Goal: Task Accomplishment & Management: Manage account settings

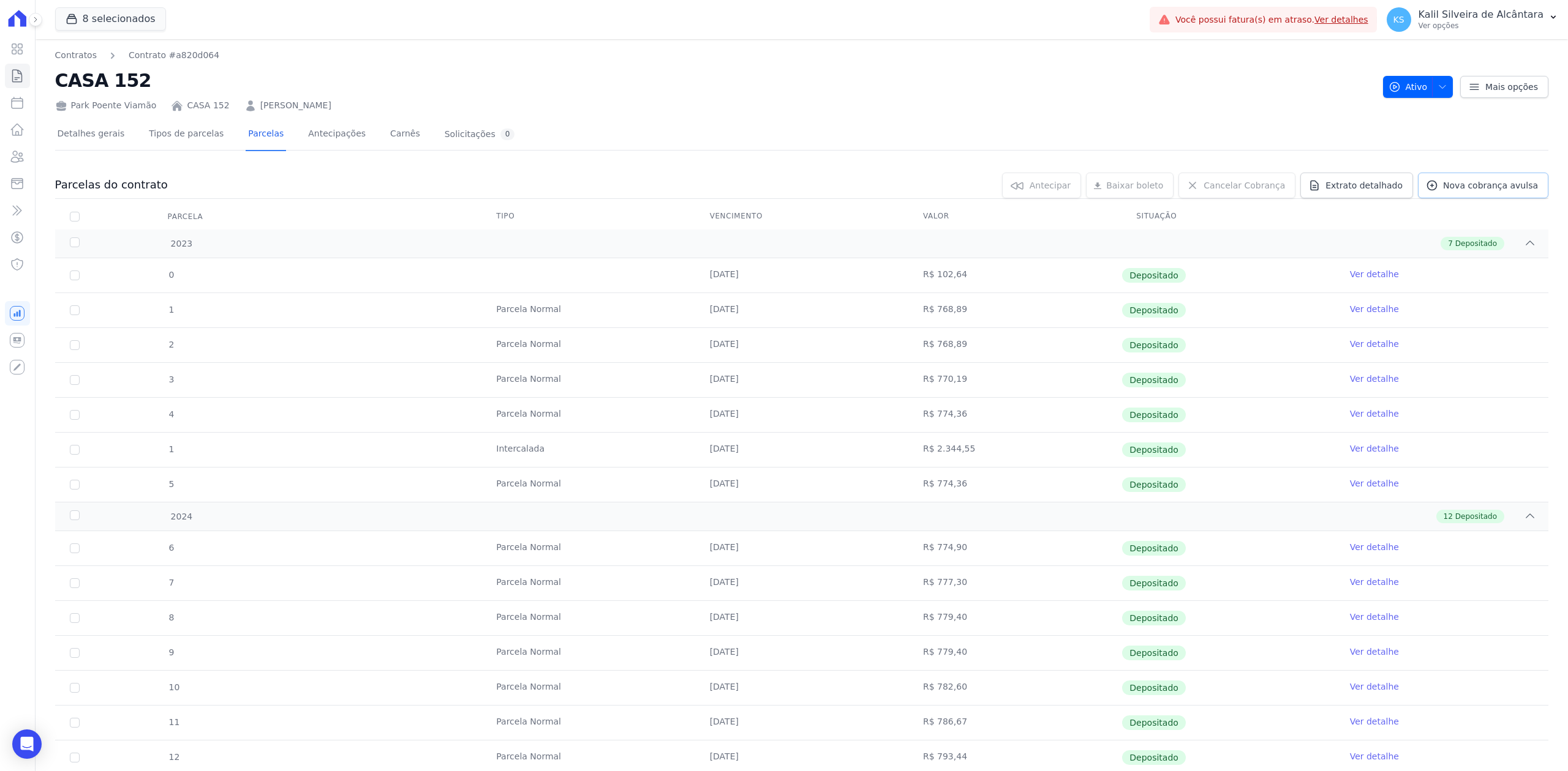
click at [1508, 188] on span "Nova cobrança avulsa" at bounding box center [1490, 185] width 95 height 13
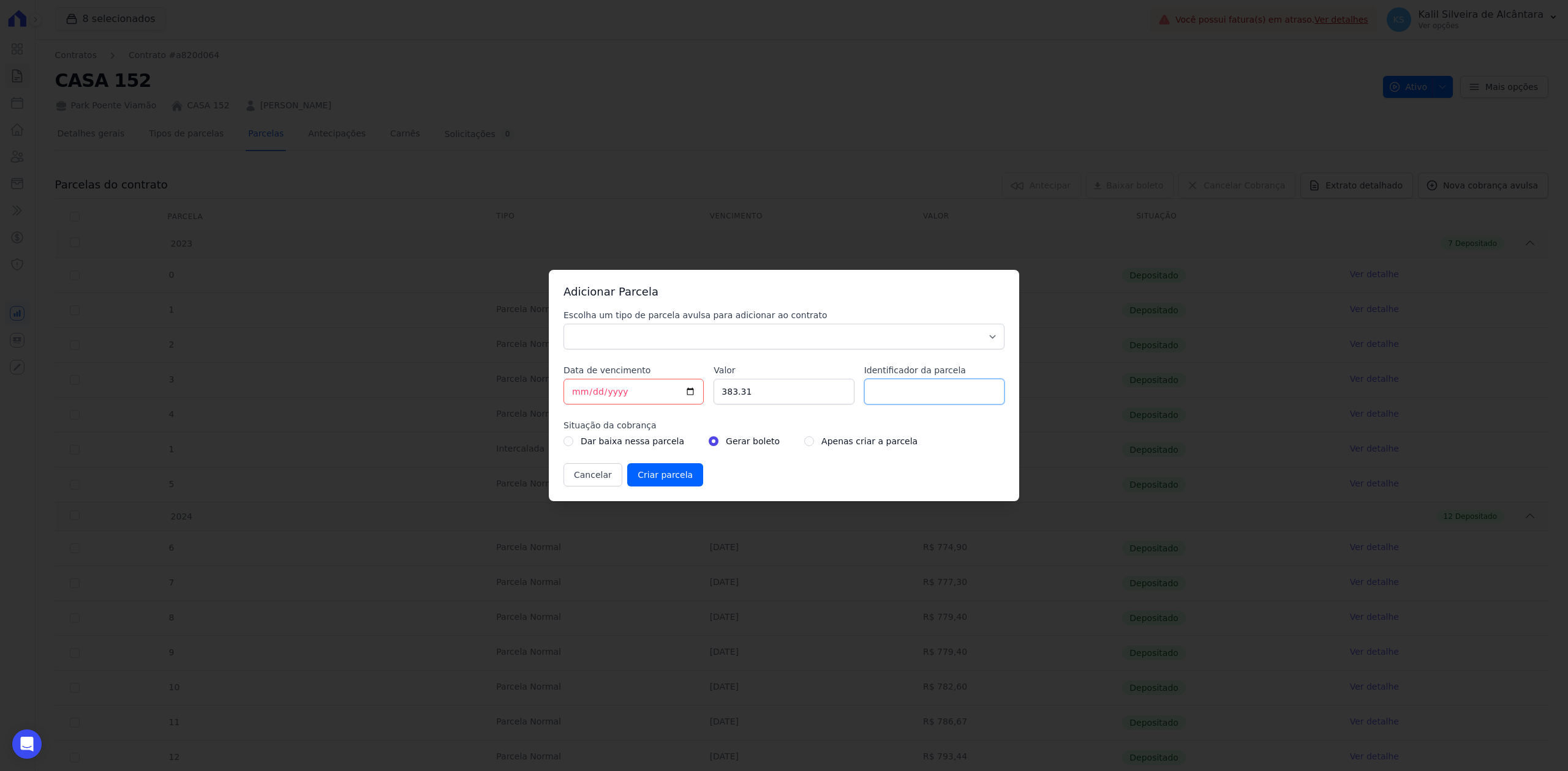
click at [959, 402] on input "Identificador da parcela" at bounding box center [934, 391] width 141 height 26
click at [946, 379] on input "Identificador da parcela" at bounding box center [934, 391] width 141 height 26
type input "x"
click at [762, 393] on input "383.31" at bounding box center [783, 391] width 141 height 26
type input "3"
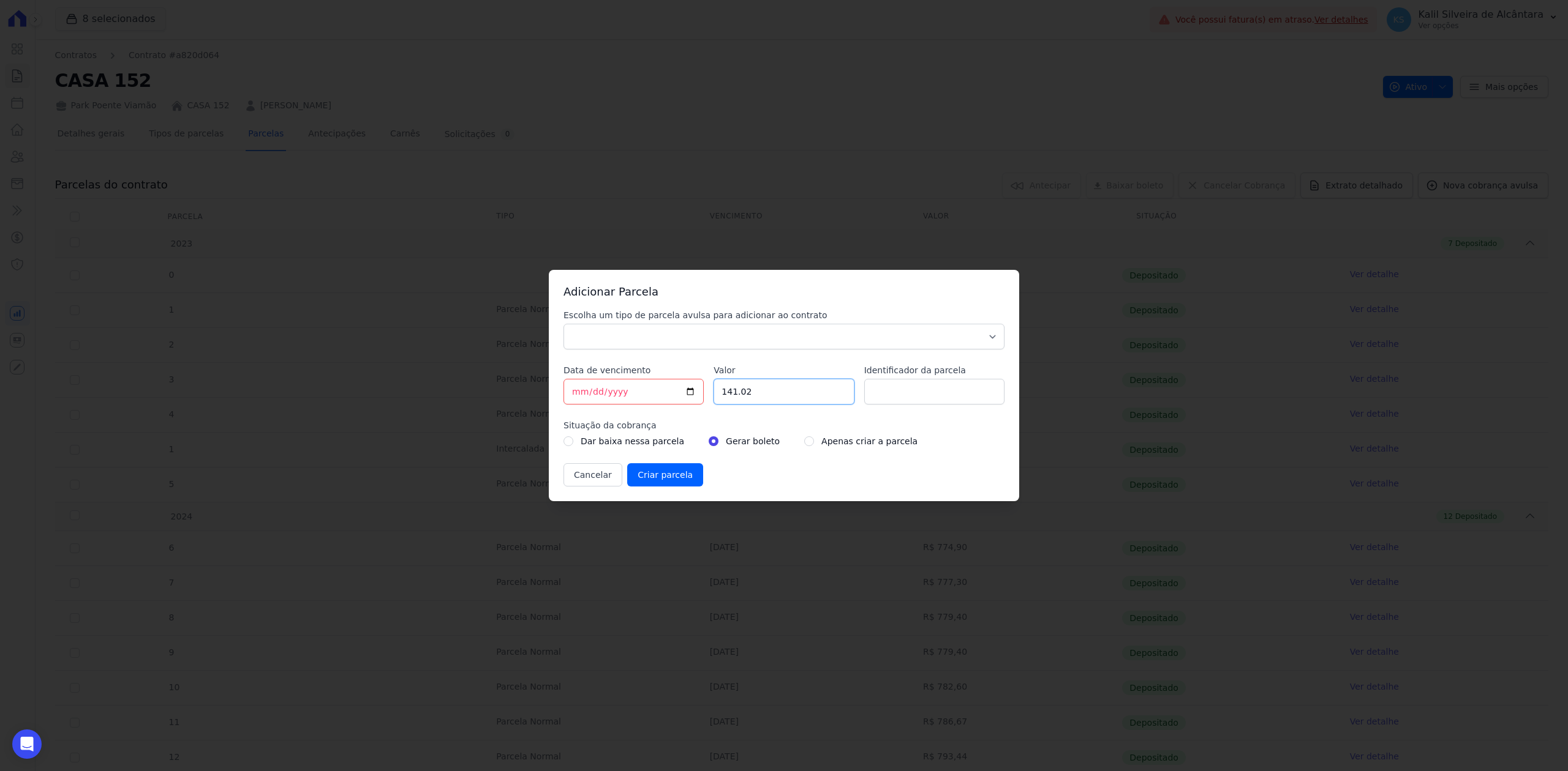
type input "141.02"
click at [684, 399] on input "[DATE]" at bounding box center [633, 391] width 141 height 26
click at [691, 388] on input "[DATE]" at bounding box center [633, 391] width 141 height 26
type input "2025-08-23"
click at [727, 346] on select "Parcela Normal Sinal Caução Intercalada Chaves Pré Chaves Pós Chaves Taxas Quit…" at bounding box center [783, 336] width 441 height 26
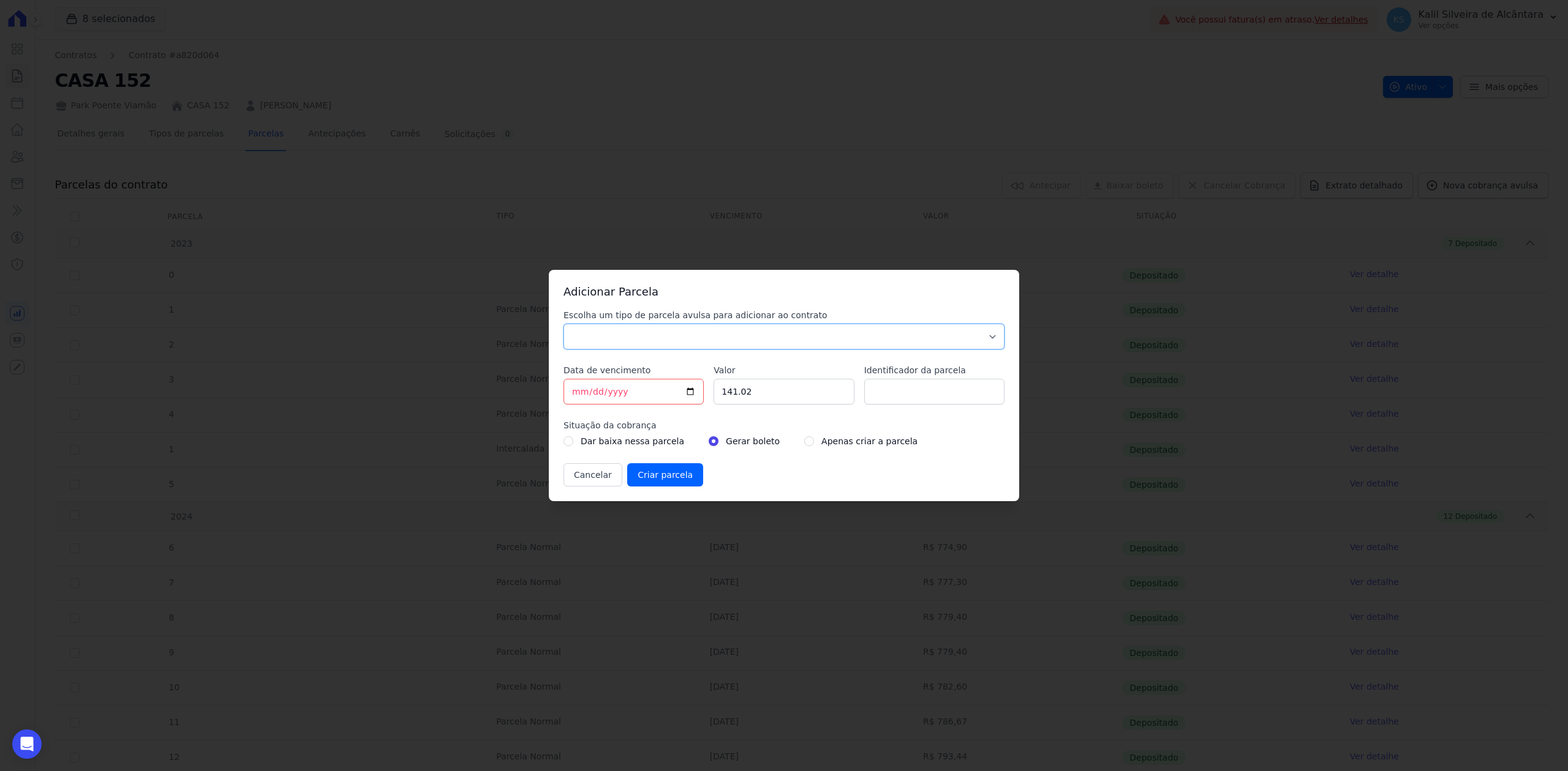
select select "taxes"
click at [563, 324] on select "Parcela Normal Sinal Caução Intercalada Chaves Pré Chaves Pós Chaves Taxas Quit…" at bounding box center [783, 336] width 441 height 26
click at [933, 398] on input "Identificador da parcela" at bounding box center [934, 391] width 141 height 26
type input "Taxa de protesto"
click at [644, 473] on input "Criar parcela" at bounding box center [665, 475] width 76 height 24
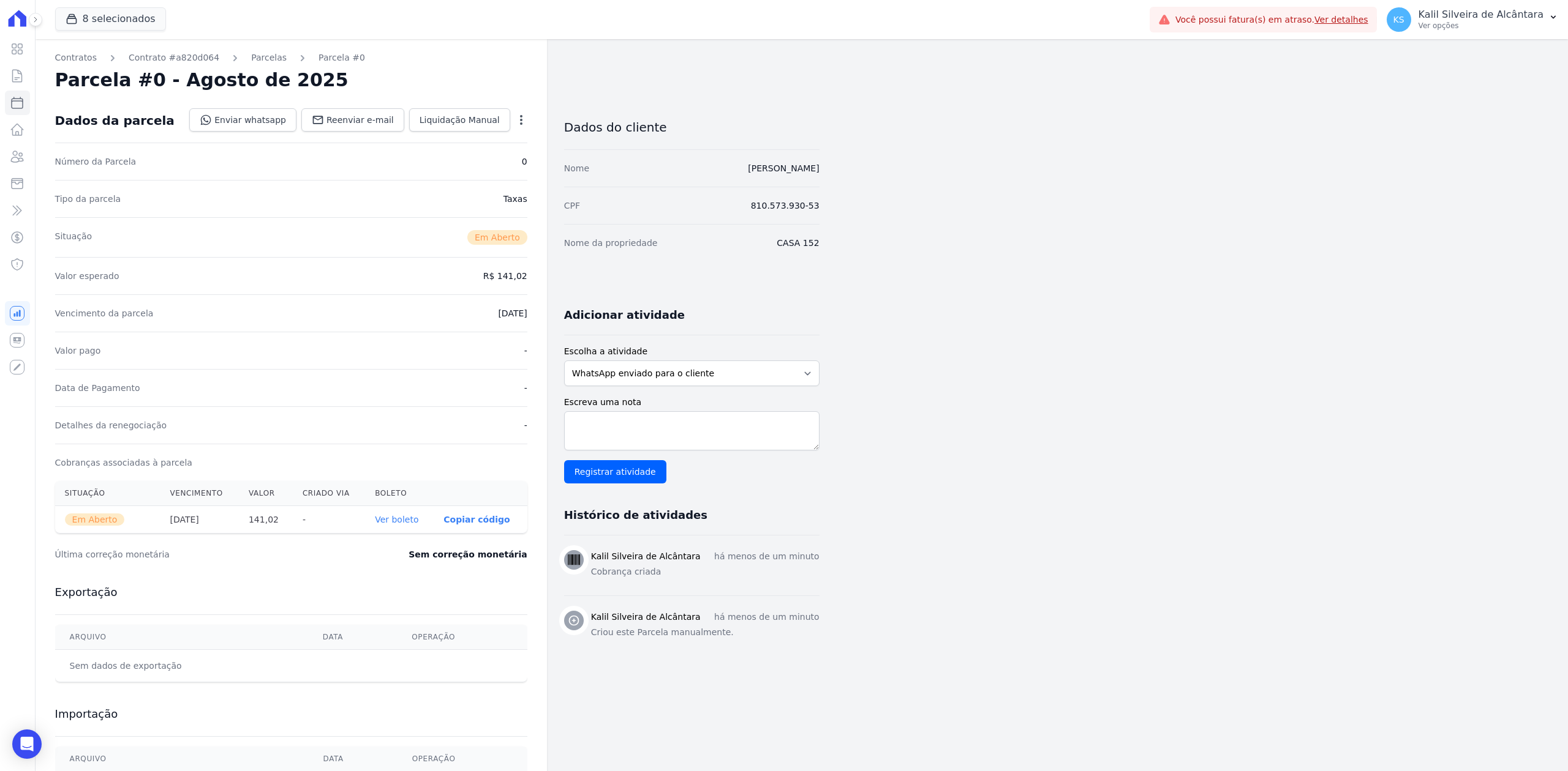
click at [385, 523] on link "Ver boleto" at bounding box center [396, 519] width 43 height 10
click at [253, 57] on link "Parcelas" at bounding box center [269, 57] width 35 height 13
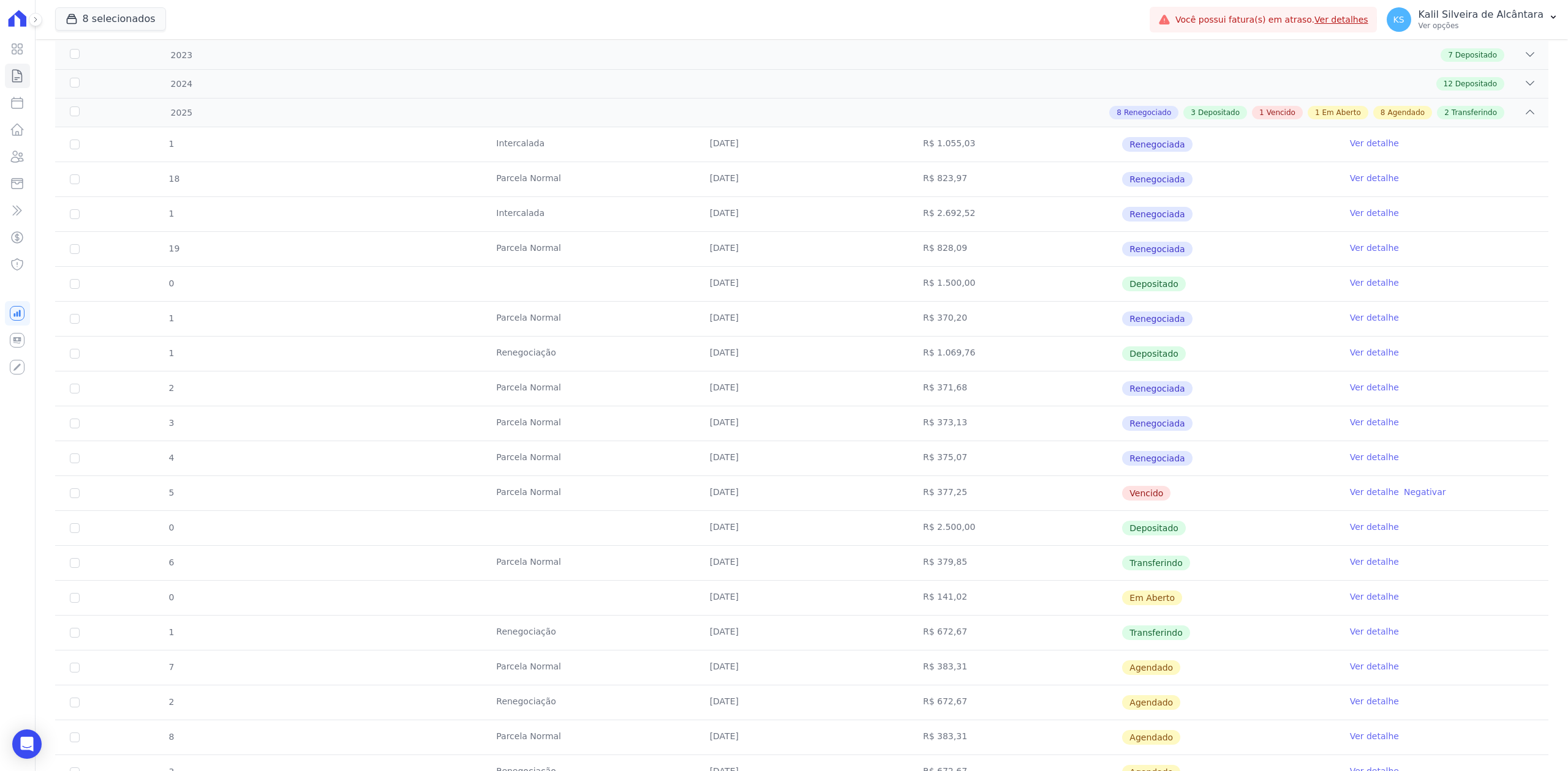
scroll to position [475, 0]
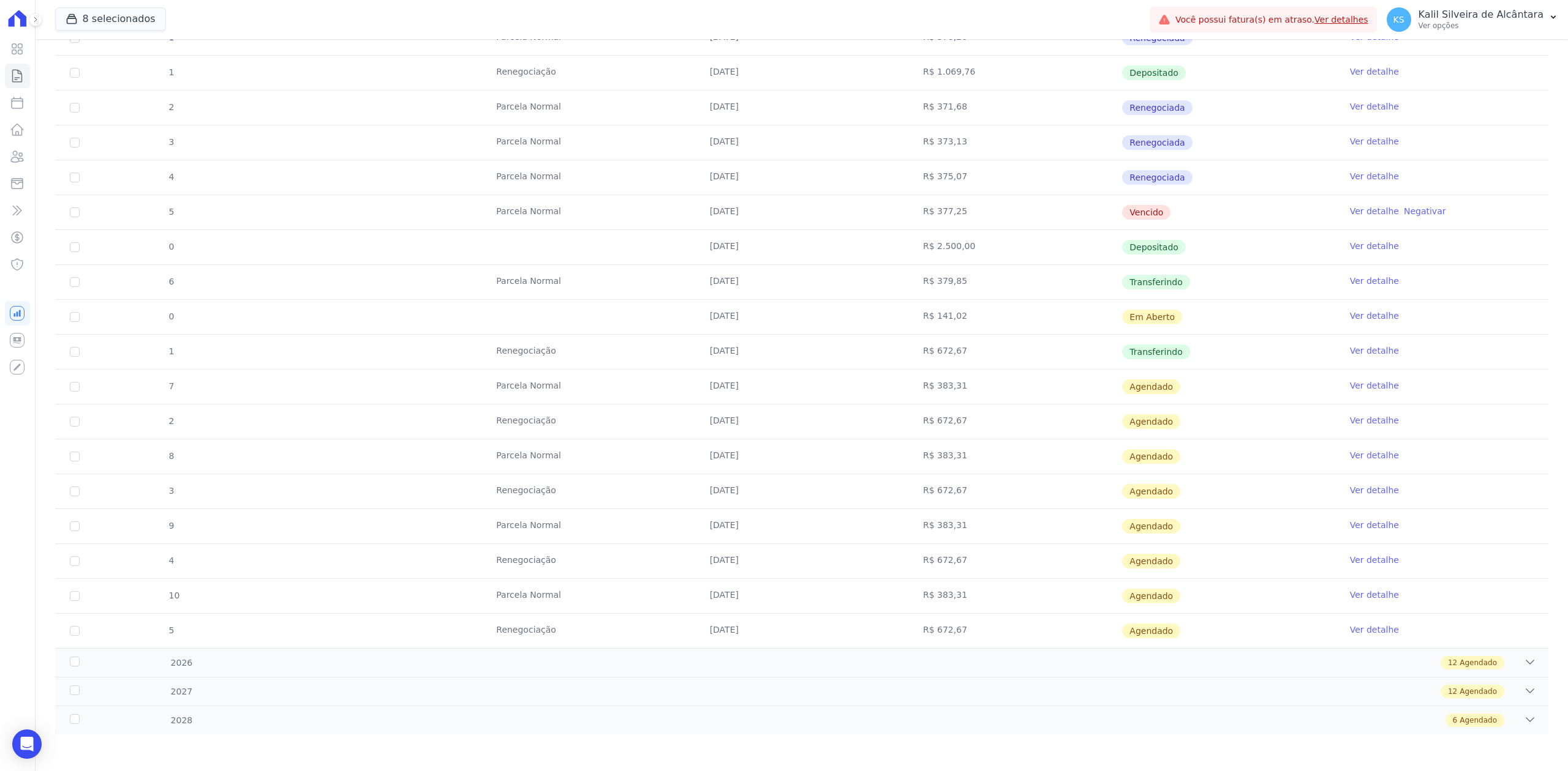
click at [921, 313] on td "R$ 141,02" at bounding box center [1015, 317] width 213 height 35
click at [1350, 312] on link "Ver detalhe" at bounding box center [1374, 316] width 49 height 13
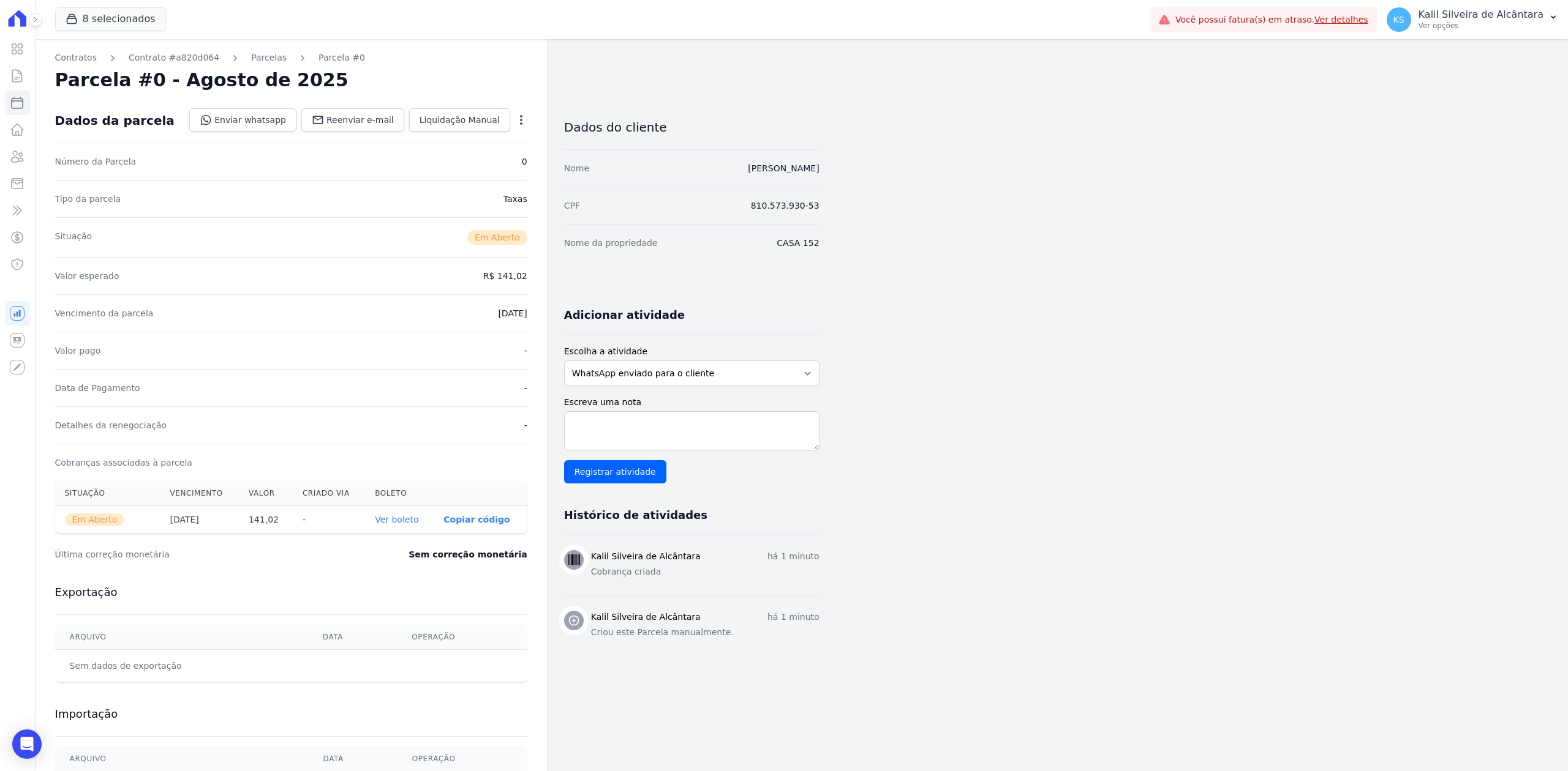
click at [512, 118] on div "Open options Alterar Cancelar Cobrança Cancelar boleto Você está prestes a canc…" at bounding box center [518, 121] width 17 height 21
click at [520, 121] on icon "button" at bounding box center [521, 120] width 13 height 13
click at [469, 153] on link "Cancelar Cobrança" at bounding box center [468, 159] width 107 height 22
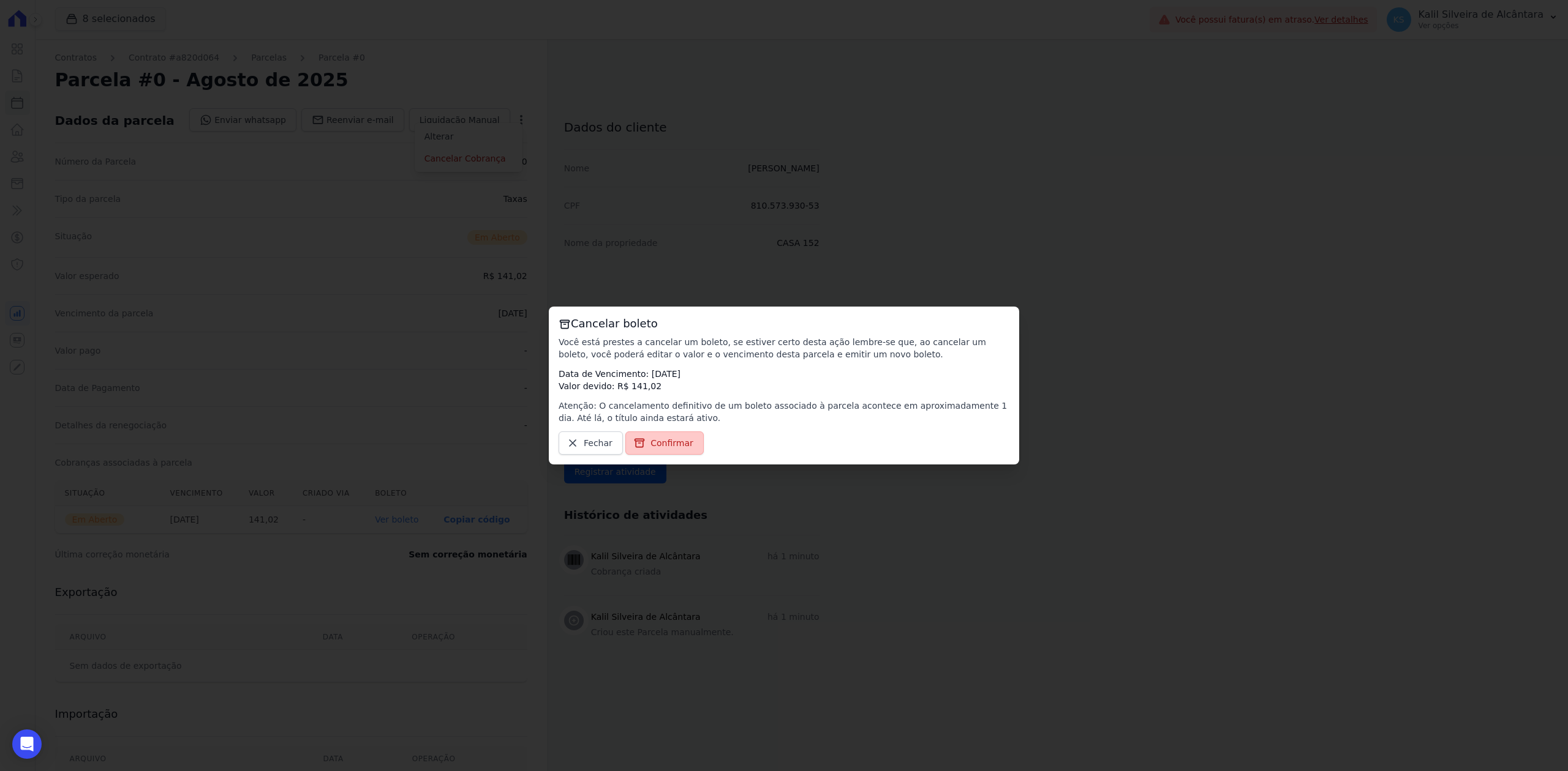
click at [673, 444] on span "Confirmar" at bounding box center [672, 443] width 43 height 13
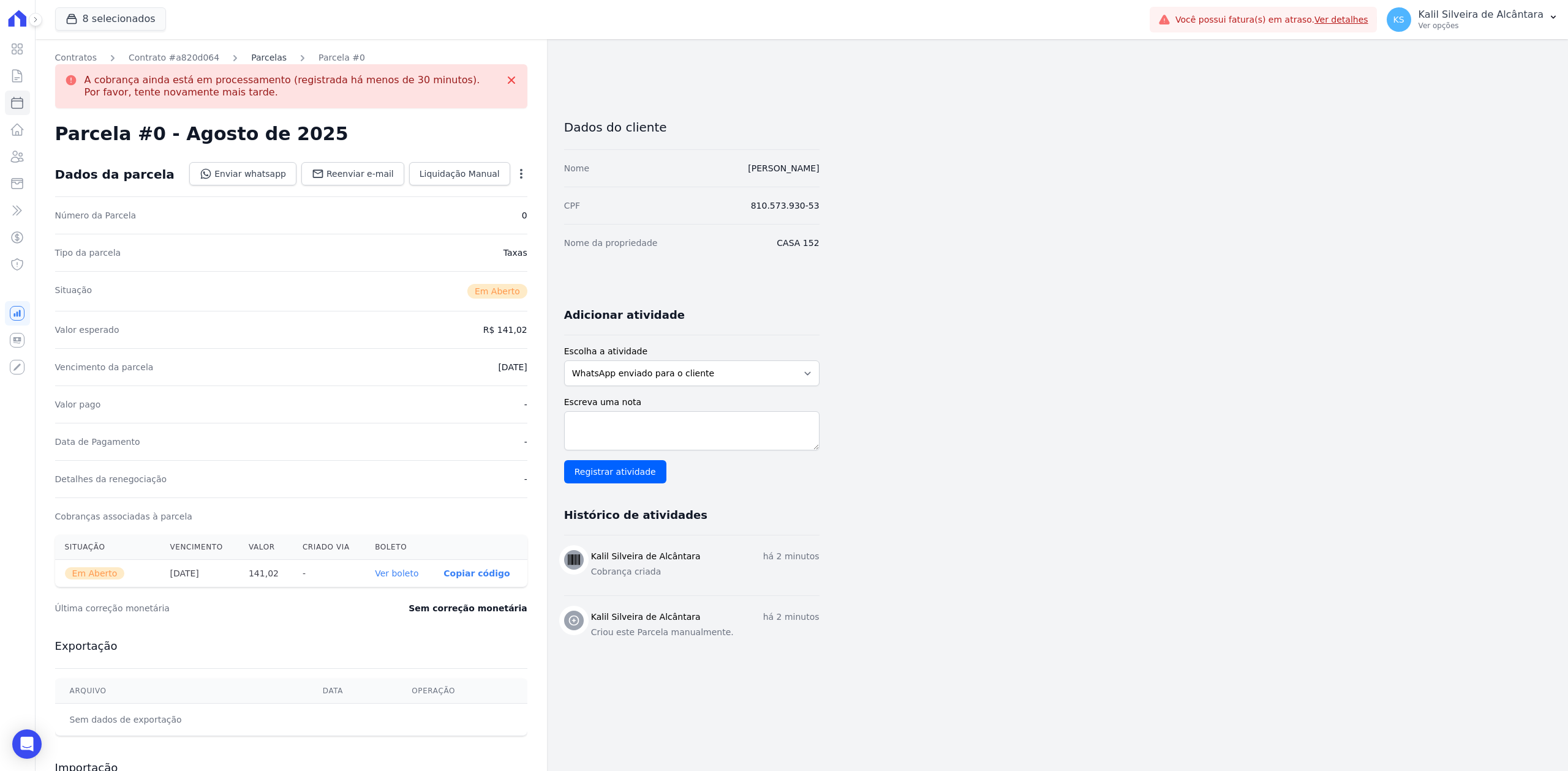
click at [258, 61] on link "Parcelas" at bounding box center [269, 57] width 35 height 13
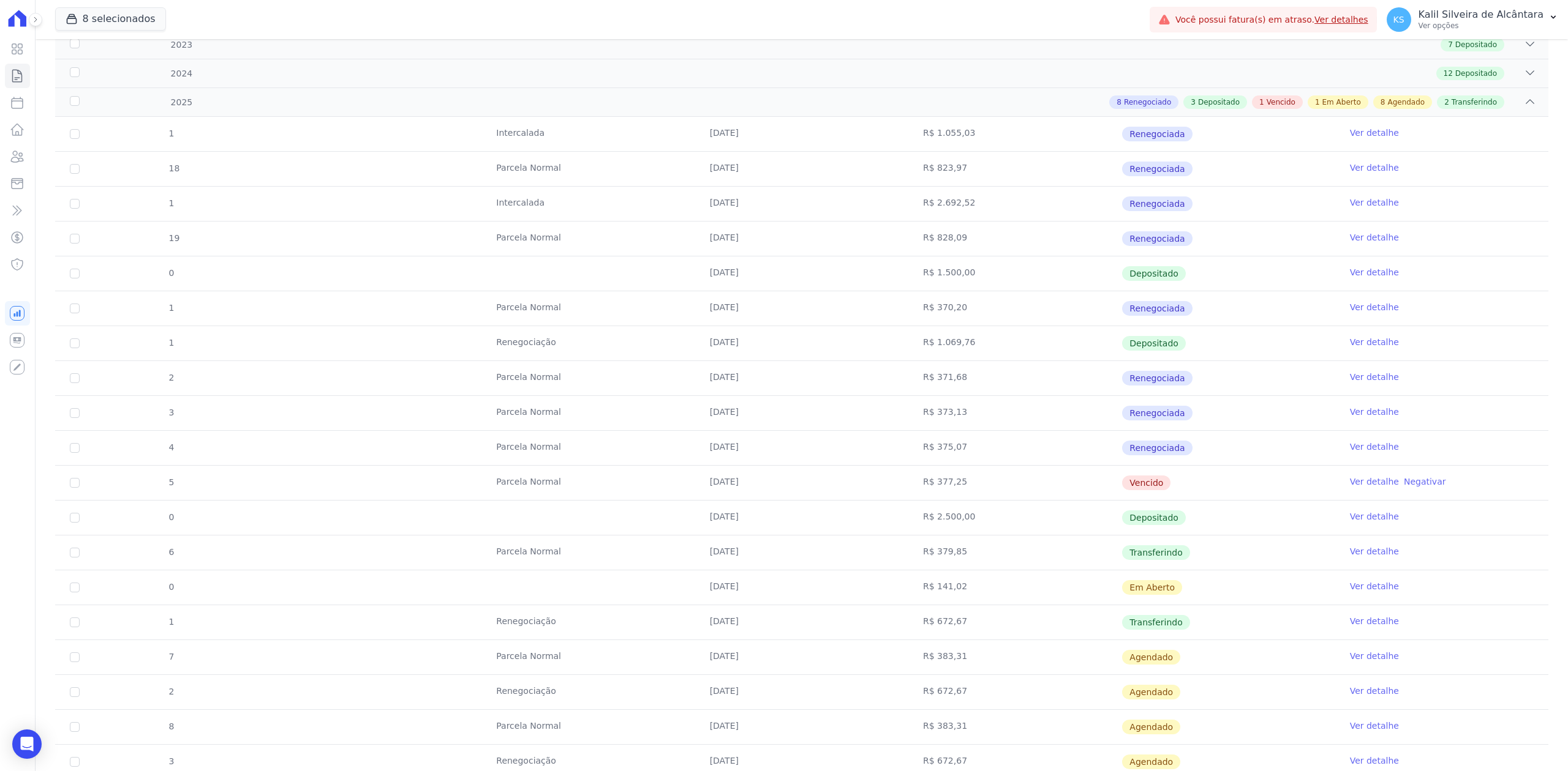
scroll to position [245, 0]
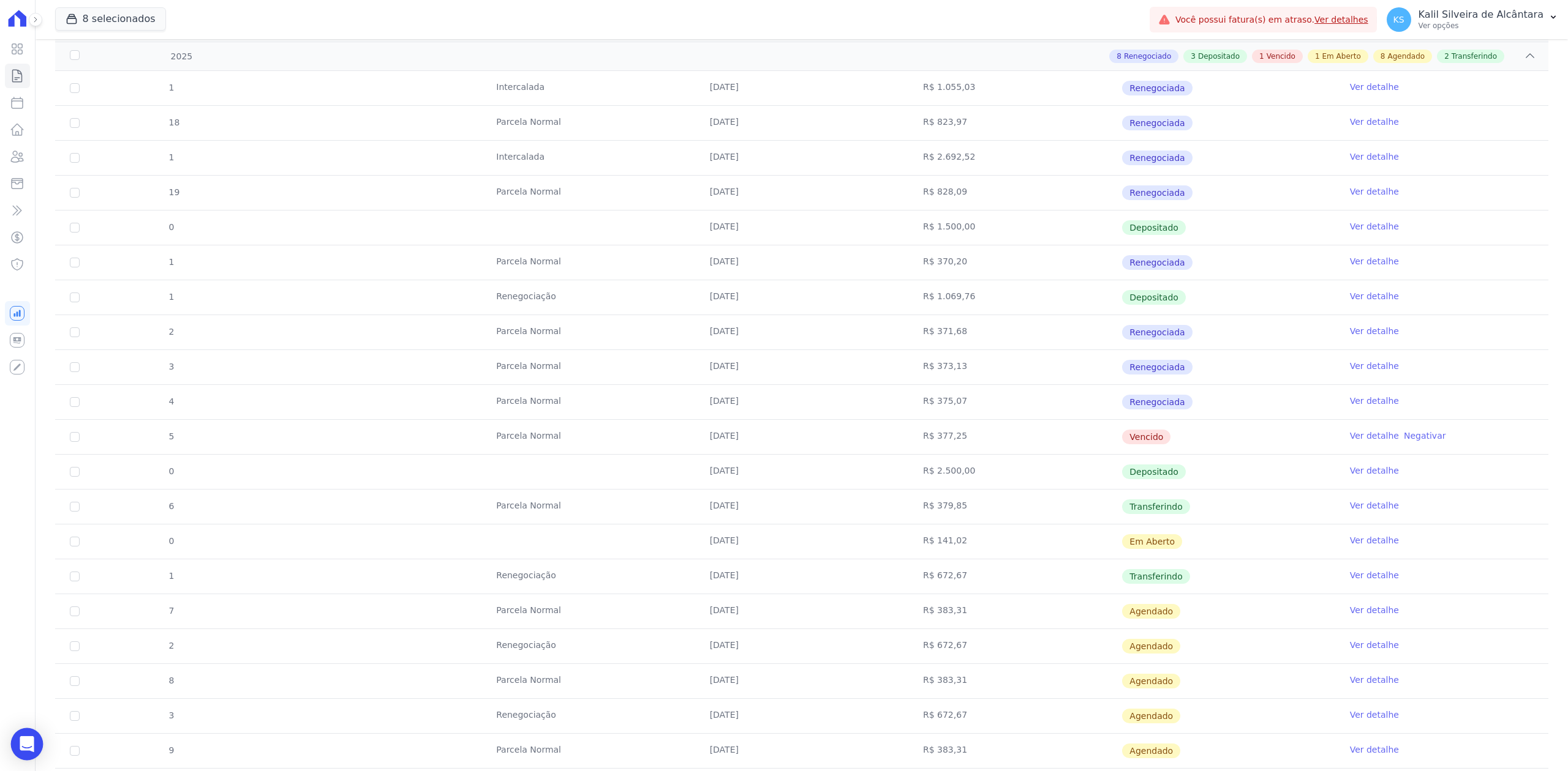
click at [29, 745] on icon "Open Intercom Messenger" at bounding box center [27, 745] width 14 height 16
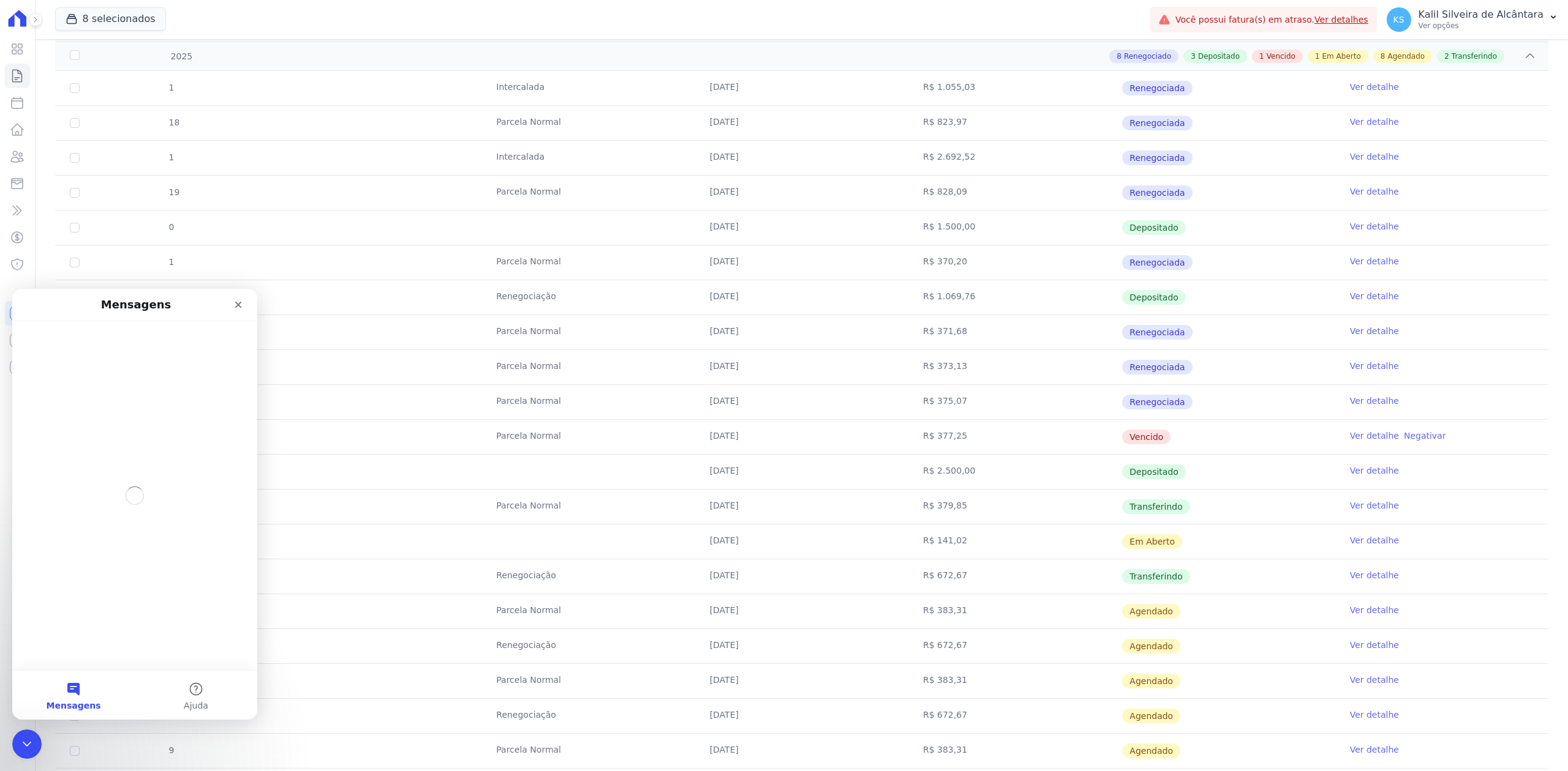
scroll to position [0, 0]
click at [69, 690] on button "Mensagens" at bounding box center [74, 695] width 122 height 49
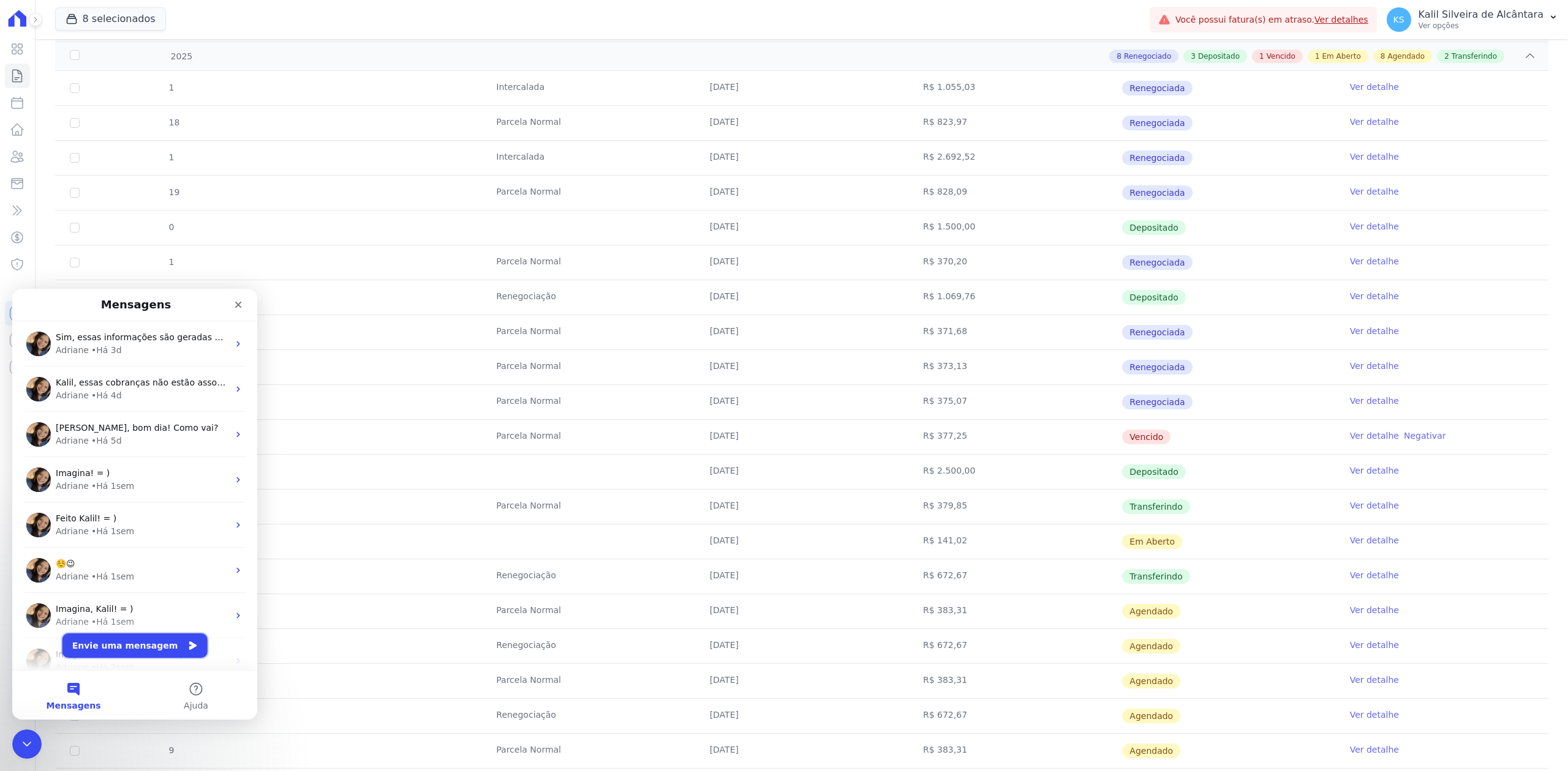
click at [125, 647] on button "Envie uma mensagem" at bounding box center [135, 645] width 145 height 24
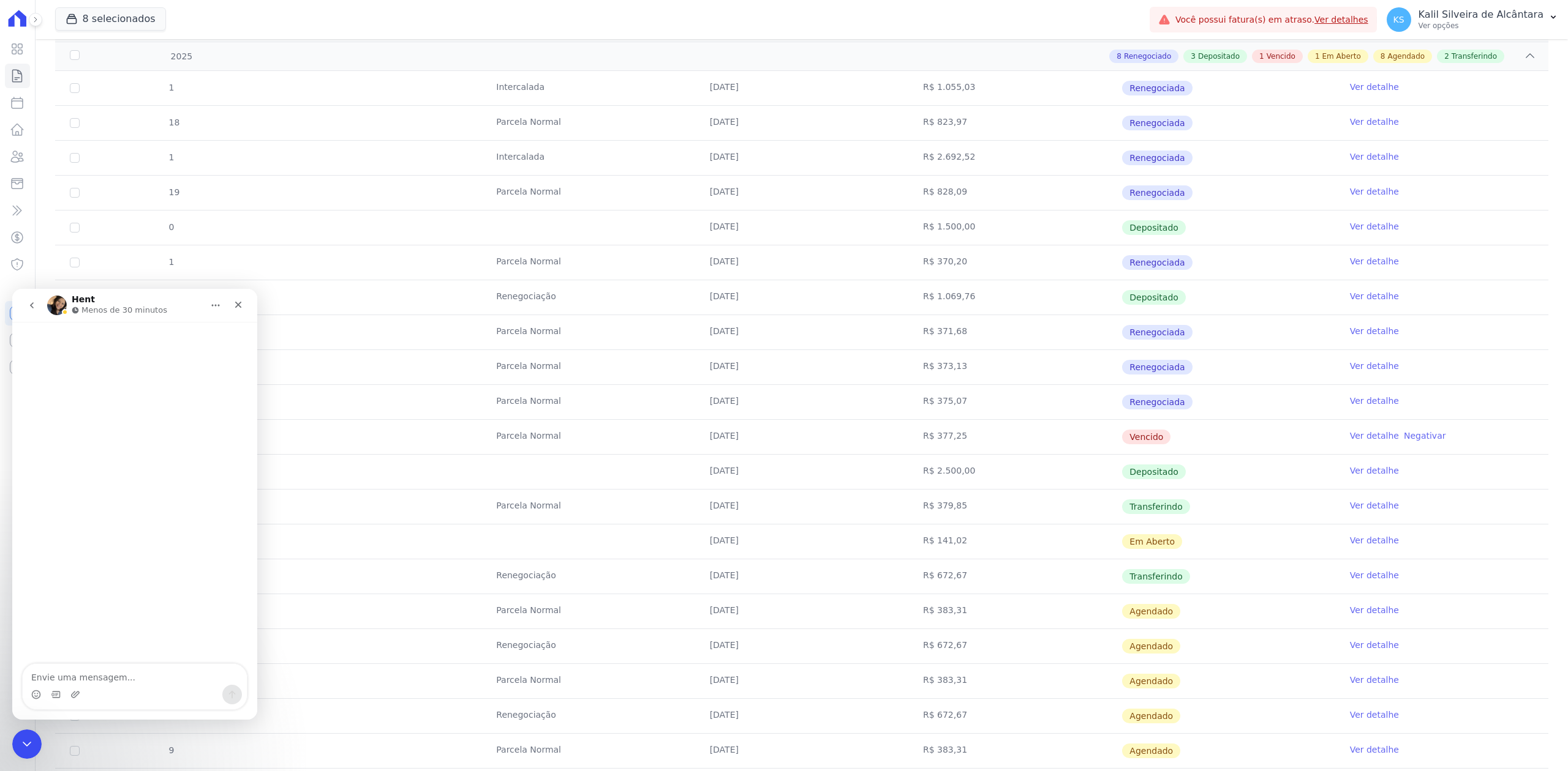
click at [108, 679] on textarea "Envie uma mensagem..." at bounding box center [135, 675] width 225 height 21
click at [245, 305] on div "Fechar" at bounding box center [239, 305] width 22 height 22
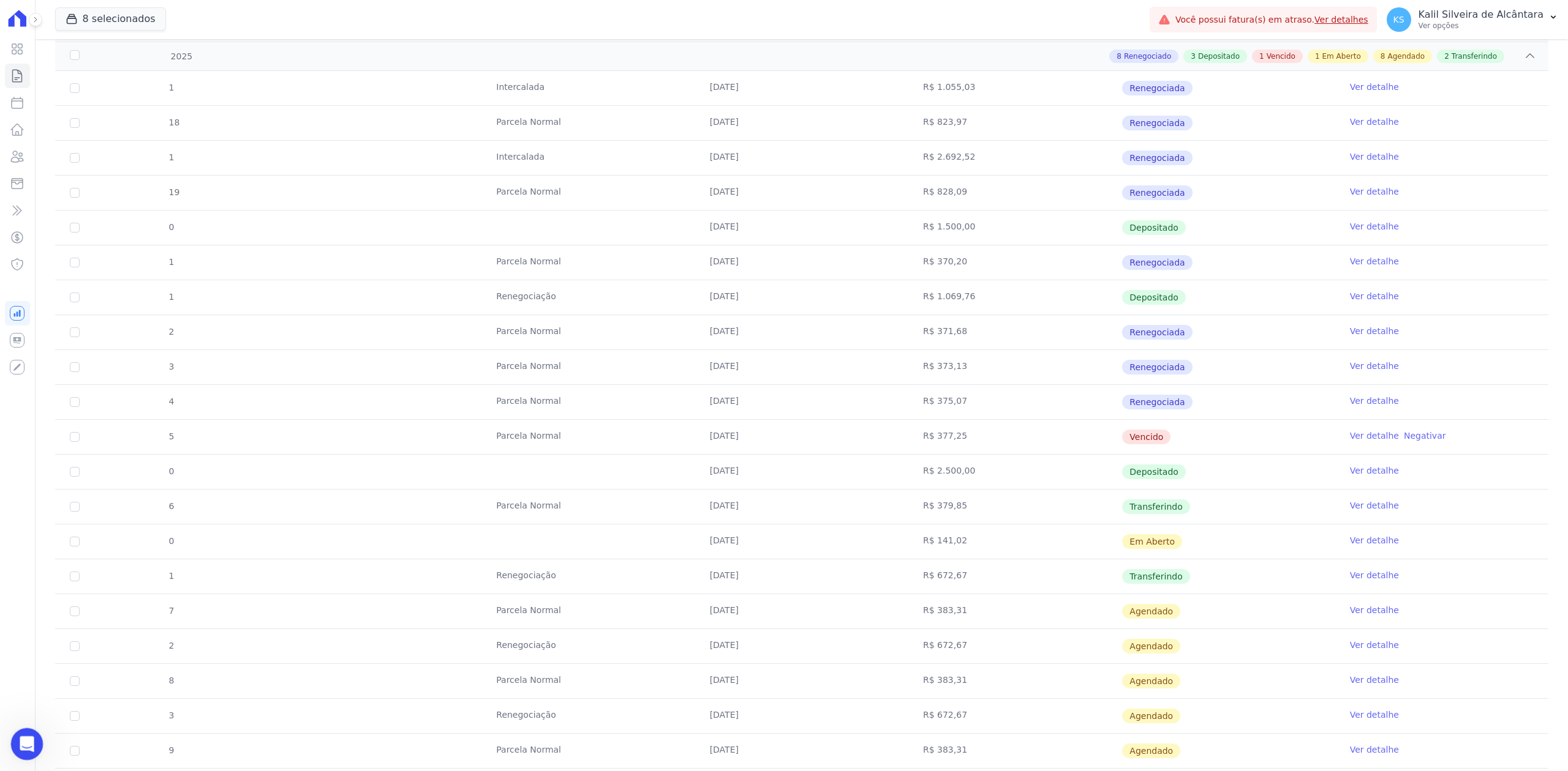
click at [23, 742] on icon "Abertura do Messenger da Intercom" at bounding box center [25, 742] width 20 height 20
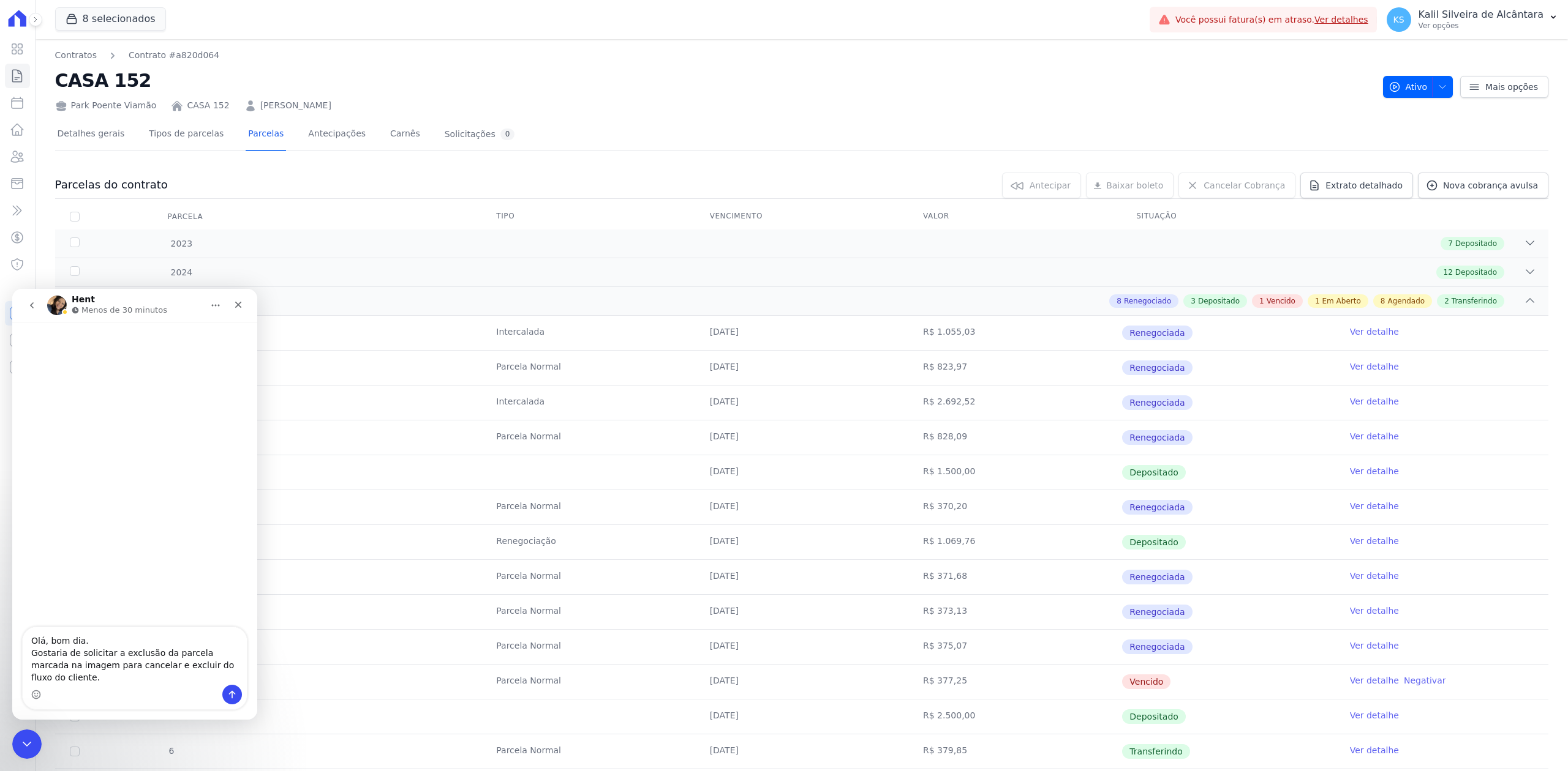
drag, startPoint x: 374, startPoint y: 101, endPoint x: 246, endPoint y: 102, distance: 128.0
click at [246, 102] on div "Park Poente Viamão CASA 152 LEANDRO DE AVILA MARQUES" at bounding box center [714, 103] width 1318 height 18
copy link "[PERSON_NAME]"
click at [121, 660] on textarea "Olá, bom dia. Gostaria de solicitar a exclusão da parcela marcada na imagem par…" at bounding box center [135, 656] width 225 height 57
click at [108, 672] on textarea "Olá, bom dia. Gostaria de solicitar a exclusão da parcela marcada na imagem par…" at bounding box center [135, 656] width 225 height 57
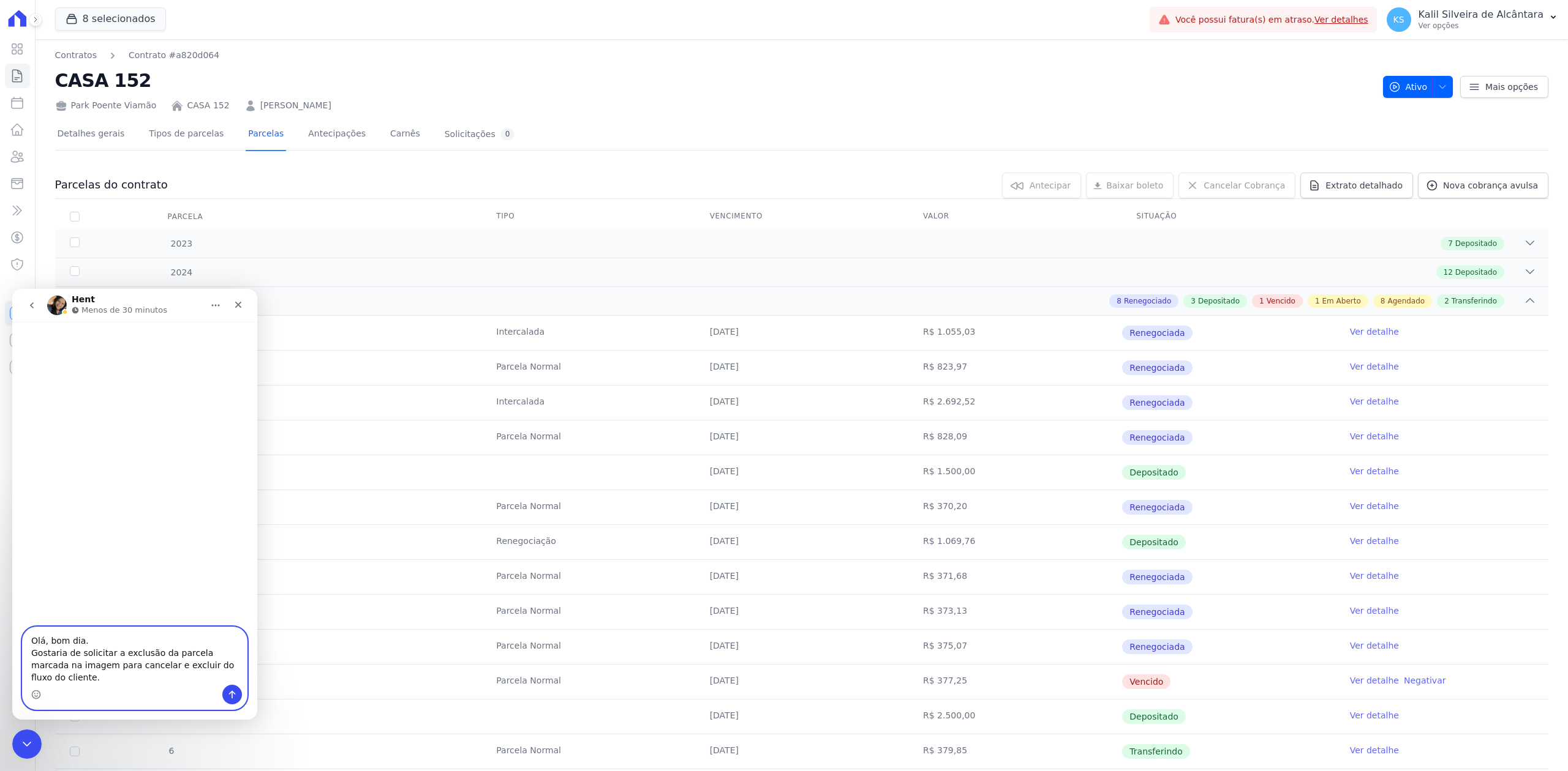
paste textarea "[PERSON_NAME]"
type textarea "Olá, bom dia. Gostaria de solicitar a exclusão da parcela marcada na imagem par…"
click at [179, 96] on div "Park Poente Viamão CASA 152 LEANDRO DE AVILA MARQUES" at bounding box center [714, 103] width 1318 height 18
click at [184, 113] on div "Detalhes gerais Tipos de parcelas Parcelas Antecipações Carnês Solicitações 0 P…" at bounding box center [802, 671] width 1493 height 1119
click at [189, 104] on link "CASA 152" at bounding box center [208, 105] width 42 height 13
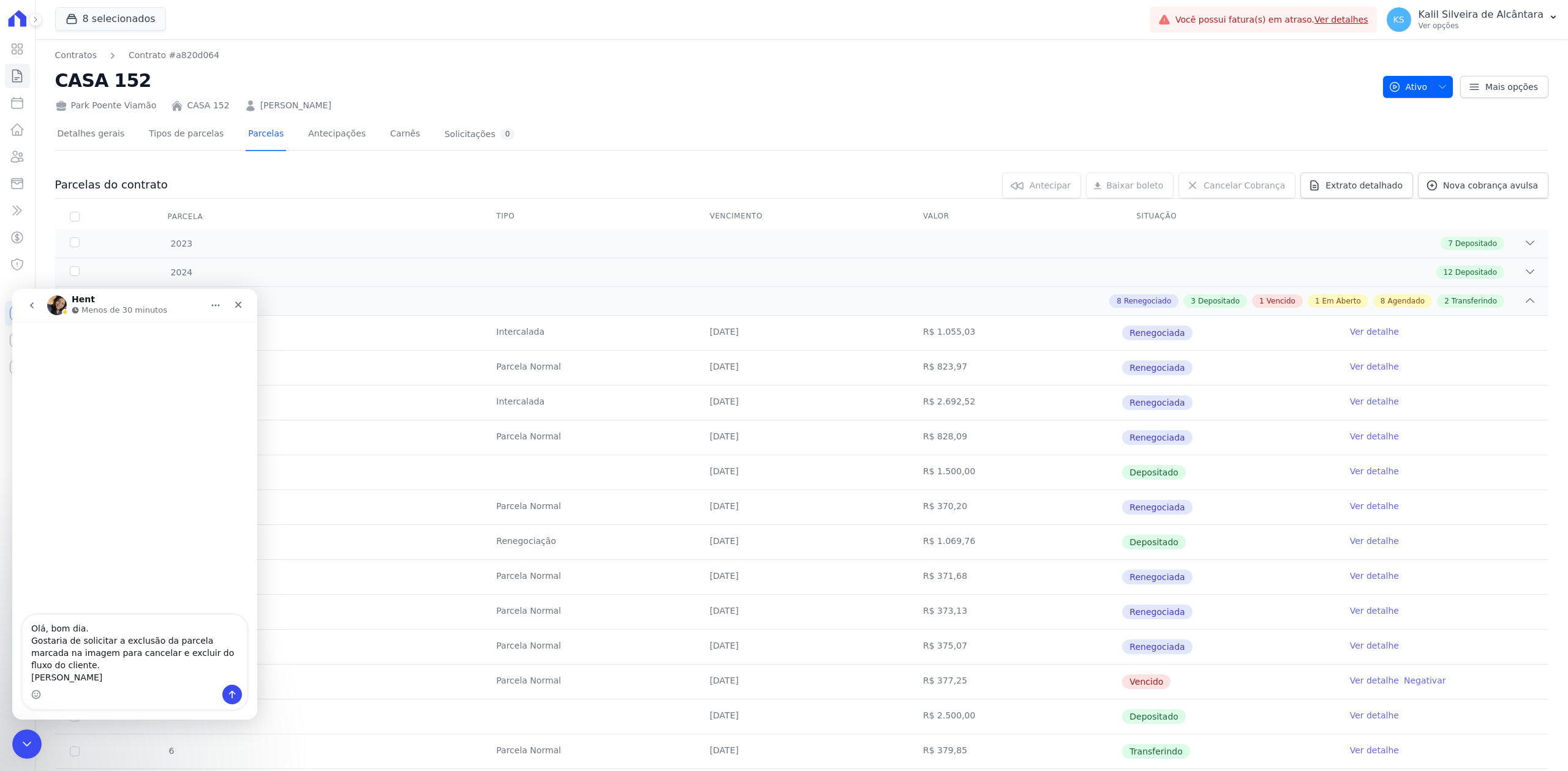
click at [189, 104] on link "CASA 152" at bounding box center [208, 105] width 42 height 13
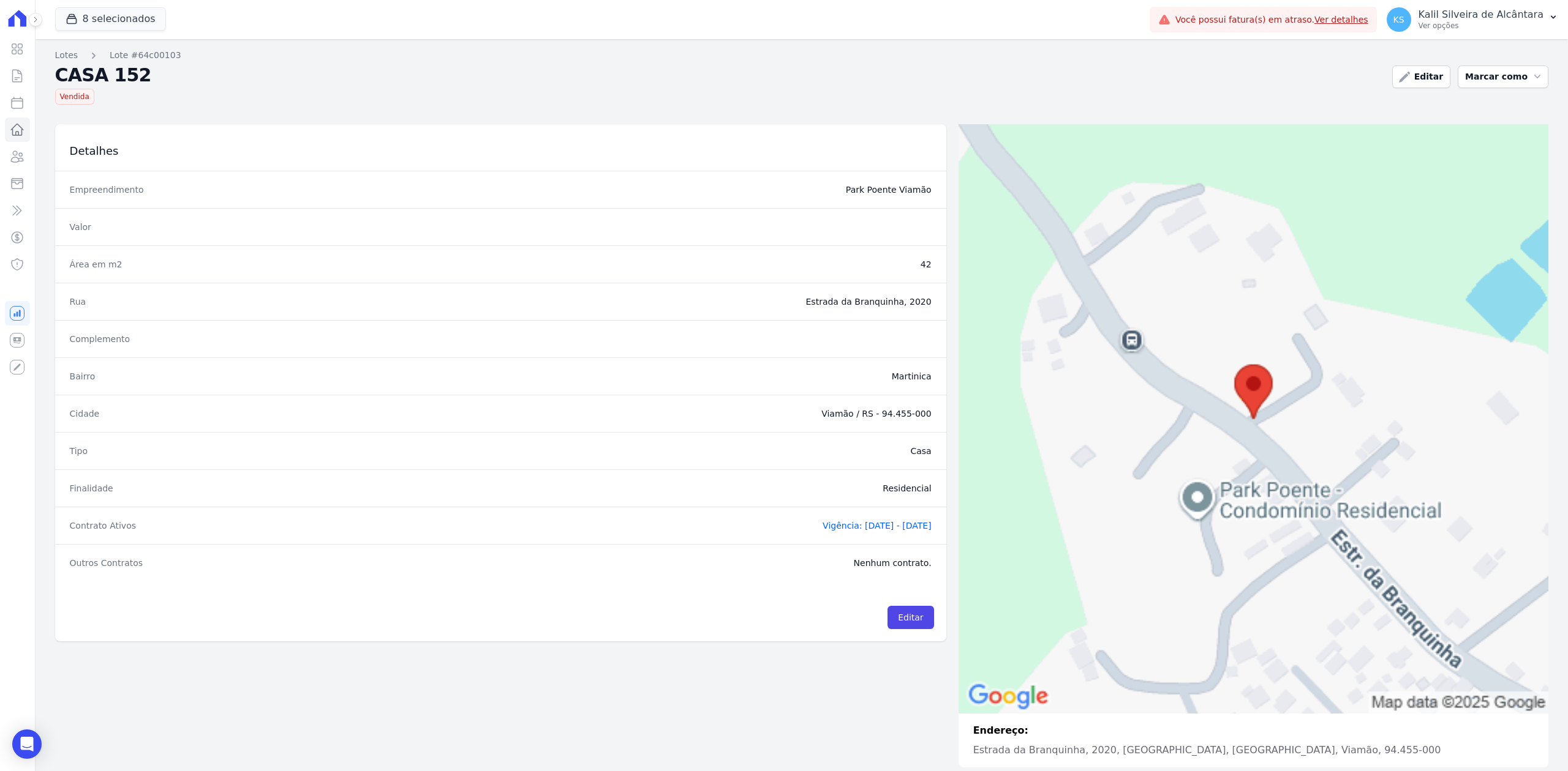
click at [190, 104] on div "Vendida" at bounding box center [718, 94] width 1327 height 21
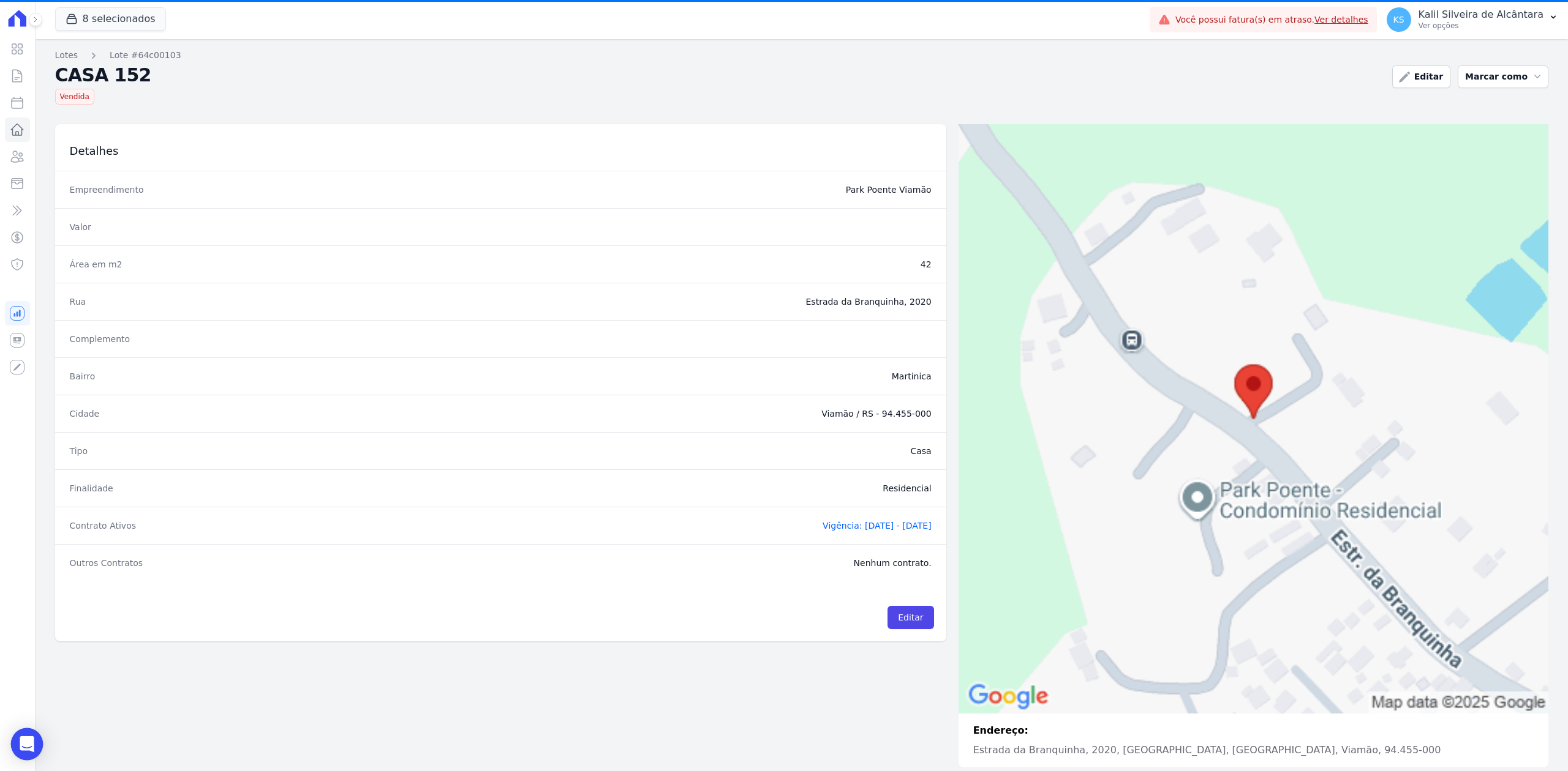
click at [37, 738] on div "Open Intercom Messenger" at bounding box center [27, 745] width 32 height 32
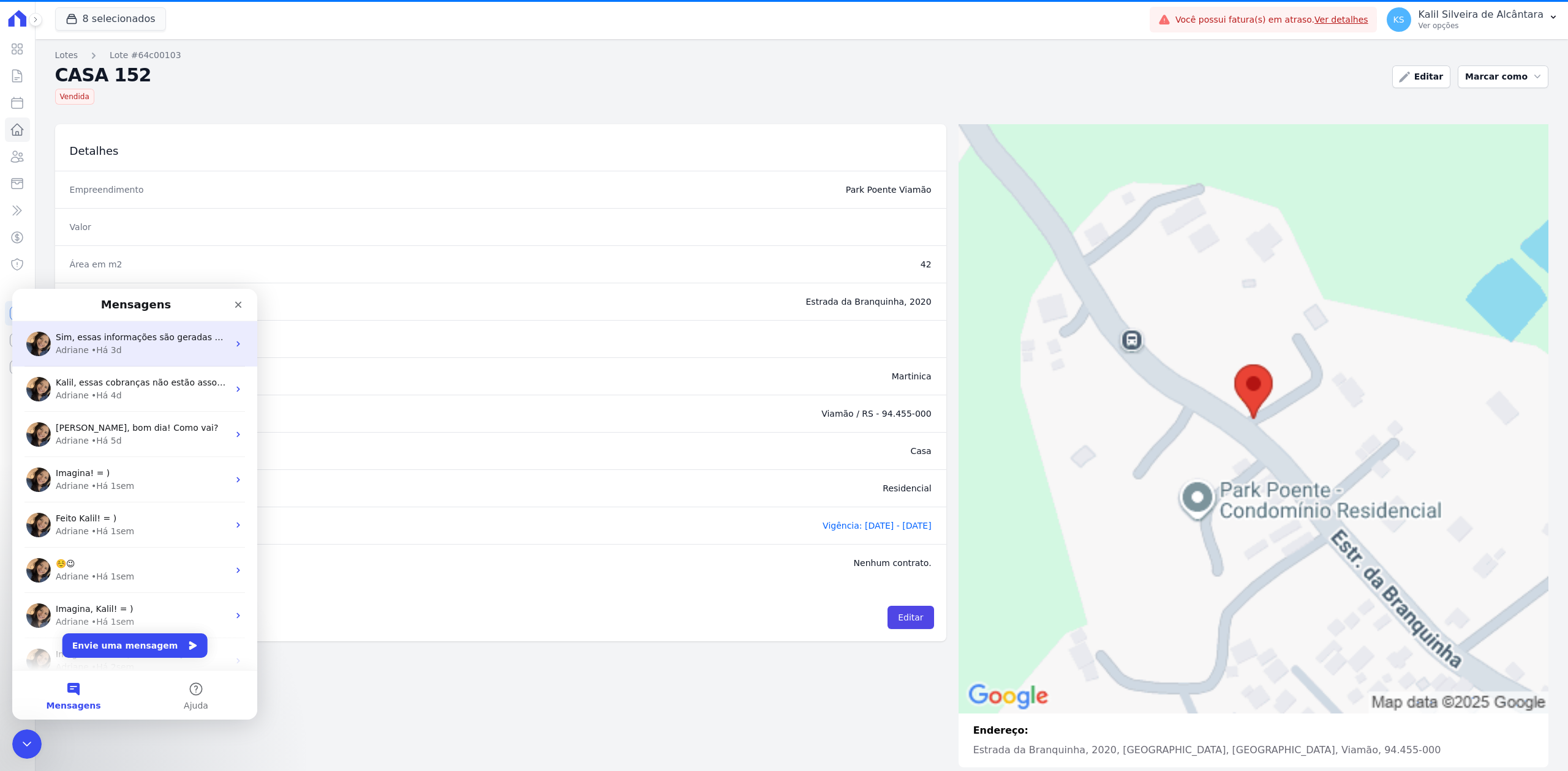
click at [180, 351] on div "Adriane • Há 3d" at bounding box center [142, 350] width 173 height 13
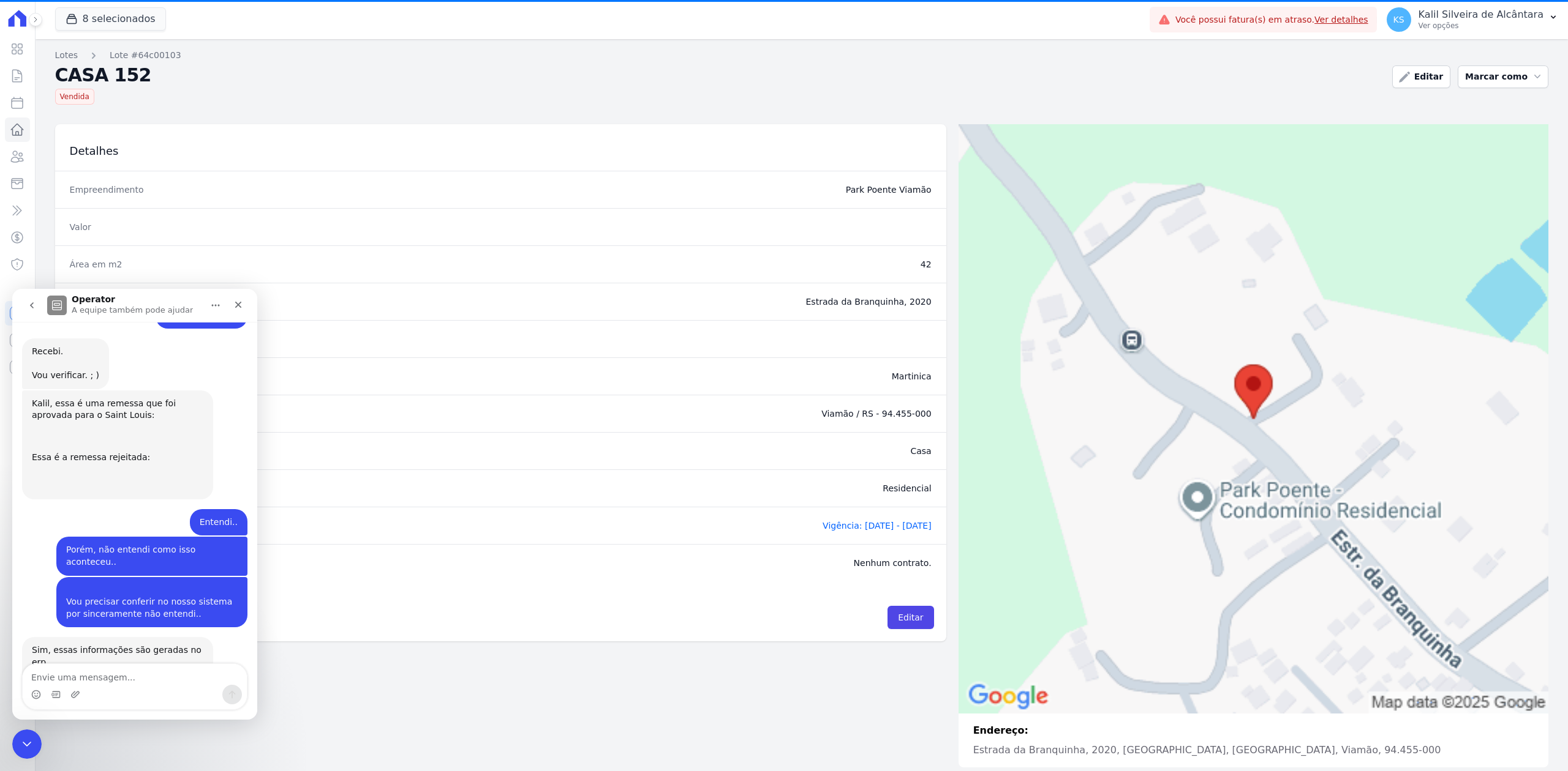
scroll to position [548, 0]
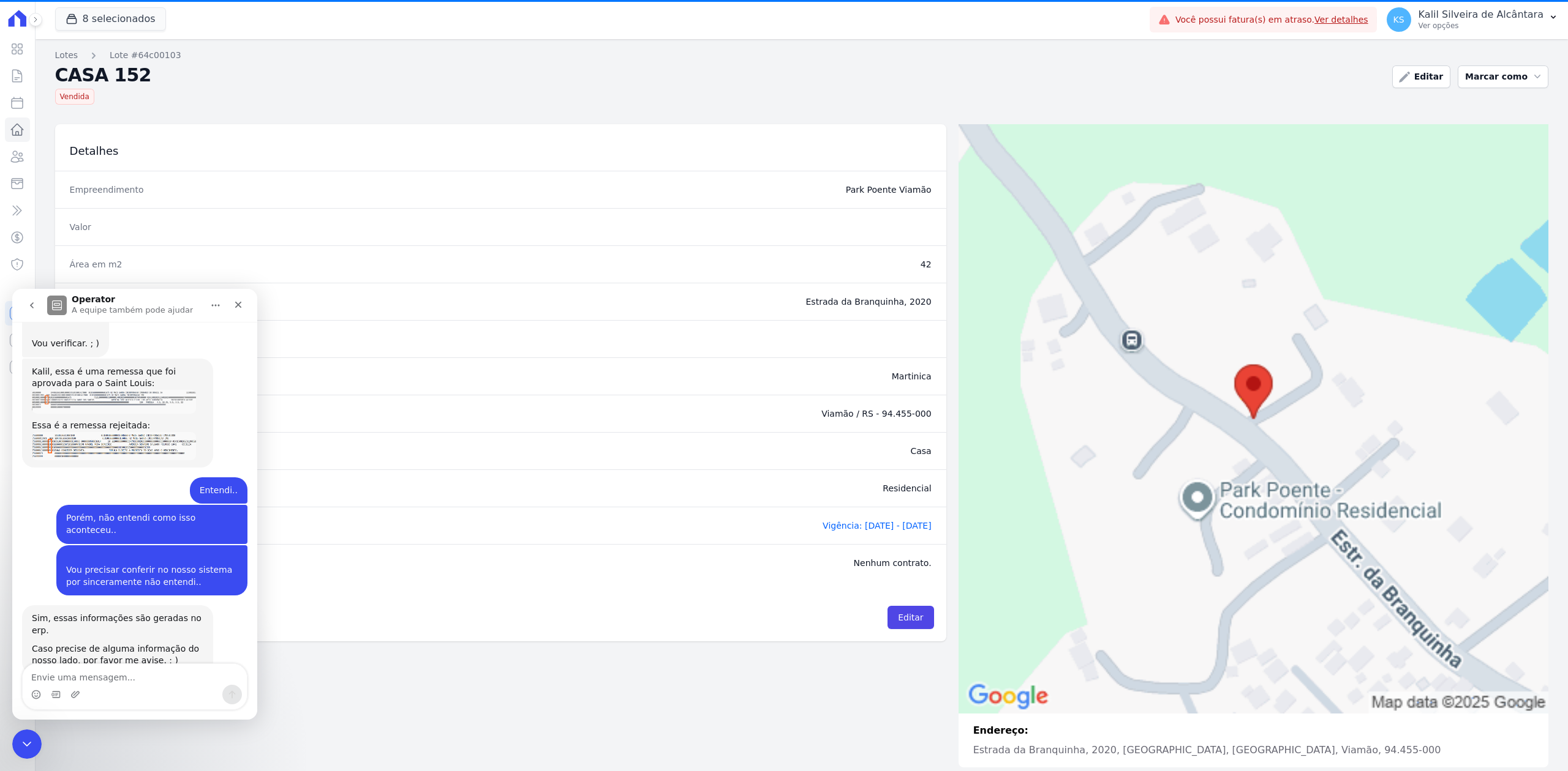
click at [33, 309] on icon "go back" at bounding box center [32, 305] width 10 height 10
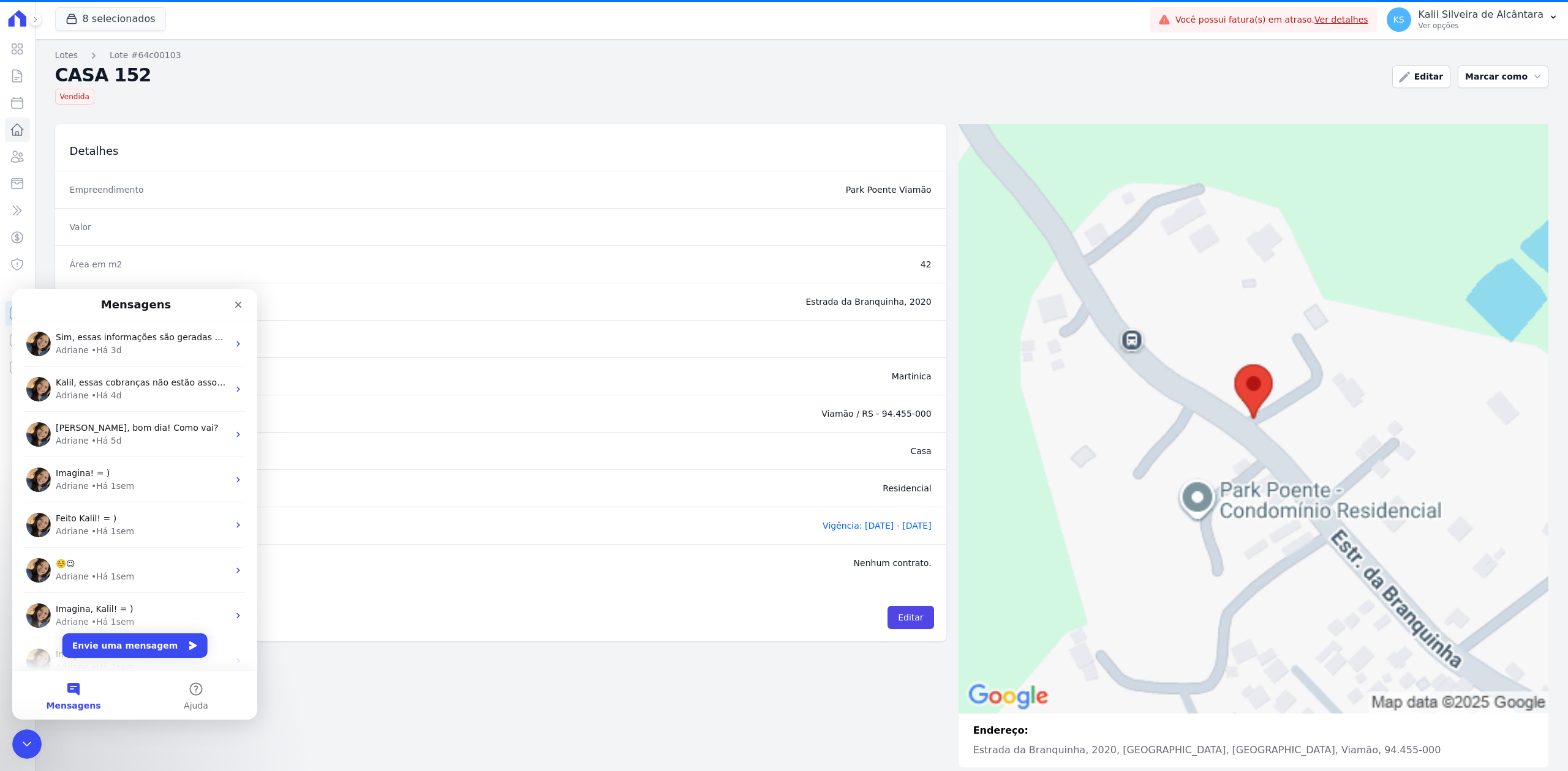
scroll to position [0, 0]
click at [116, 637] on button "Envie uma mensagem" at bounding box center [135, 645] width 145 height 24
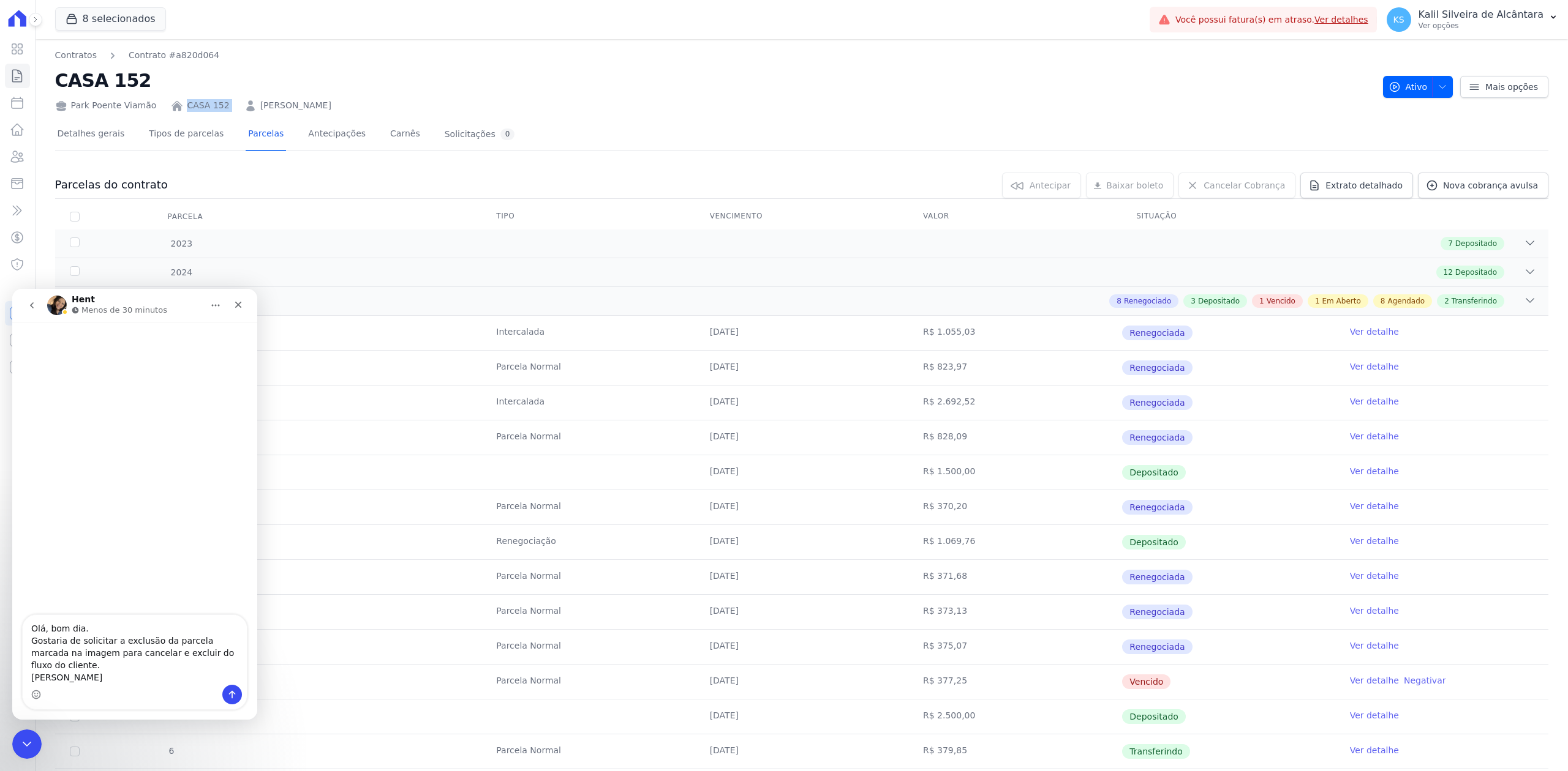
drag, startPoint x: 224, startPoint y: 99, endPoint x: 177, endPoint y: 104, distance: 47.3
click at [177, 104] on div "Park Poente Viamão CASA 152 LEANDRO DE AVILA MARQUES" at bounding box center [714, 103] width 1318 height 18
copy div "CASA 152"
click at [199, 669] on textarea "Olá, bom dia. Gostaria de solicitar a exclusão da parcela marcada na imagem par…" at bounding box center [135, 650] width 225 height 70
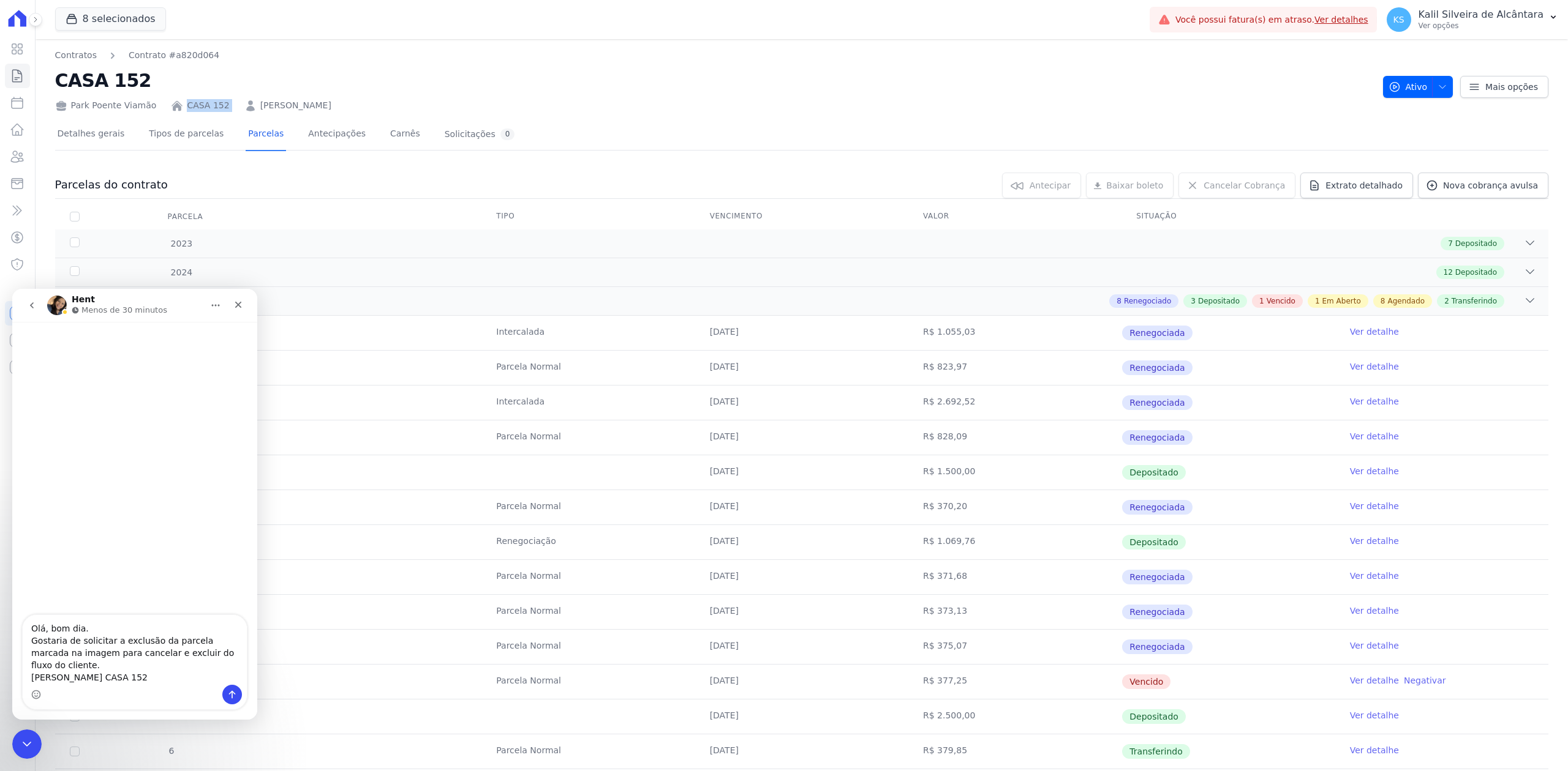
drag, startPoint x: 135, startPoint y: 108, endPoint x: 145, endPoint y: 106, distance: 10.2
click at [145, 106] on div "Park Poente Viamão CASA 152 LEANDRO DE AVILA MARQUES" at bounding box center [714, 103] width 1318 height 18
copy div "Park Poente Viamão"
click at [191, 659] on textarea "Olá, bom dia. Gostaria de solicitar a exclusão da parcela marcada na imagem par…" at bounding box center [135, 650] width 225 height 70
paste textarea "Park Poente Viamão"
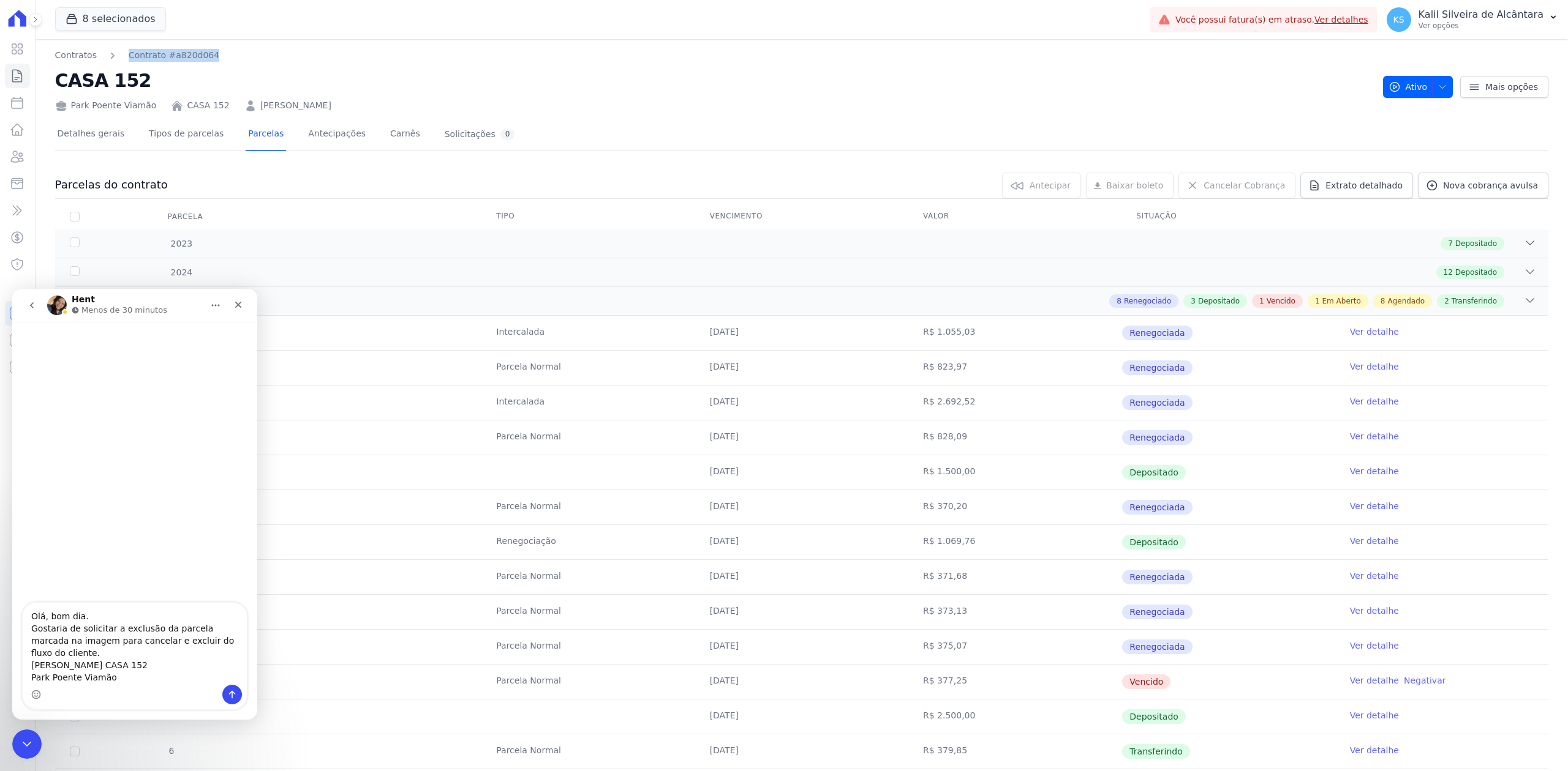
drag, startPoint x: 233, startPoint y: 54, endPoint x: 123, endPoint y: 49, distance: 110.1
click at [123, 49] on nav "Contratos Contrato #a820d064" at bounding box center [714, 55] width 1318 height 13
copy link "Contrato #a820d064"
click at [160, 667] on textarea "Olá, bom dia. Gostaria de solicitar a exclusão da parcela marcada na imagem par…" at bounding box center [135, 643] width 225 height 82
type textarea "Olá, bom dia. Gostaria de solicitar a exclusão da parcela marcada na imagem par…"
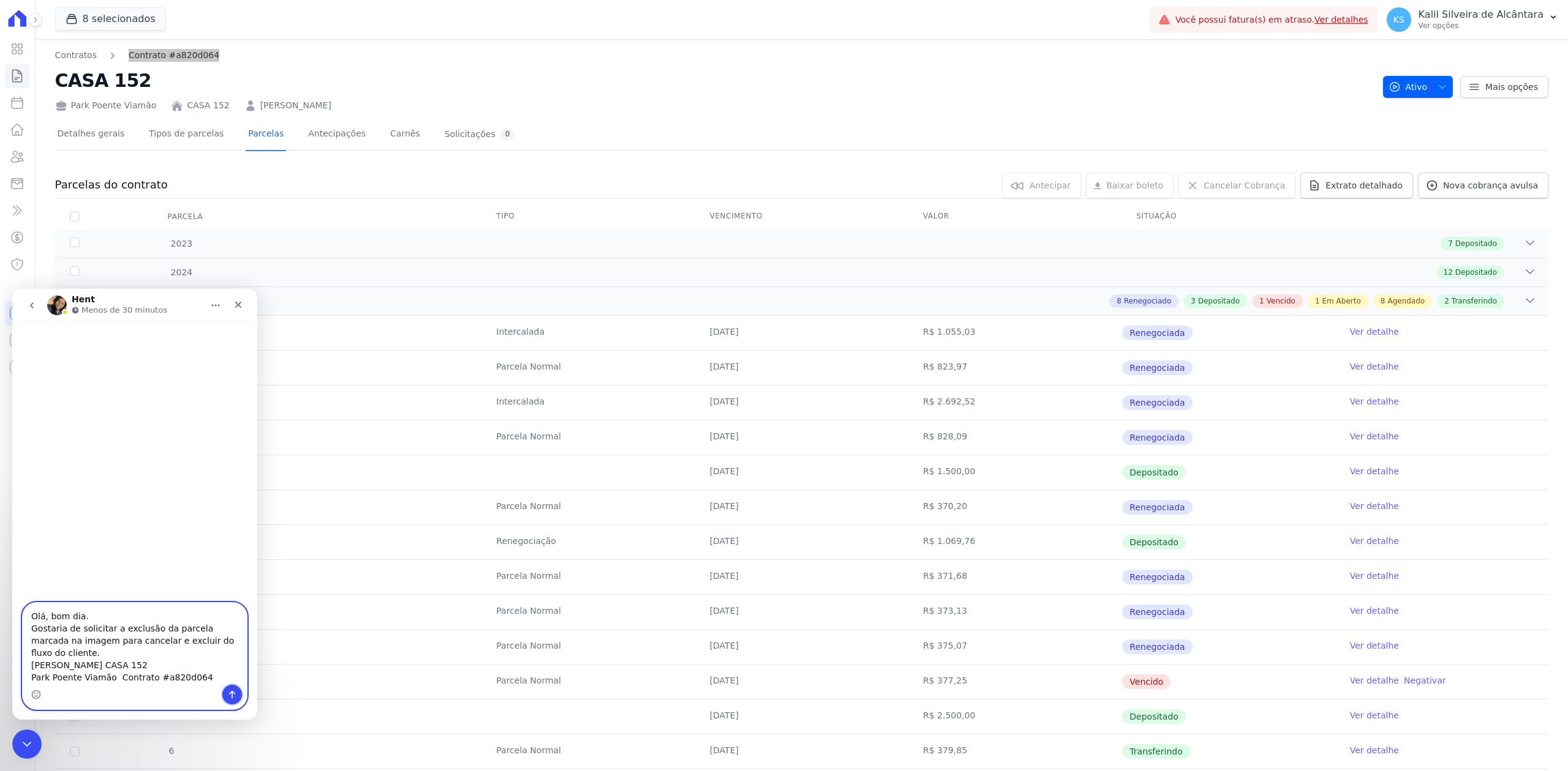
click at [236, 686] on button "Enviar uma mensagem" at bounding box center [232, 694] width 20 height 20
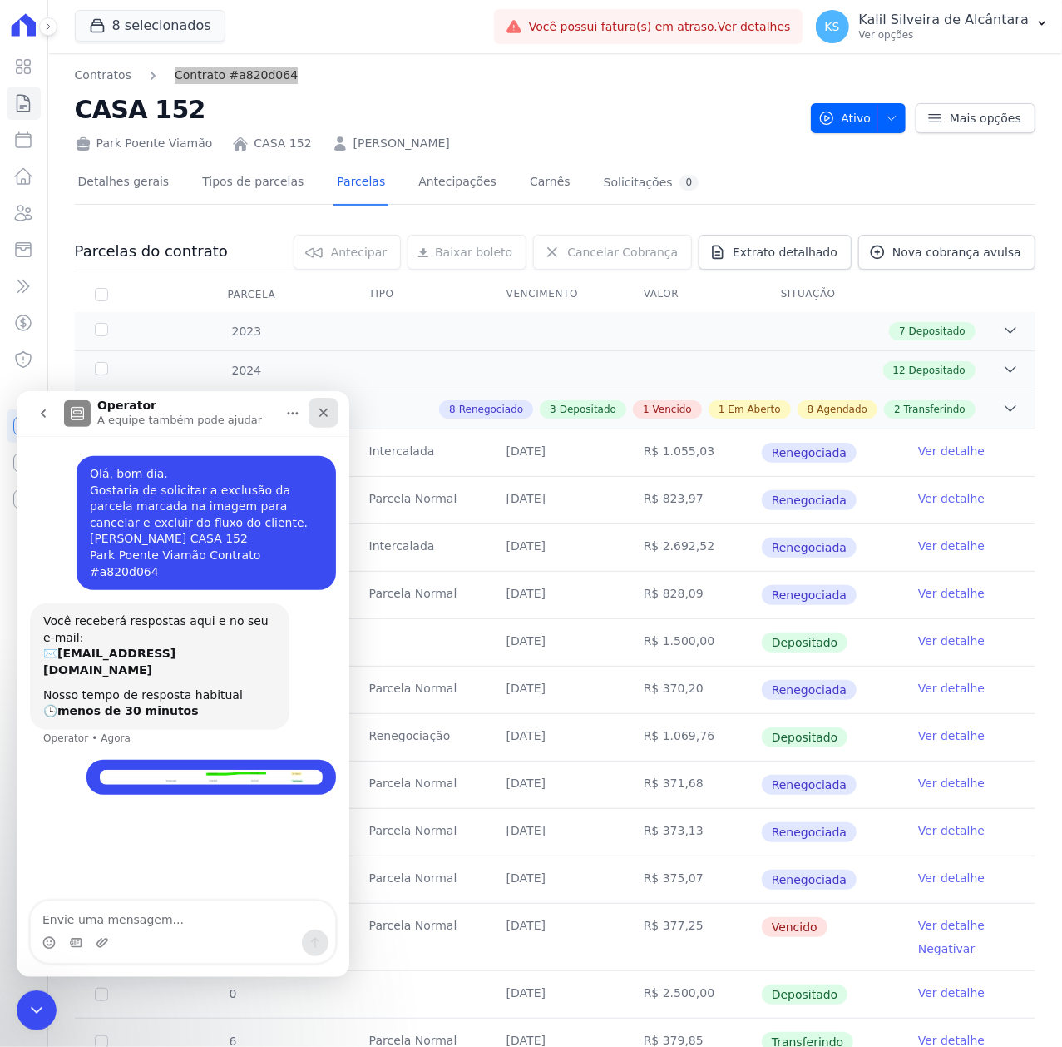
click at [330, 415] on div "Fechar" at bounding box center [324, 412] width 30 height 30
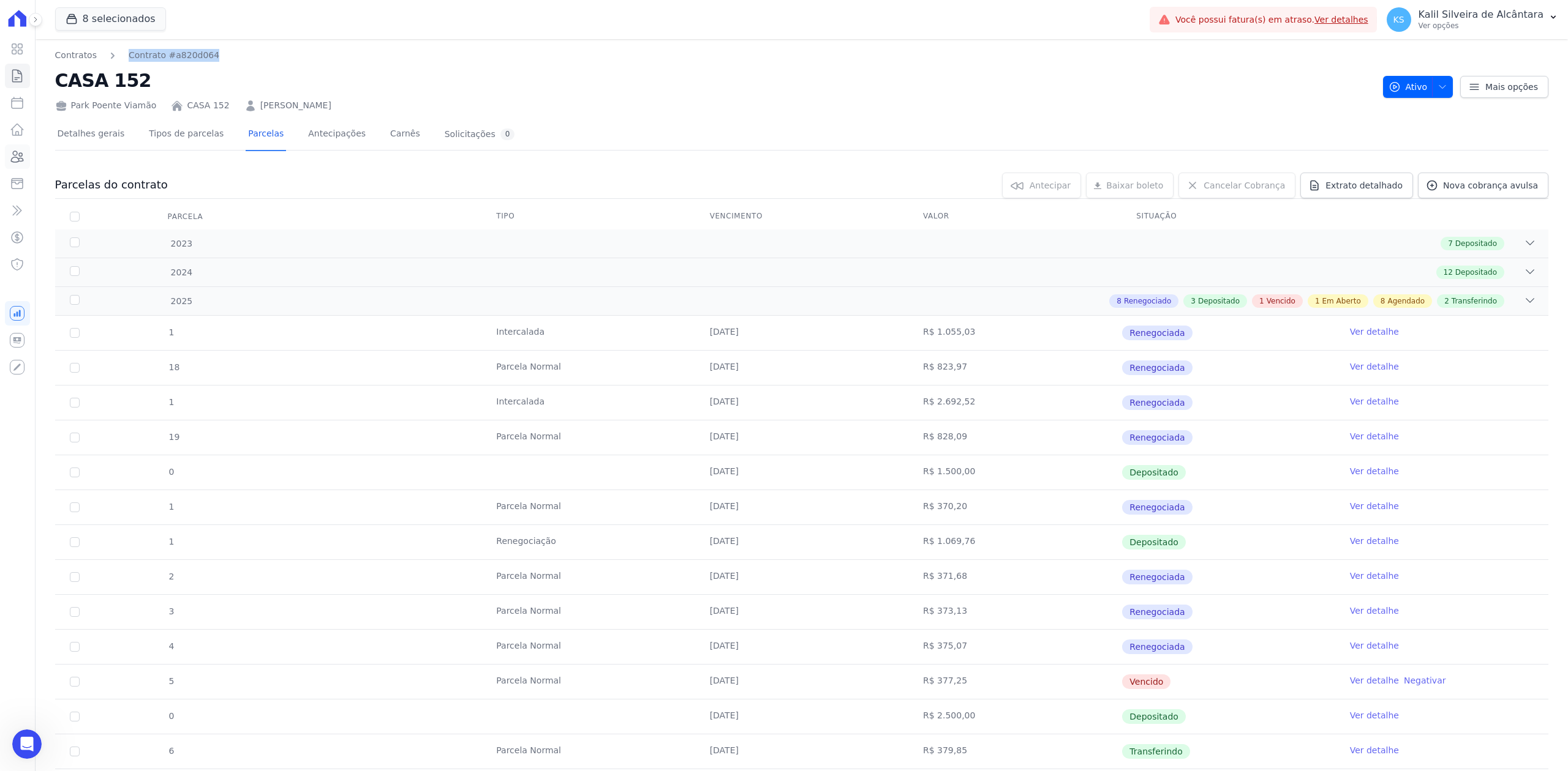
click at [10, 157] on icon at bounding box center [17, 157] width 15 height 15
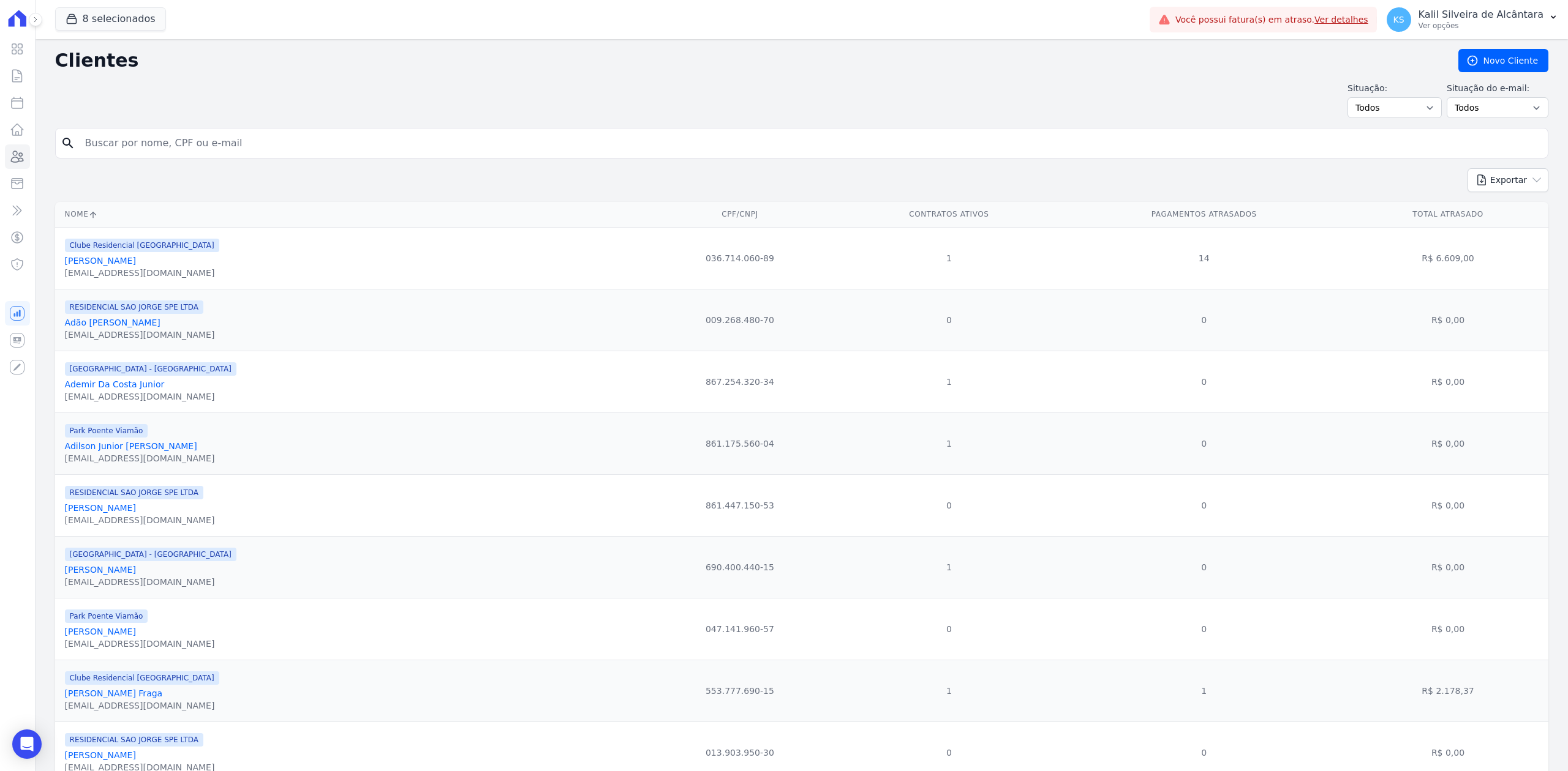
click at [278, 141] on input "search" at bounding box center [811, 143] width 1465 height 24
type input "ALESSANDRO DE FREITAS DA SILVA"
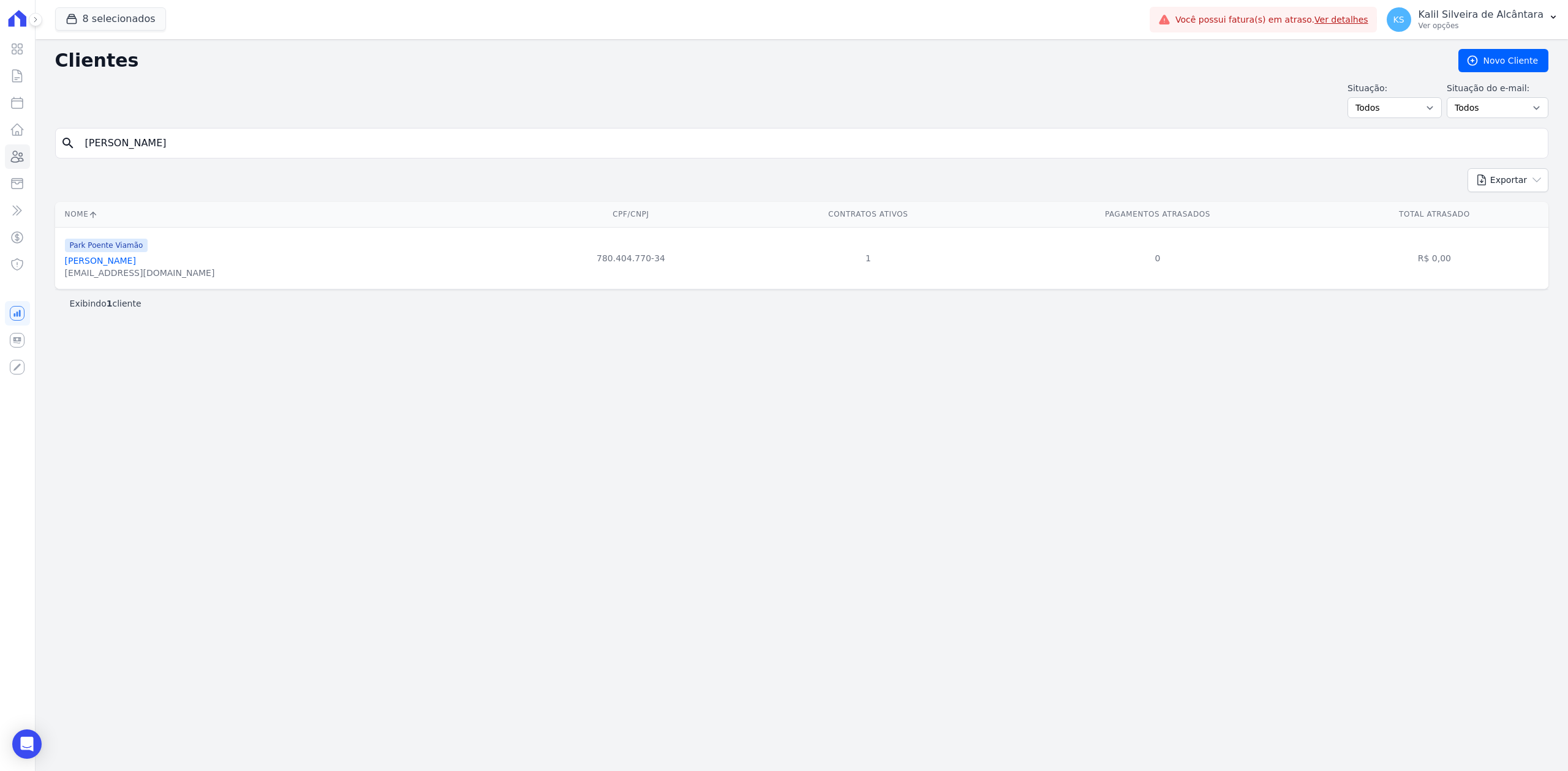
click at [136, 262] on link "[PERSON_NAME]" at bounding box center [100, 260] width 71 height 10
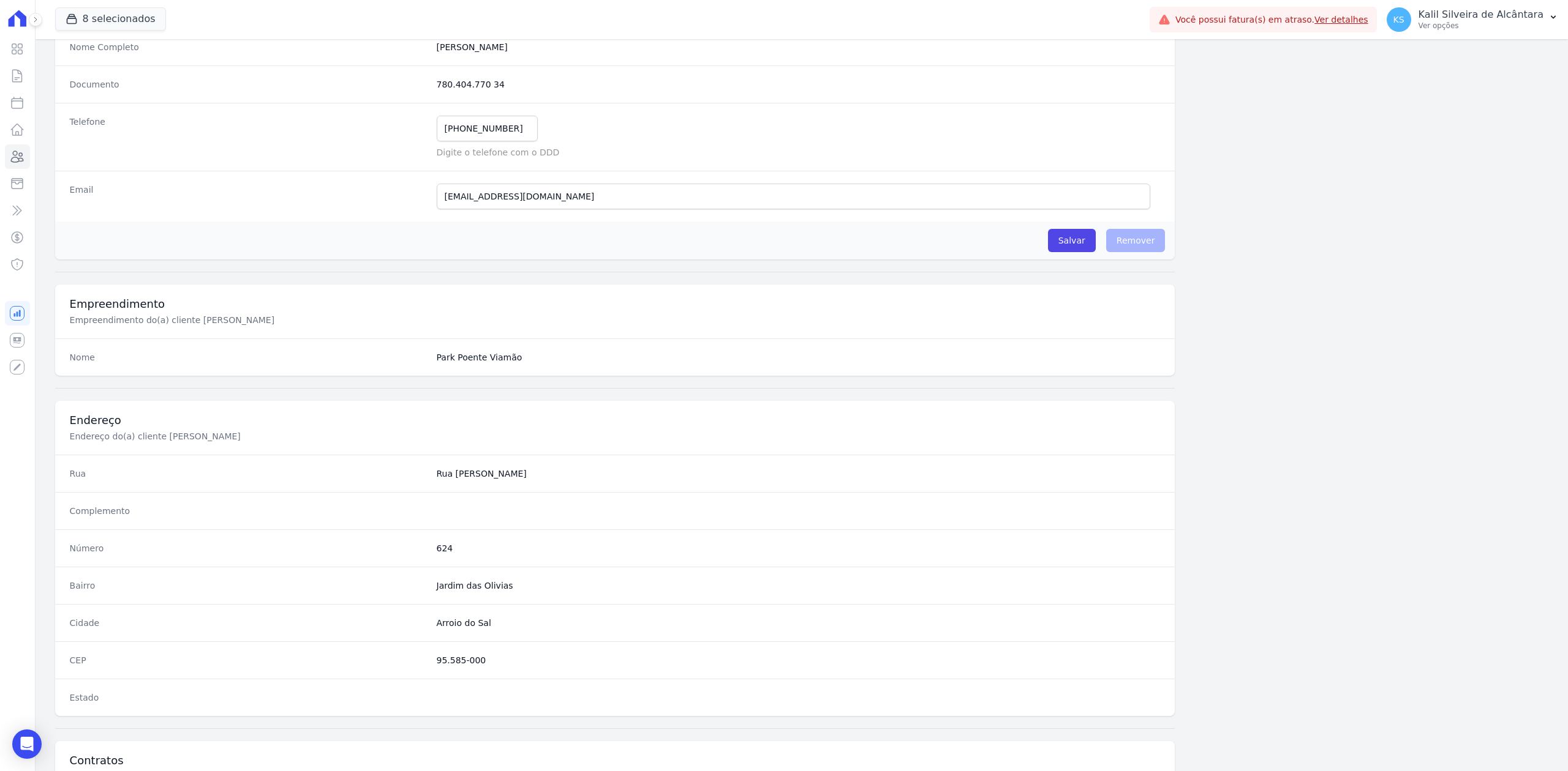
scroll to position [380, 0]
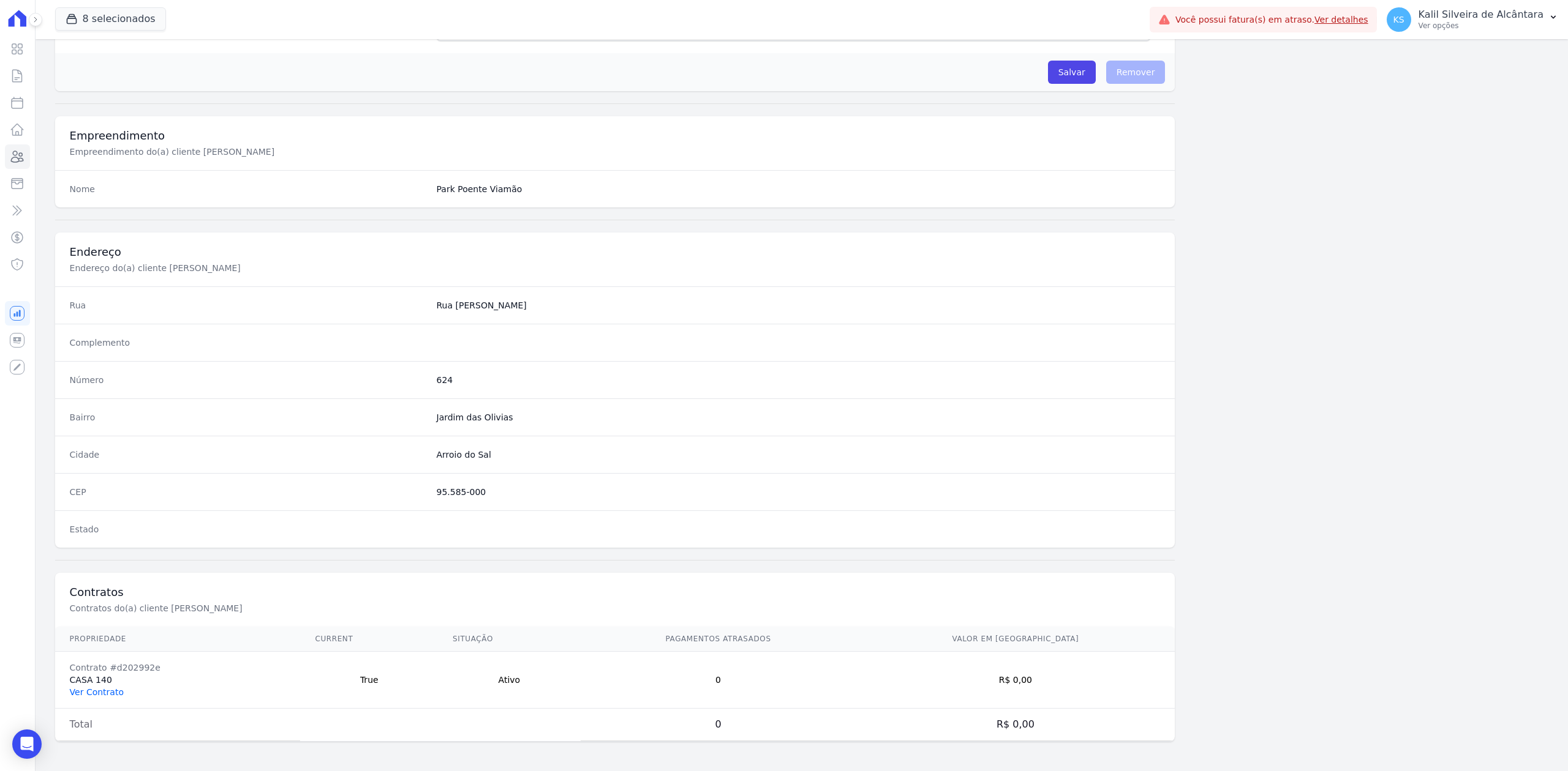
click at [109, 690] on link "Ver Contrato" at bounding box center [96, 692] width 54 height 10
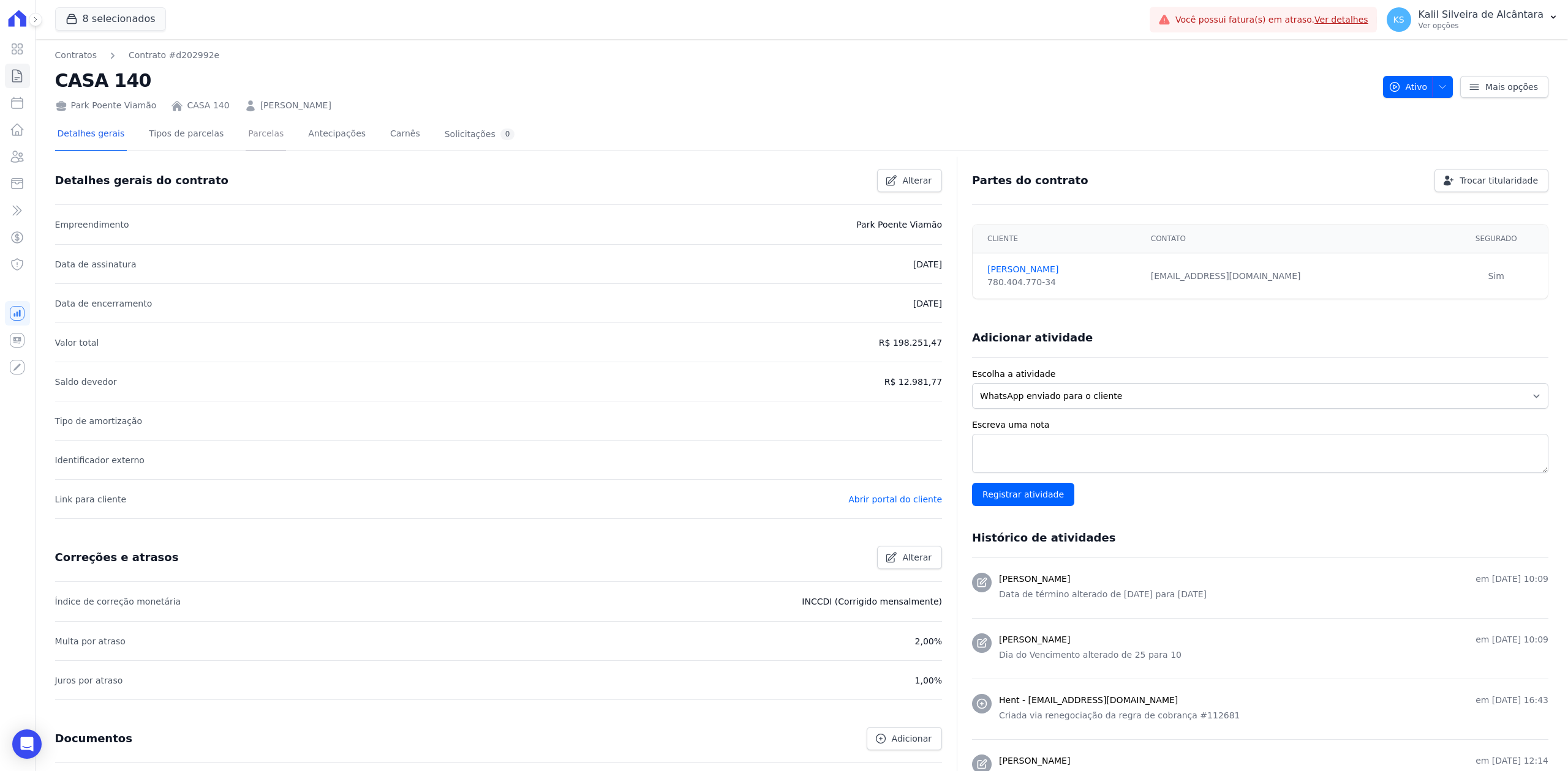
click at [247, 126] on link "Parcelas" at bounding box center [266, 135] width 40 height 32
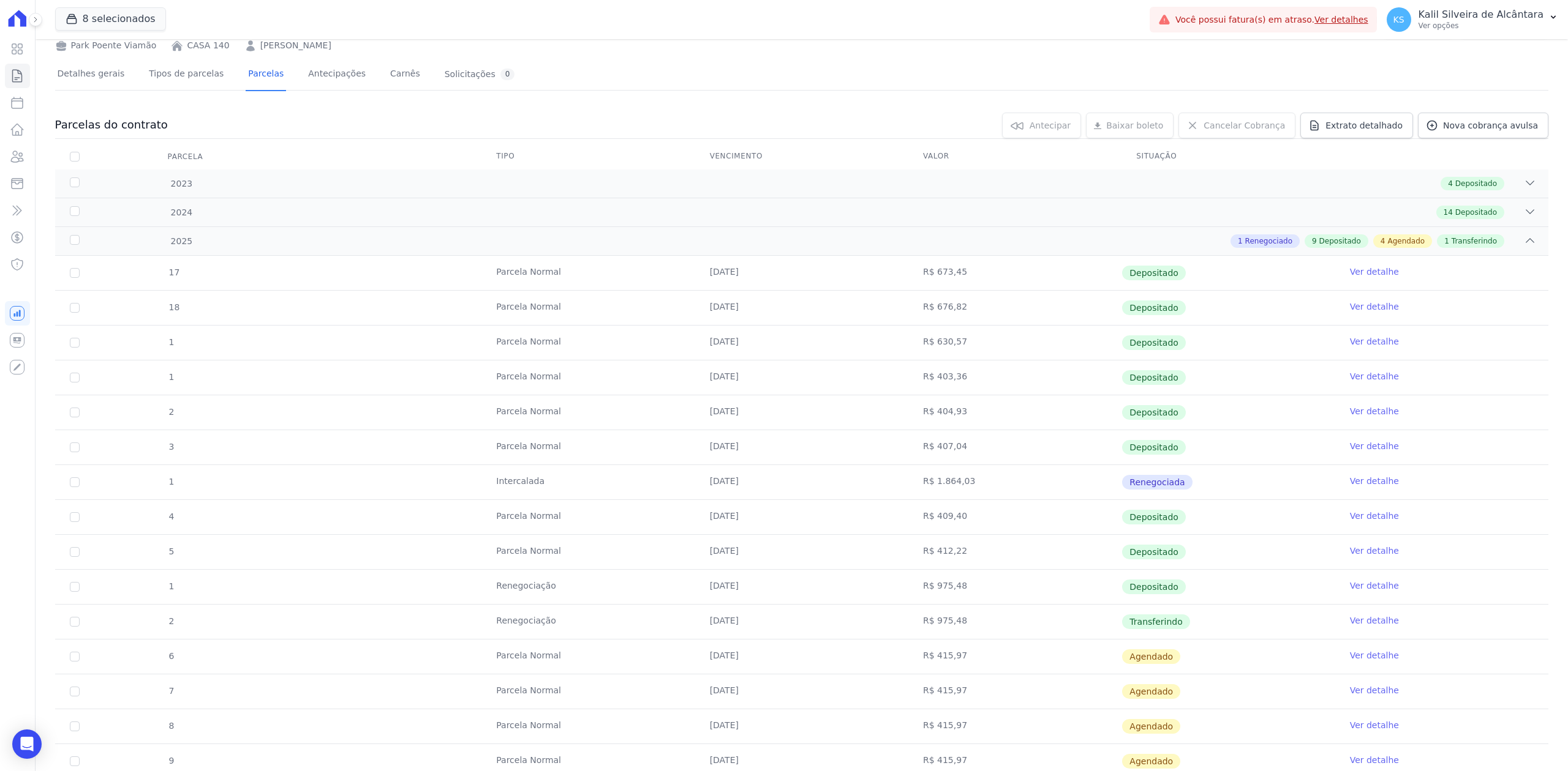
scroll to position [32, 0]
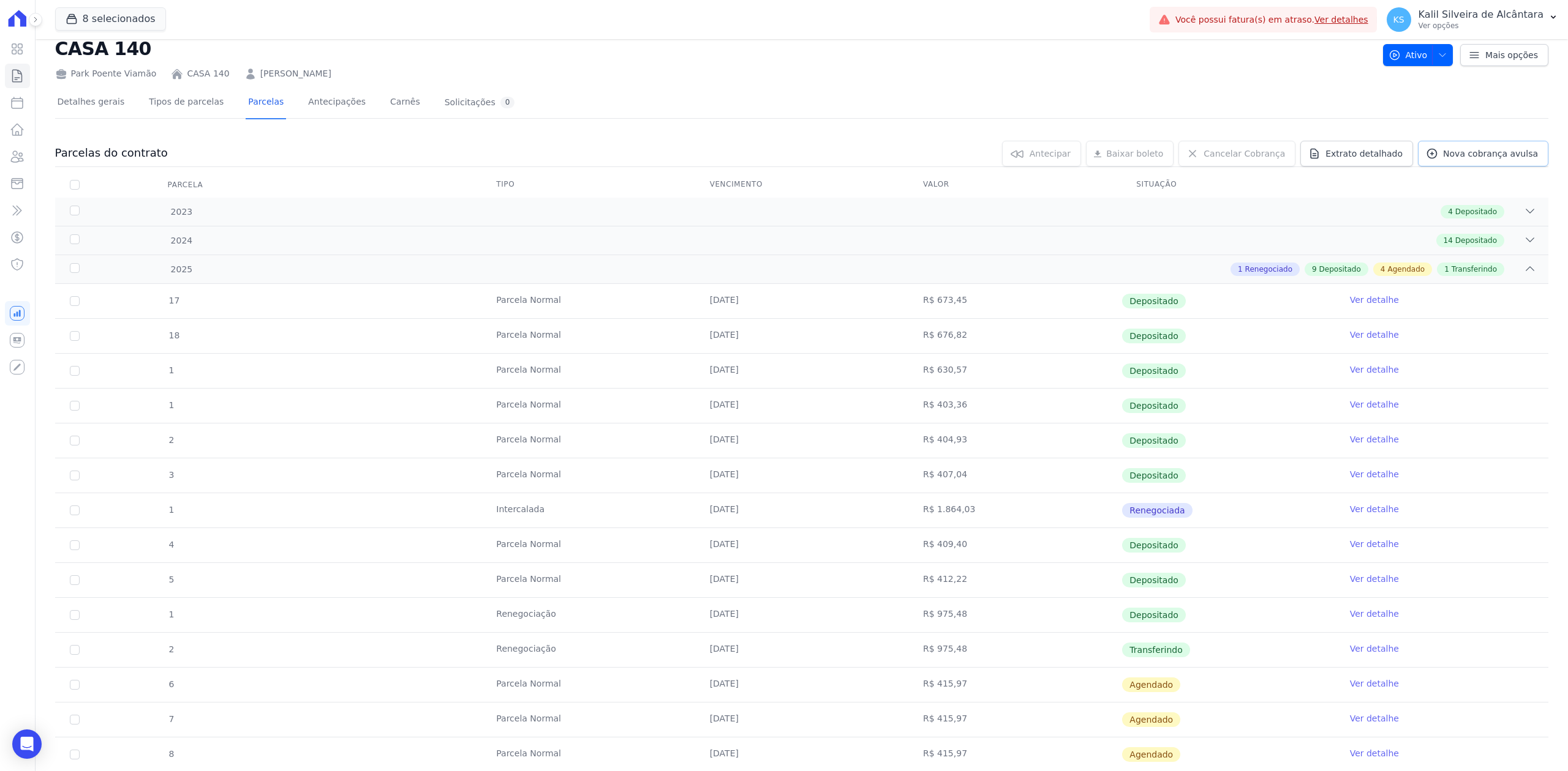
click at [1452, 149] on span "Nova cobrança avulsa" at bounding box center [1490, 154] width 95 height 13
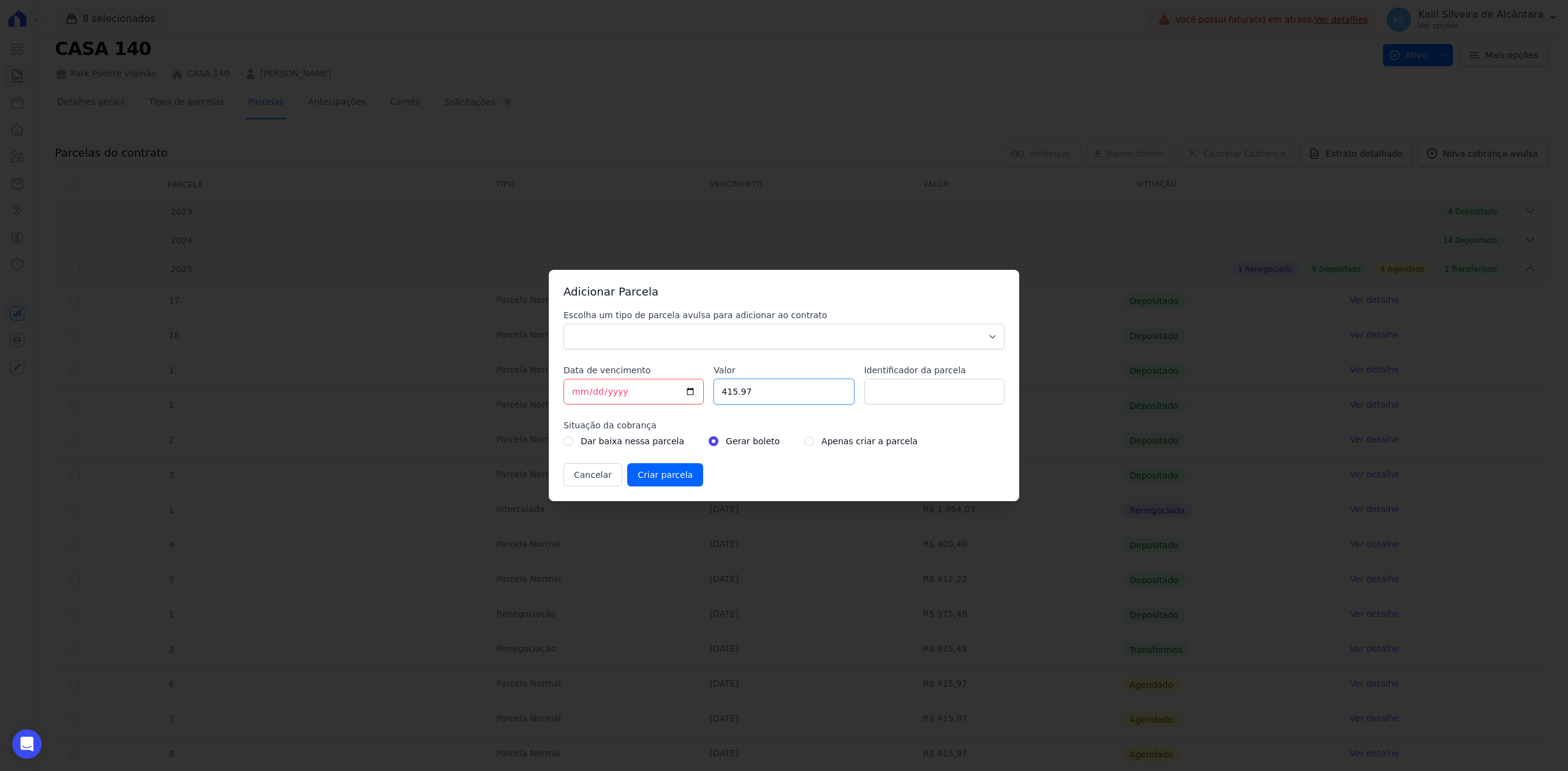
drag, startPoint x: 760, startPoint y: 394, endPoint x: 716, endPoint y: 406, distance: 45.6
click at [716, 406] on div "Escolha um tipo de parcela avulsa para adicionar ao contrato Parcela Normal Sin…" at bounding box center [783, 397] width 441 height 177
type input "141.02"
click at [873, 328] on select "Parcela Normal Sinal Caução Intercalada Chaves Pré Chaves Pós Chaves Taxas Quit…" at bounding box center [783, 336] width 441 height 26
select select "taxes"
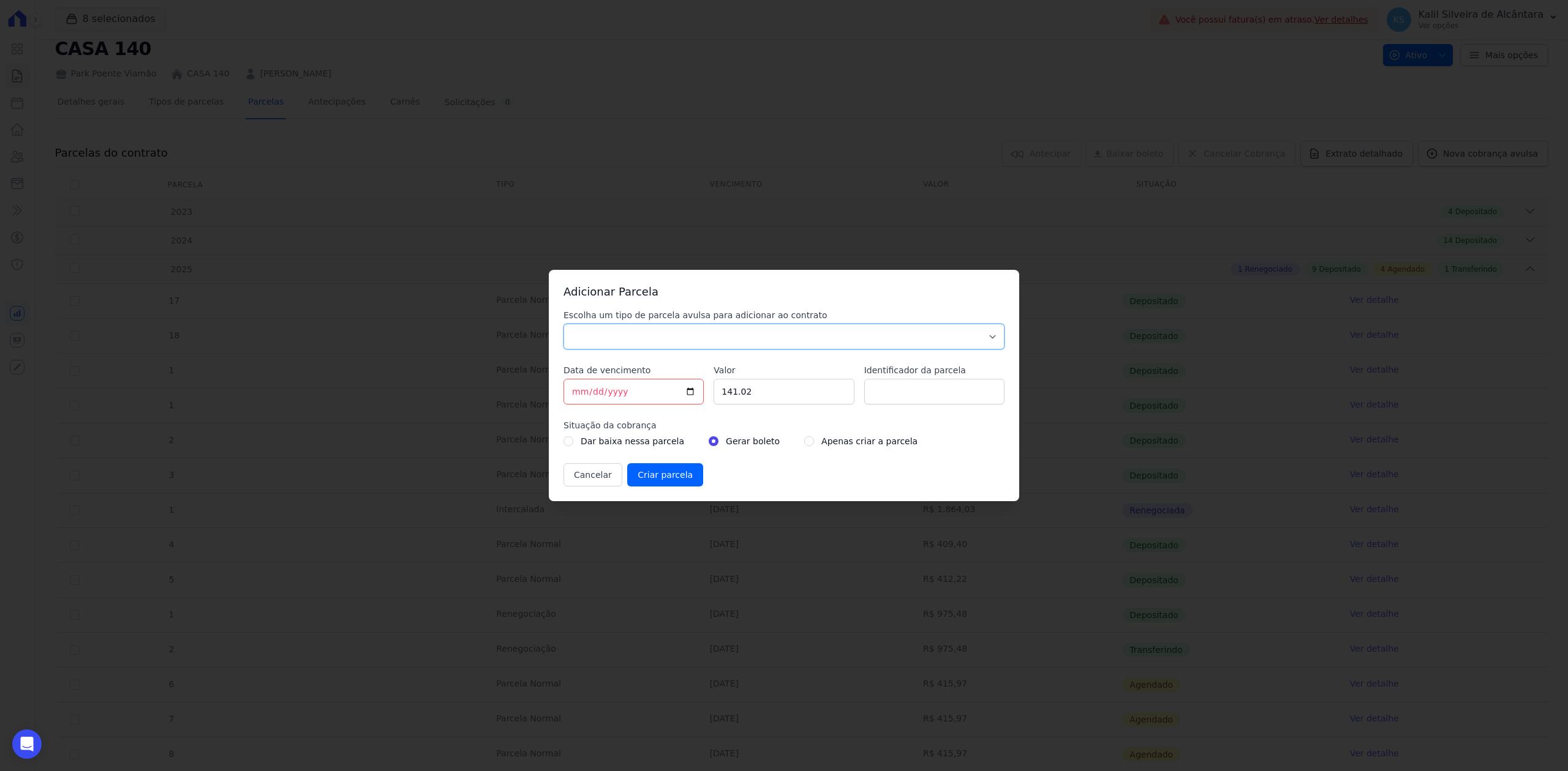
click at [563, 324] on select "Parcela Normal Sinal Caução Intercalada Chaves Pré Chaves Pós Chaves Taxas Quit…" at bounding box center [783, 336] width 441 height 26
click at [943, 399] on input "Identificador da parcela" at bounding box center [934, 391] width 141 height 26
type input "Taxa de protesto"
click at [682, 402] on input "[DATE]" at bounding box center [633, 391] width 141 height 26
click at [687, 397] on input "[DATE]" at bounding box center [633, 391] width 141 height 26
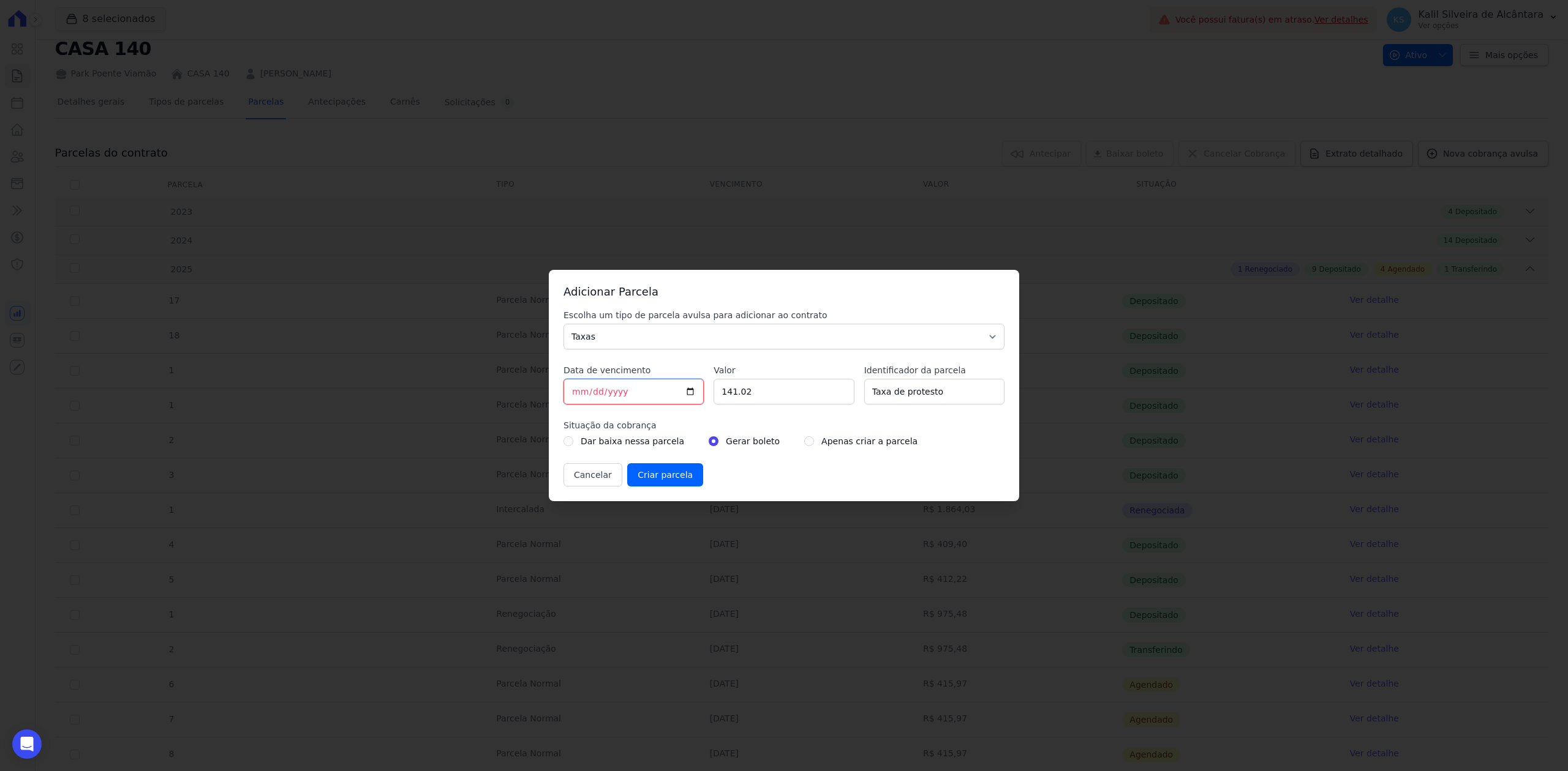
type input "2025-08-23"
click at [682, 478] on input "Criar parcela" at bounding box center [665, 475] width 76 height 24
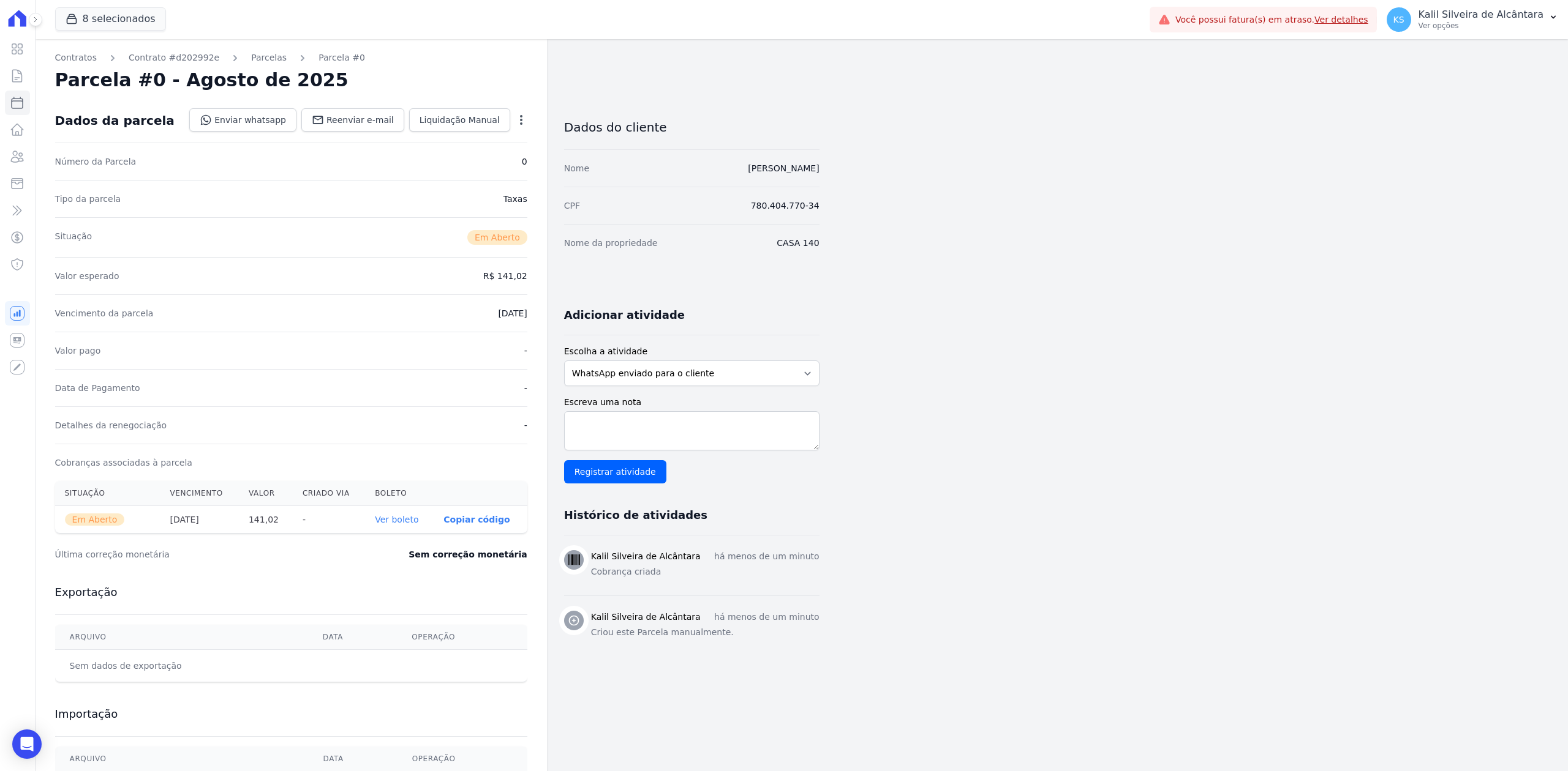
click at [405, 524] on link "Ver boleto" at bounding box center [396, 519] width 43 height 10
click at [24, 159] on icon at bounding box center [17, 157] width 15 height 15
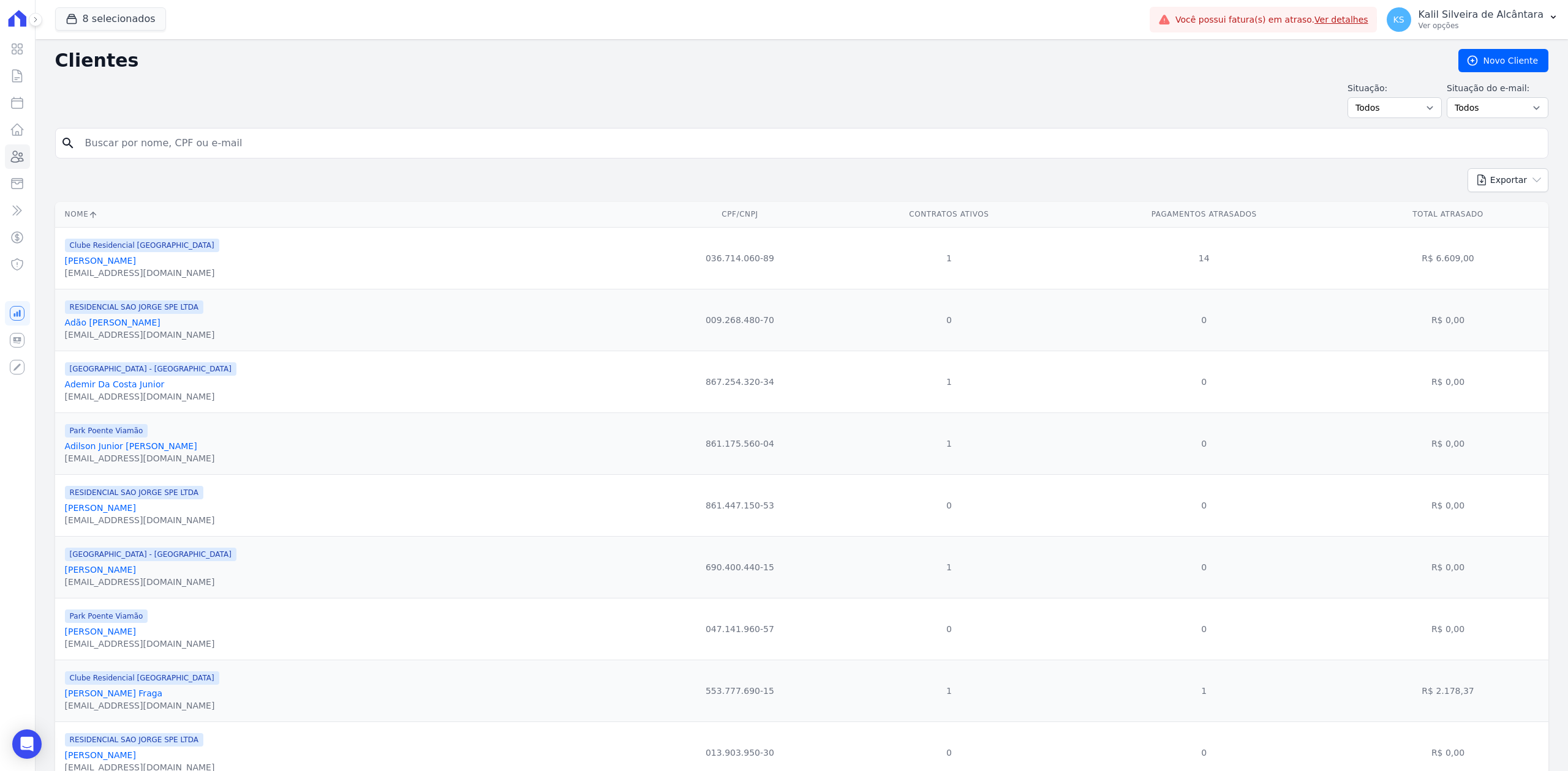
click at [172, 136] on input "search" at bounding box center [811, 143] width 1465 height 24
type input "Lucas Eduardo Rodrigues Alves"
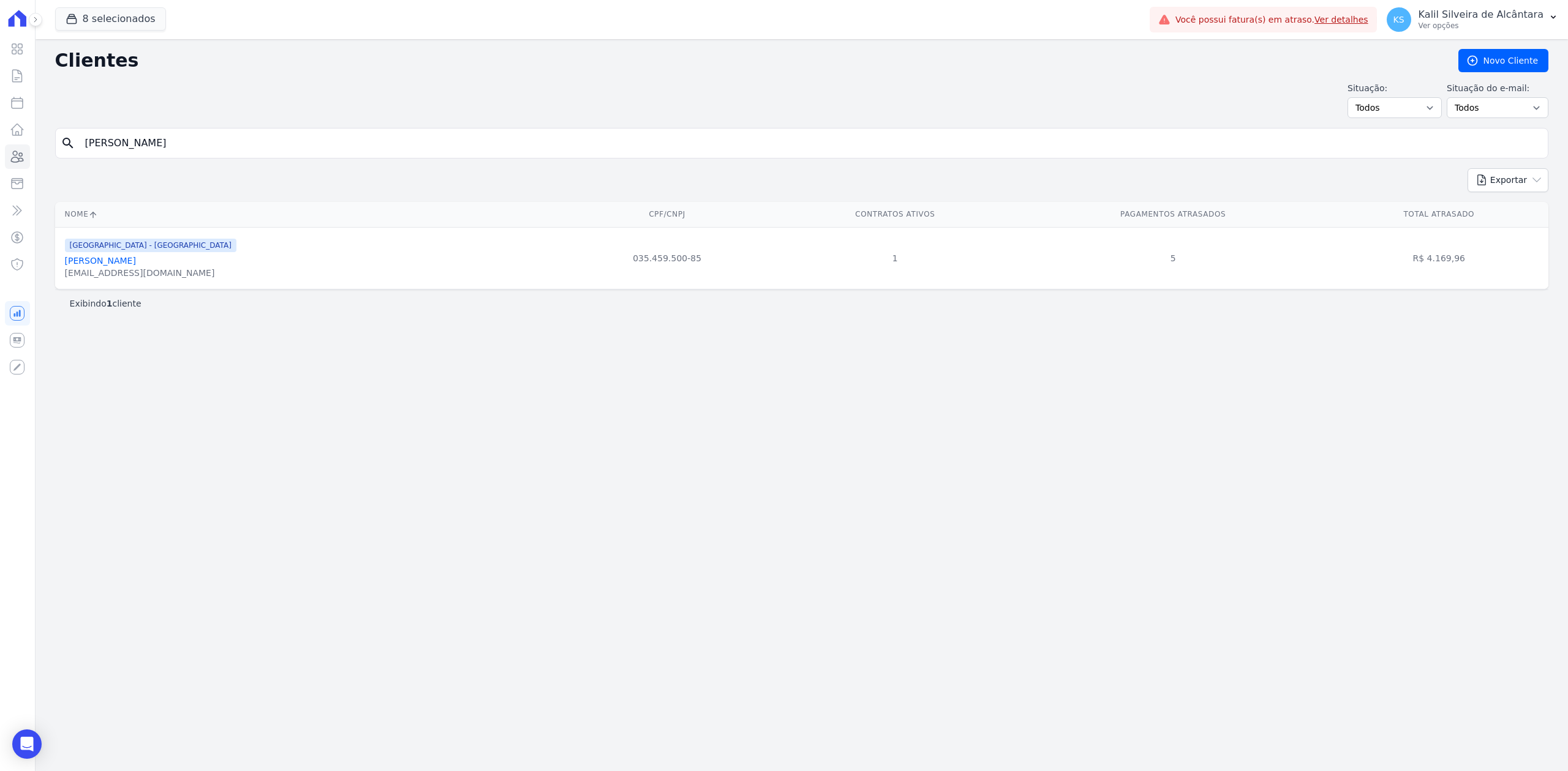
click at [136, 263] on link "Lucas Eduardo Rodrigues Alves" at bounding box center [100, 260] width 71 height 10
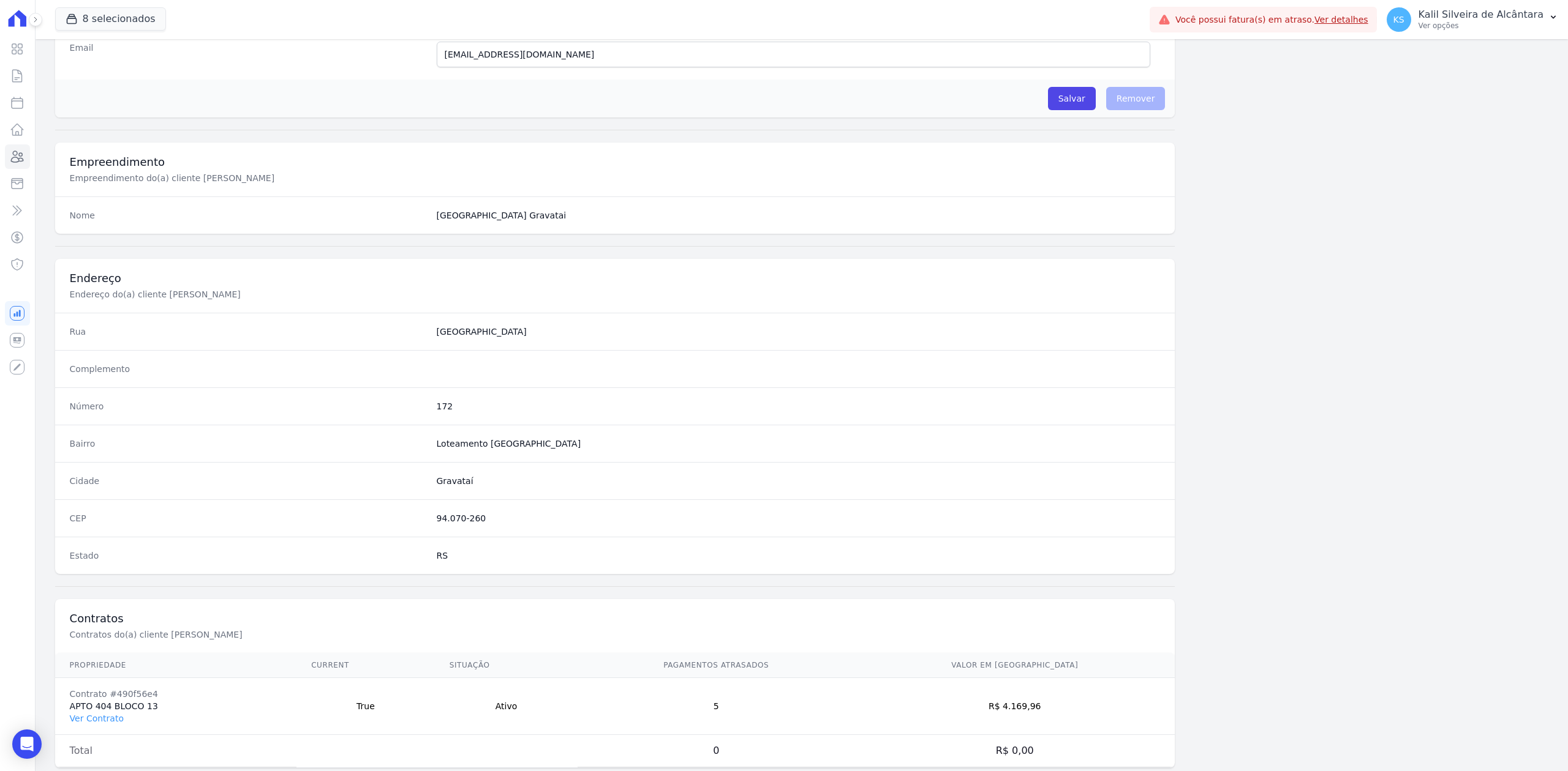
scroll to position [380, 0]
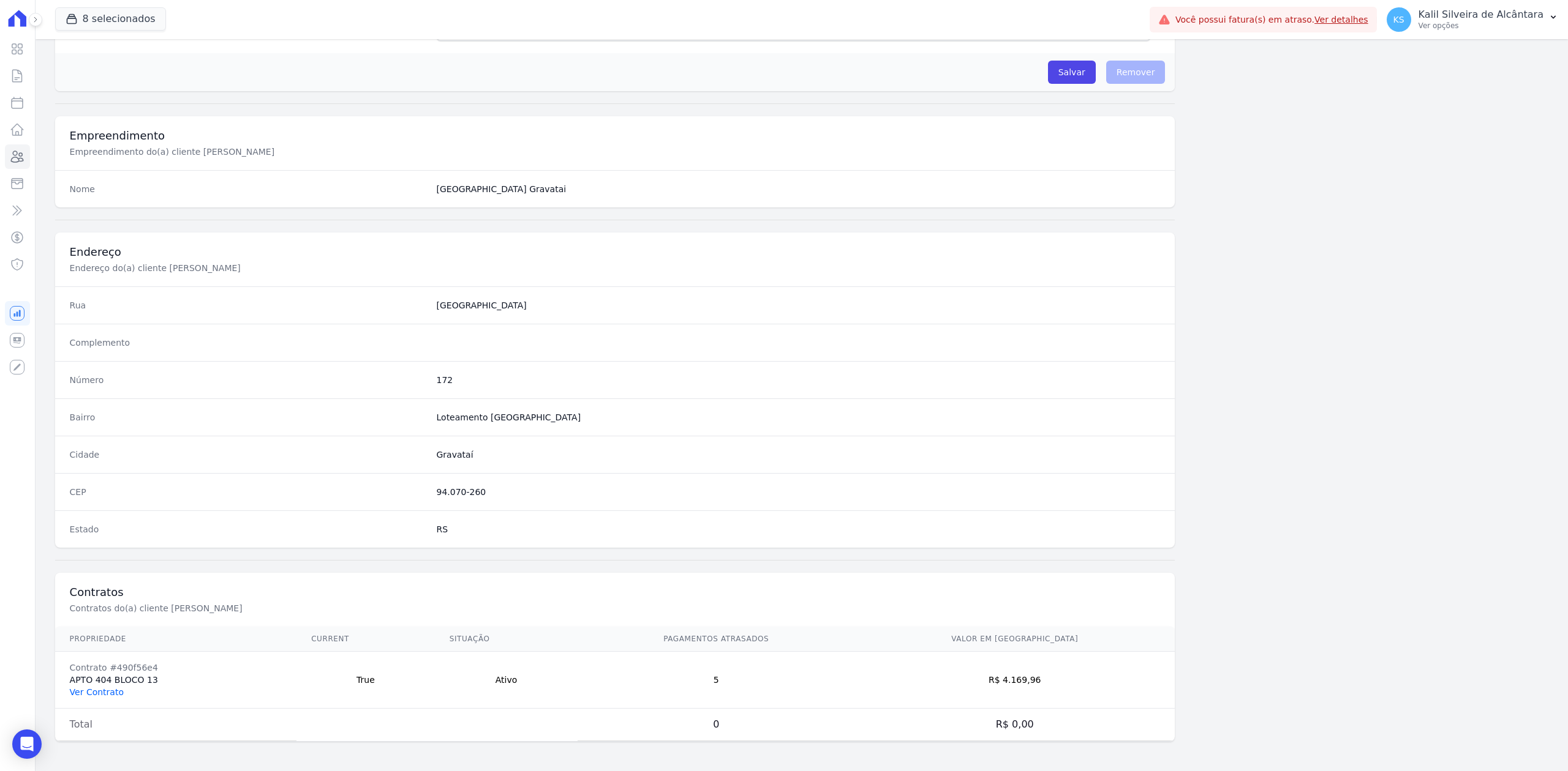
click at [110, 692] on link "Ver Contrato" at bounding box center [96, 692] width 54 height 10
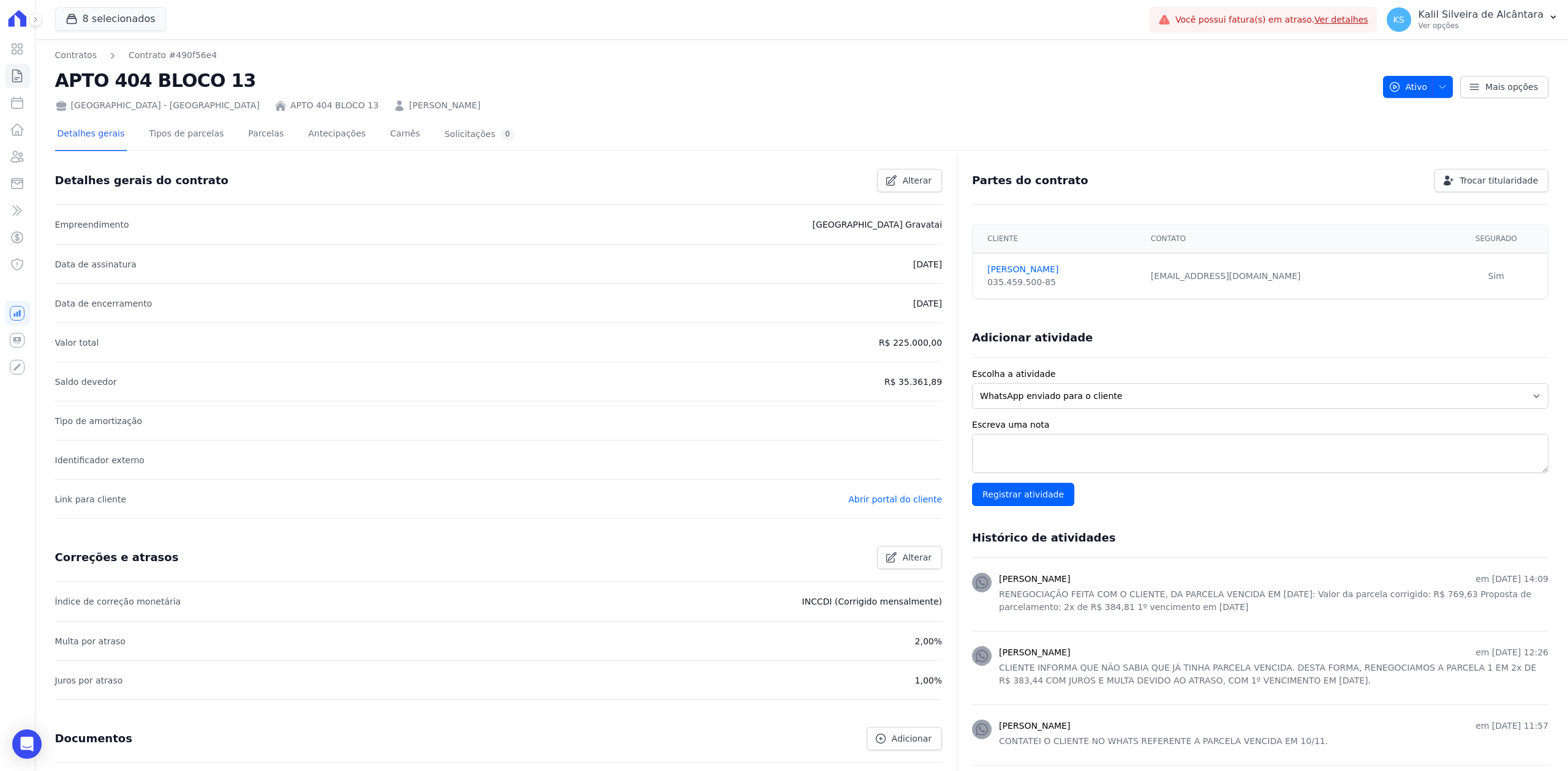
click at [229, 130] on div "Detalhes gerais Tipos de parcelas Parcelas Antecipações Carnês Solicitações 0" at bounding box center [286, 135] width 462 height 32
click at [246, 136] on link "Parcelas" at bounding box center [266, 135] width 40 height 32
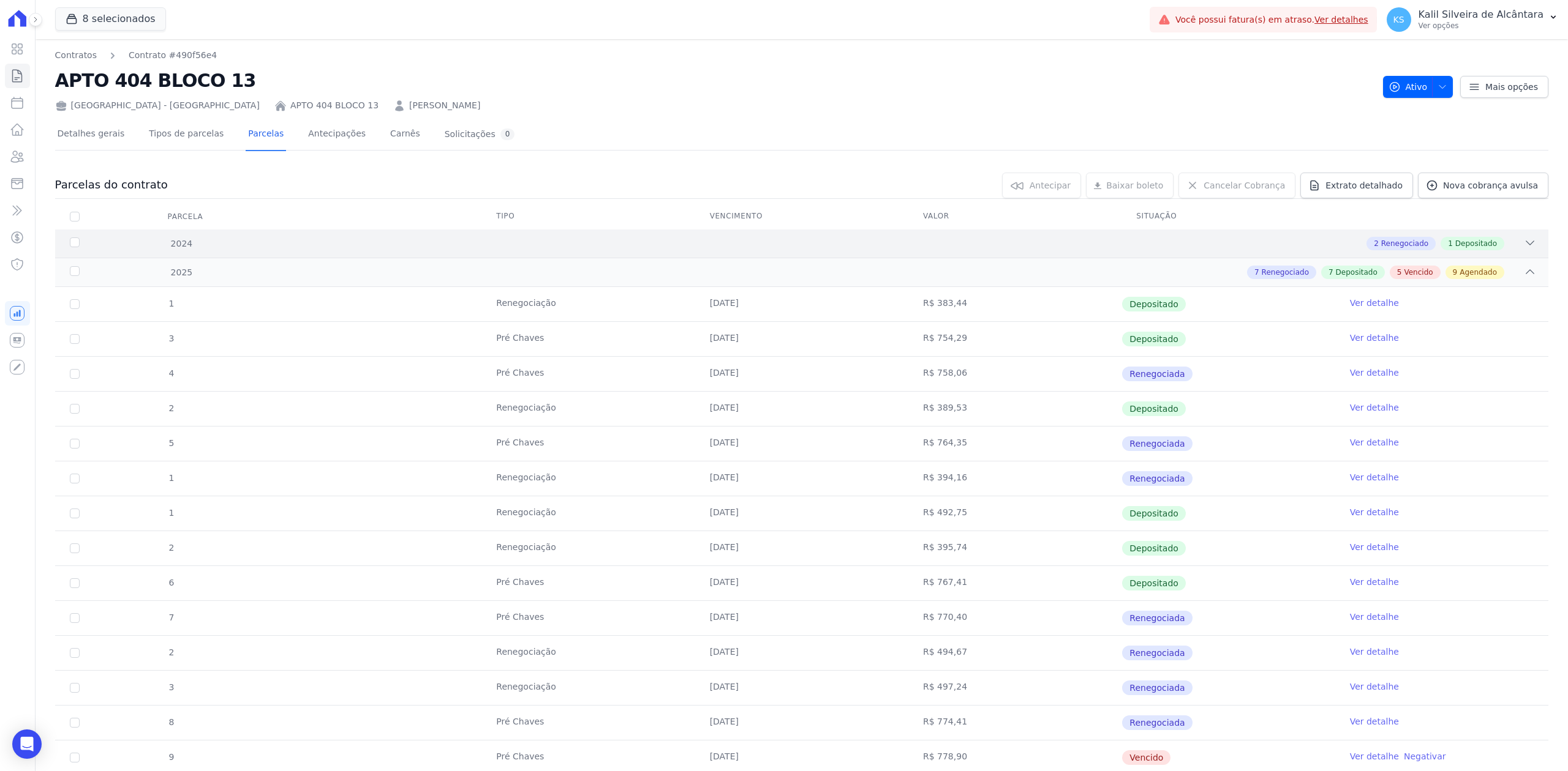
click at [1524, 249] on div at bounding box center [1530, 244] width 13 height 13
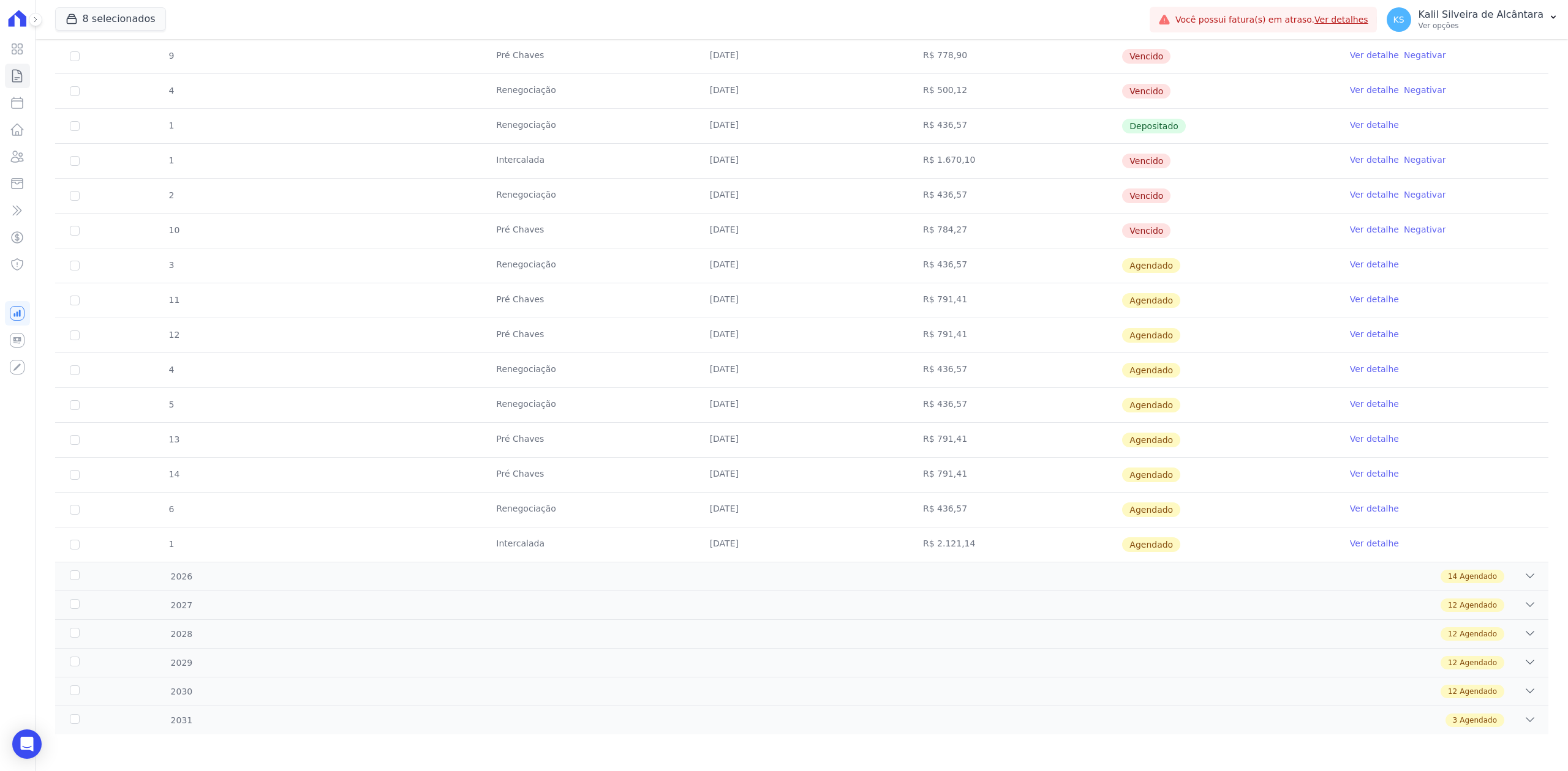
scroll to position [488, 0]
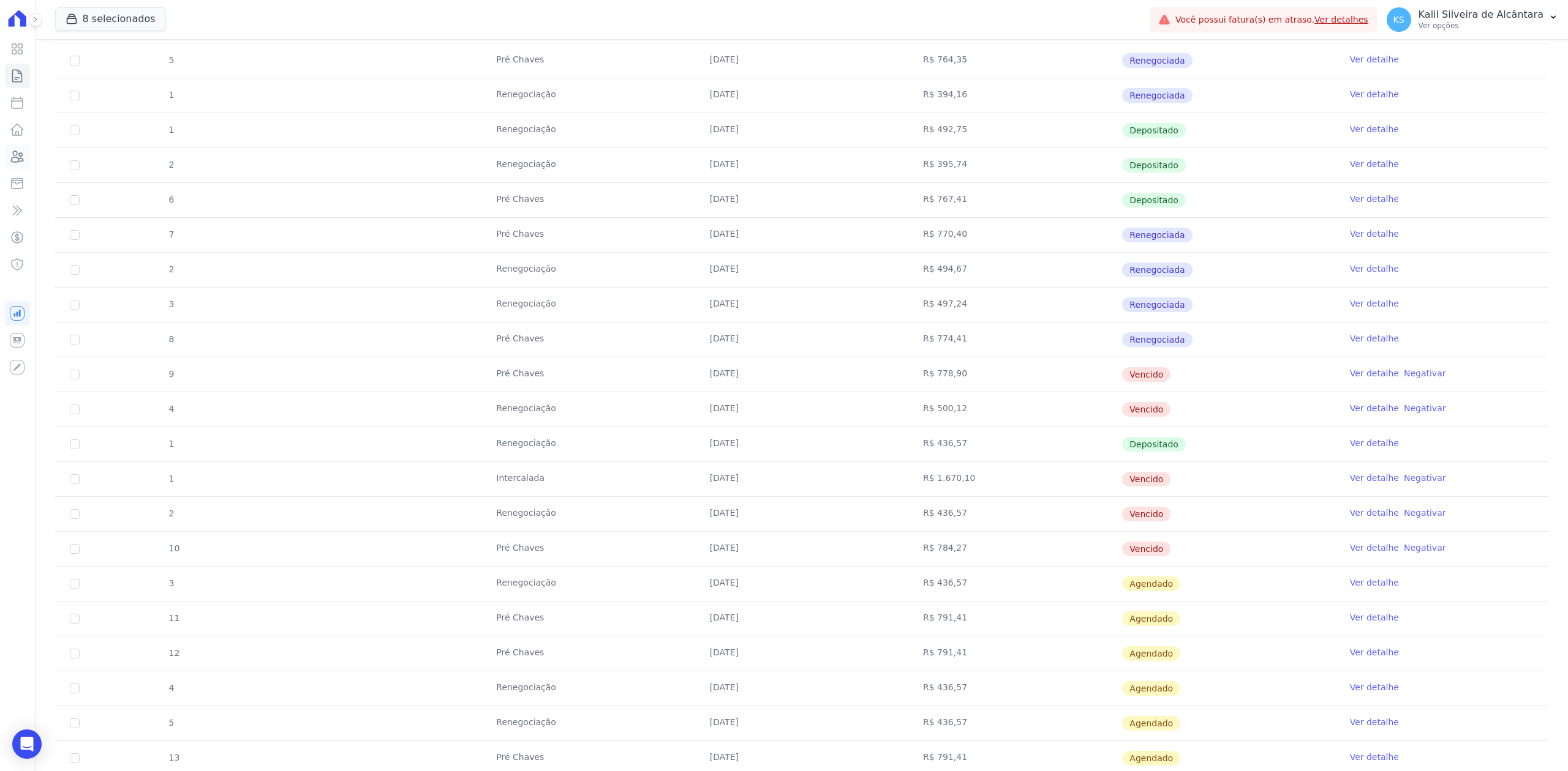
click at [20, 152] on icon at bounding box center [17, 157] width 15 height 15
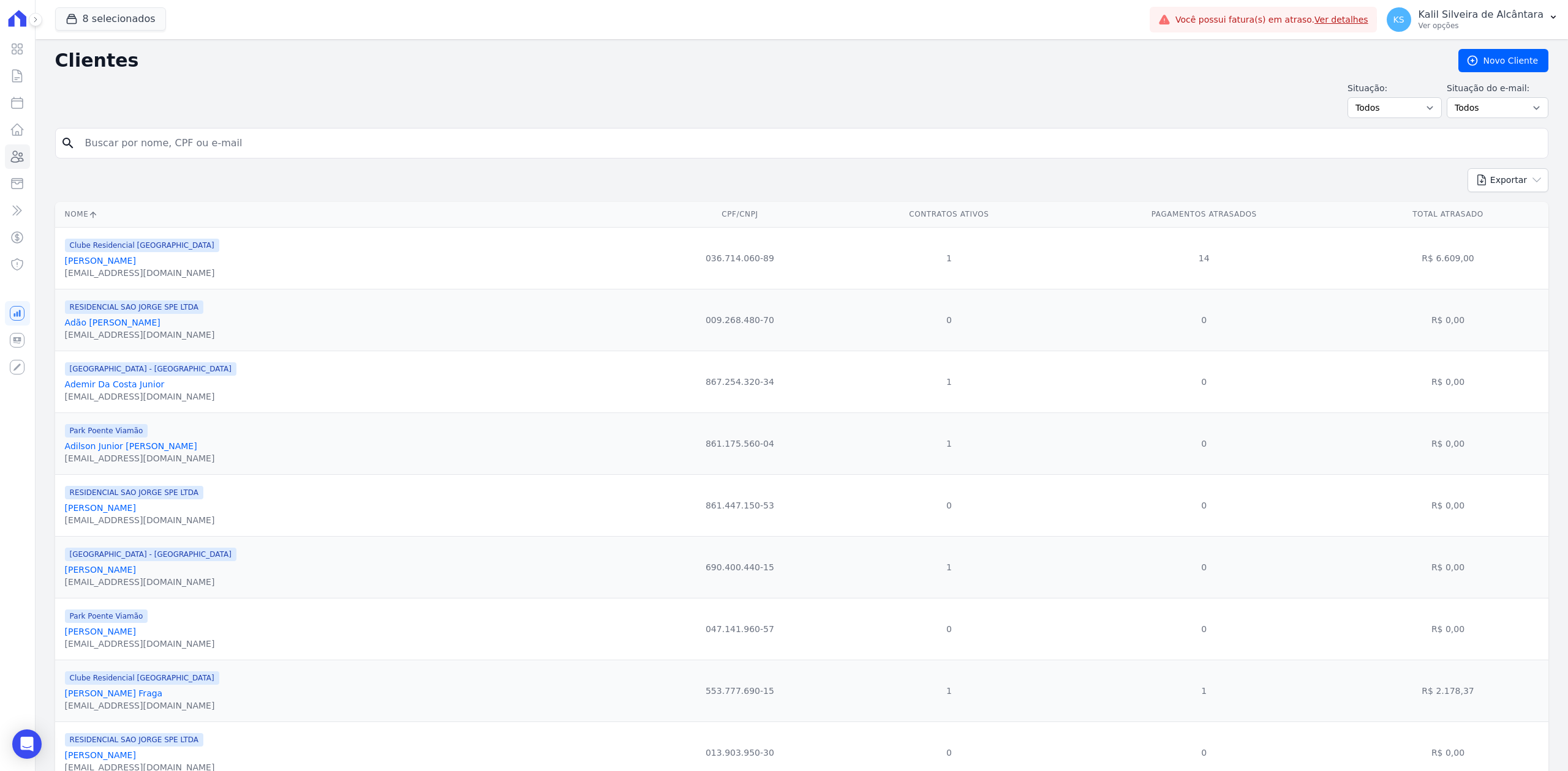
click at [239, 150] on input "search" at bounding box center [811, 143] width 1465 height 24
type input "nelson"
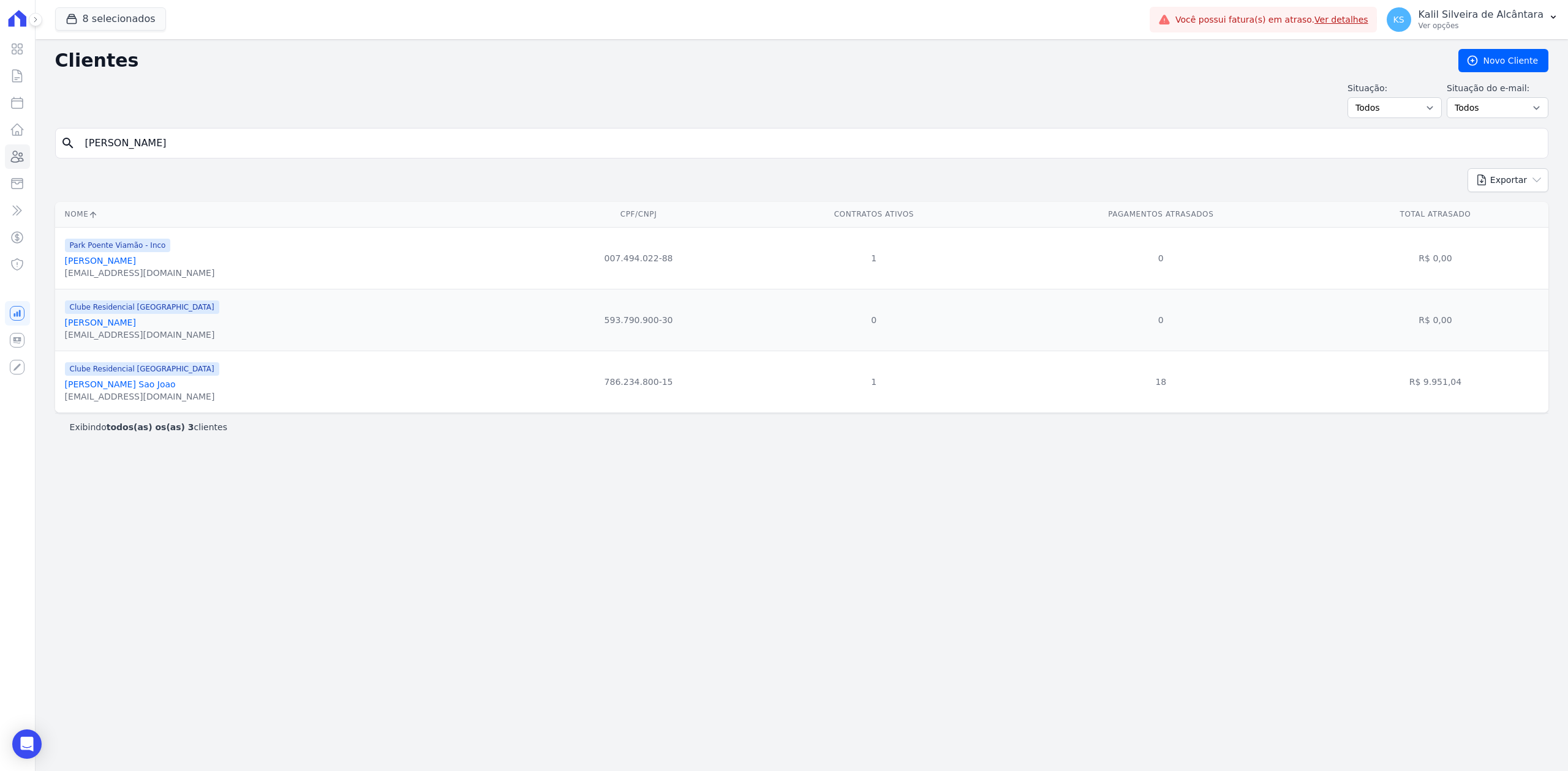
click at [136, 266] on link "Nelson Da Trindade Oliveira" at bounding box center [100, 260] width 71 height 10
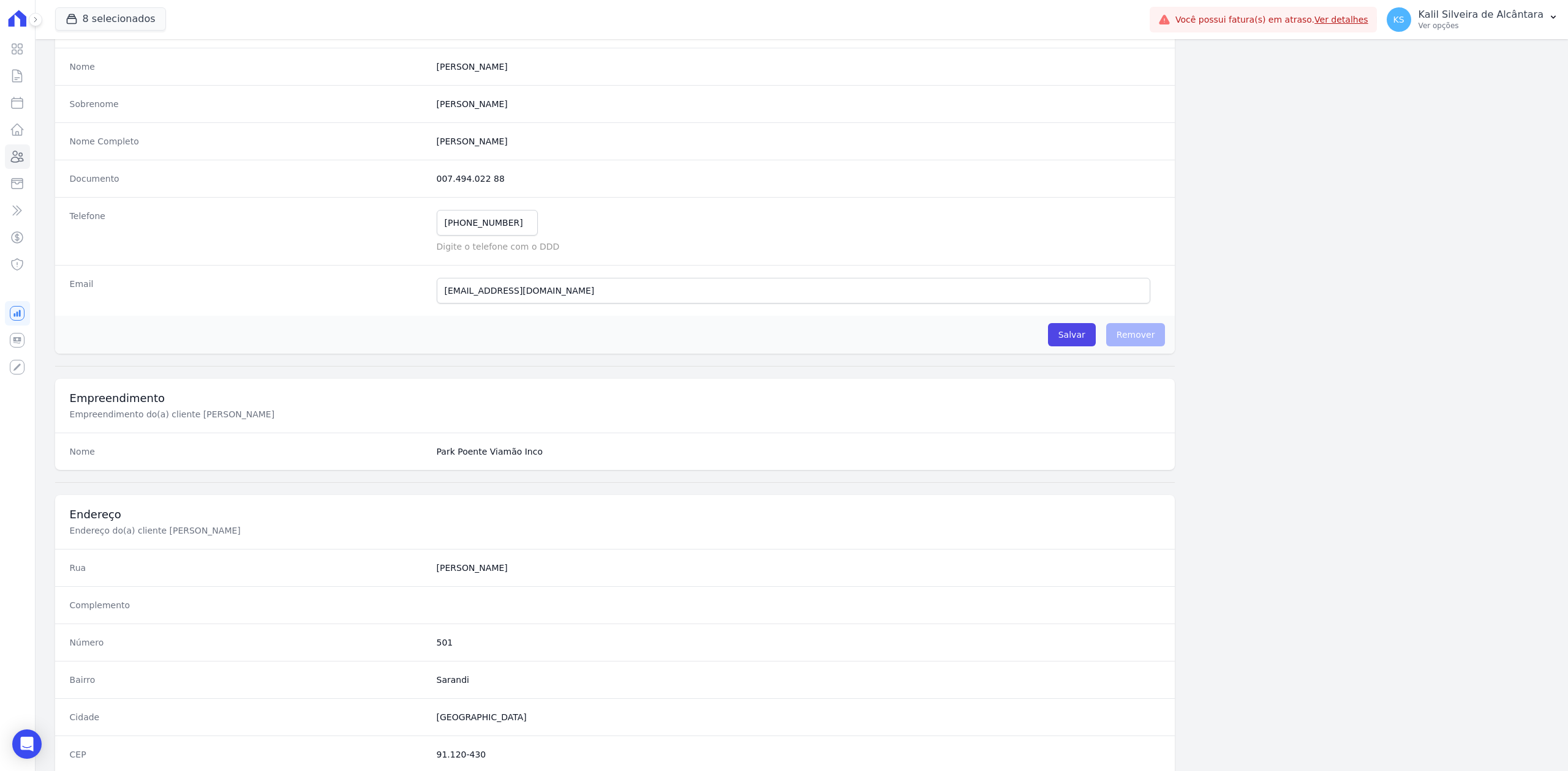
scroll to position [380, 0]
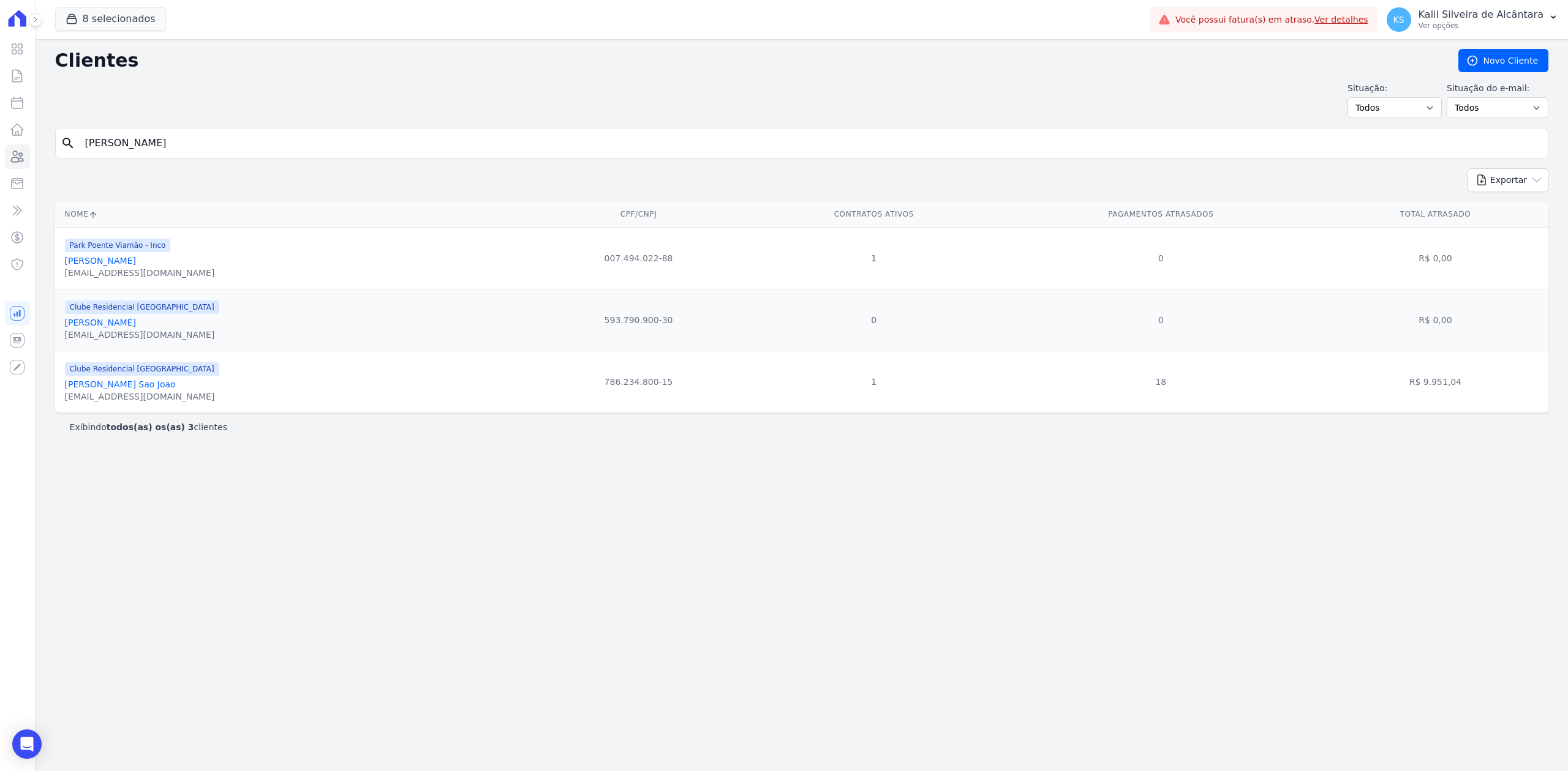
click at [589, 659] on div "Clientes Novo Cliente Situação: Todos Adimplentes Inadimplentes Situação do e-m…" at bounding box center [802, 405] width 1533 height 732
click at [109, 146] on input "nelson" at bounding box center [811, 143] width 1465 height 24
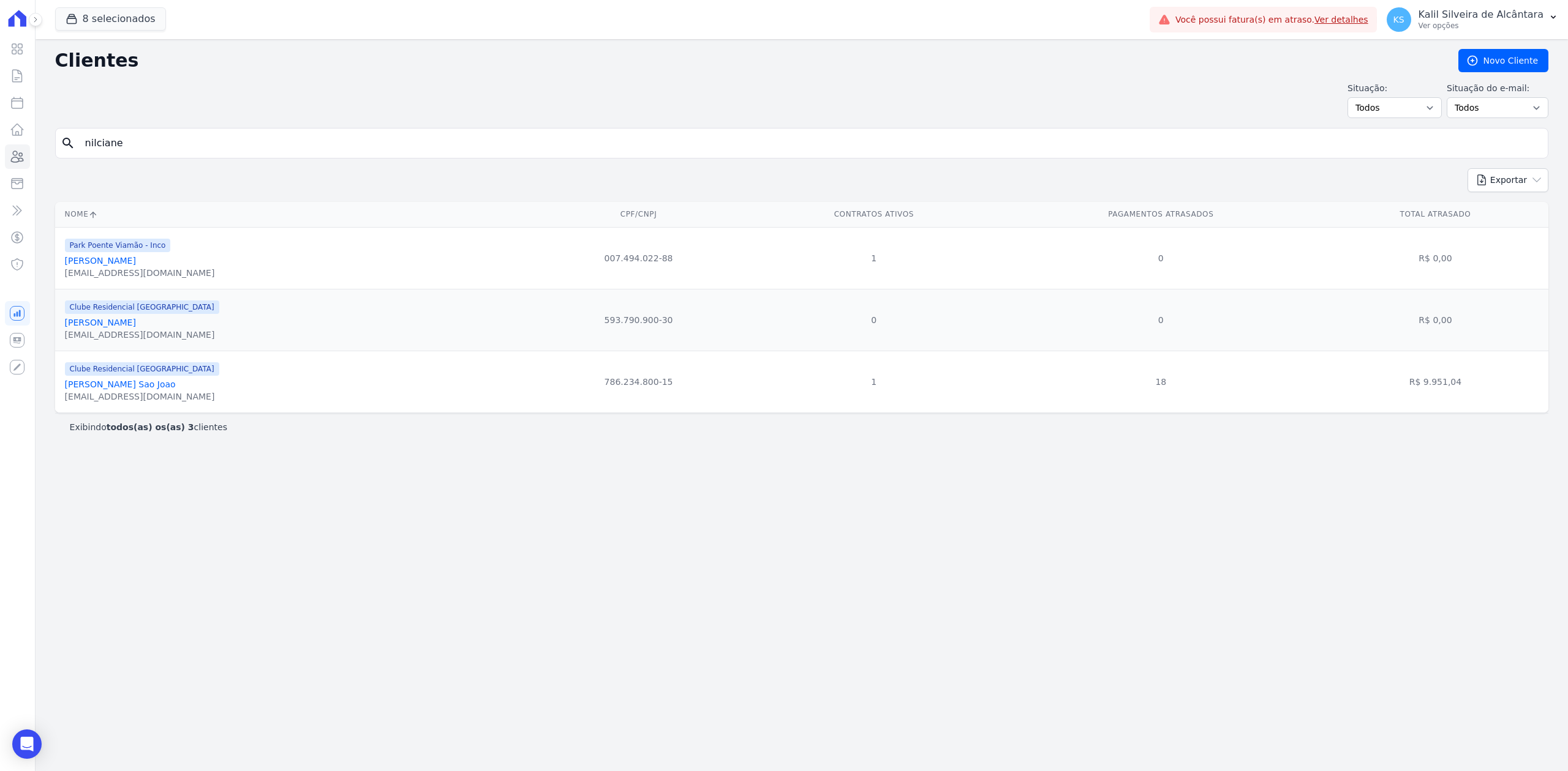
type input "nilciane"
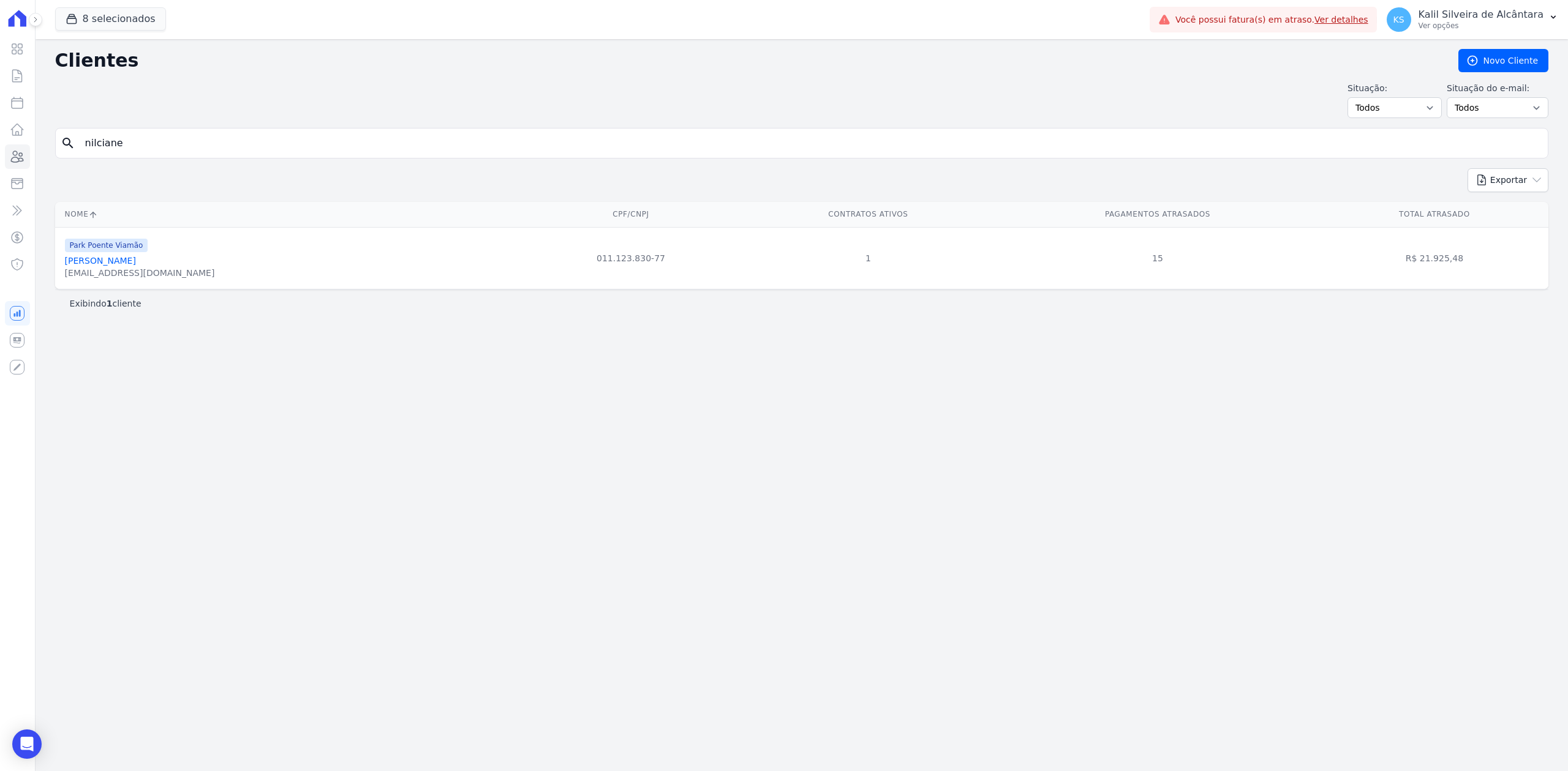
click at [136, 260] on link "Nilciane Santos De Oliveira" at bounding box center [100, 260] width 71 height 10
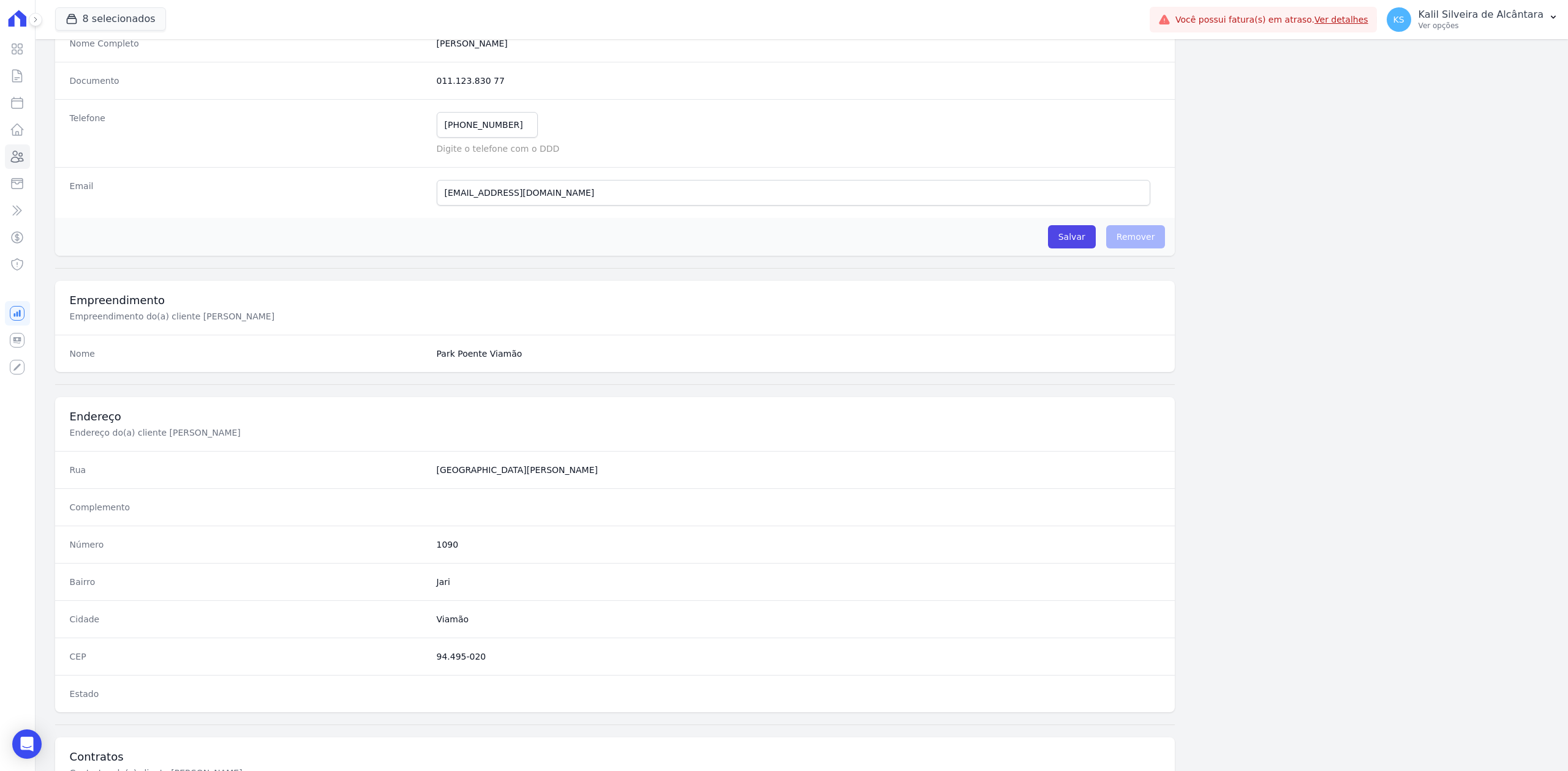
scroll to position [380, 0]
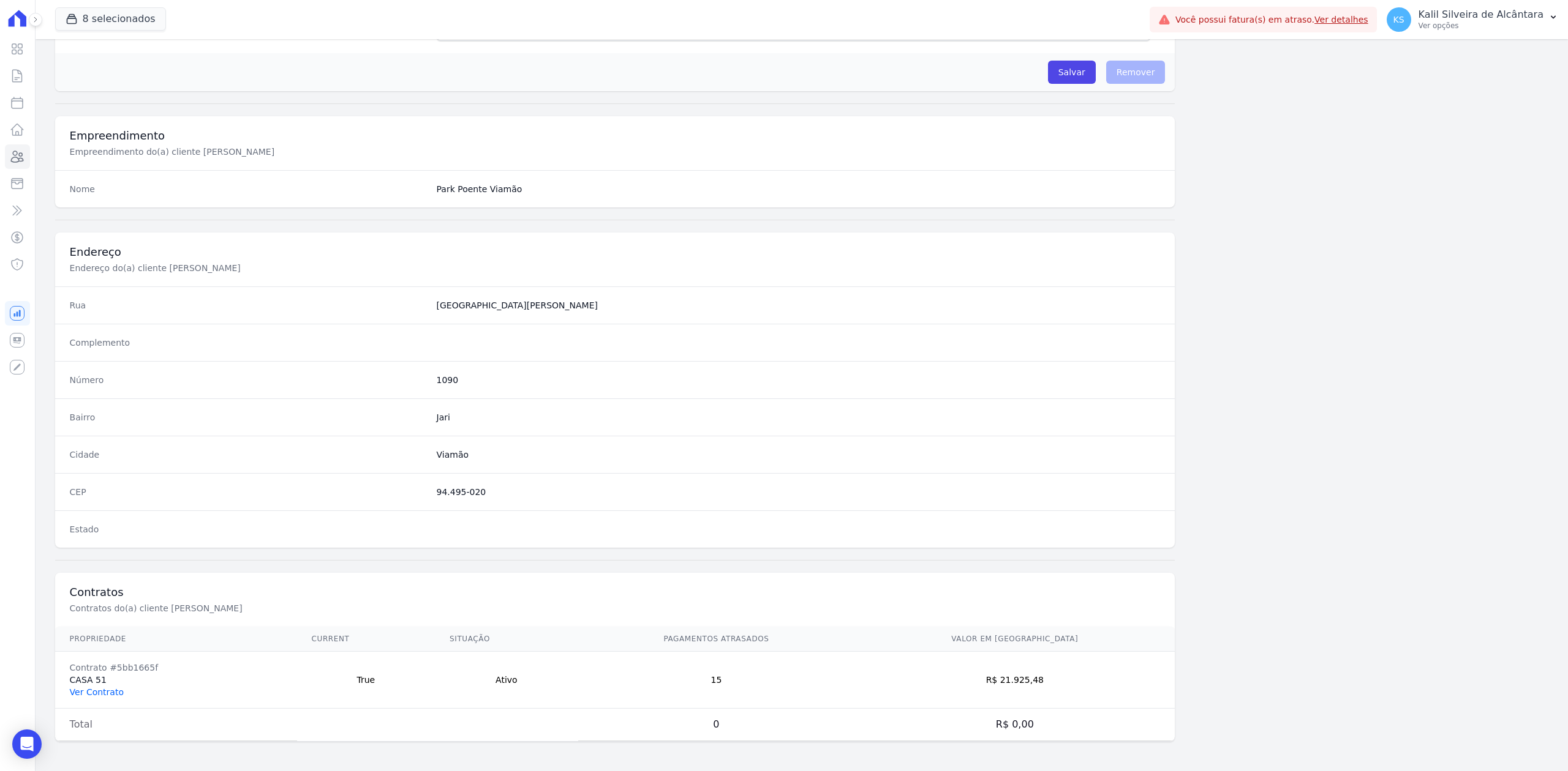
click at [115, 693] on link "Ver Contrato" at bounding box center [96, 692] width 54 height 10
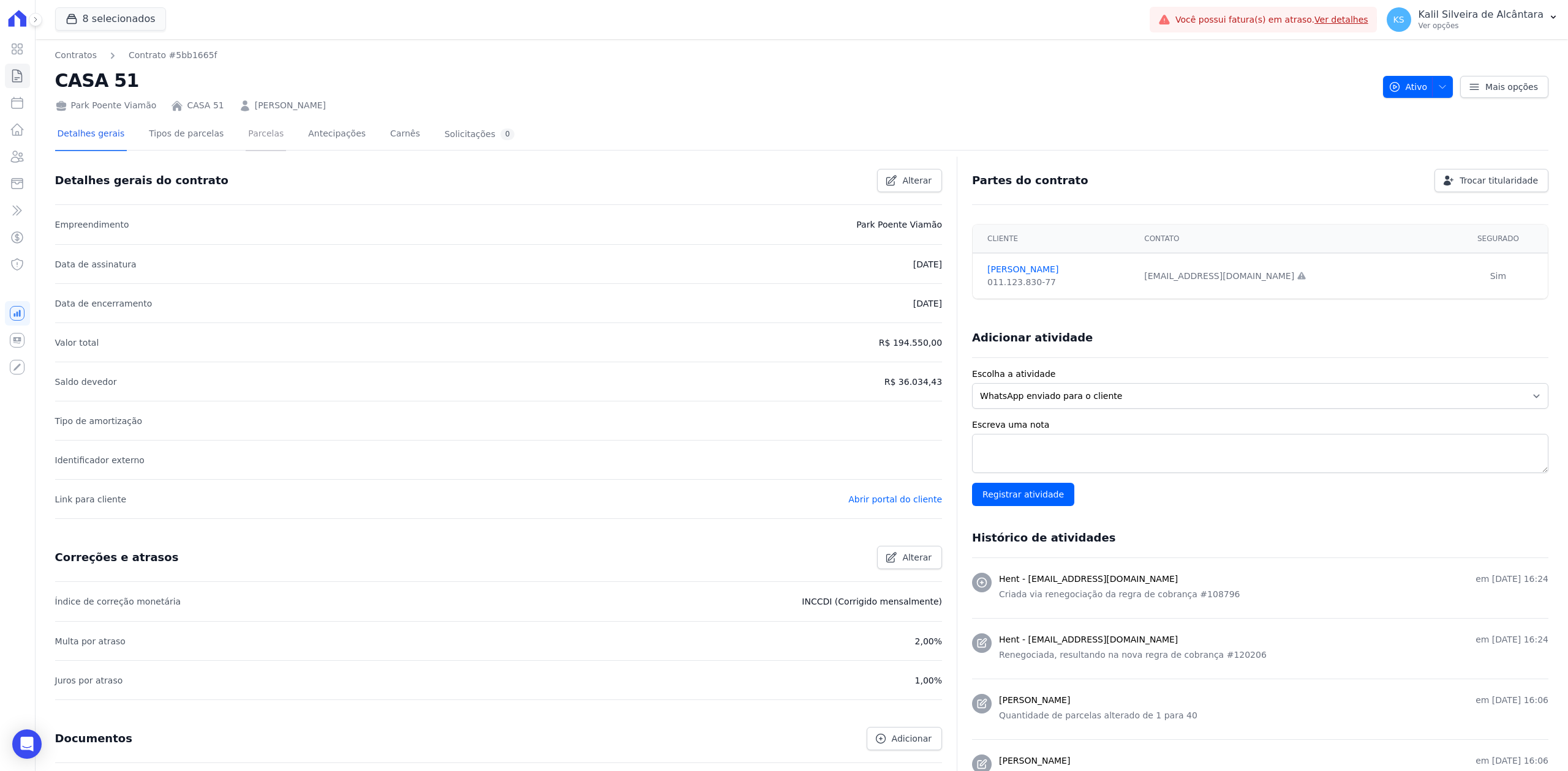
click at [261, 142] on link "Parcelas" at bounding box center [266, 135] width 40 height 32
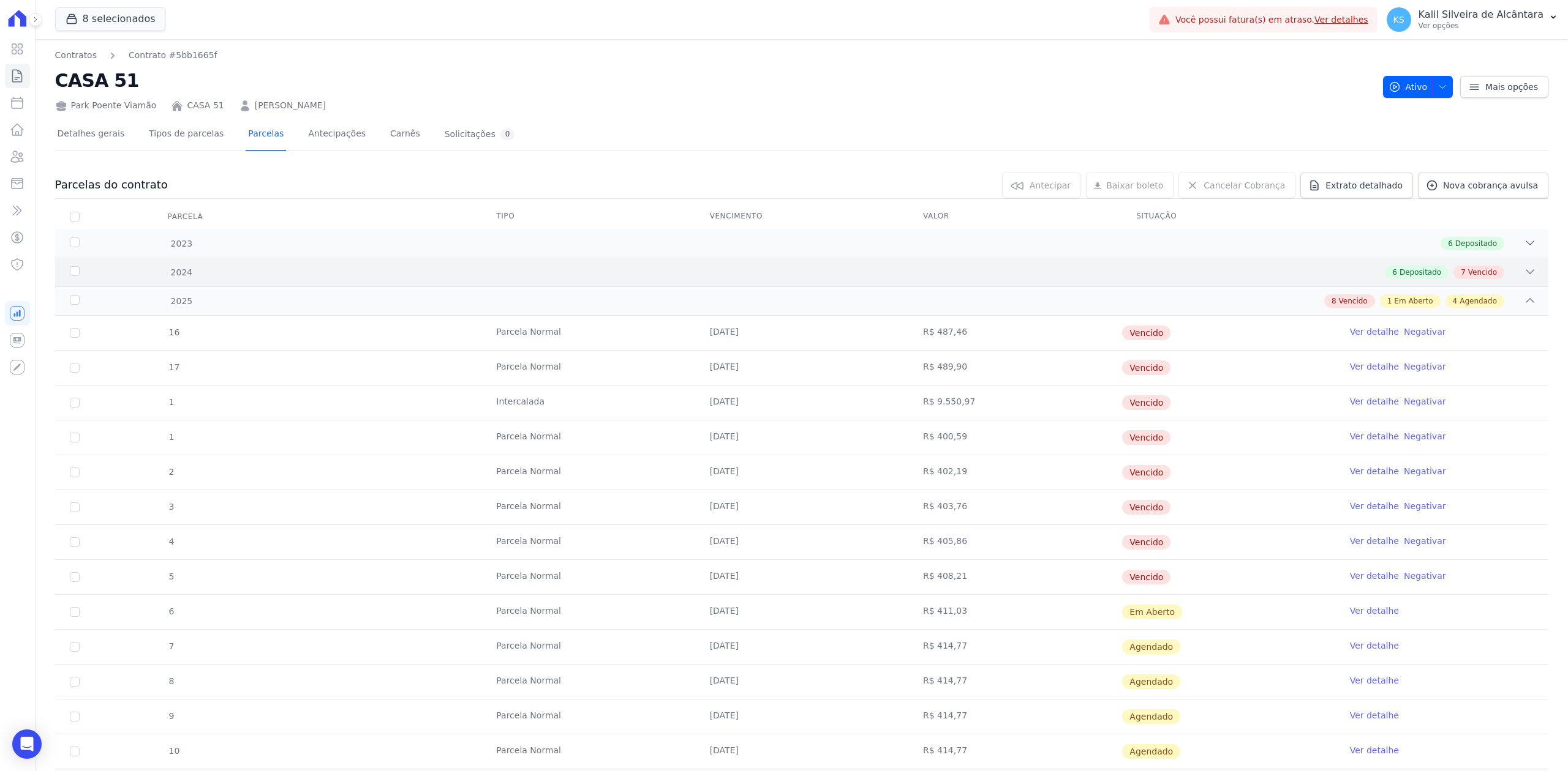
click at [1524, 275] on icon at bounding box center [1530, 271] width 13 height 13
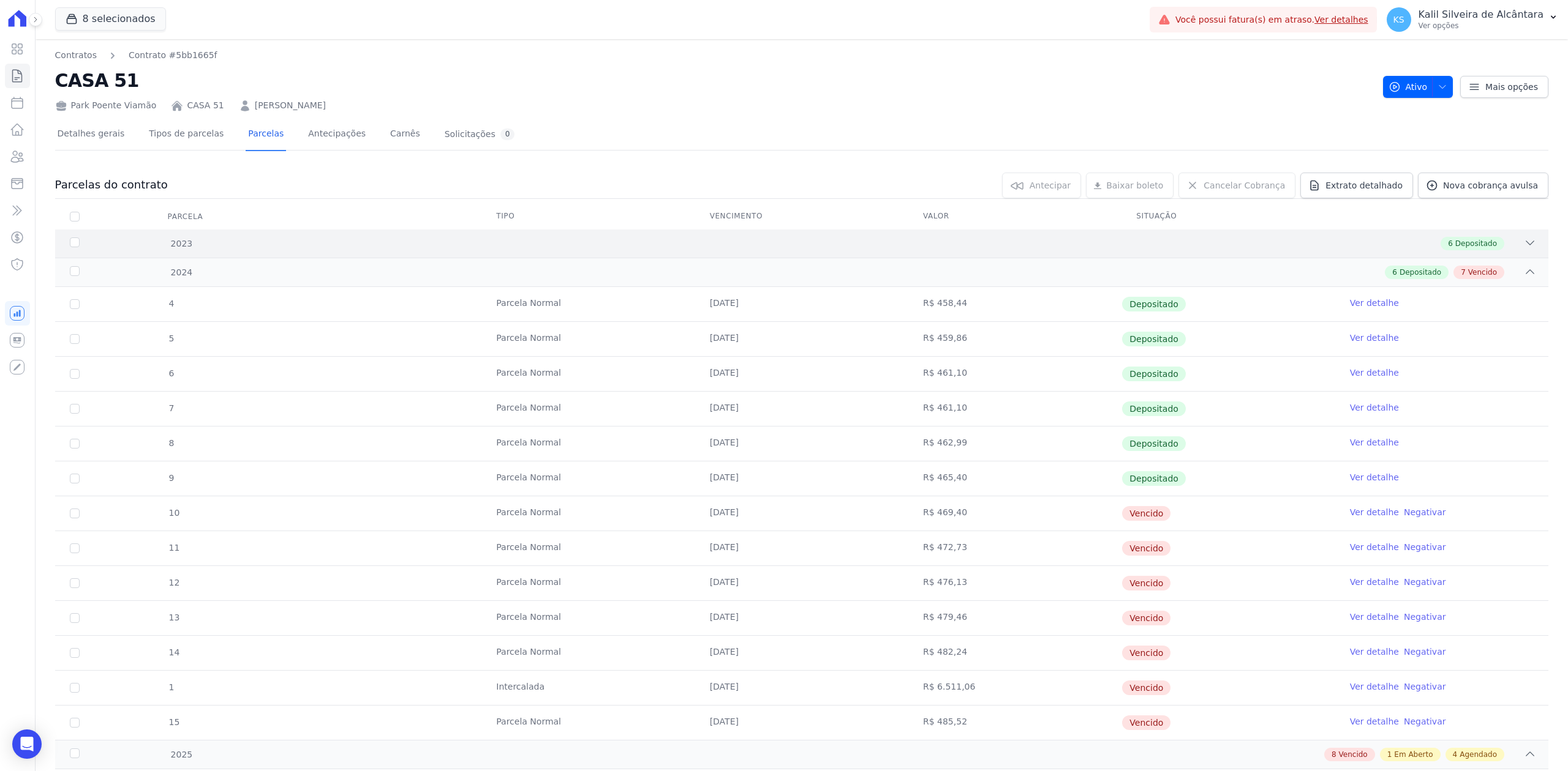
click at [1524, 248] on icon at bounding box center [1530, 243] width 13 height 13
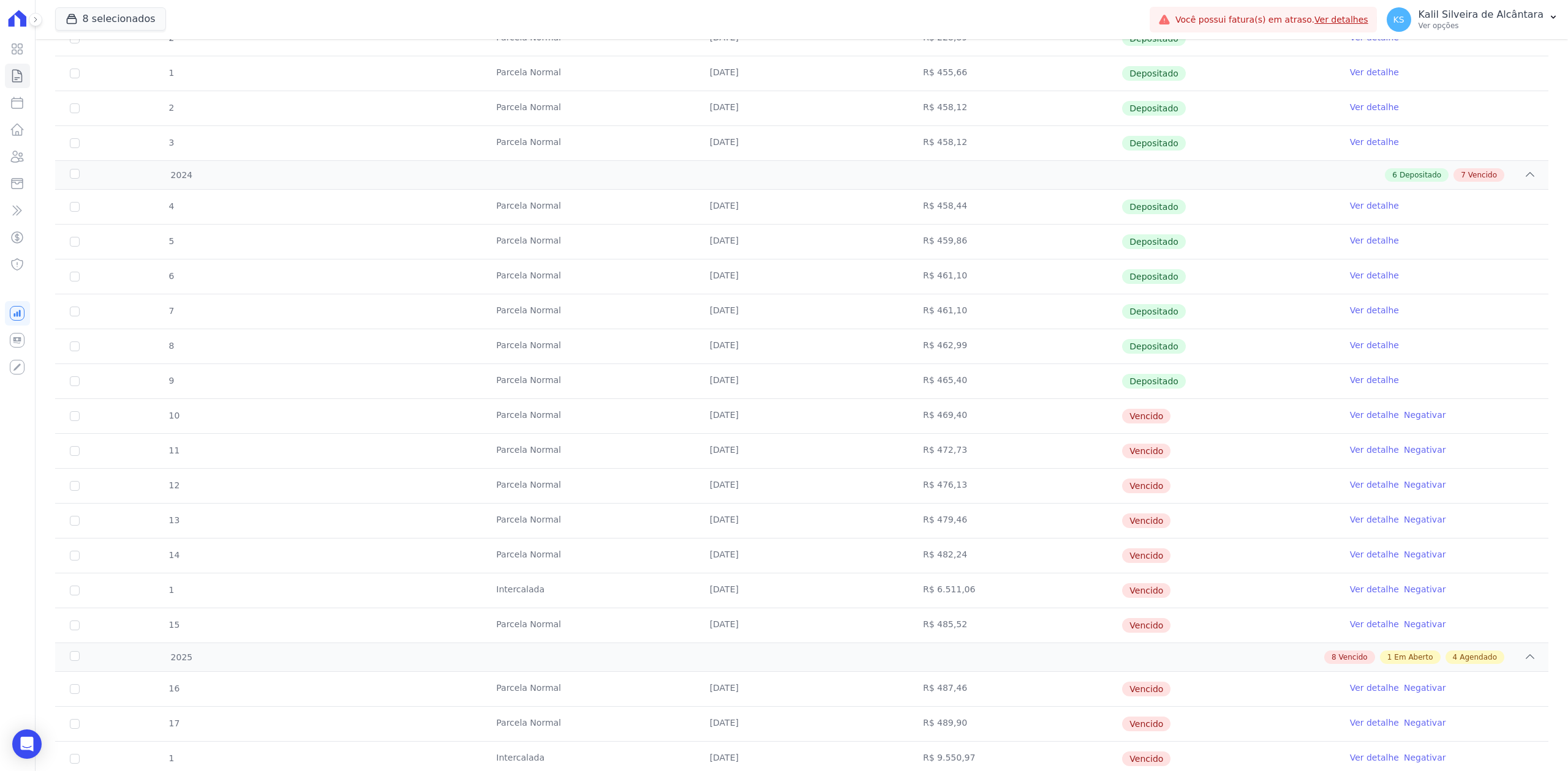
scroll to position [302, 0]
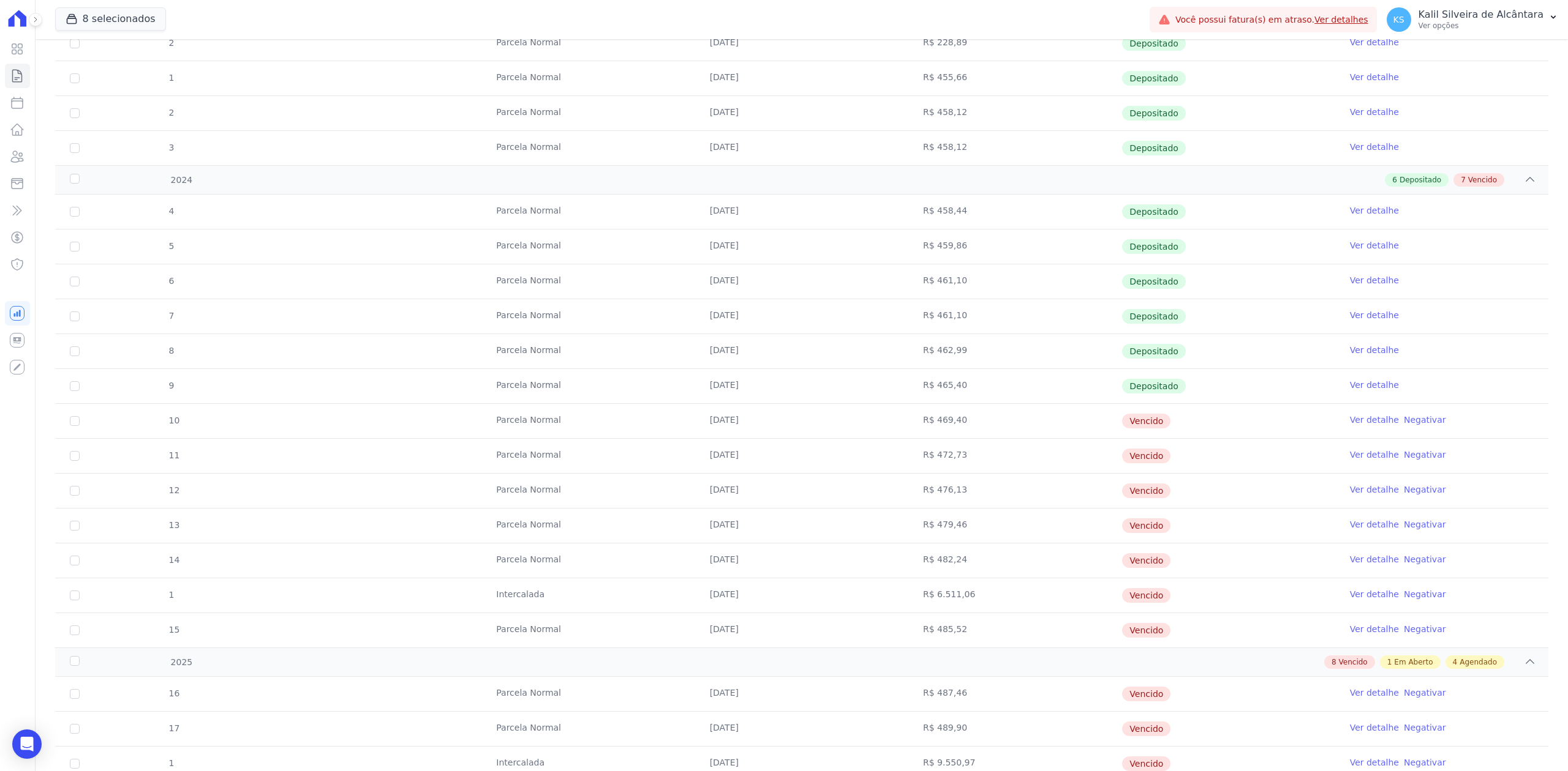
drag, startPoint x: 1162, startPoint y: 421, endPoint x: 82, endPoint y: 419, distance: 1080.0
click at [118, 420] on tr "10 Parcela Normal 25/07/2024 R$ 469,40 Vencido Ver detalhe Negativar" at bounding box center [802, 420] width 1493 height 35
click at [75, 424] on input "checkbox" at bounding box center [74, 421] width 10 height 10
checkbox input "true"
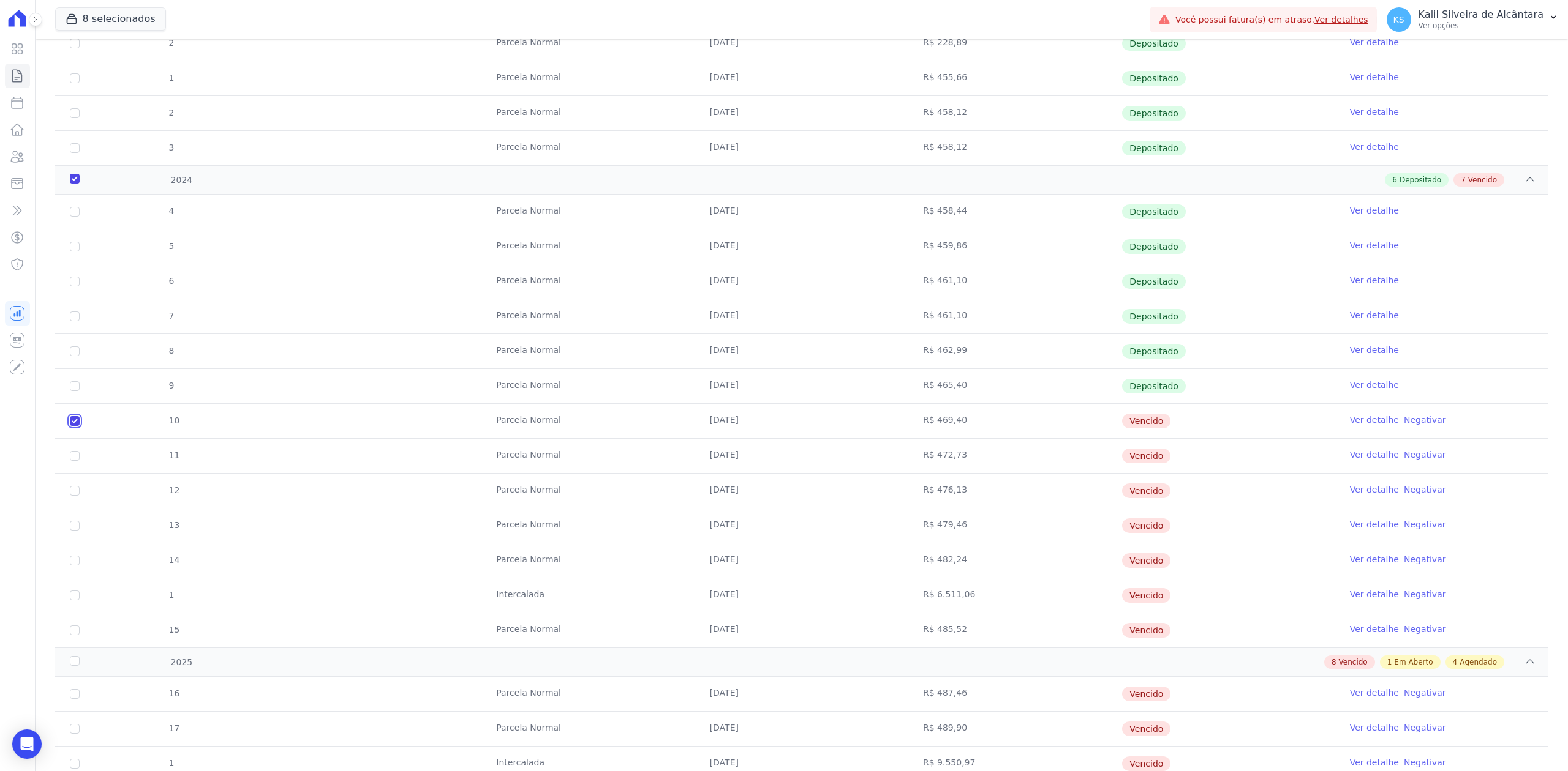
checkbox input "true"
click at [76, 426] on input "checkbox" at bounding box center [74, 421] width 10 height 10
checkbox input "true"
click at [72, 426] on input "checkbox" at bounding box center [74, 421] width 10 height 10
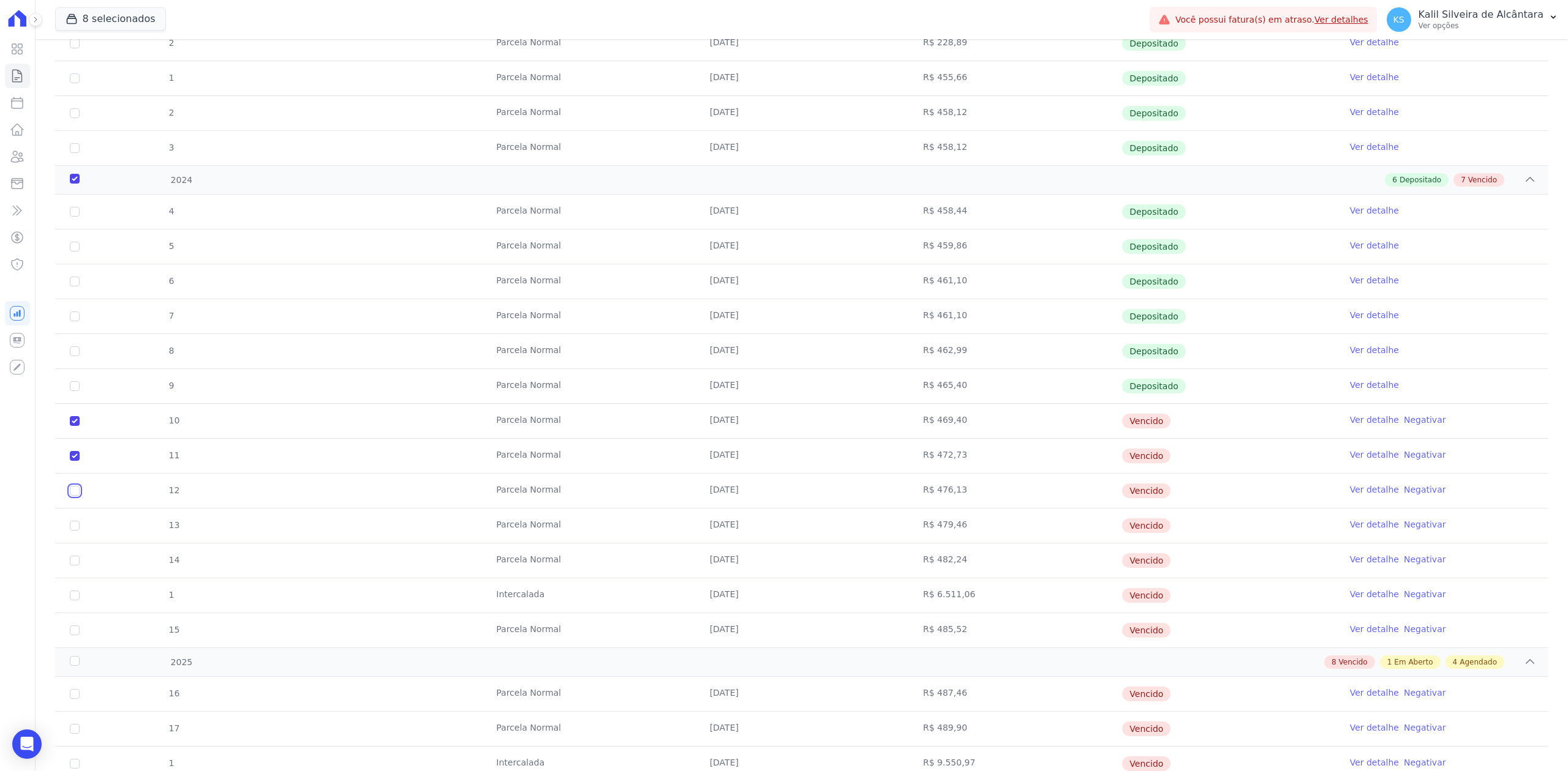
checkbox input "true"
click at [74, 426] on input "checkbox" at bounding box center [74, 421] width 10 height 10
checkbox input "true"
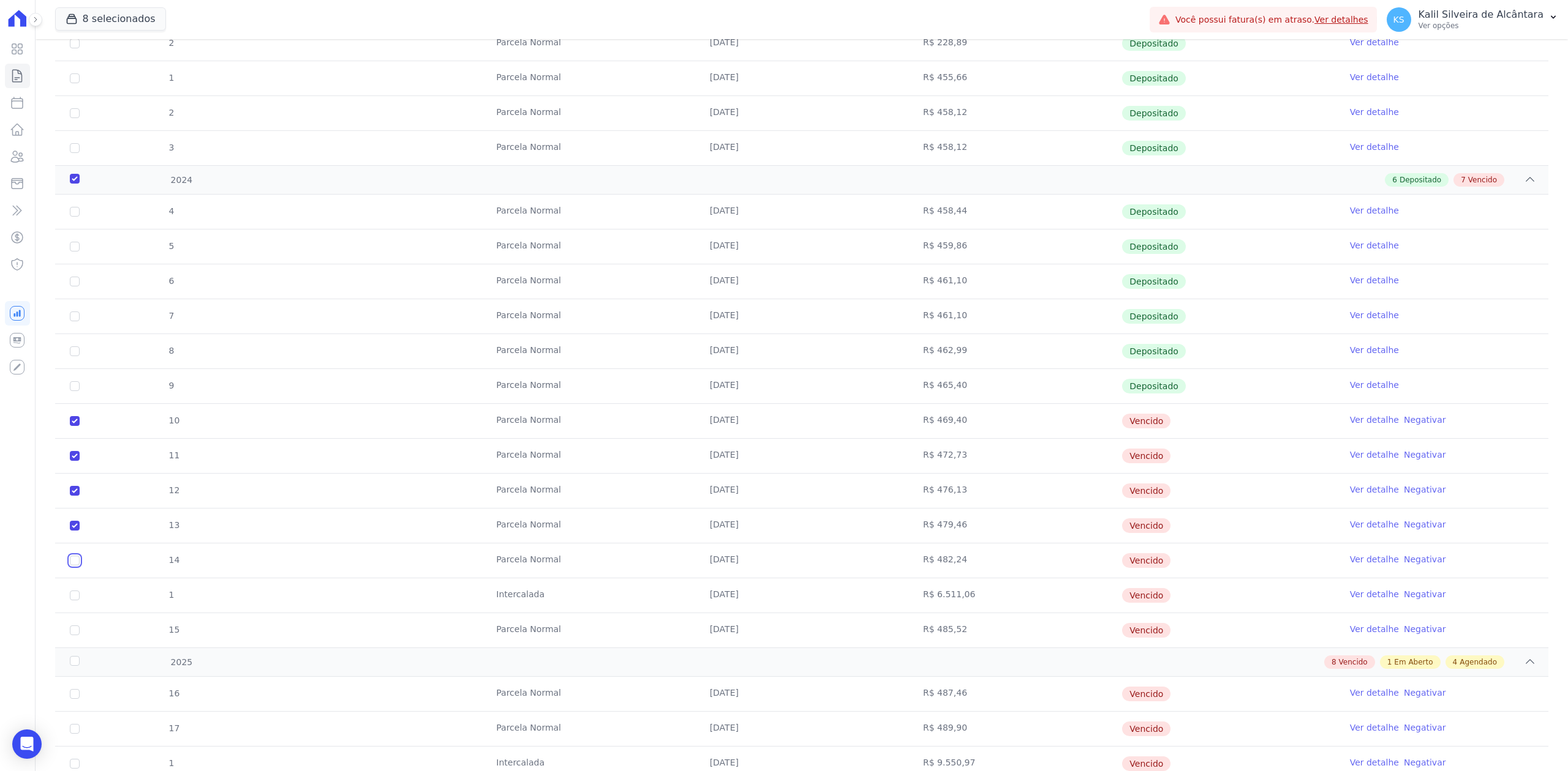
click at [70, 426] on input "checkbox" at bounding box center [74, 421] width 10 height 10
checkbox input "true"
drag, startPoint x: 76, startPoint y: 596, endPoint x: 76, endPoint y: 628, distance: 32.0
click at [76, 617] on tbody "4 Parcela Normal 25/01/2024 R$ 458,44 Depositado Ver detalhe 5 Parcela Normal 2…" at bounding box center [802, 422] width 1493 height 453
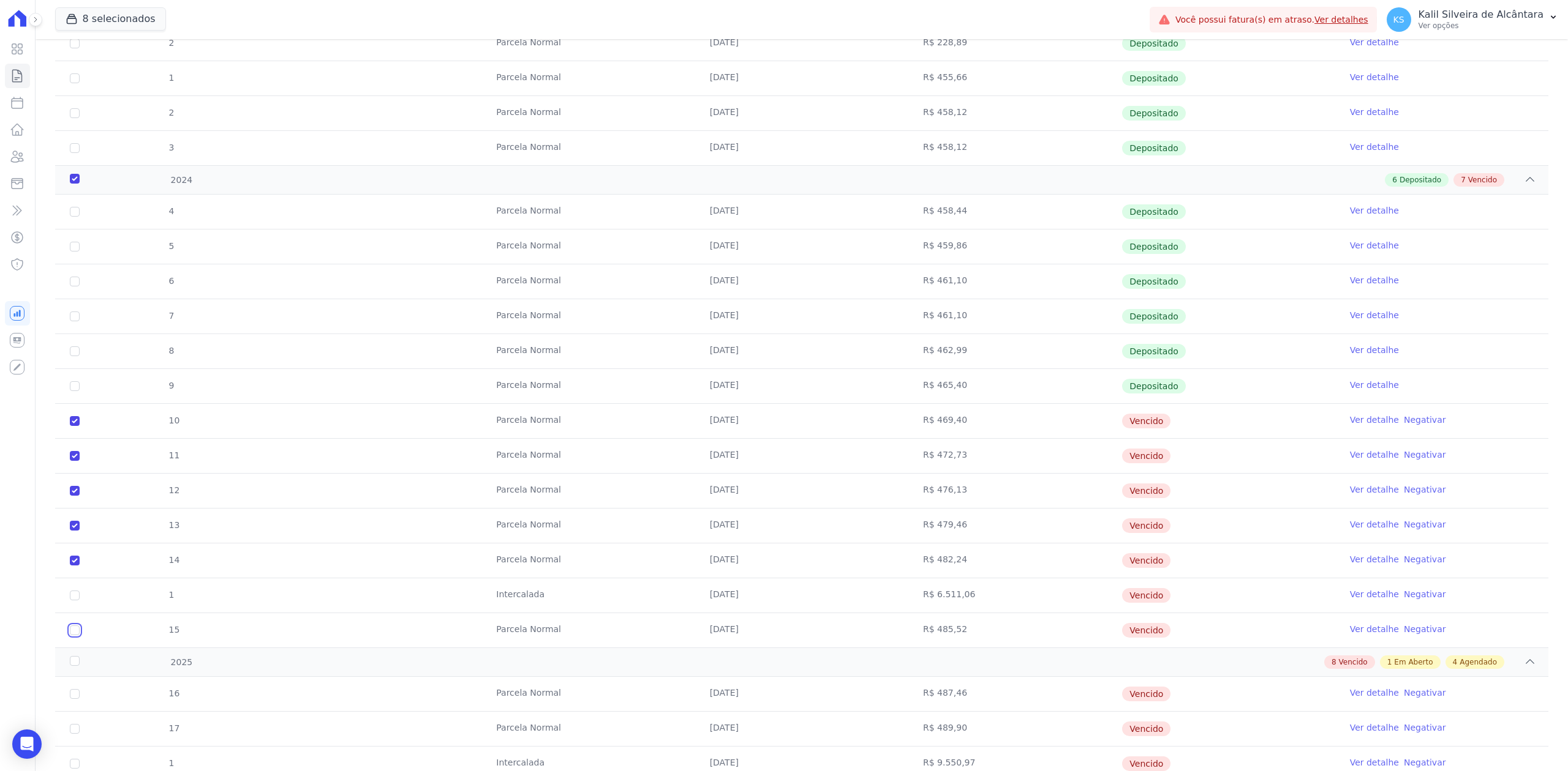
click at [77, 426] on input "checkbox" at bounding box center [74, 421] width 10 height 10
checkbox input "true"
click at [77, 426] on input "checkbox" at bounding box center [74, 421] width 10 height 10
checkbox input "true"
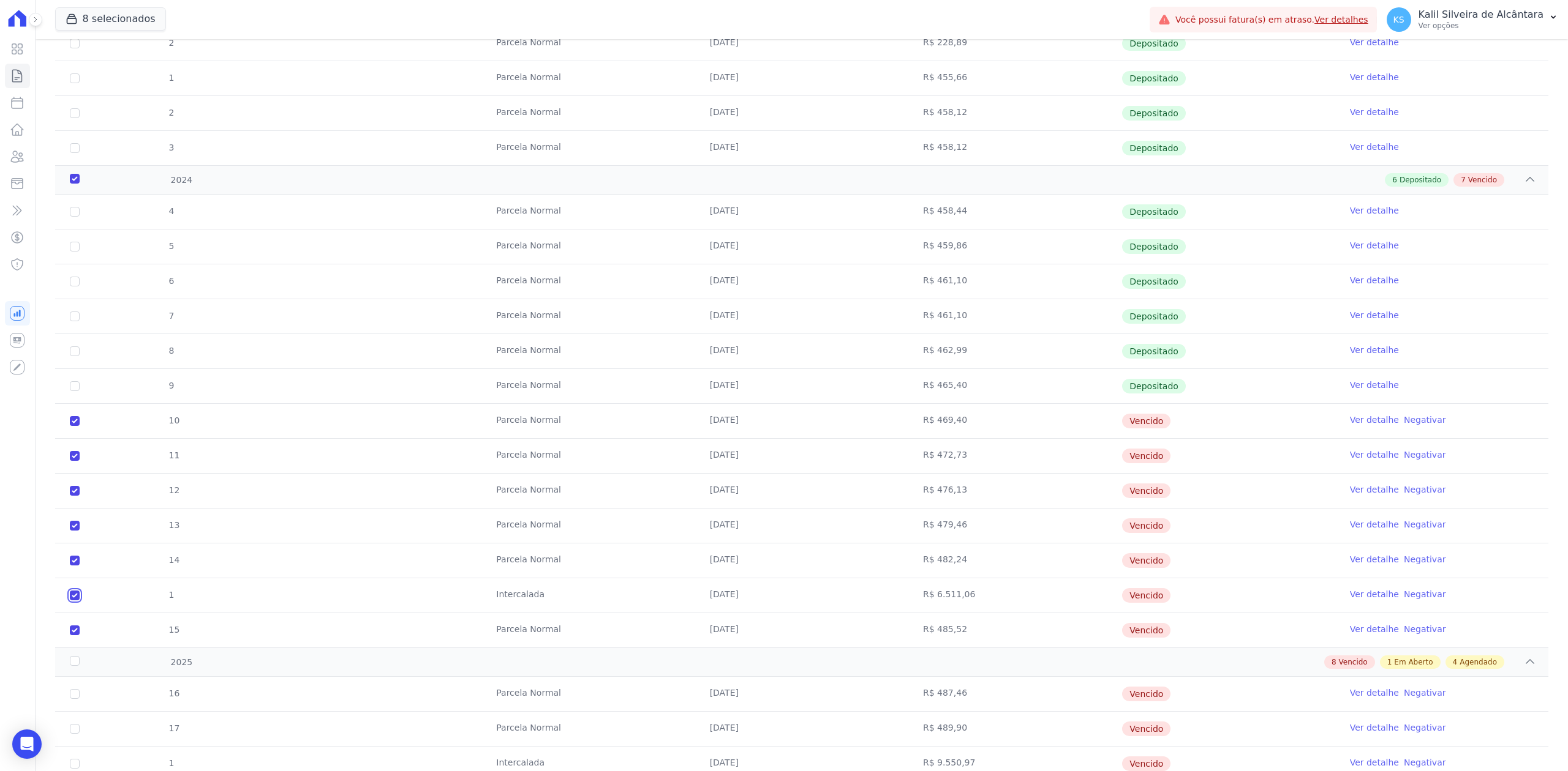
checkbox input "true"
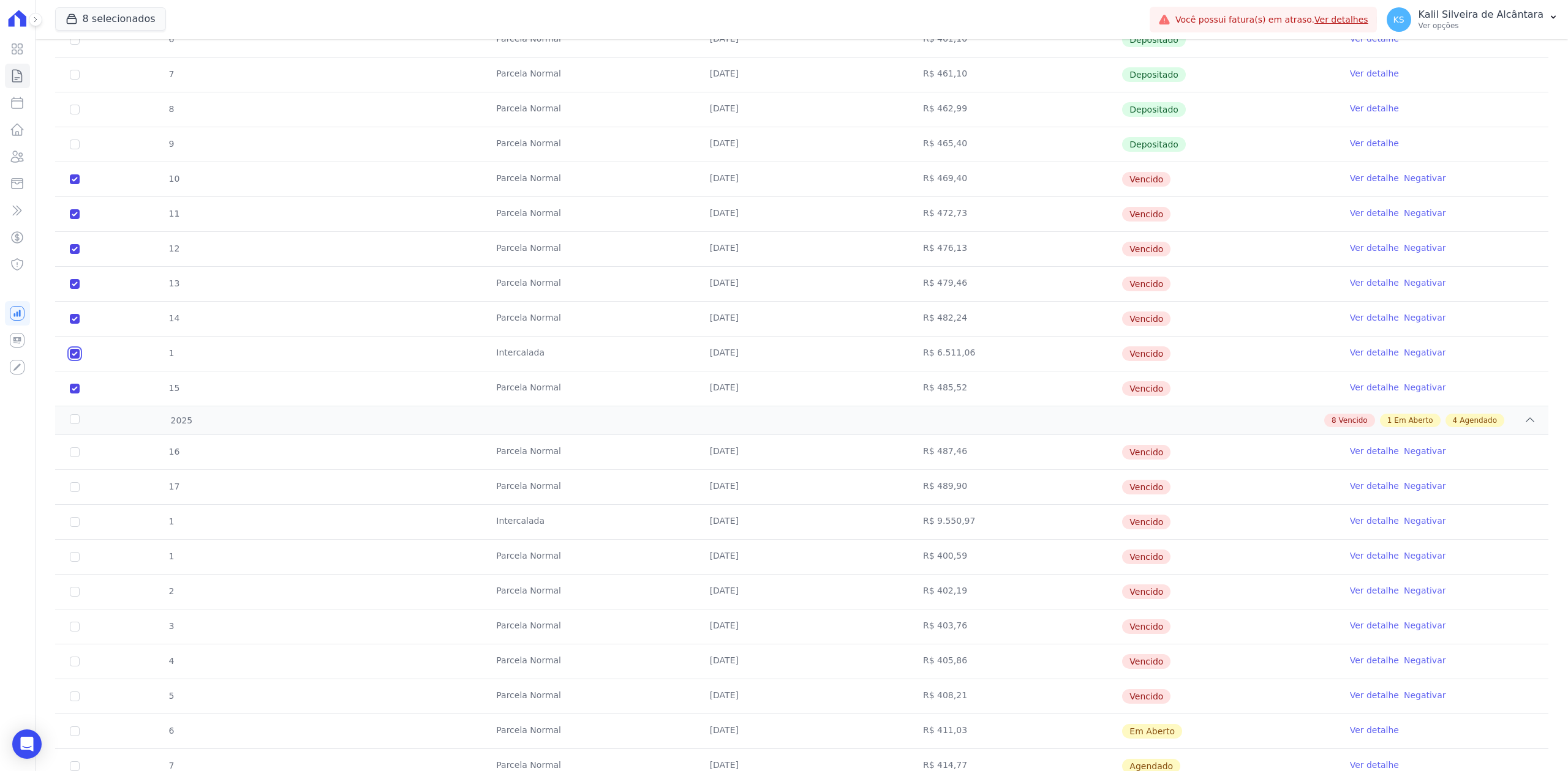
scroll to position [547, 0]
click at [74, 453] on input "checkbox" at bounding box center [74, 449] width 10 height 10
checkbox input "true"
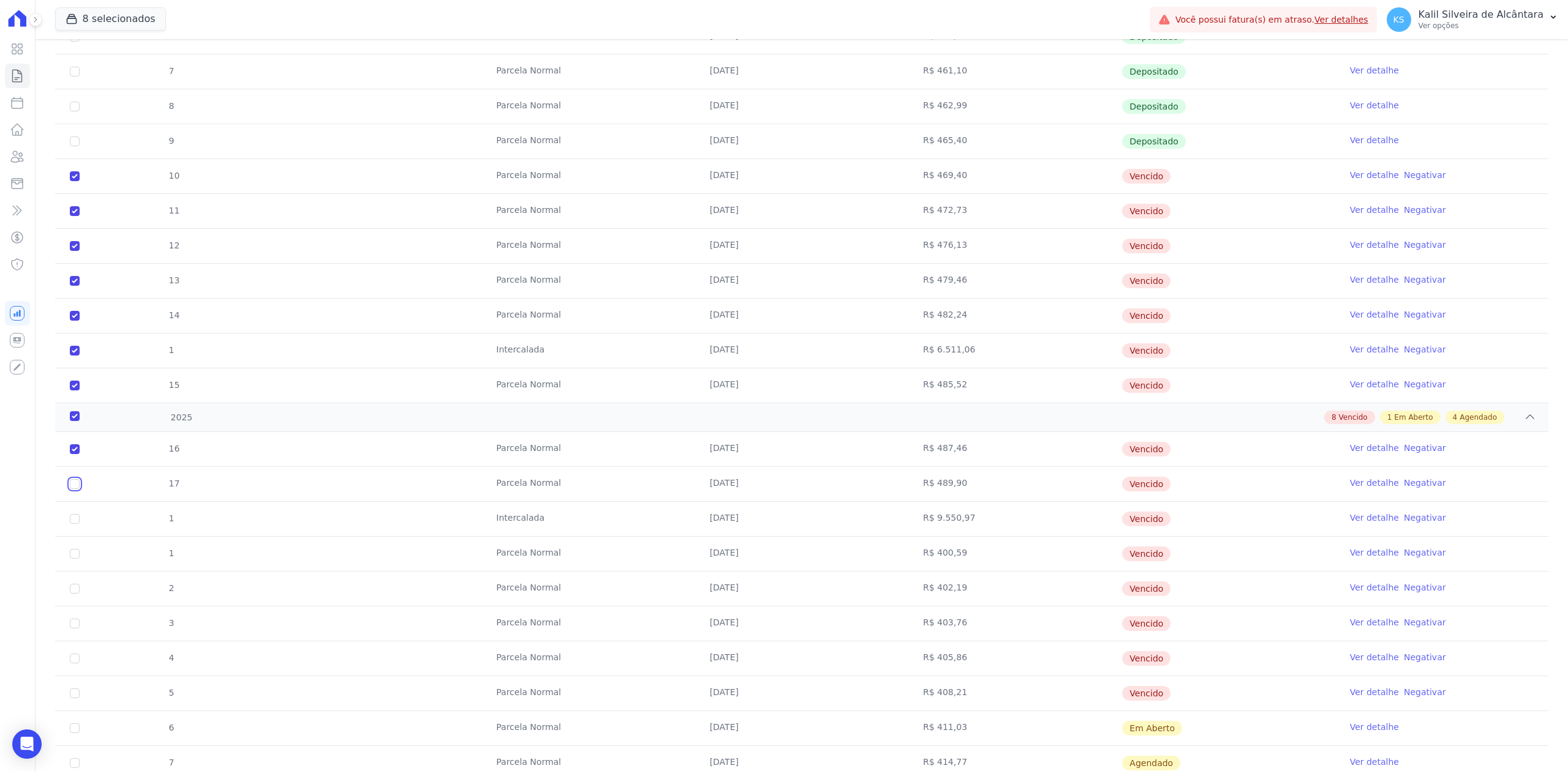
click at [78, 454] on input "checkbox" at bounding box center [74, 449] width 10 height 10
checkbox input "true"
drag, startPoint x: 75, startPoint y: 527, endPoint x: 72, endPoint y: 546, distance: 19.2
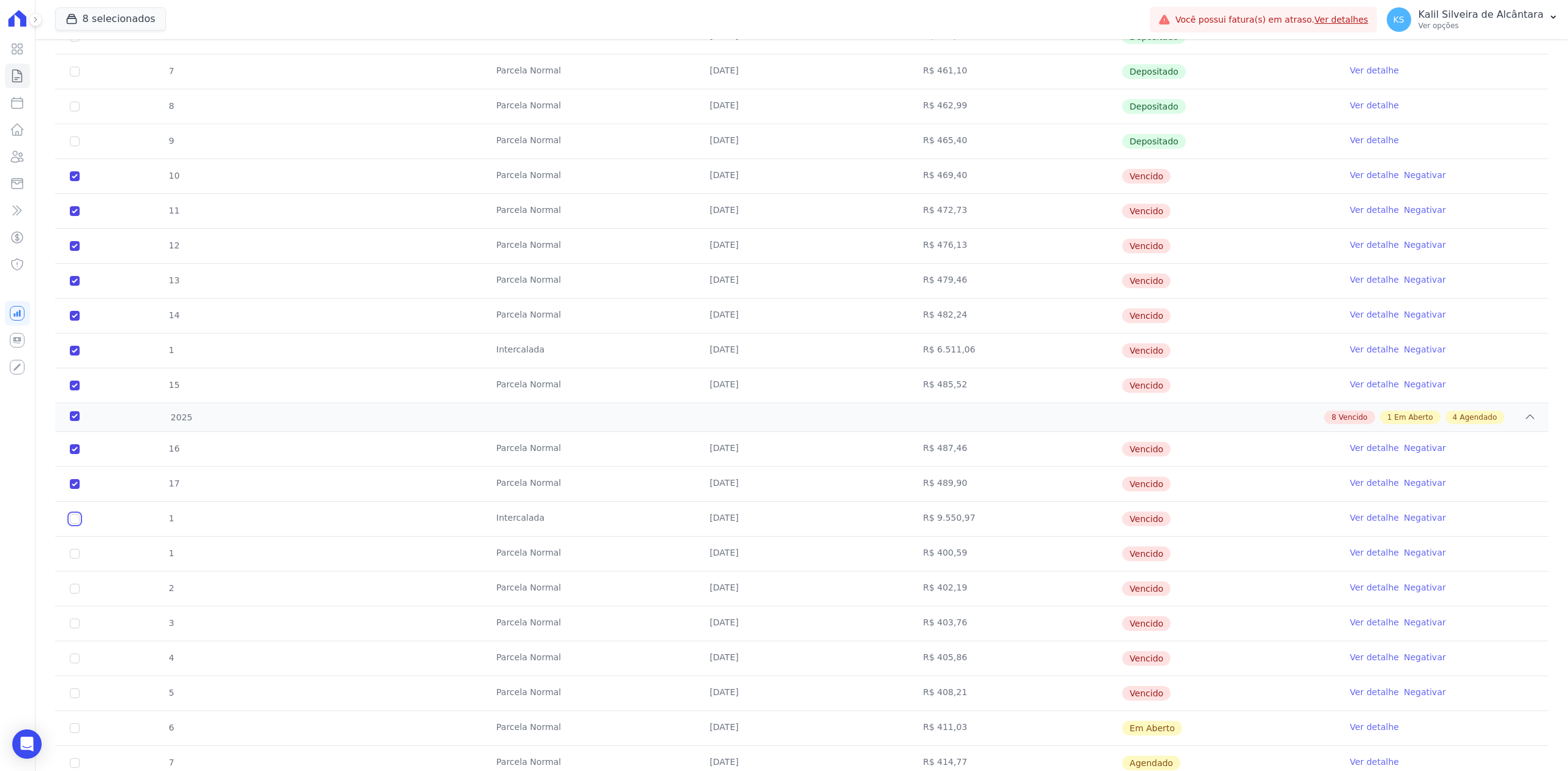
click at [72, 536] on td "1" at bounding box center [74, 519] width 39 height 35
click at [72, 454] on input "checkbox" at bounding box center [74, 449] width 10 height 10
checkbox input "true"
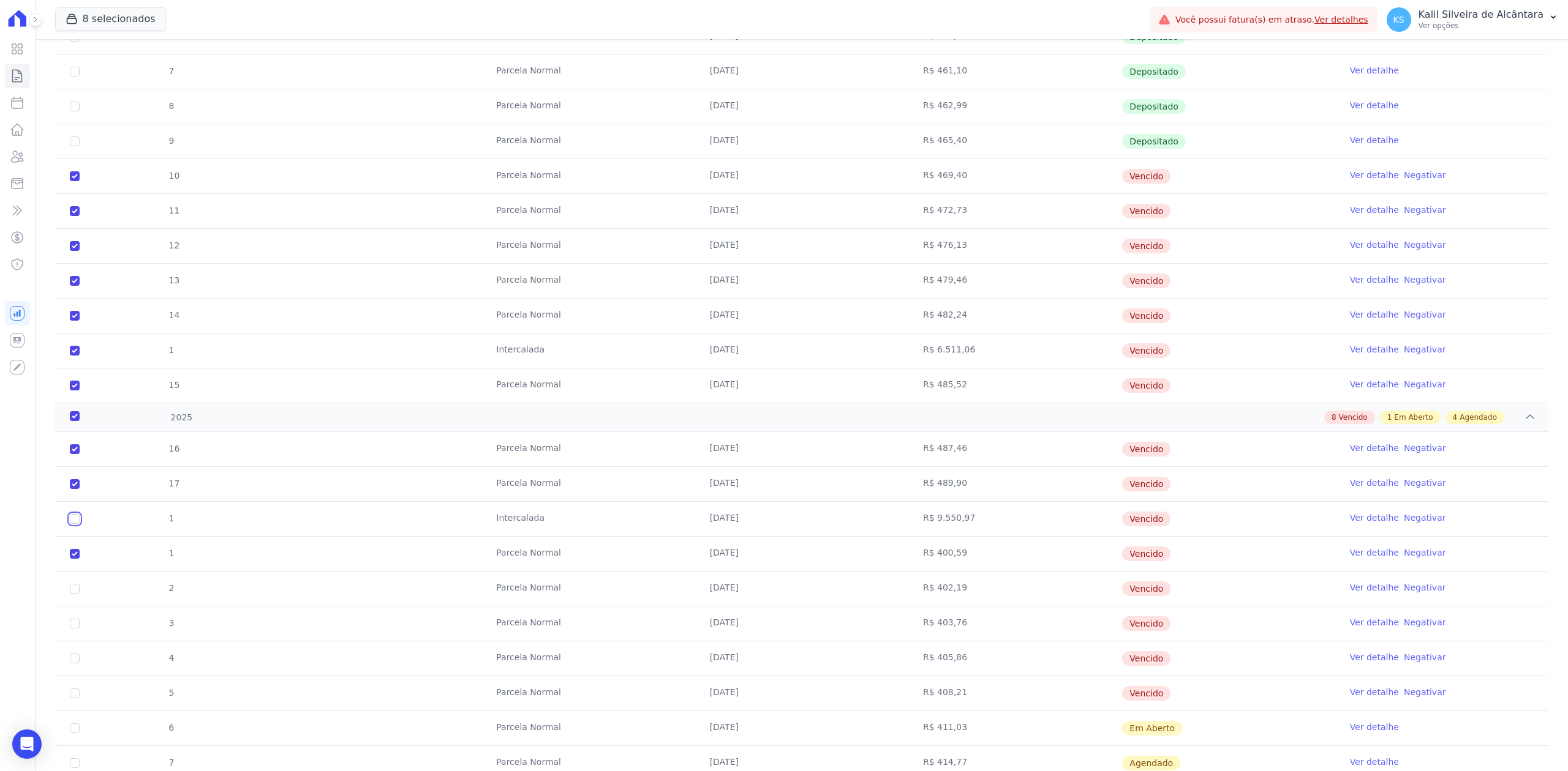
click at [77, 454] on input "checkbox" at bounding box center [74, 449] width 10 height 10
checkbox input "true"
click at [74, 454] on input "checkbox" at bounding box center [74, 449] width 10 height 10
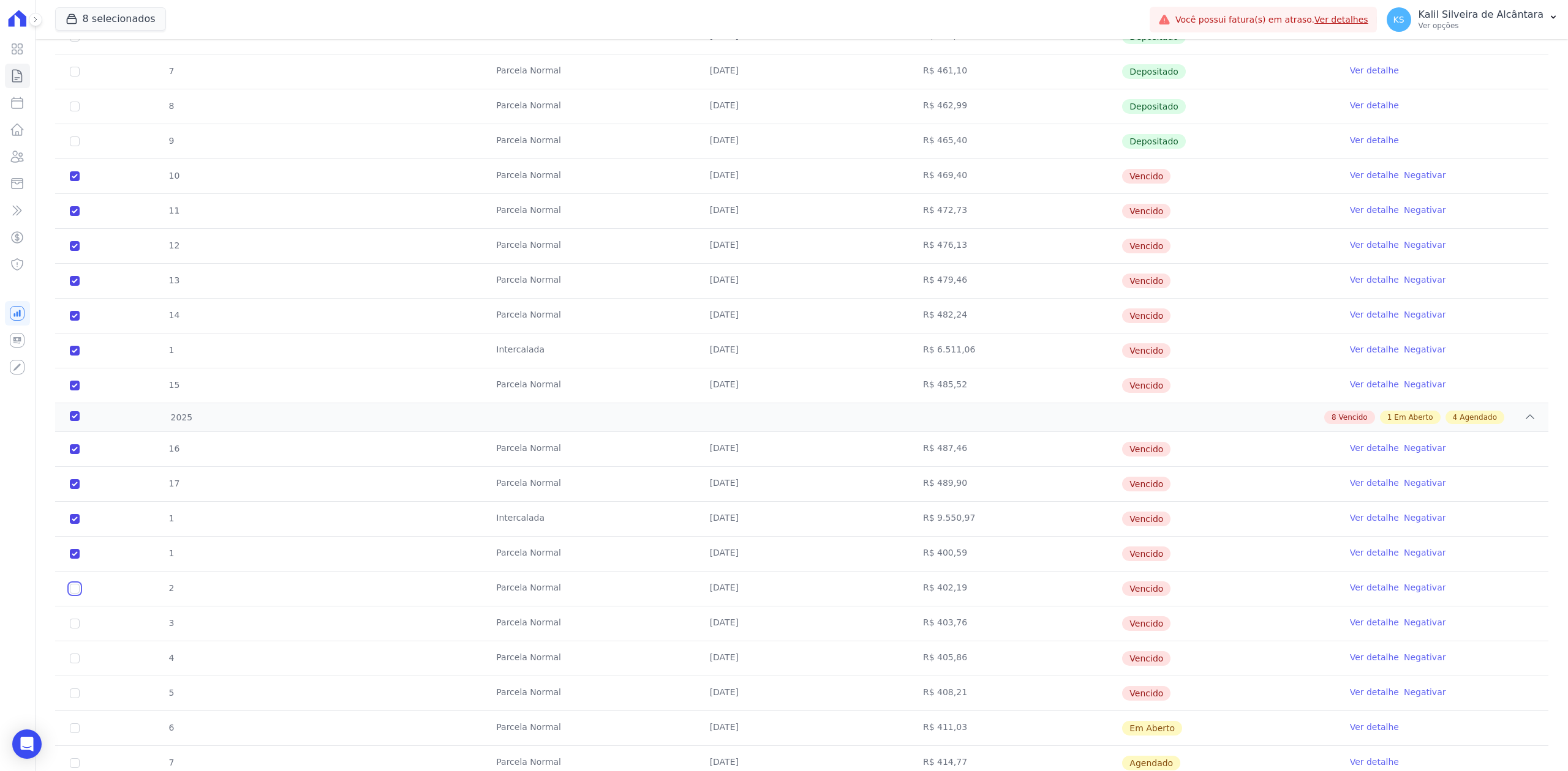
checkbox input "true"
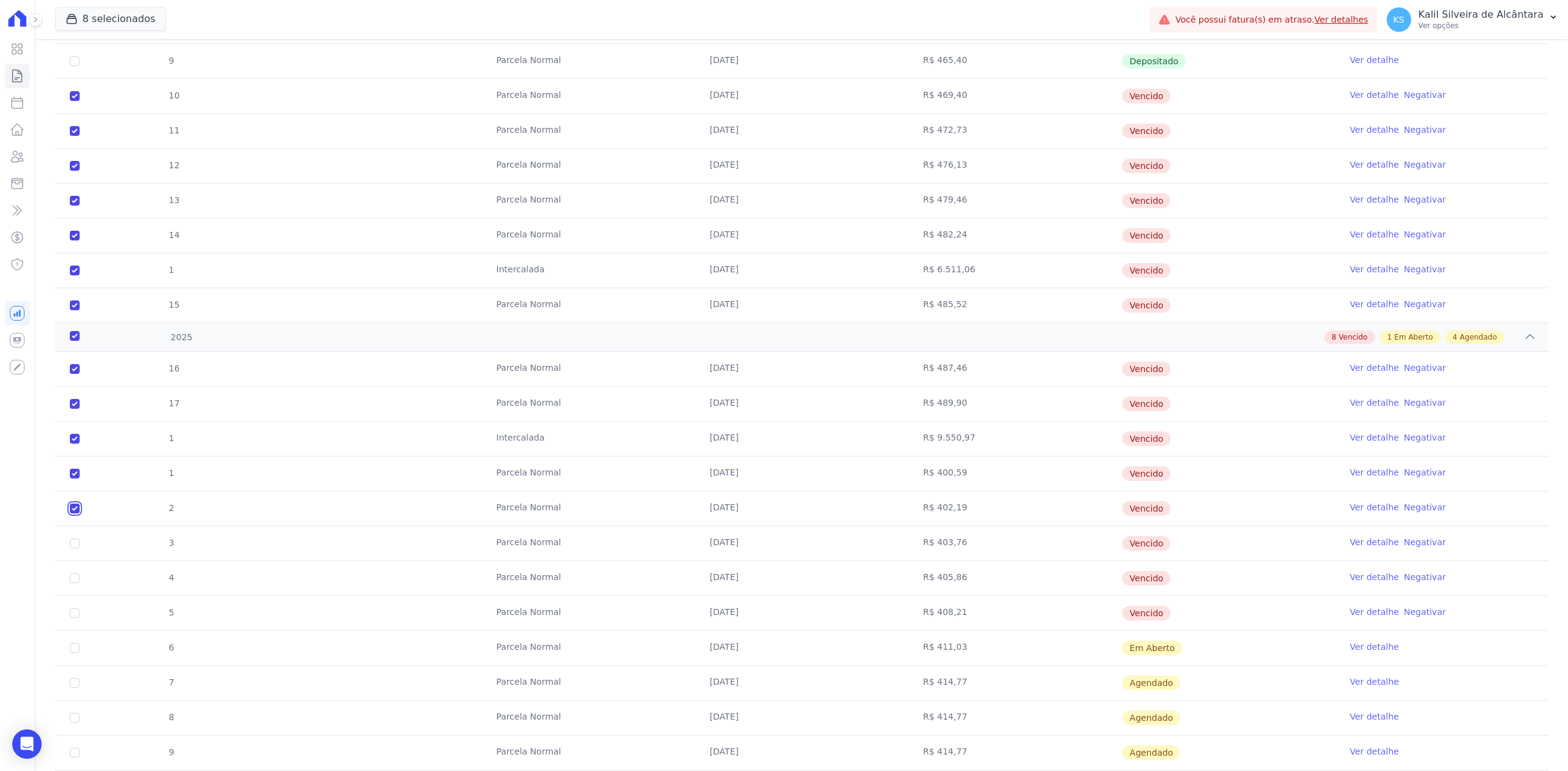
scroll to position [628, 0]
click at [77, 373] on input "checkbox" at bounding box center [74, 367] width 10 height 10
checkbox input "true"
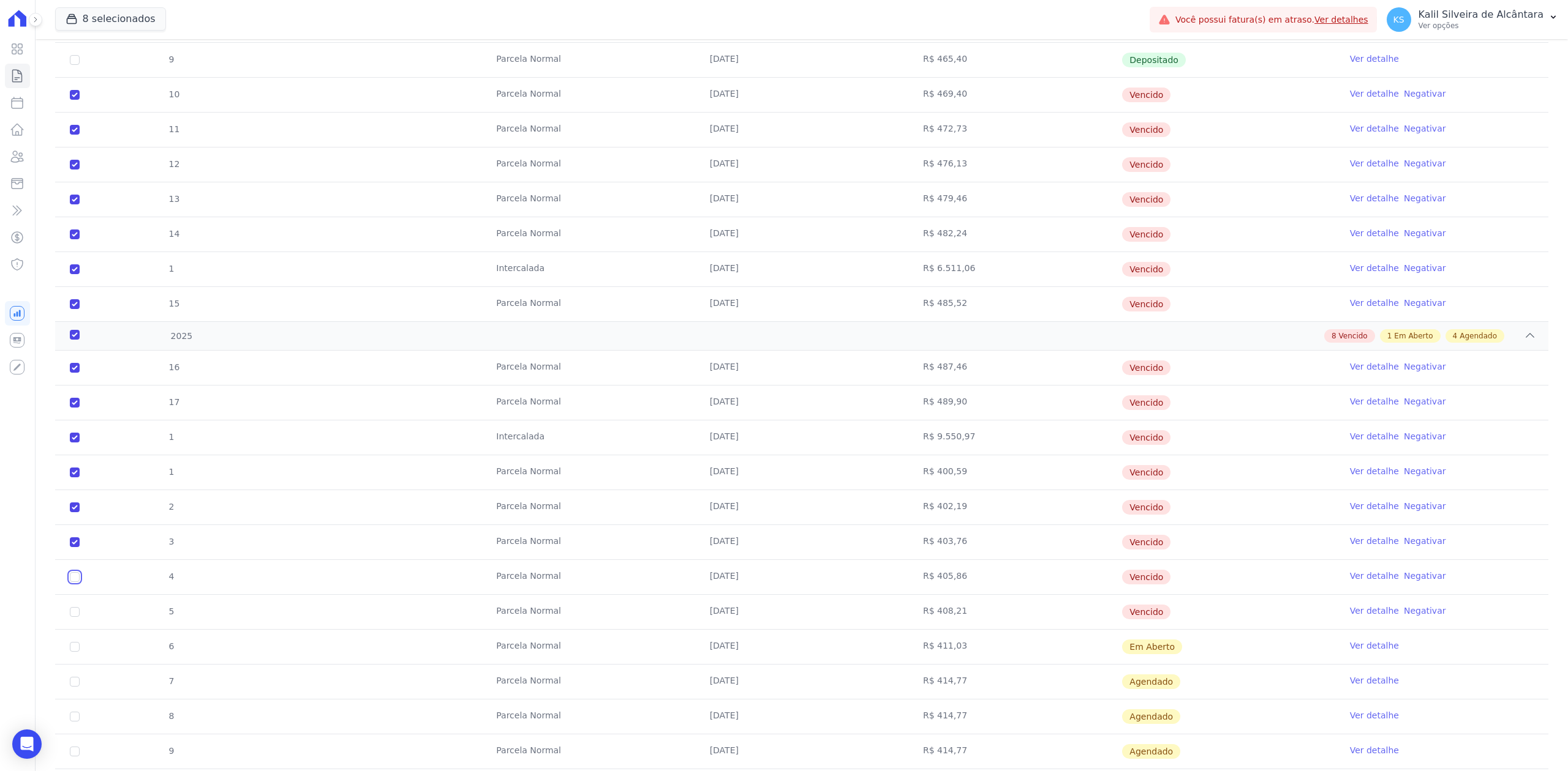
click at [79, 373] on input "checkbox" at bounding box center [74, 367] width 10 height 10
checkbox input "true"
click at [74, 373] on input "checkbox" at bounding box center [74, 367] width 10 height 10
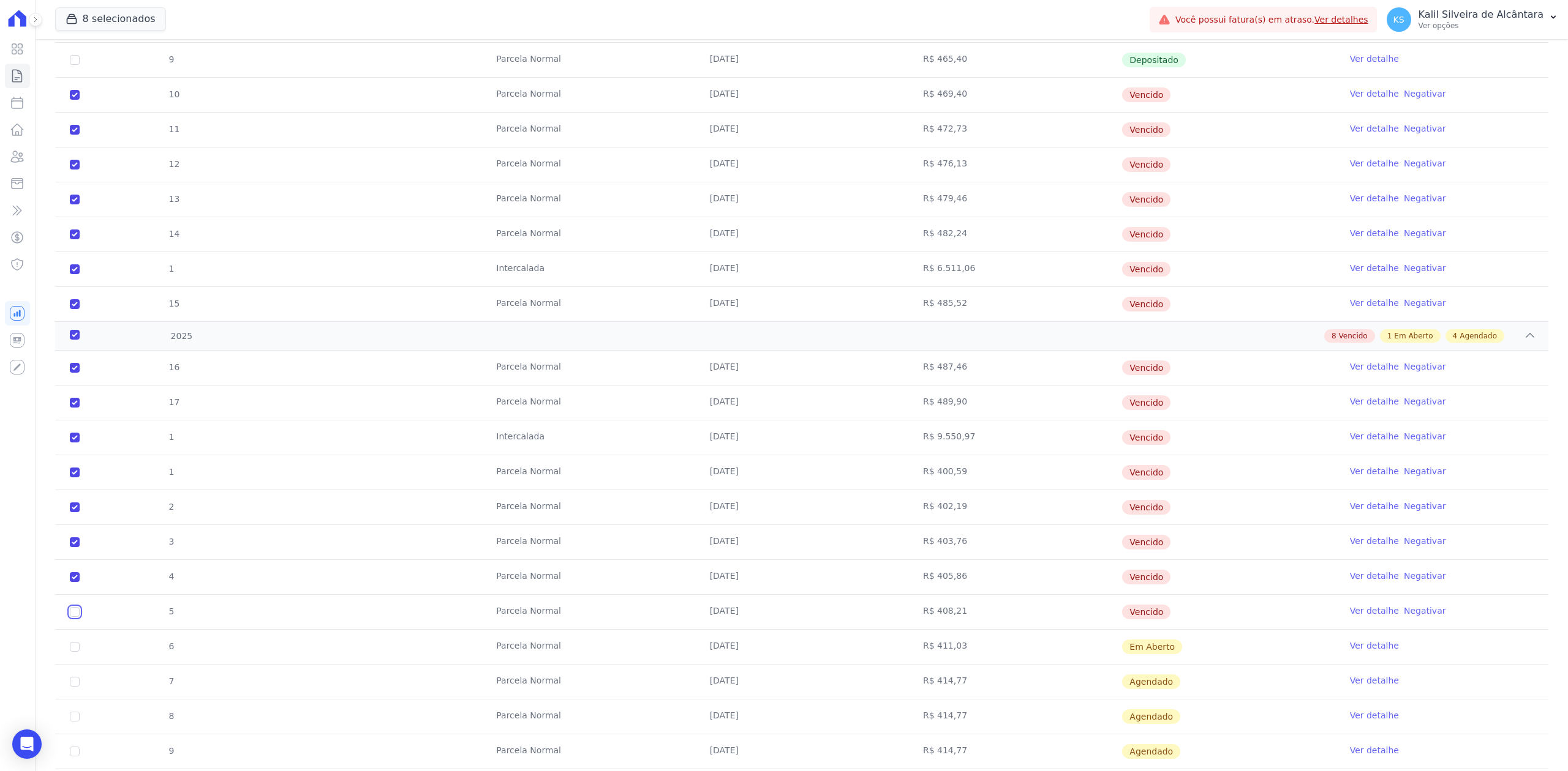
checkbox input "true"
drag, startPoint x: 1215, startPoint y: 632, endPoint x: 21, endPoint y: 613, distance: 1194.2
click at [21, 613] on div "Visão Geral Contratos Parcelas Lotes Clientes Minha Carteira Transferências Cré…" at bounding box center [784, 386] width 1568 height 771
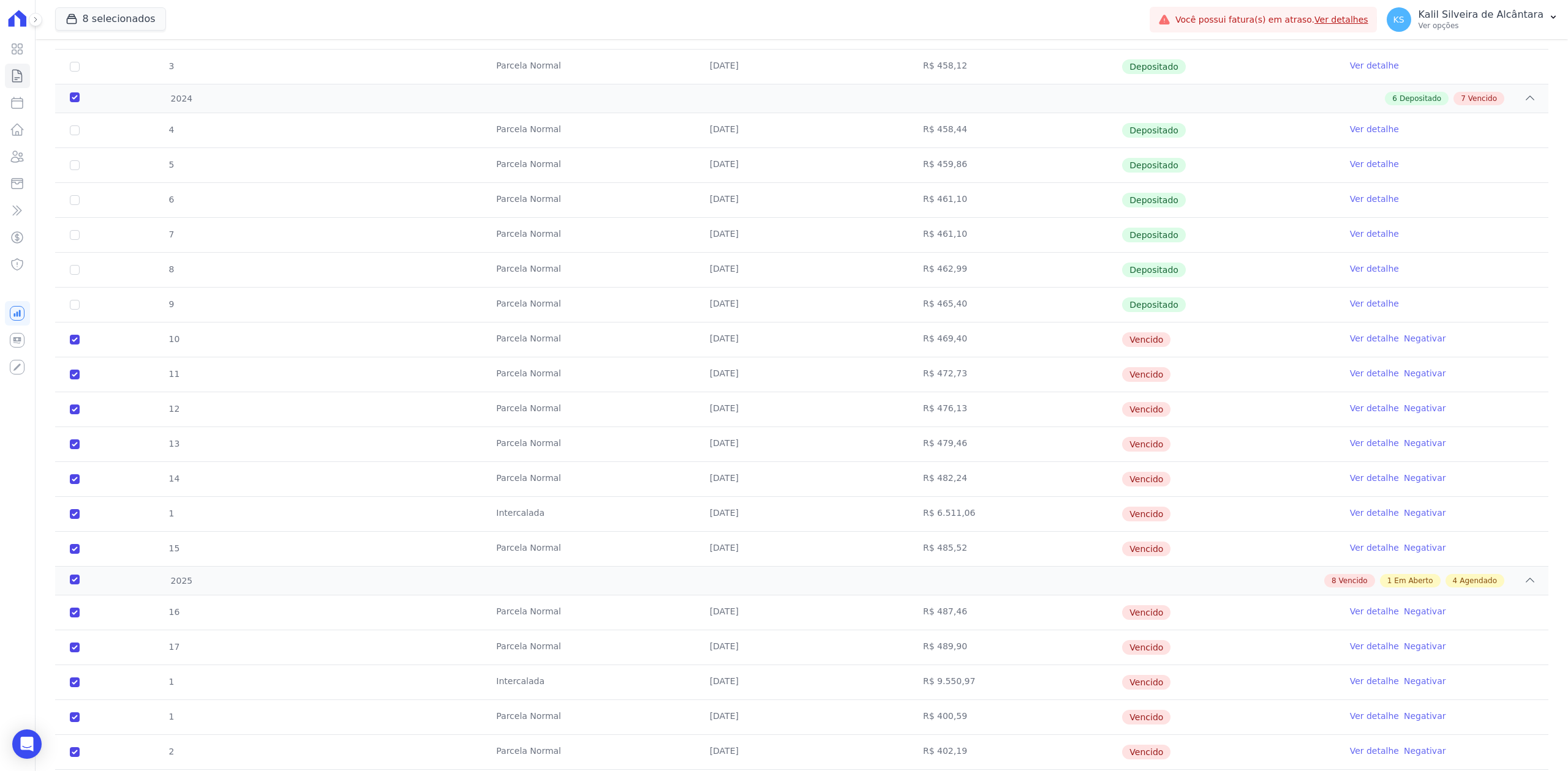
scroll to position [302, 0]
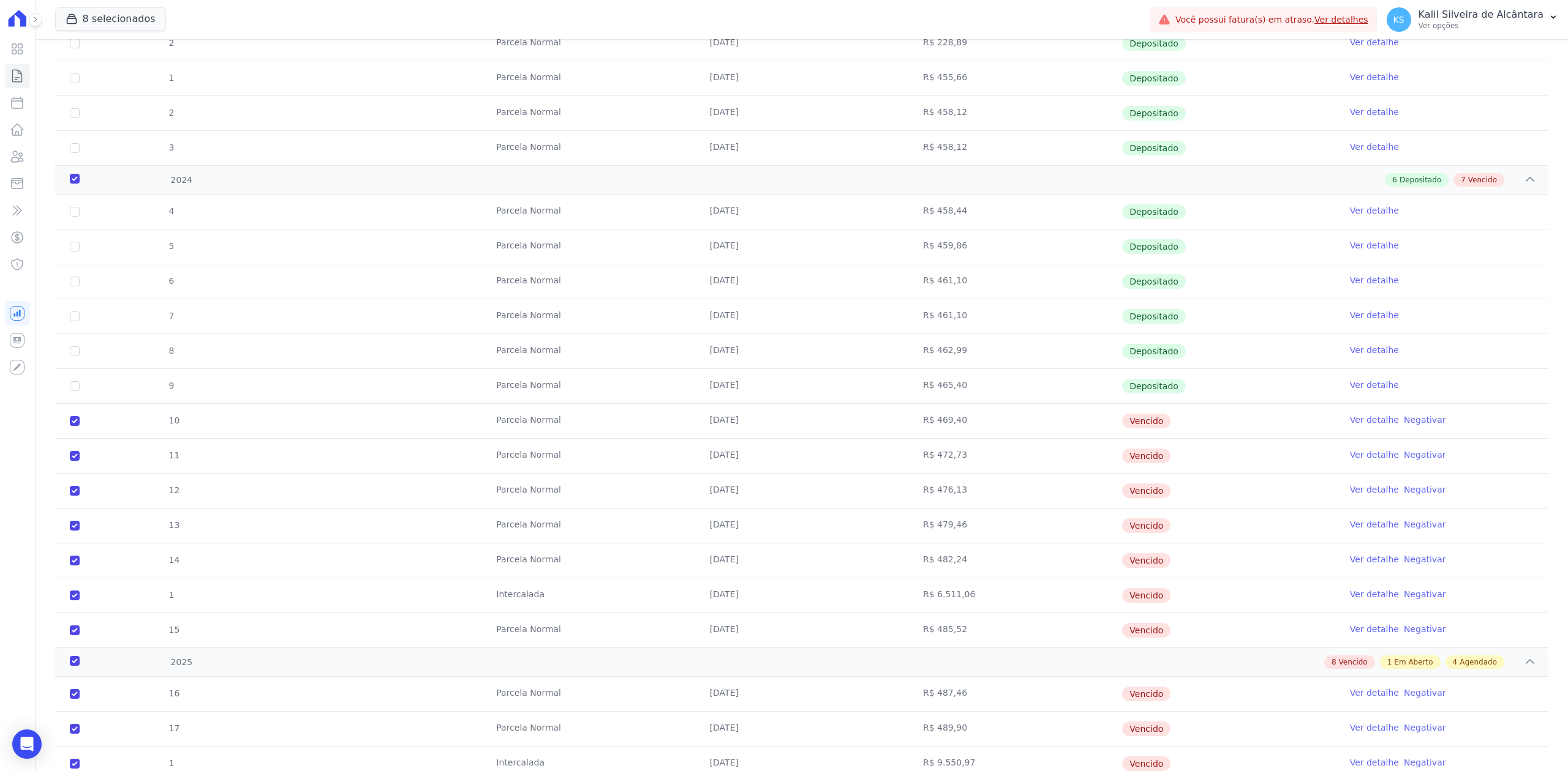
click at [816, 608] on td "[DATE]" at bounding box center [802, 595] width 213 height 35
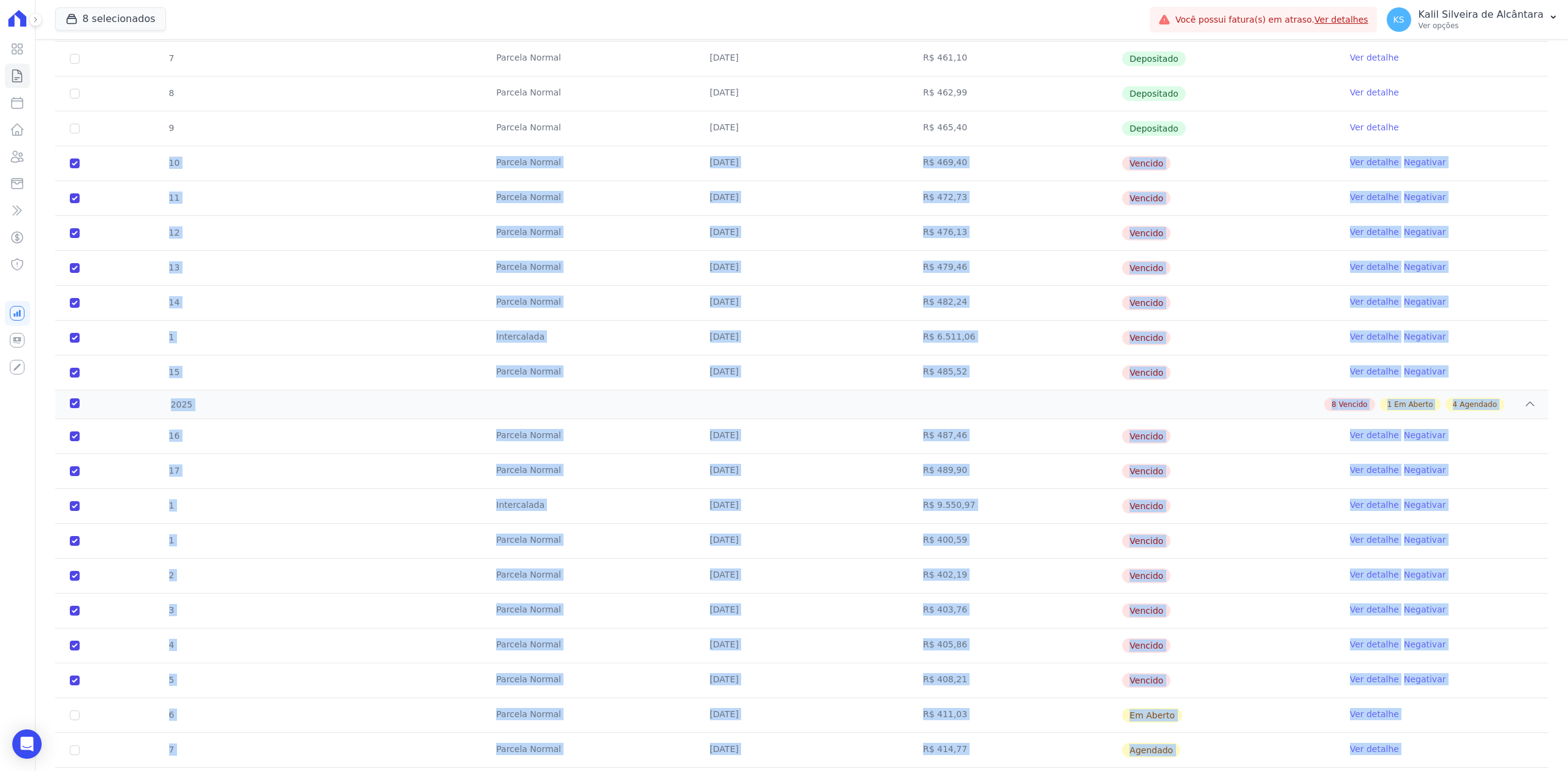
scroll to position [792, 0]
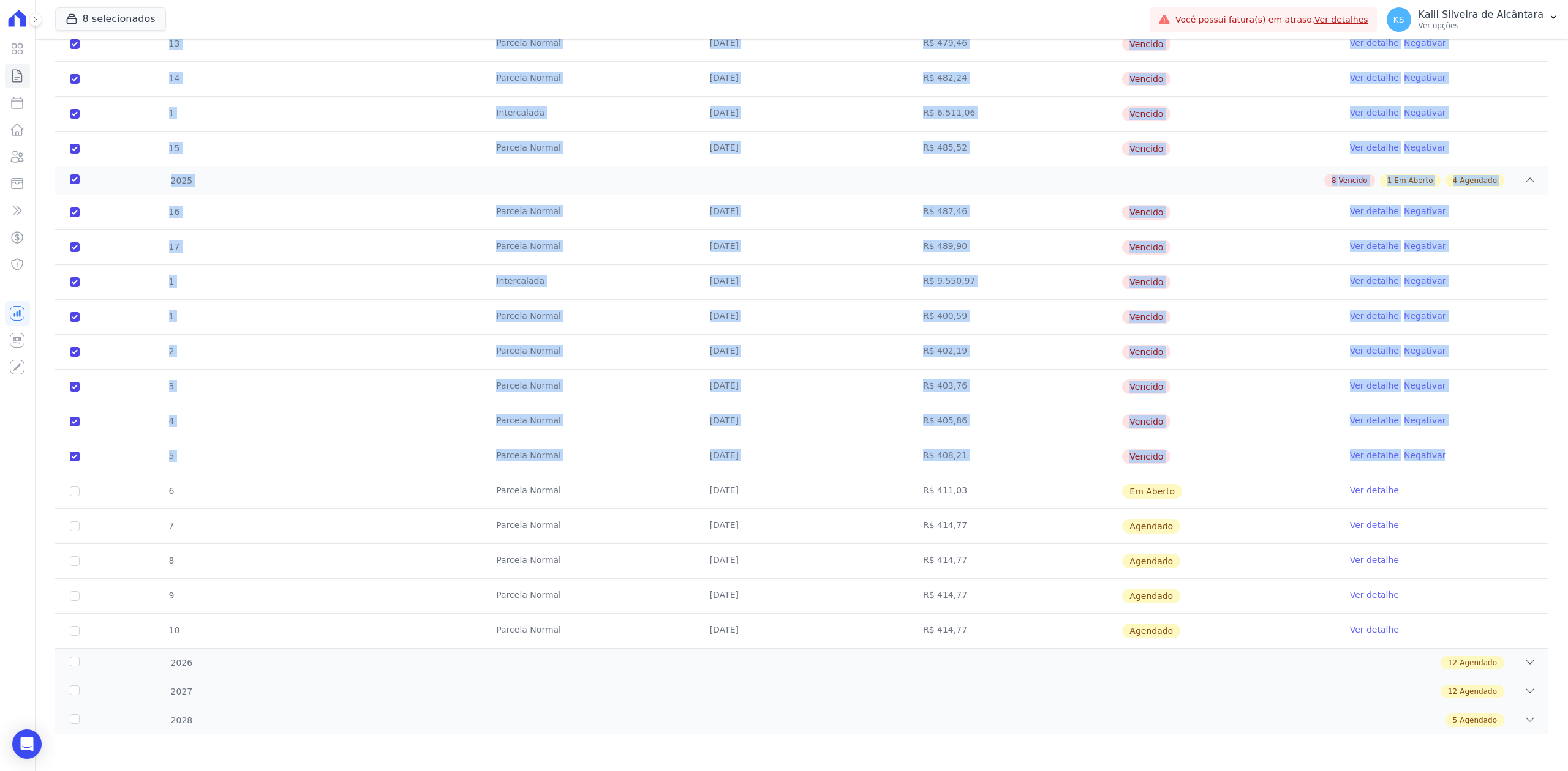
drag, startPoint x: 321, startPoint y: 444, endPoint x: 1438, endPoint y: 449, distance: 1117.0
click at [1438, 449] on div "2023 6 Depositado 0 04/08/2023 R$ 200,04 Depositado Ver detalhe 1 Parcela Norma…" at bounding box center [802, 90] width 1493 height 1288
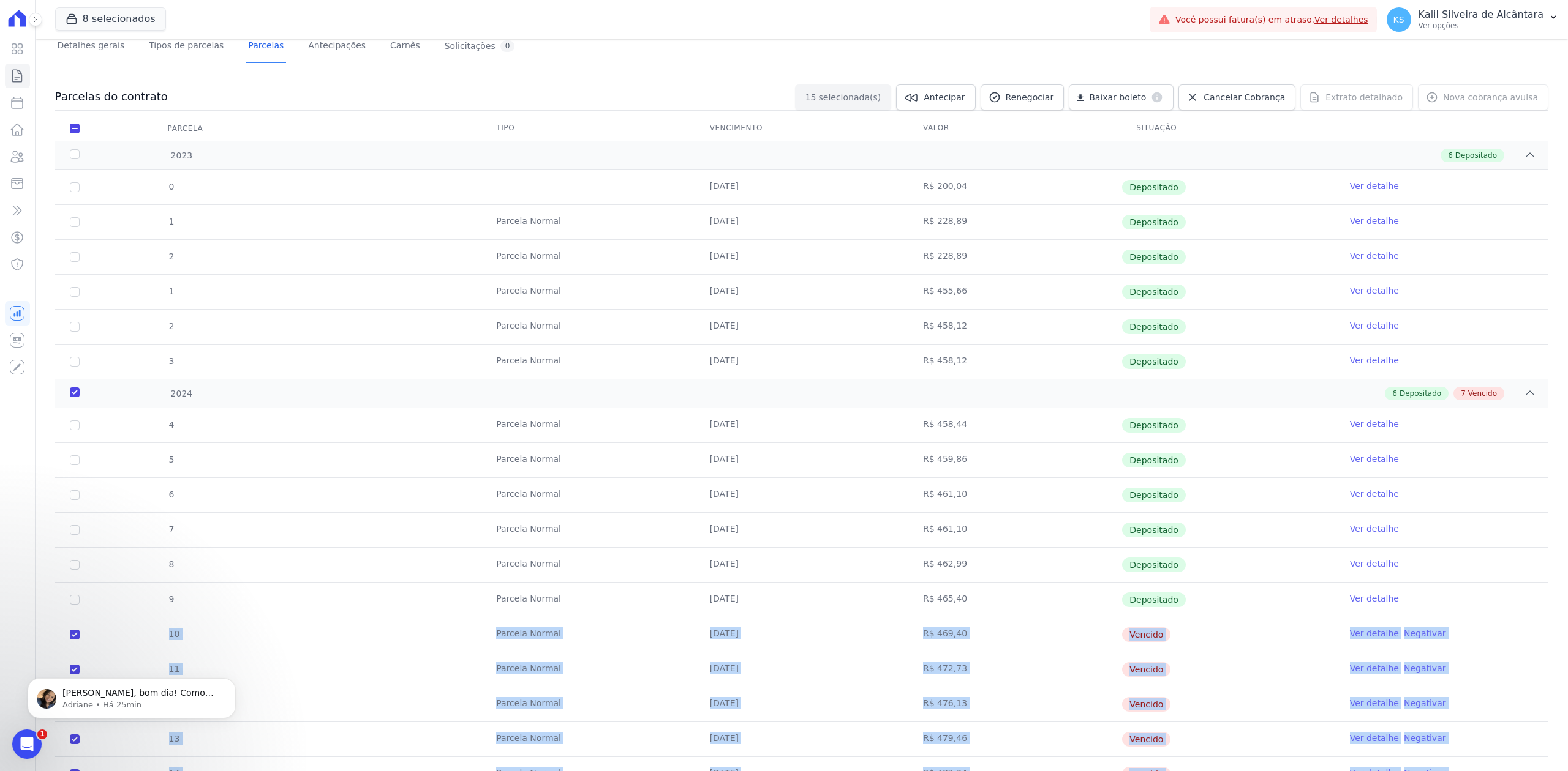
scroll to position [0, 0]
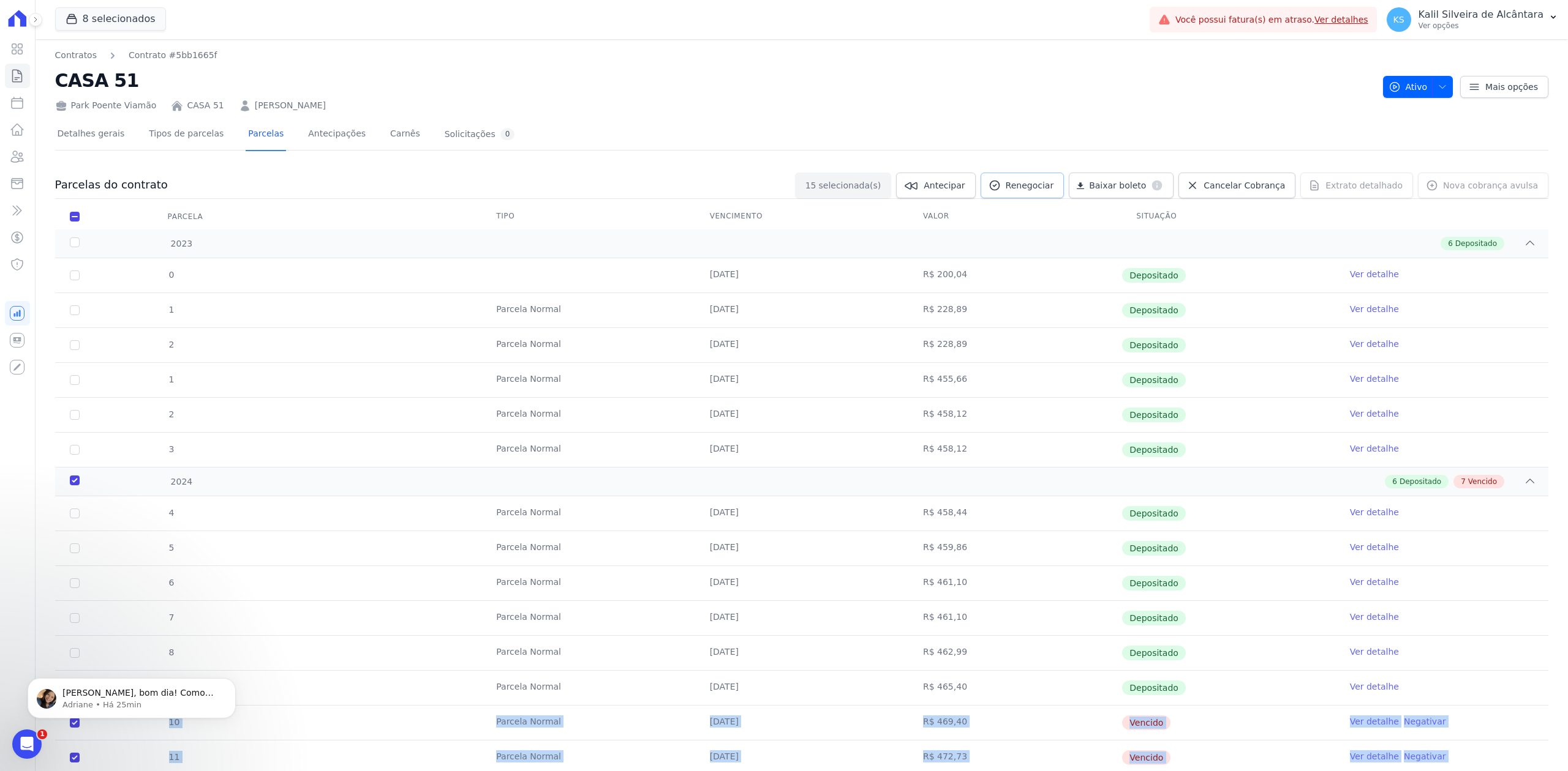
click at [1044, 191] on link "Renegociar" at bounding box center [1023, 185] width 84 height 26
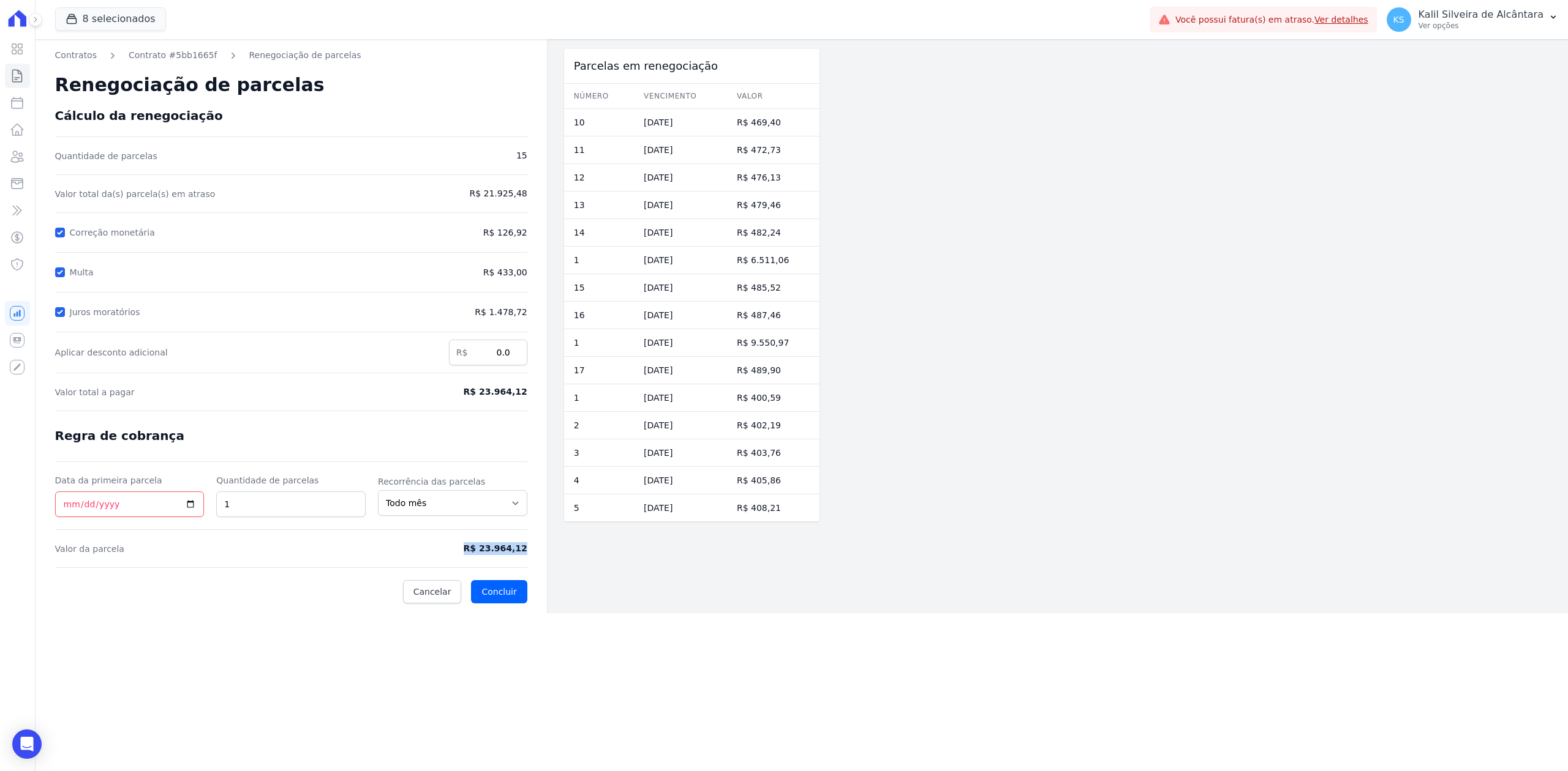
drag, startPoint x: 471, startPoint y: 554, endPoint x: 532, endPoint y: 554, distance: 61.0
click at [532, 554] on div "Contratos Contrato #5bb1665f Renegociação de parcelas Renegociação de parcelas …" at bounding box center [291, 326] width 512 height 574
copy span "R$ 23.964,12"
click at [350, 498] on input "2" at bounding box center [291, 504] width 149 height 26
click at [350, 498] on input "3" at bounding box center [291, 504] width 149 height 26
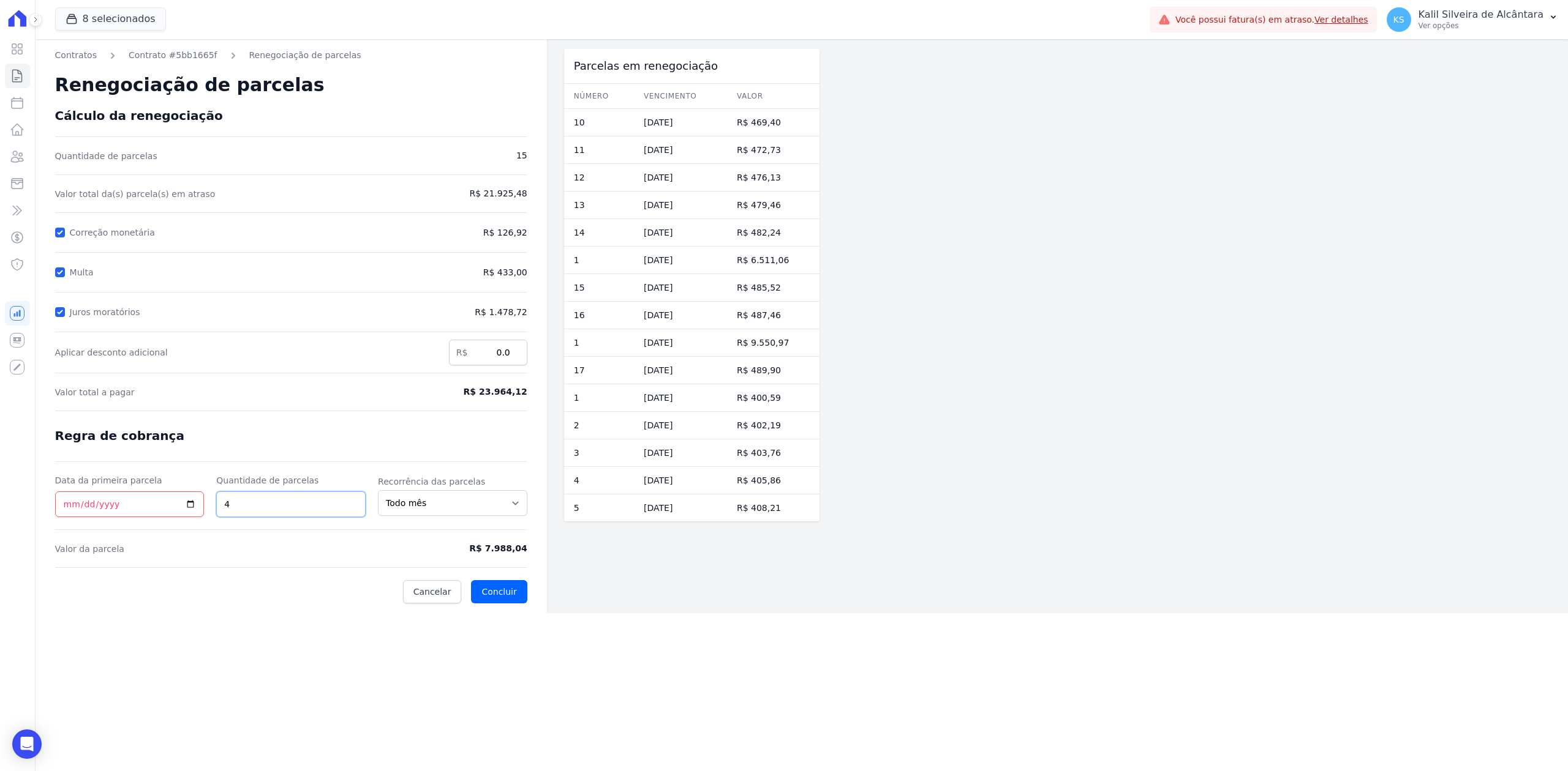
click at [350, 498] on input "4" at bounding box center [291, 504] width 149 height 26
type input "5"
click at [350, 498] on input "5" at bounding box center [291, 504] width 149 height 26
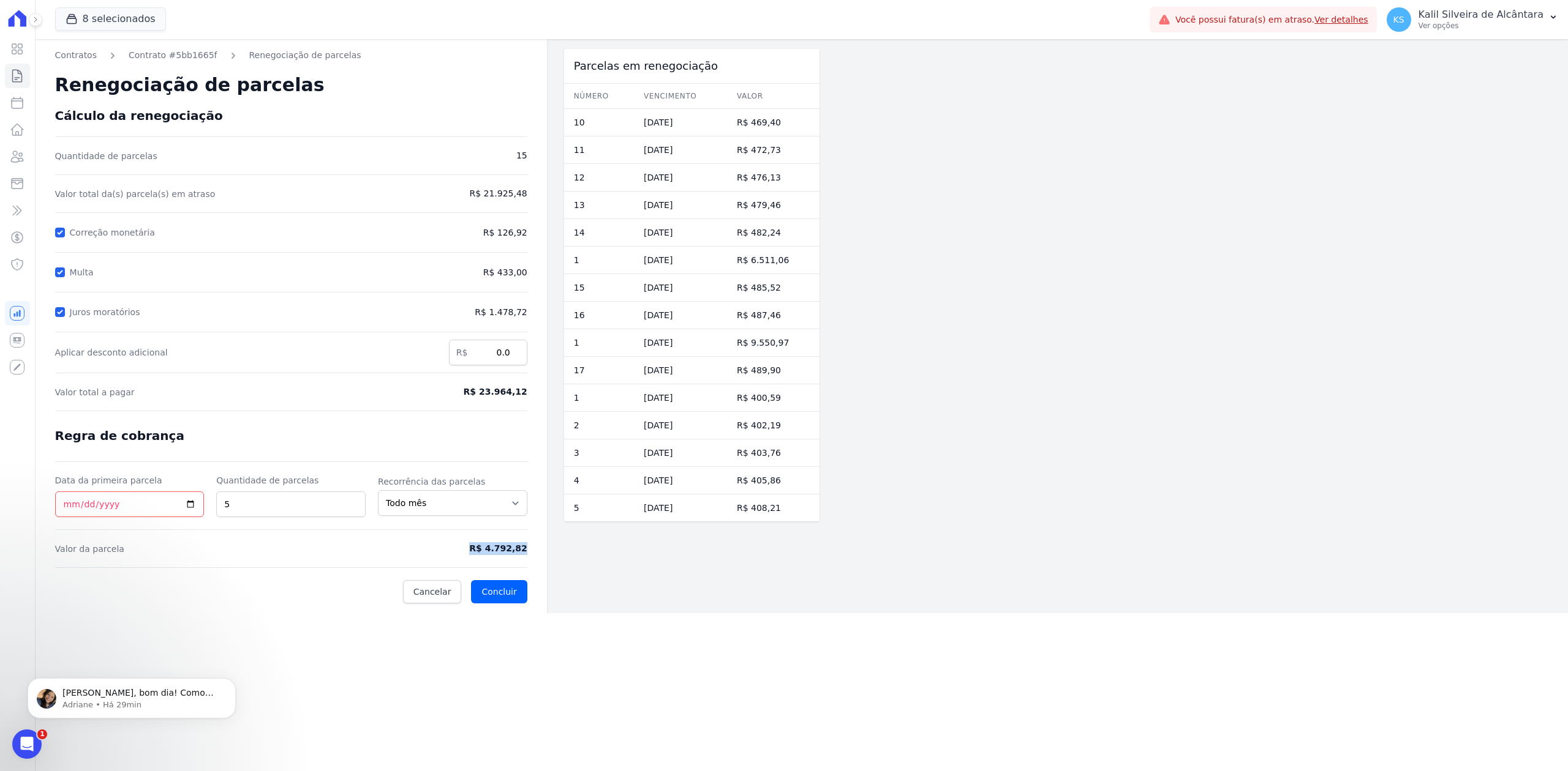
drag, startPoint x: 490, startPoint y: 557, endPoint x: 530, endPoint y: 559, distance: 40.0
click at [530, 559] on div "Contratos Contrato #5bb1665f Renegociação de parcelas Renegociação de parcelas …" at bounding box center [291, 326] width 512 height 574
copy form "R$ 4.792,82"
click at [21, 147] on link "Clientes" at bounding box center [18, 156] width 25 height 24
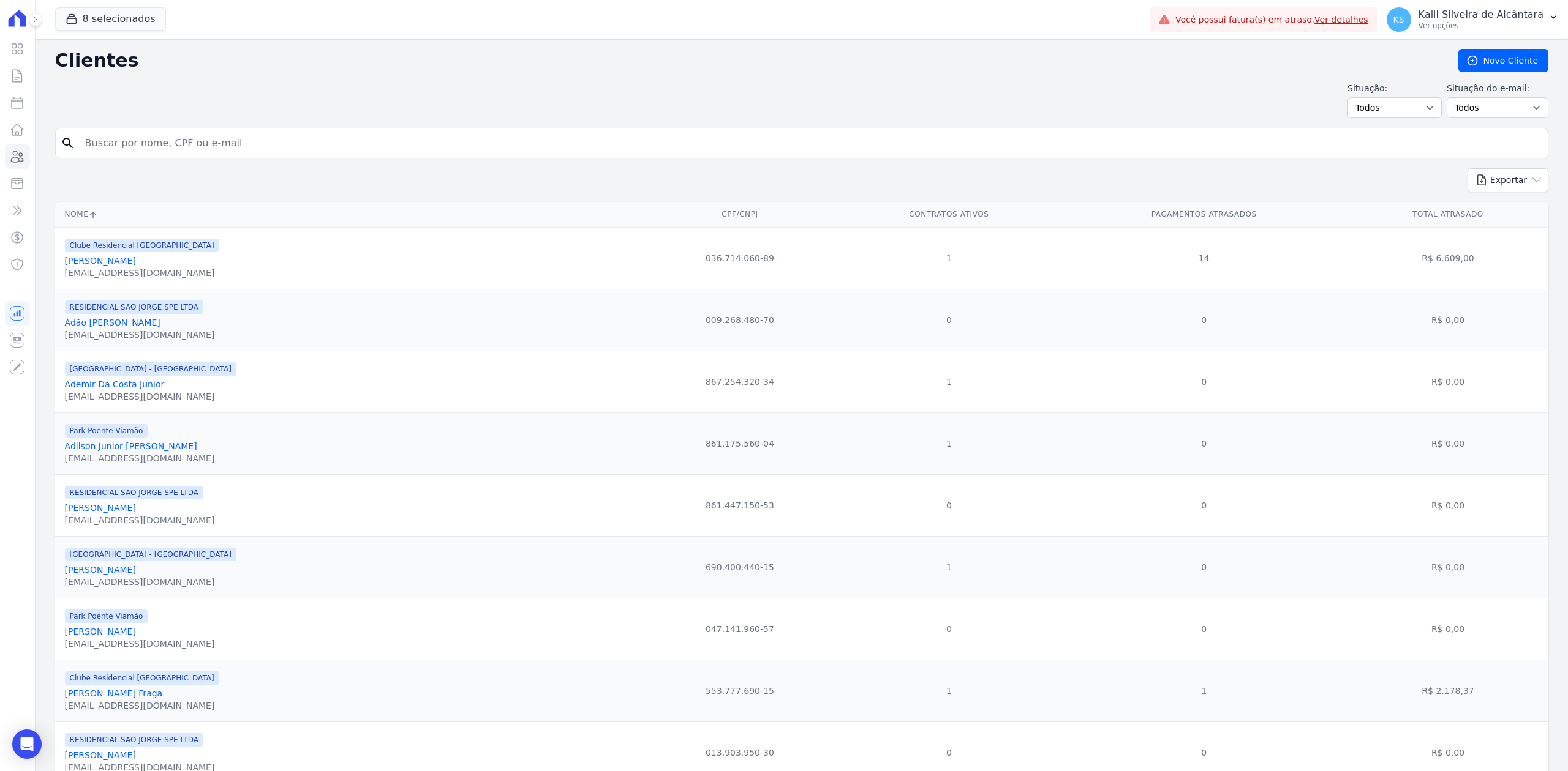
click at [183, 144] on input "search" at bounding box center [811, 143] width 1465 height 24
click at [367, 100] on div "Situação: Todos Adimplentes Inadimplentes Situação do e-mail: Todos Confirmado …" at bounding box center [802, 99] width 1493 height 36
click at [253, 137] on input "search" at bounding box center [811, 143] width 1465 height 24
type input "E"
click at [324, 144] on input "search" at bounding box center [811, 143] width 1465 height 24
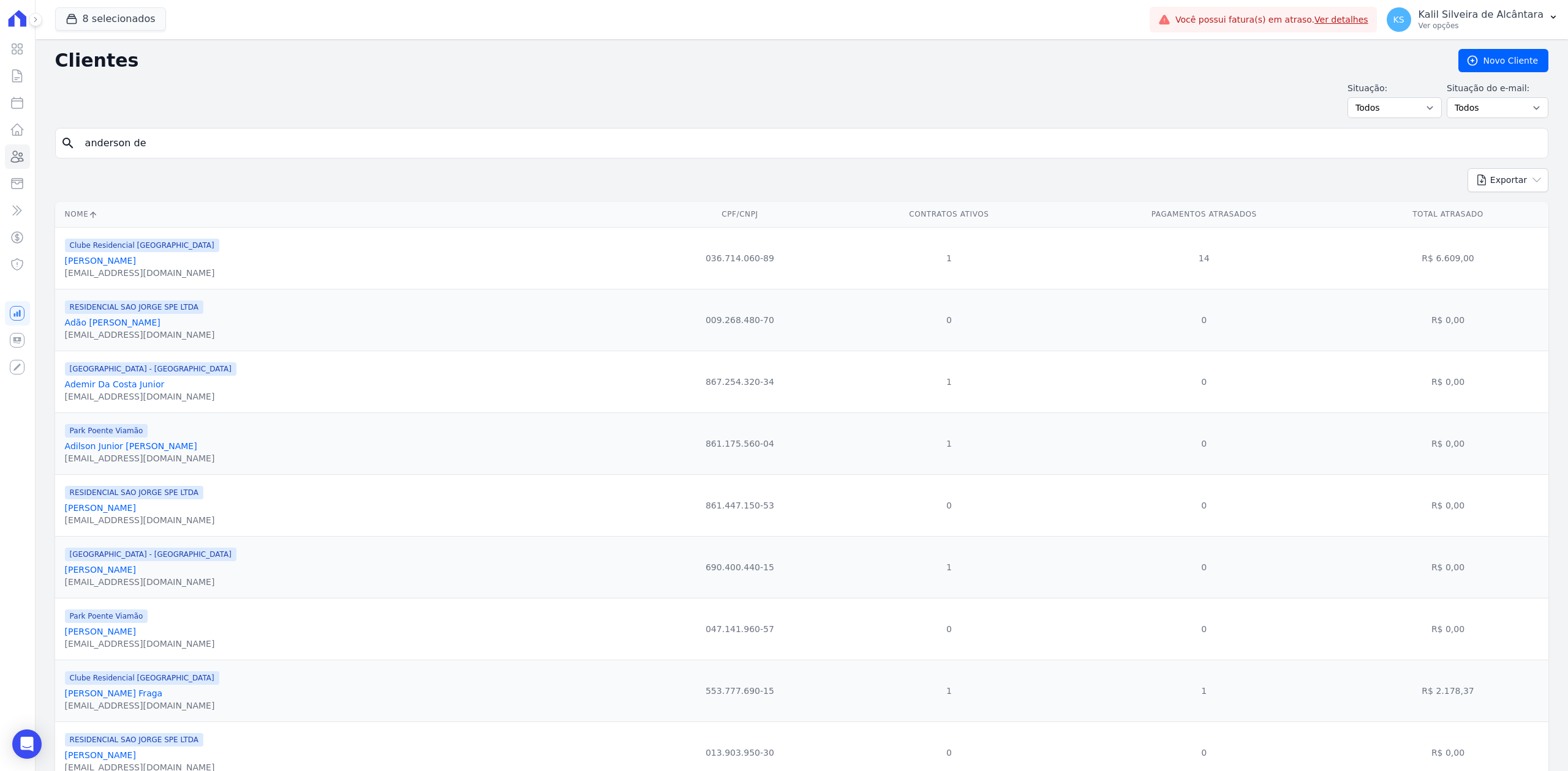
type input "ANDERSON DE OLIVEIRA VIEGAS"
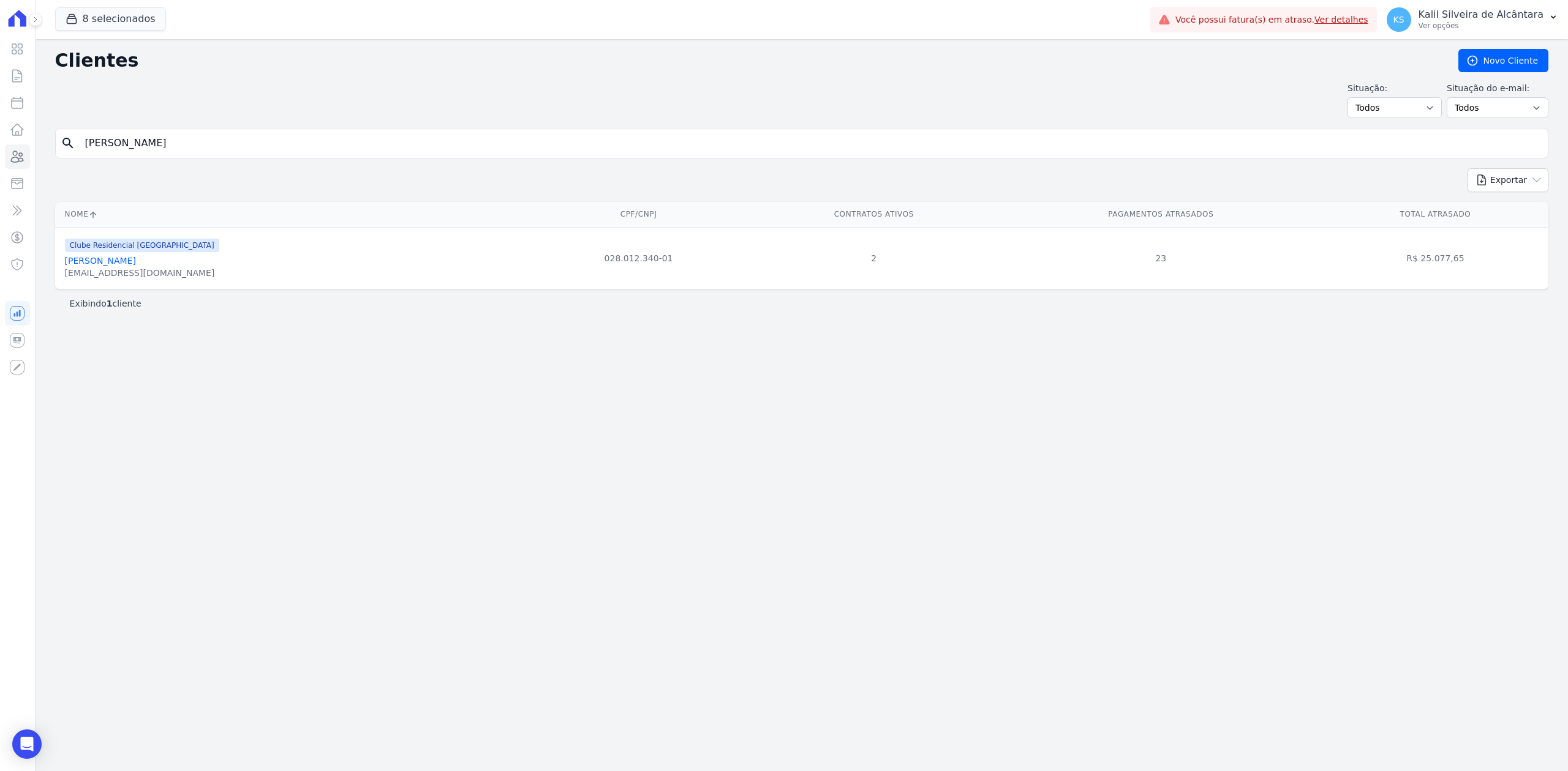
click at [136, 263] on link "[PERSON_NAME]" at bounding box center [100, 260] width 71 height 10
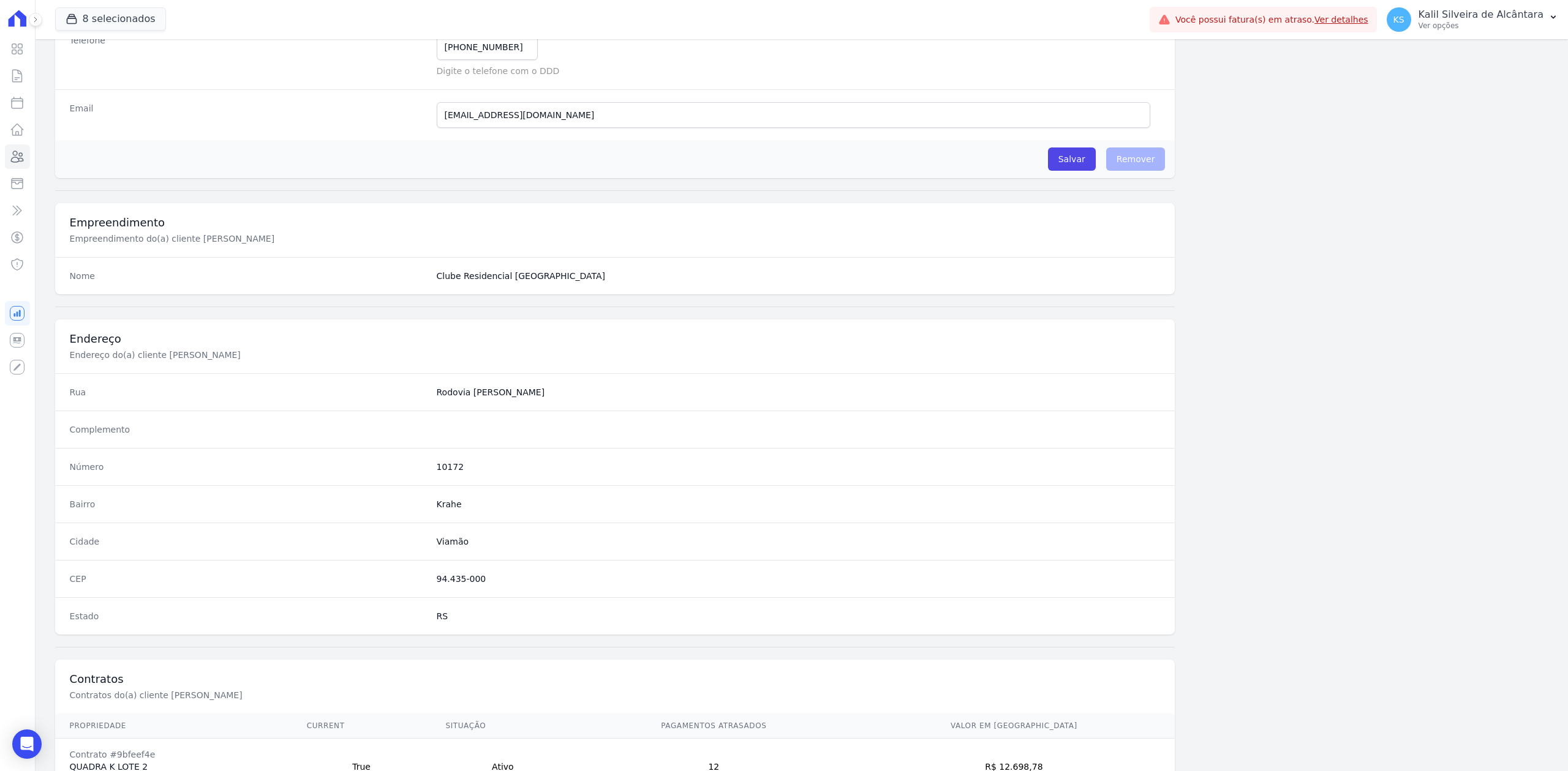
scroll to position [436, 0]
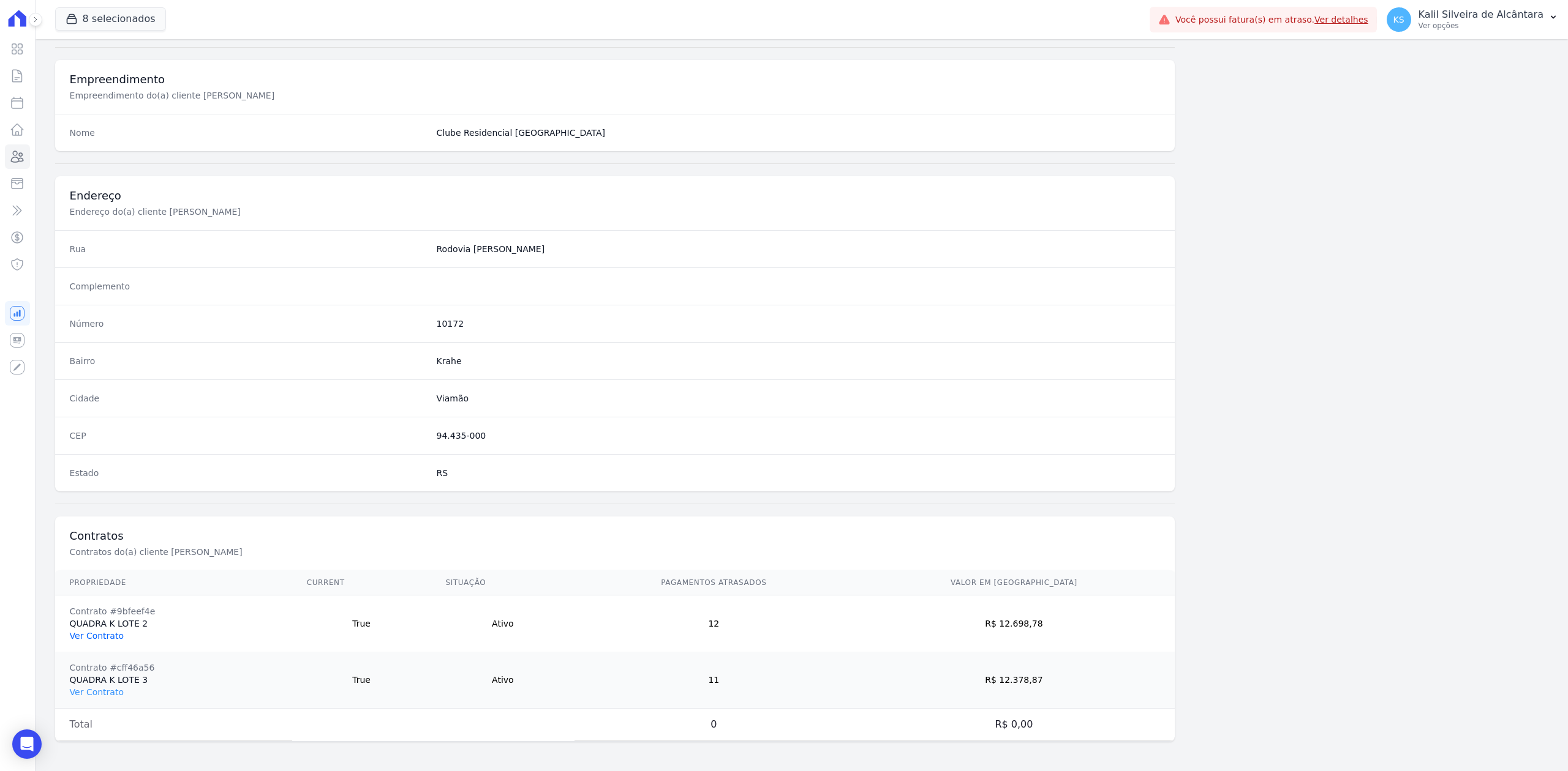
click at [99, 635] on link "Ver Contrato" at bounding box center [96, 636] width 54 height 10
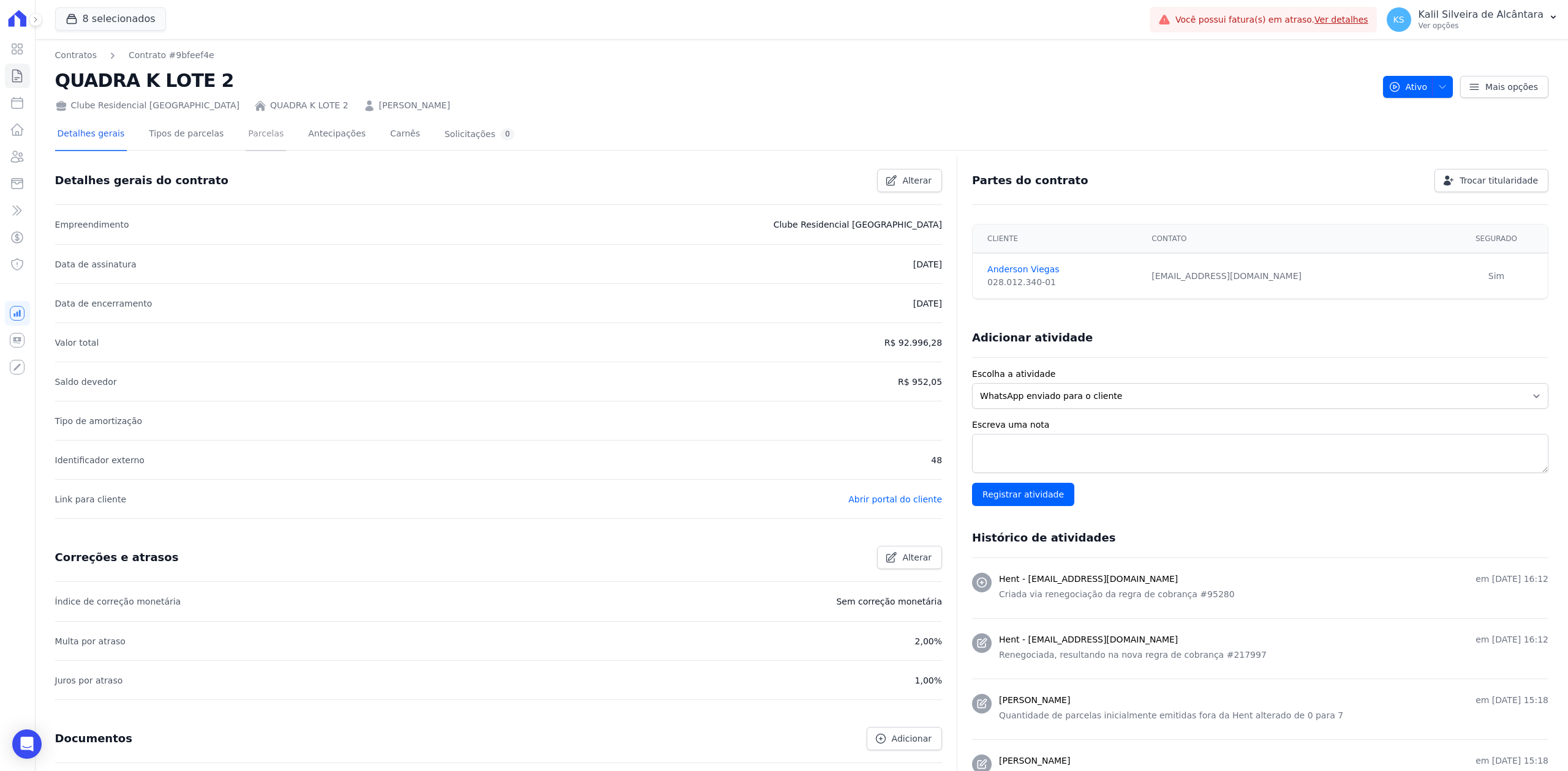
click at [258, 141] on link "Parcelas" at bounding box center [266, 135] width 40 height 32
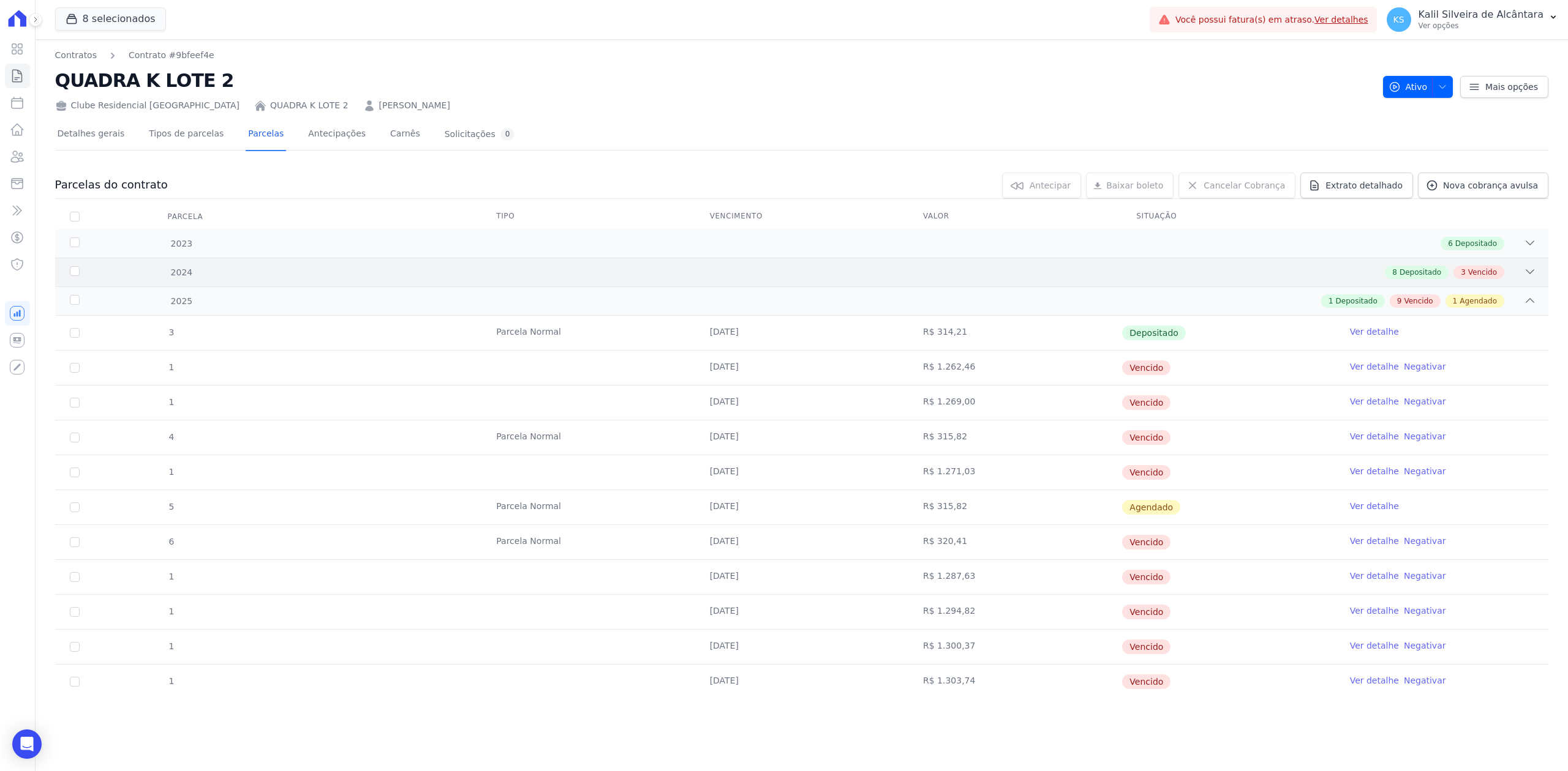
click at [1500, 280] on div "2024 8 Depositado 3 Vencido" at bounding box center [802, 271] width 1493 height 29
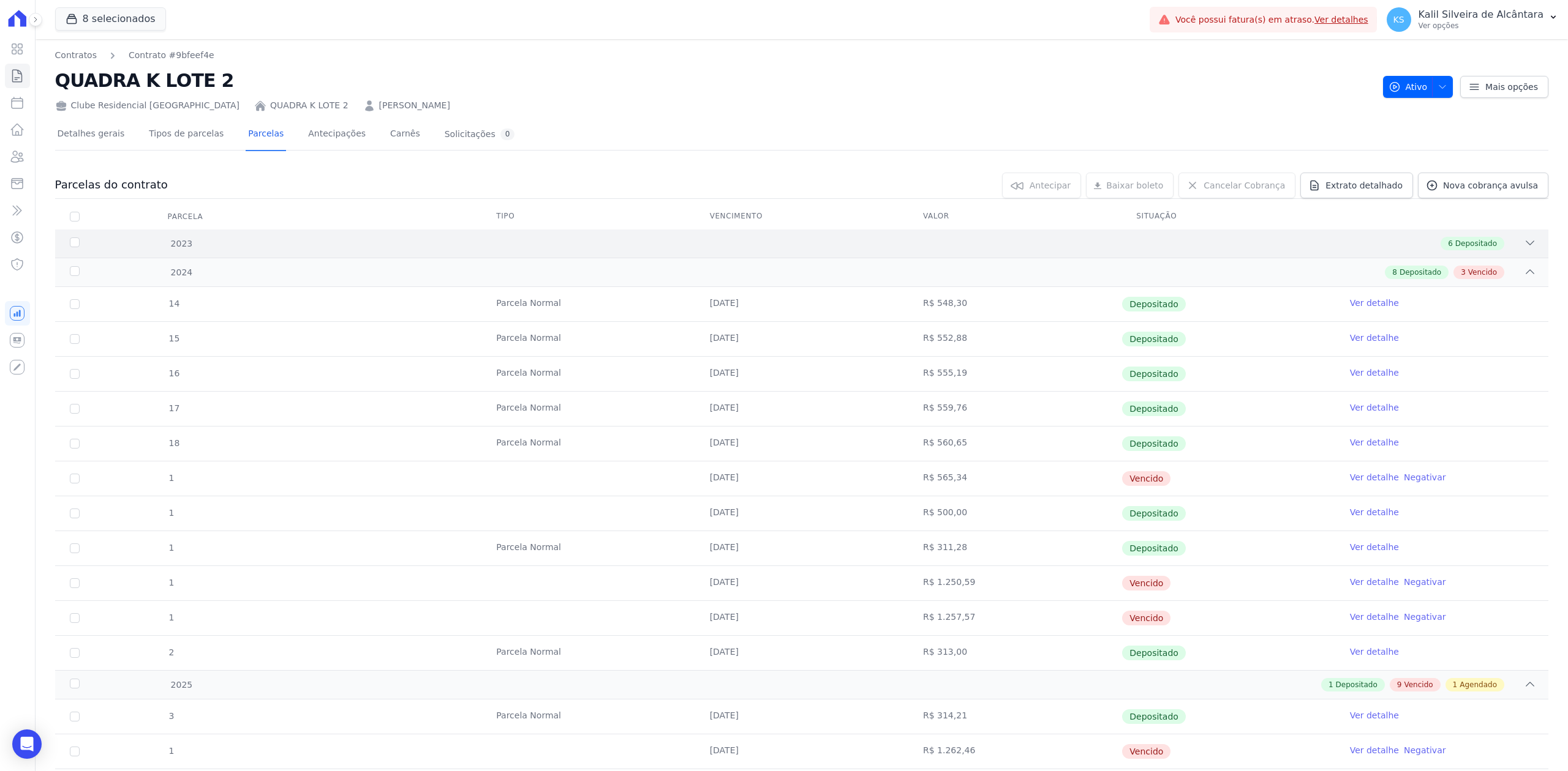
click at [1524, 238] on icon at bounding box center [1530, 243] width 13 height 13
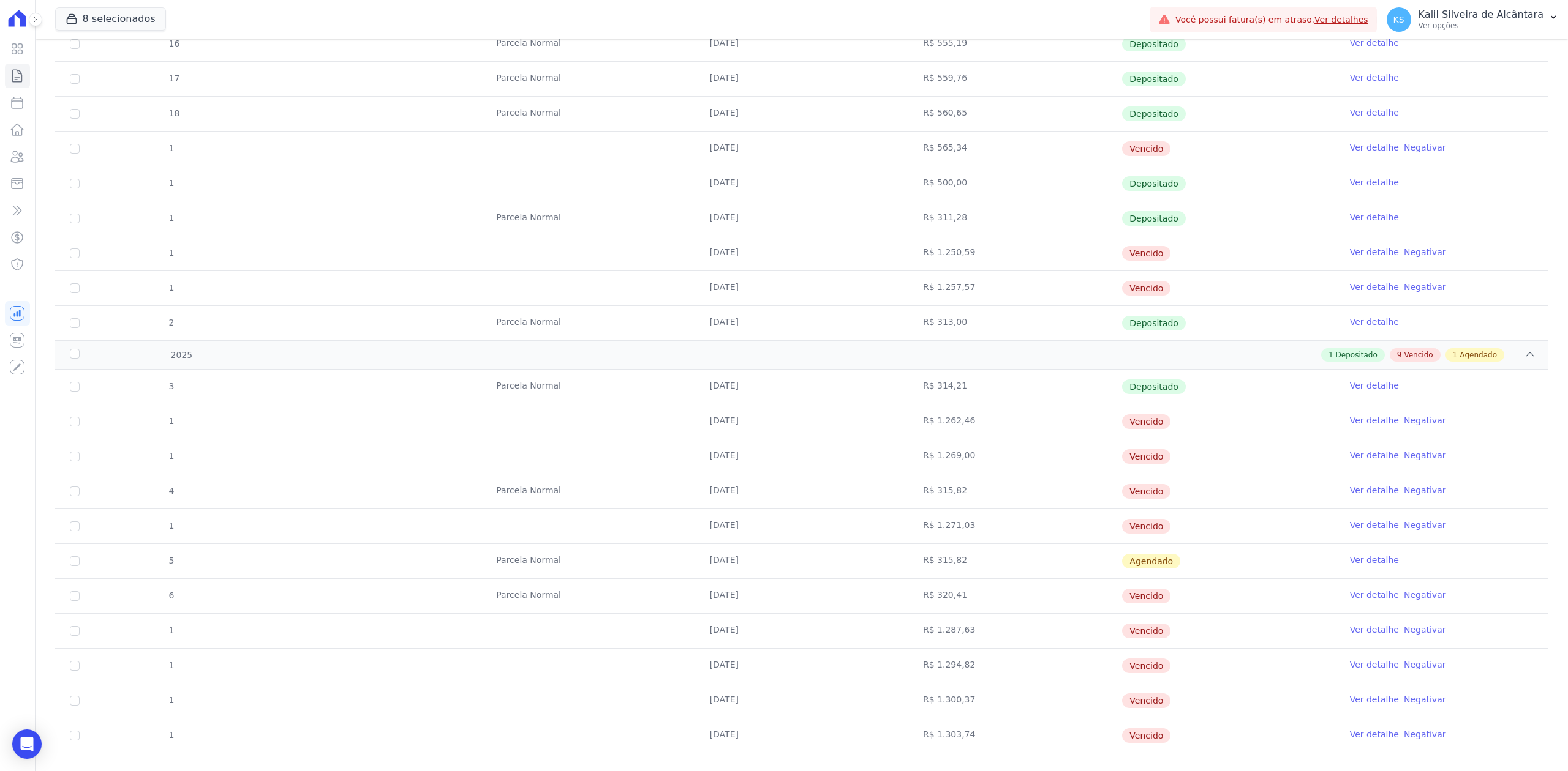
scroll to position [564, 0]
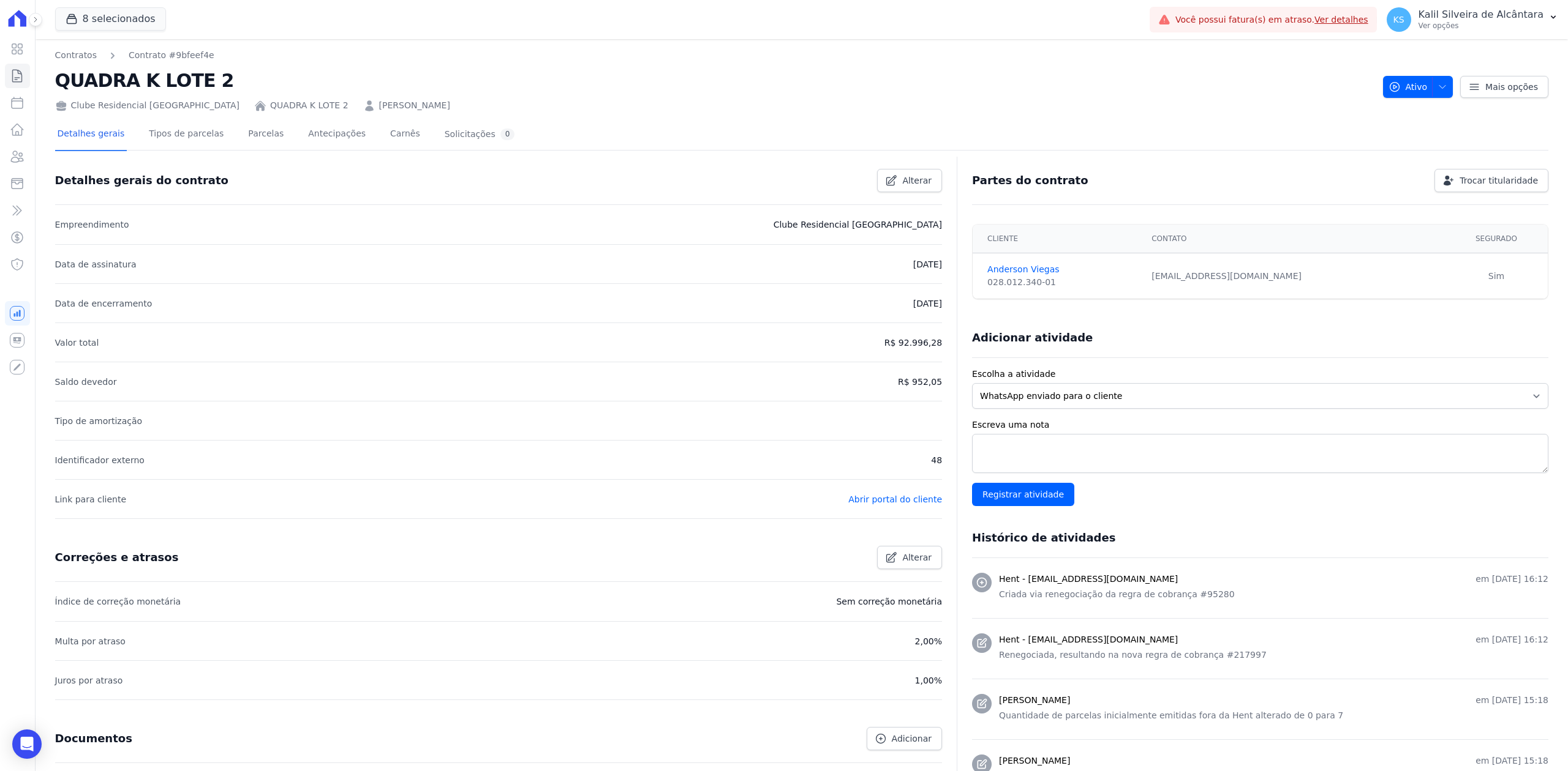
click at [379, 103] on link "[PERSON_NAME]" at bounding box center [414, 105] width 71 height 13
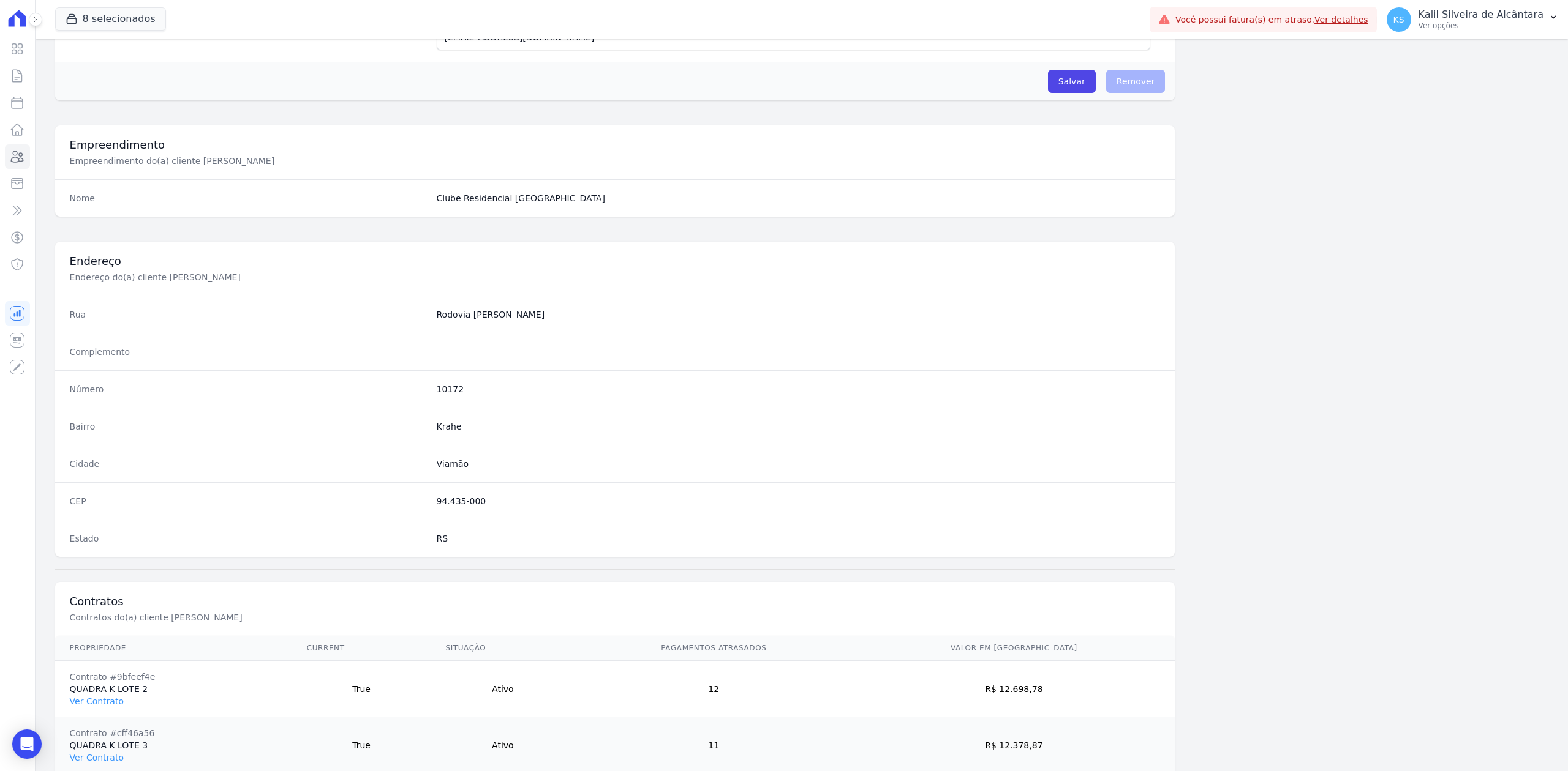
scroll to position [436, 0]
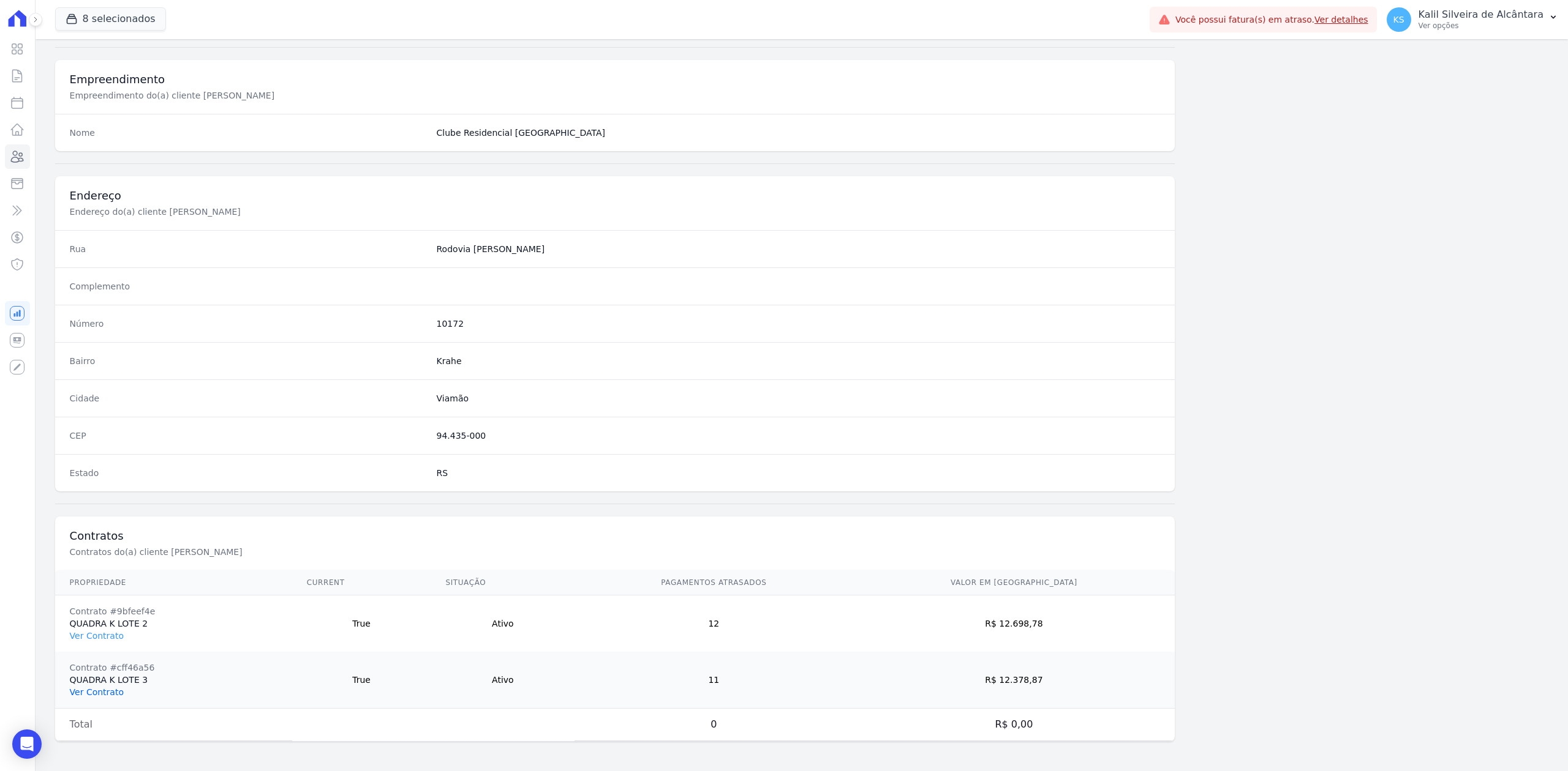
click at [116, 691] on link "Ver Contrato" at bounding box center [96, 692] width 54 height 10
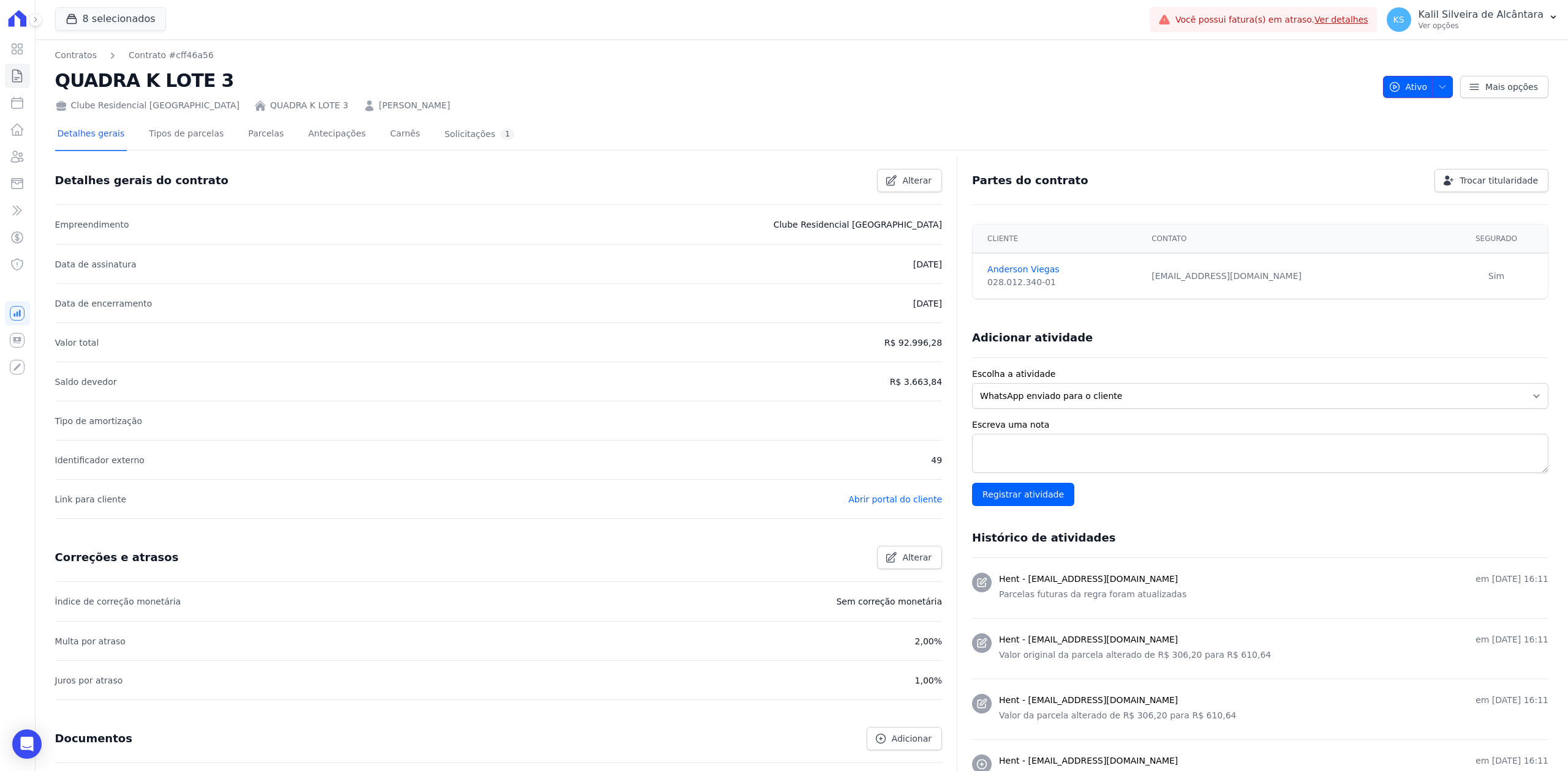
click at [1432, 79] on span "button" at bounding box center [1439, 87] width 15 height 20
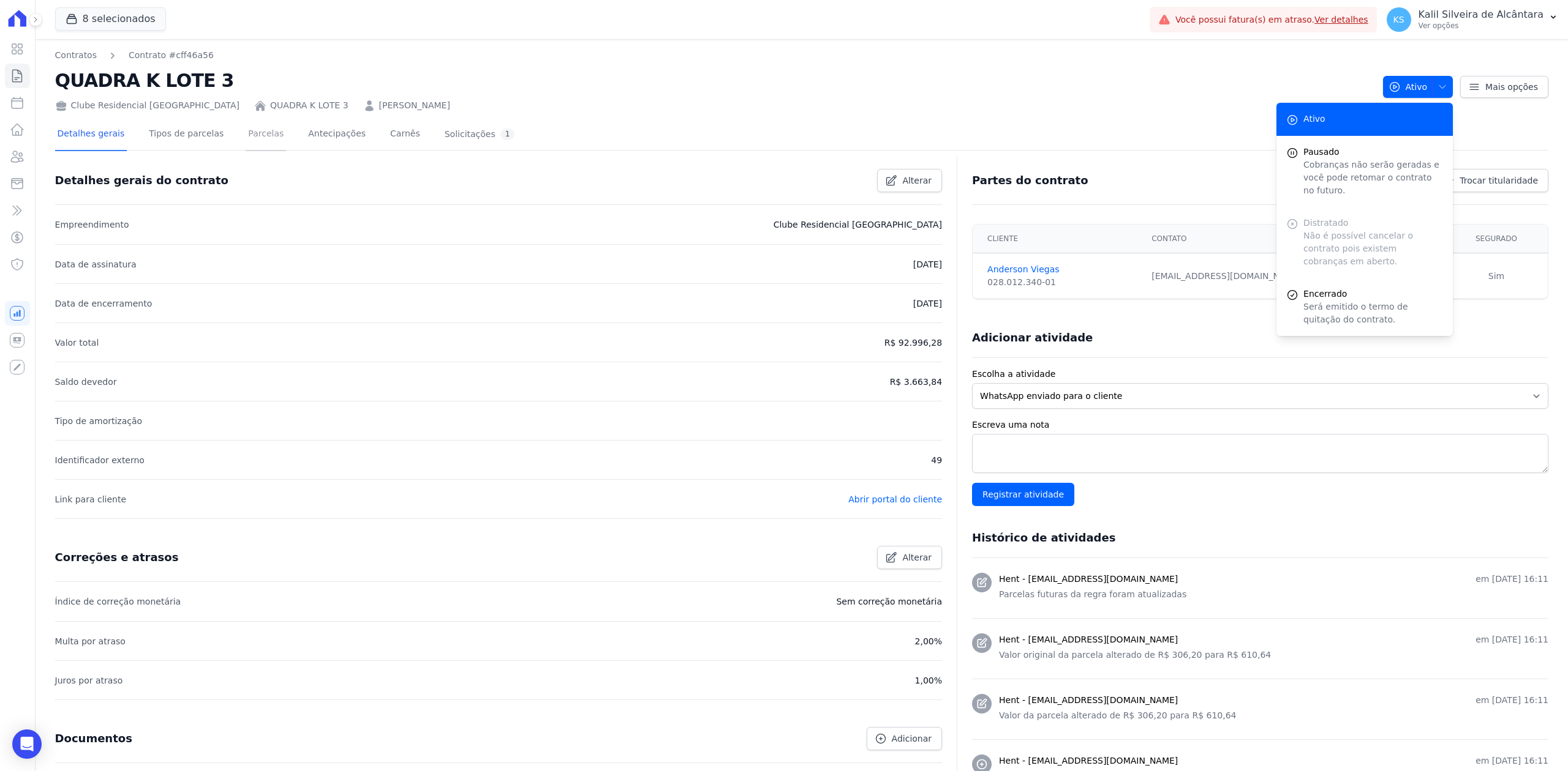
click at [258, 142] on link "Parcelas" at bounding box center [266, 135] width 40 height 32
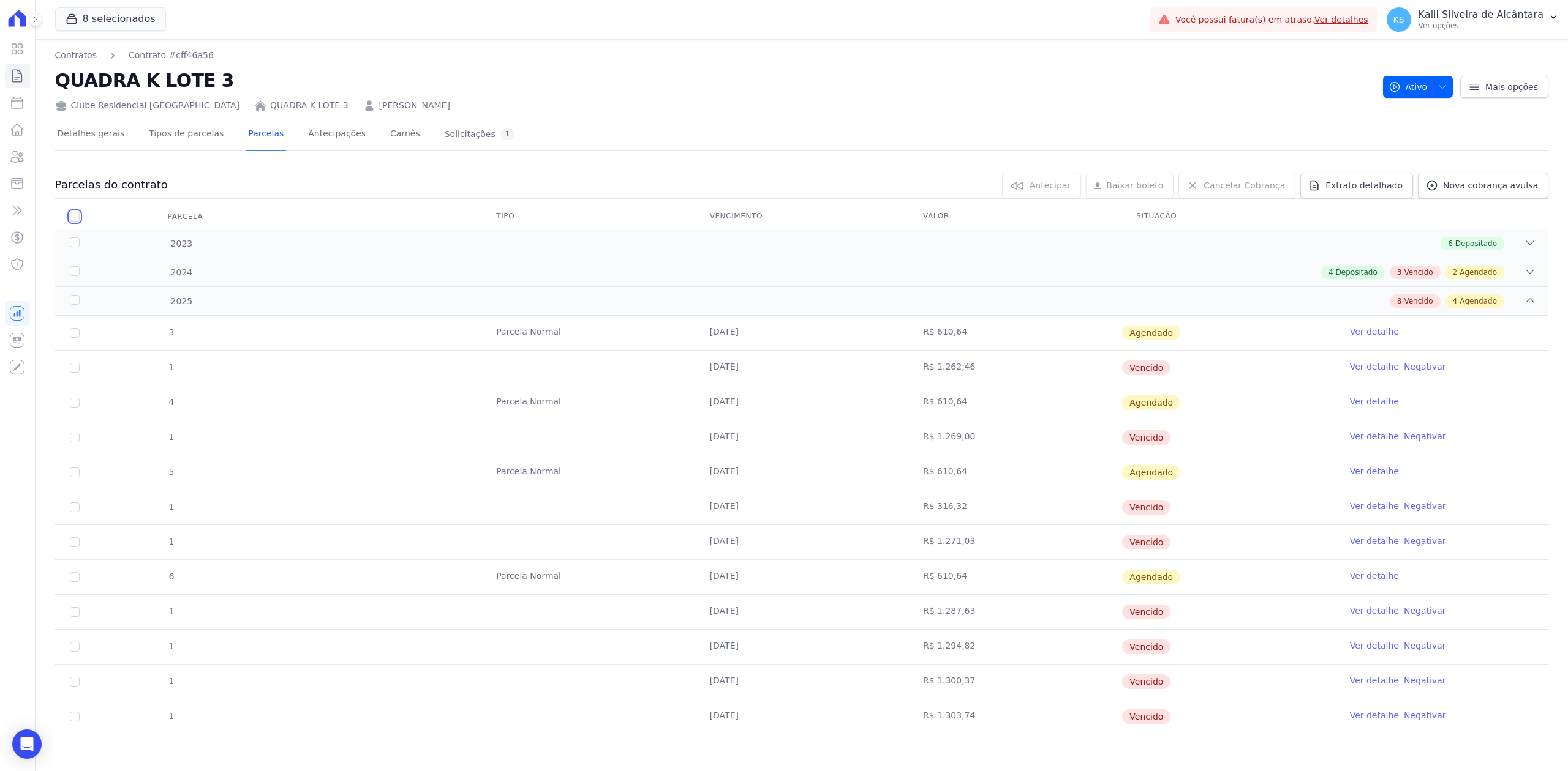
click at [78, 218] on input "checkbox" at bounding box center [74, 216] width 10 height 10
checkbox input "true"
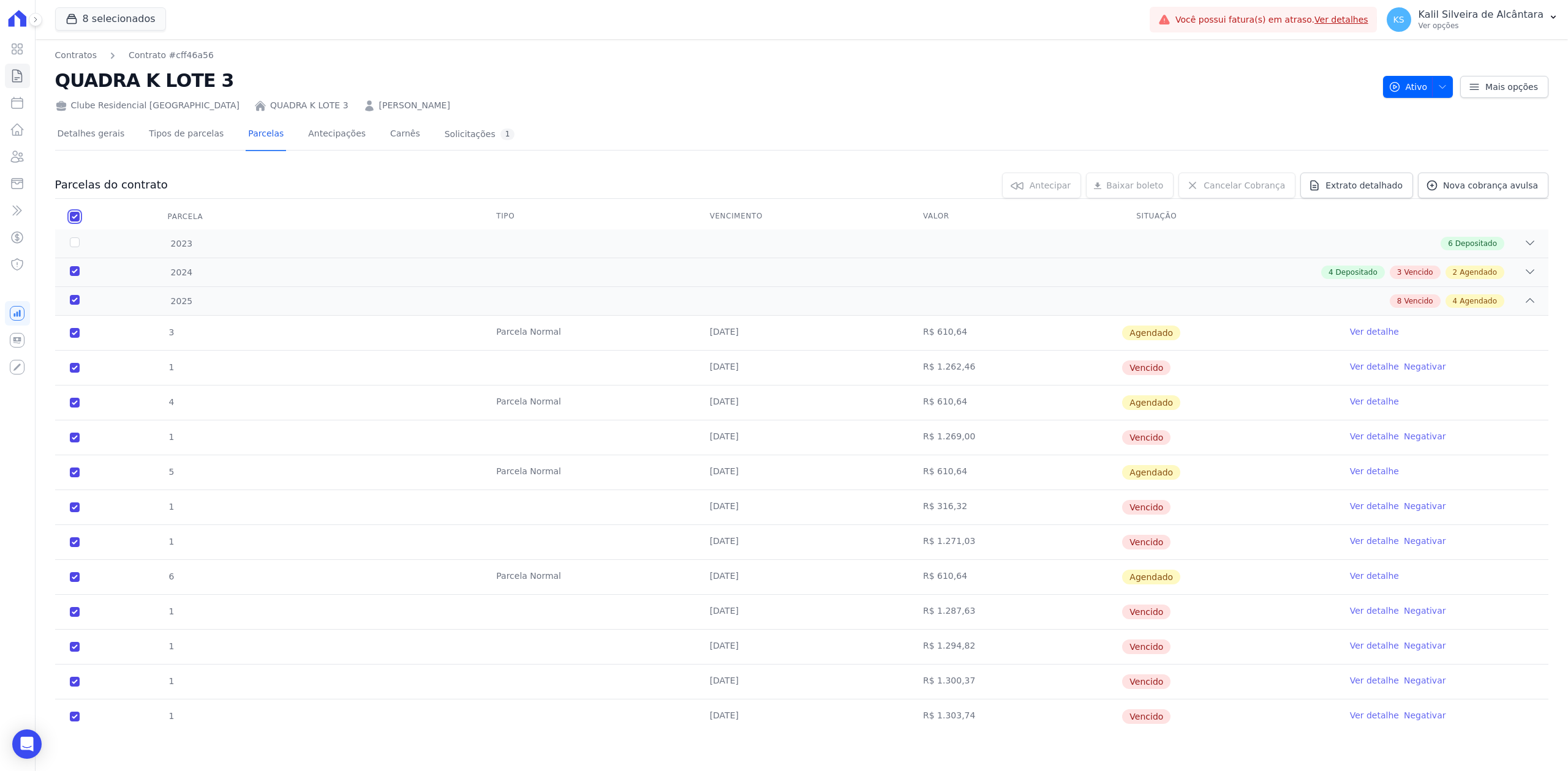
checkbox input "true"
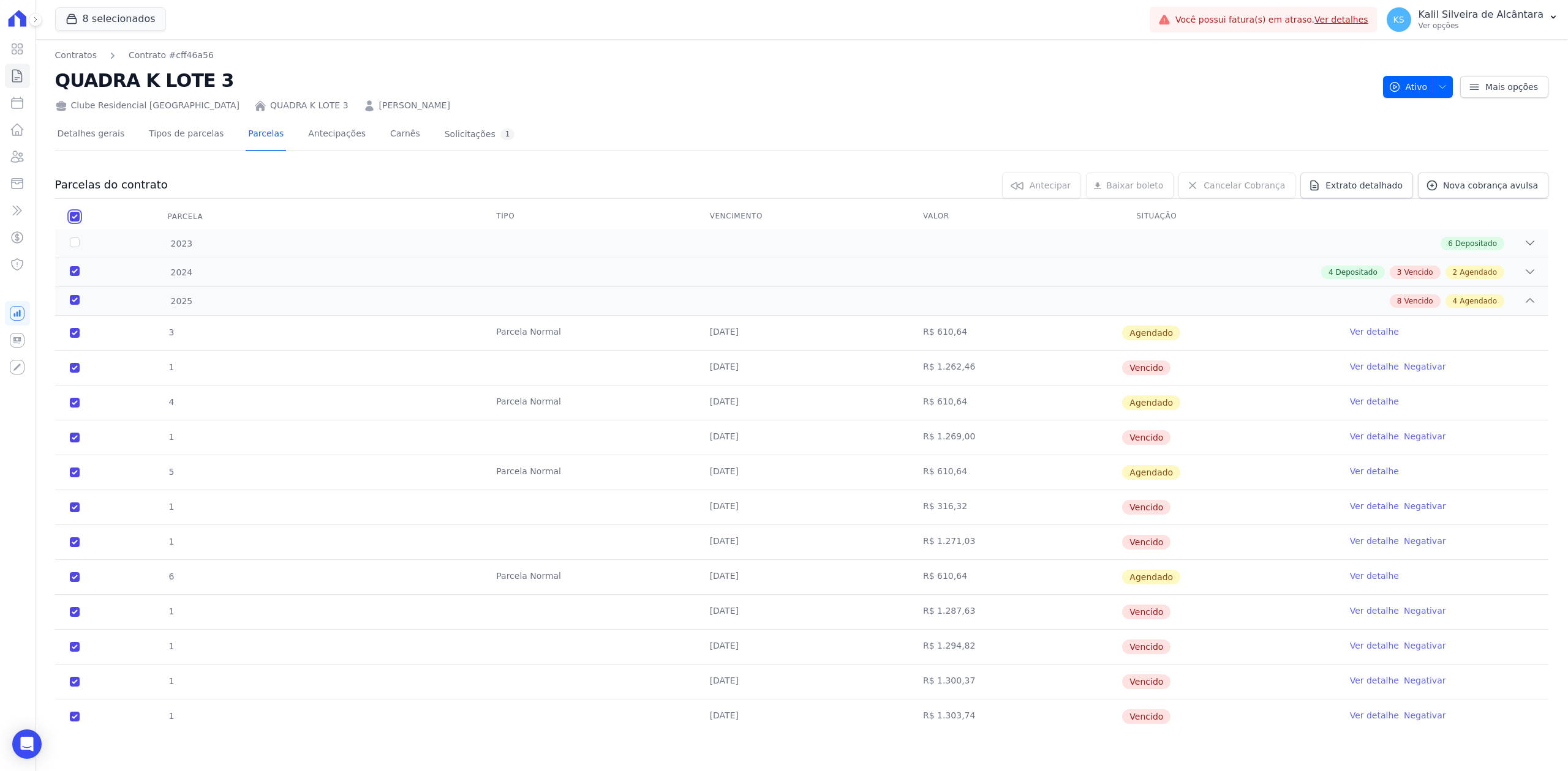
checkbox input "true"
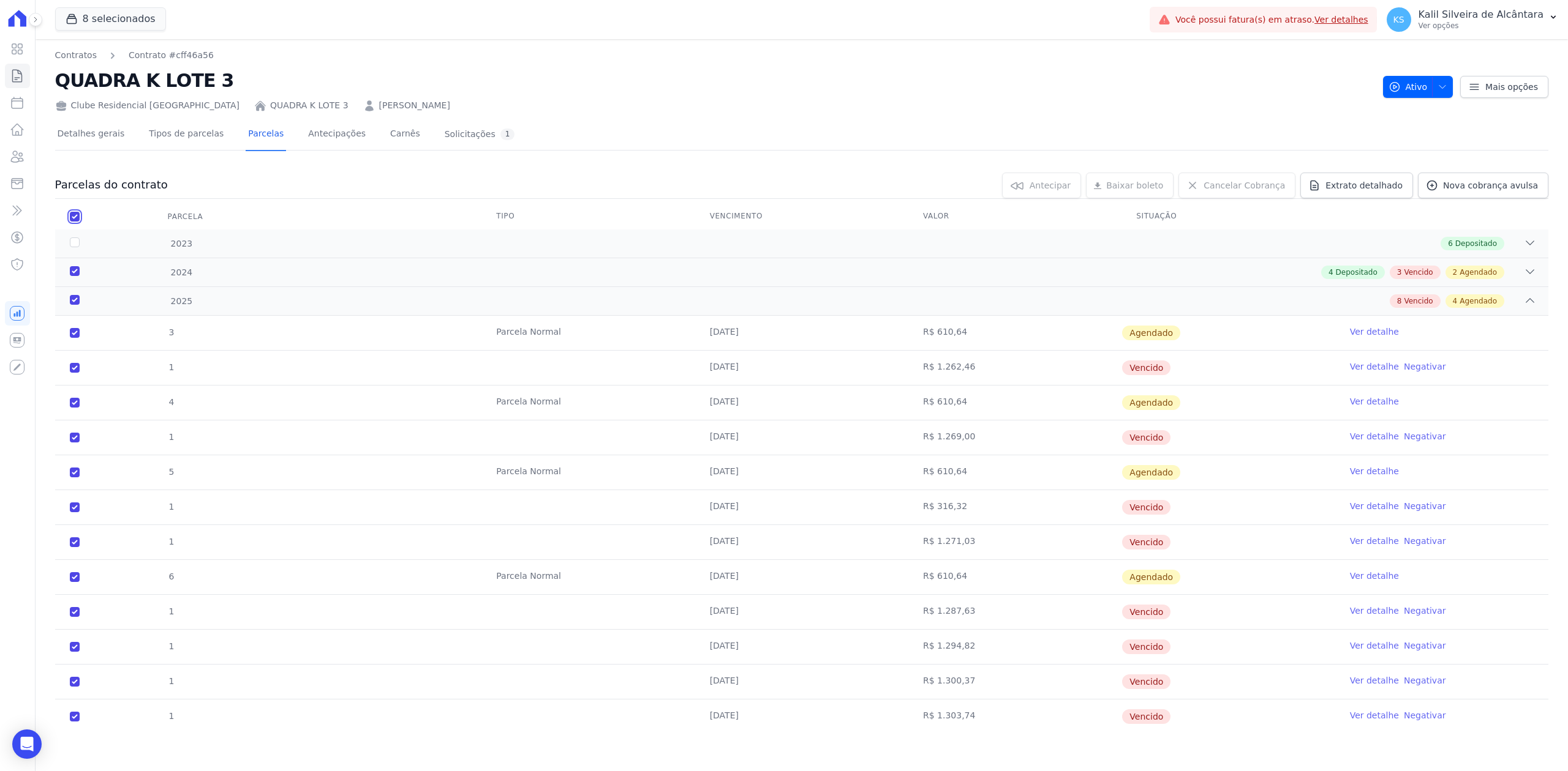
checkbox input "true"
click at [1243, 190] on span "Cancelar Cobrança" at bounding box center [1244, 185] width 82 height 13
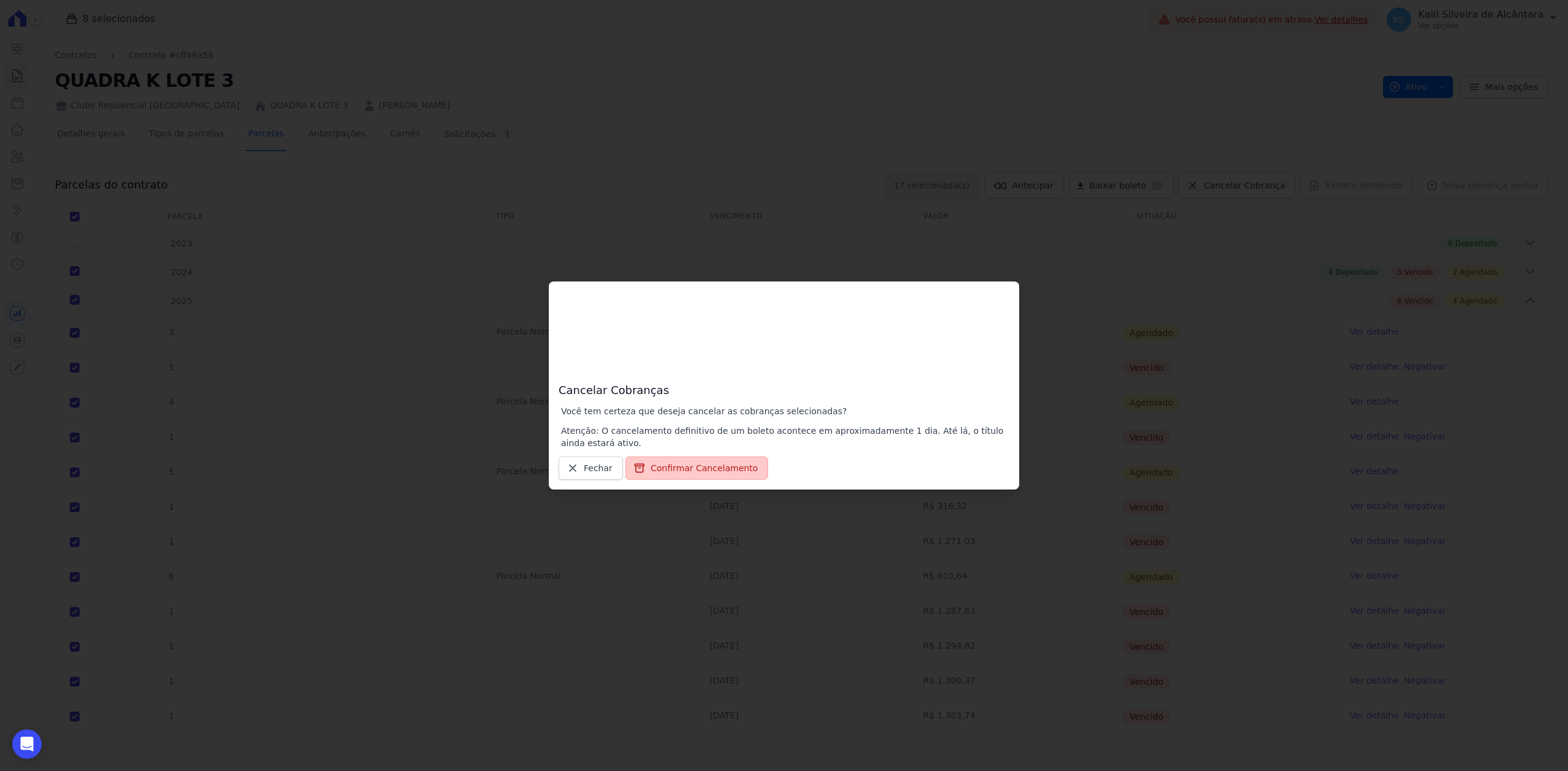
click at [704, 464] on button "Confirmar Cancelamento" at bounding box center [696, 469] width 143 height 24
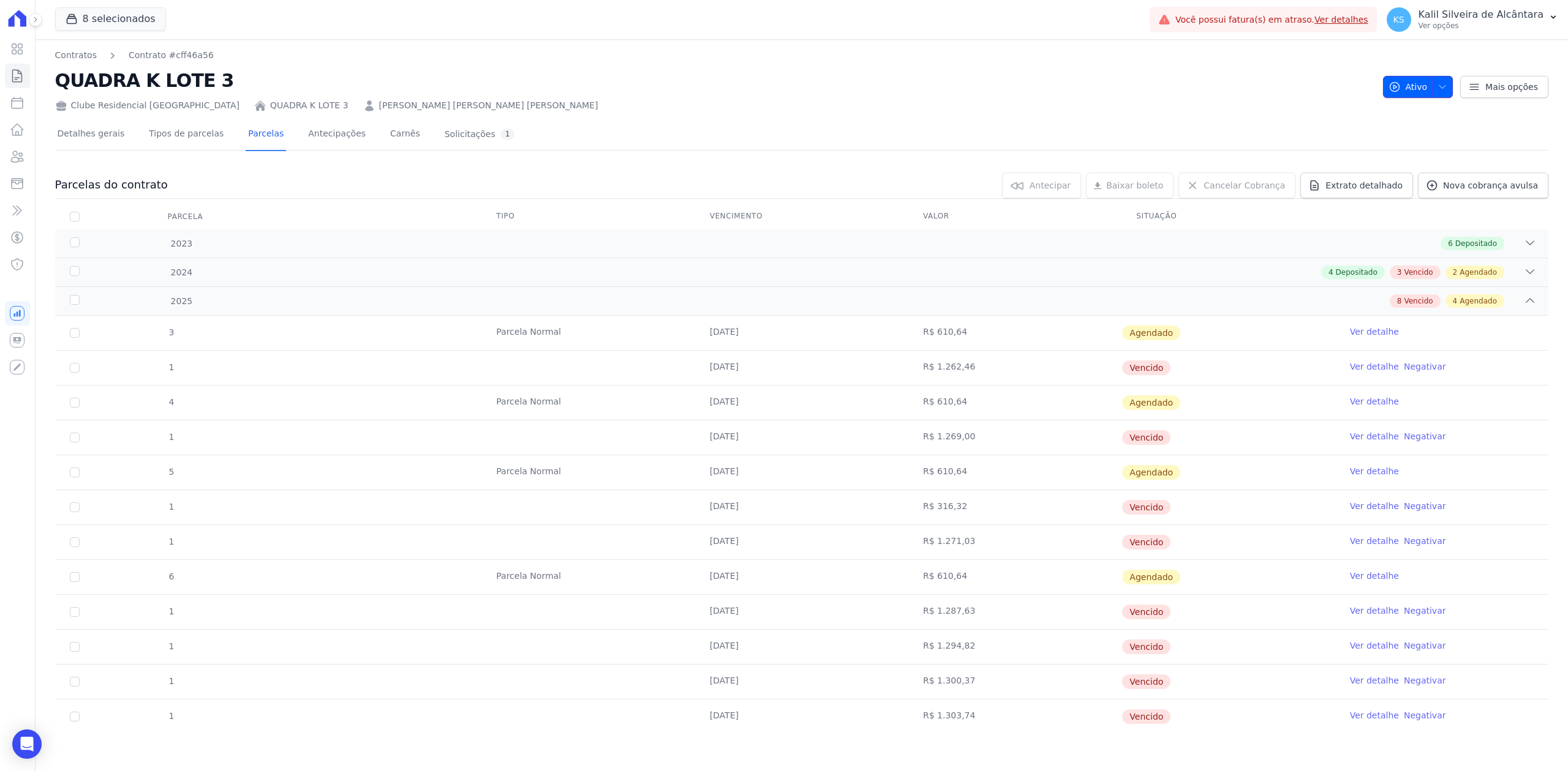
click at [1438, 91] on icon "button" at bounding box center [1442, 86] width 10 height 10
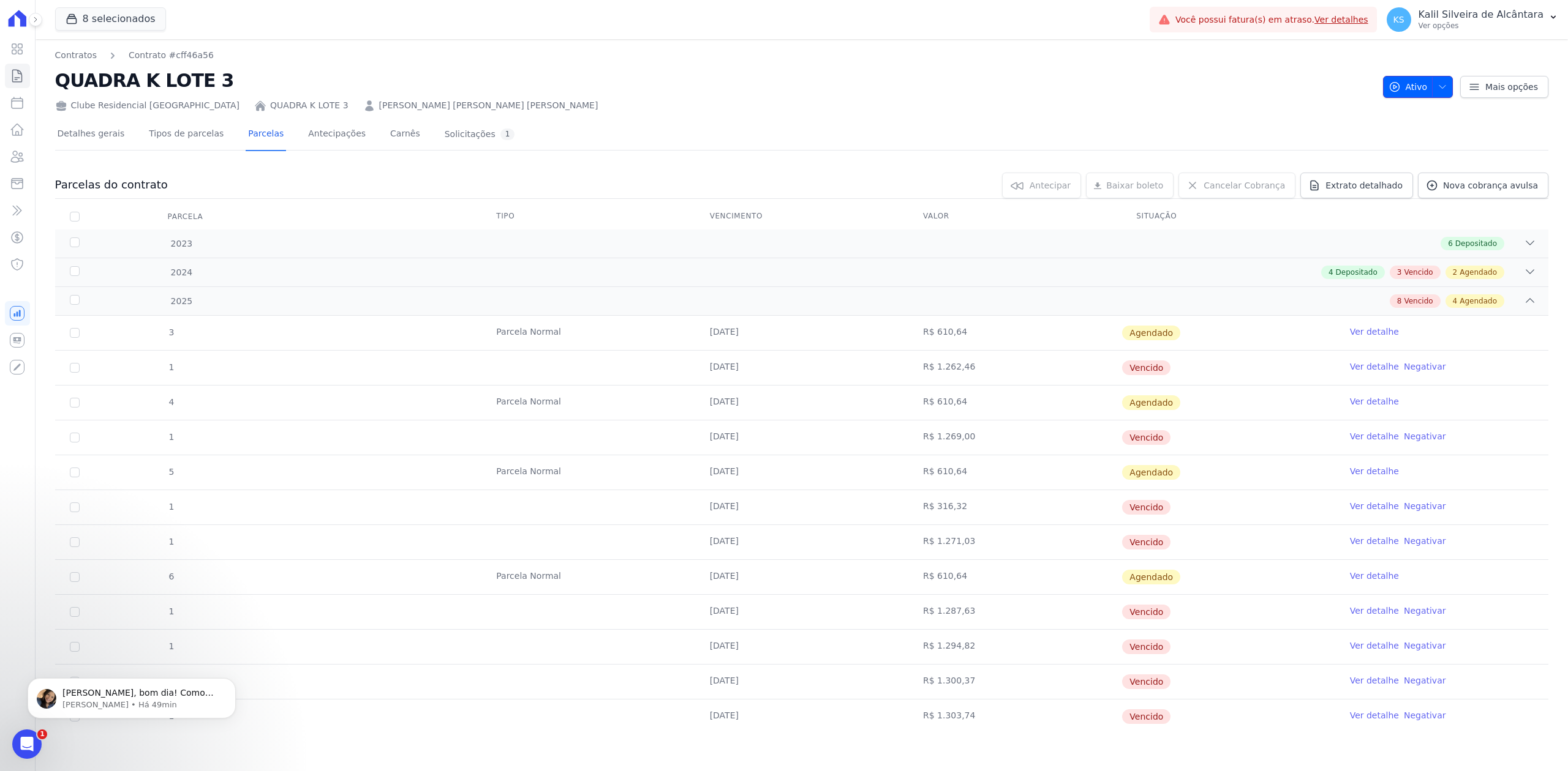
click at [1432, 86] on span "button" at bounding box center [1439, 87] width 15 height 20
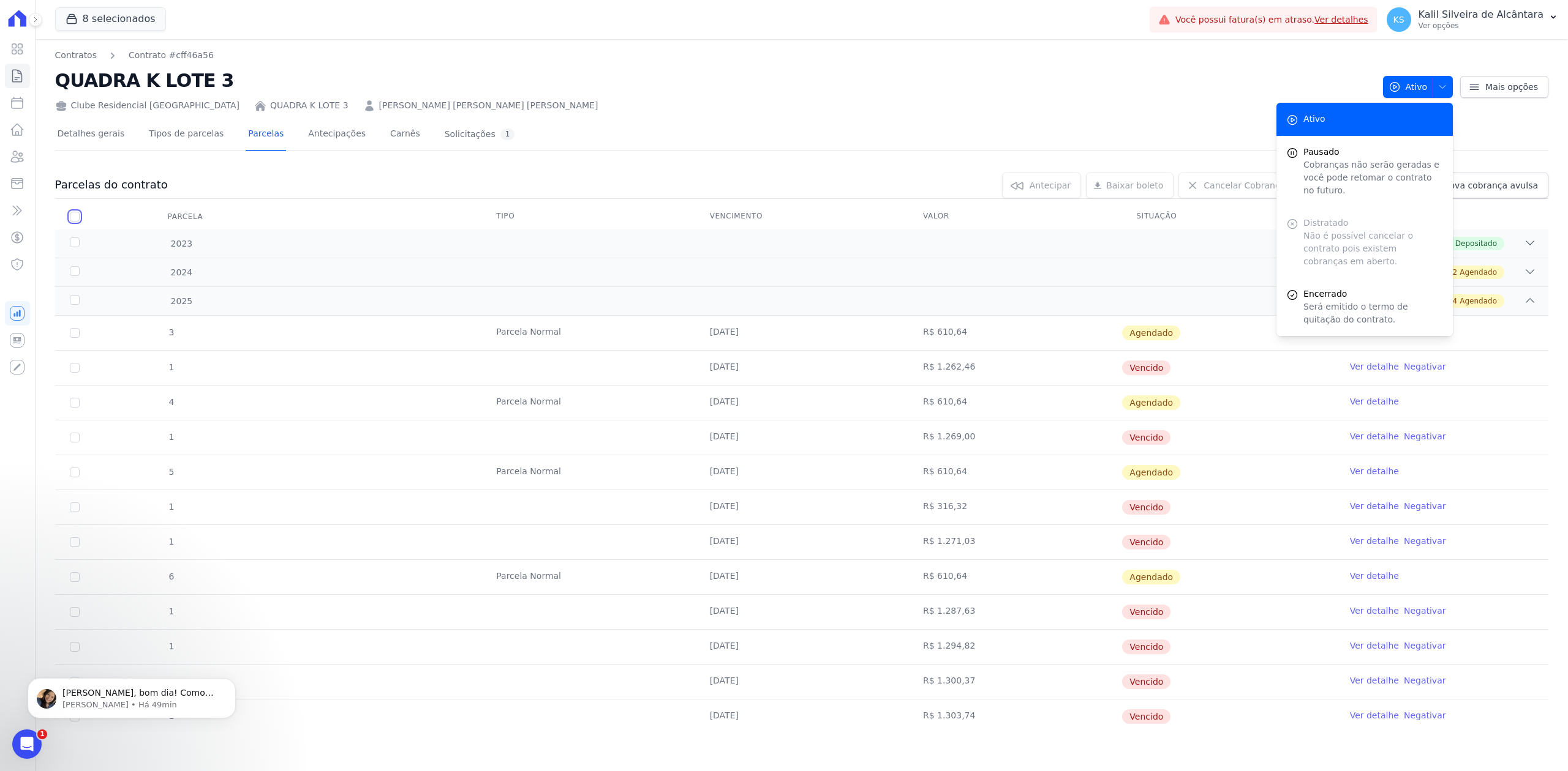
click at [70, 213] on input "checkbox" at bounding box center [74, 216] width 10 height 10
checkbox input "true"
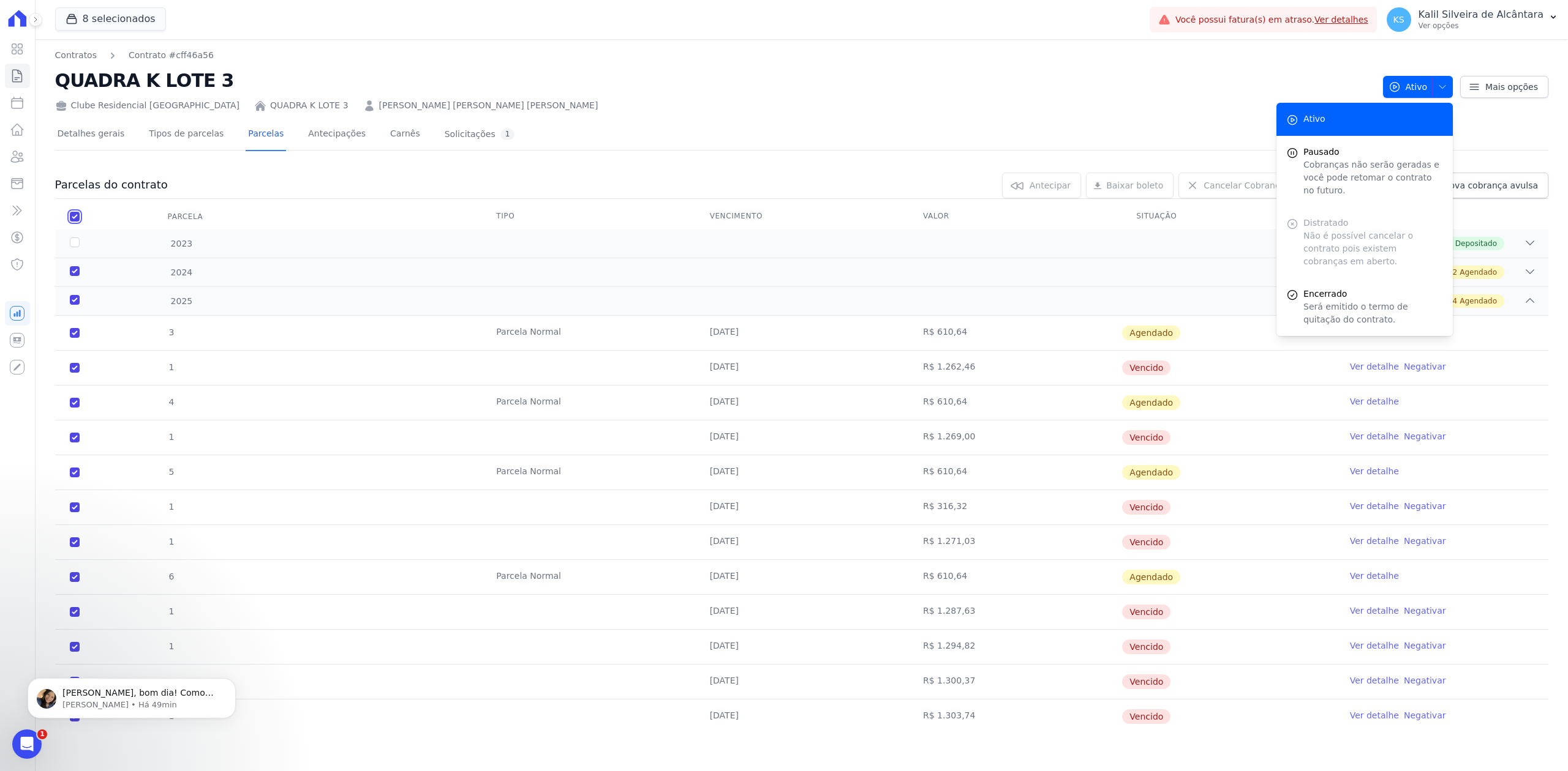
checkbox input "true"
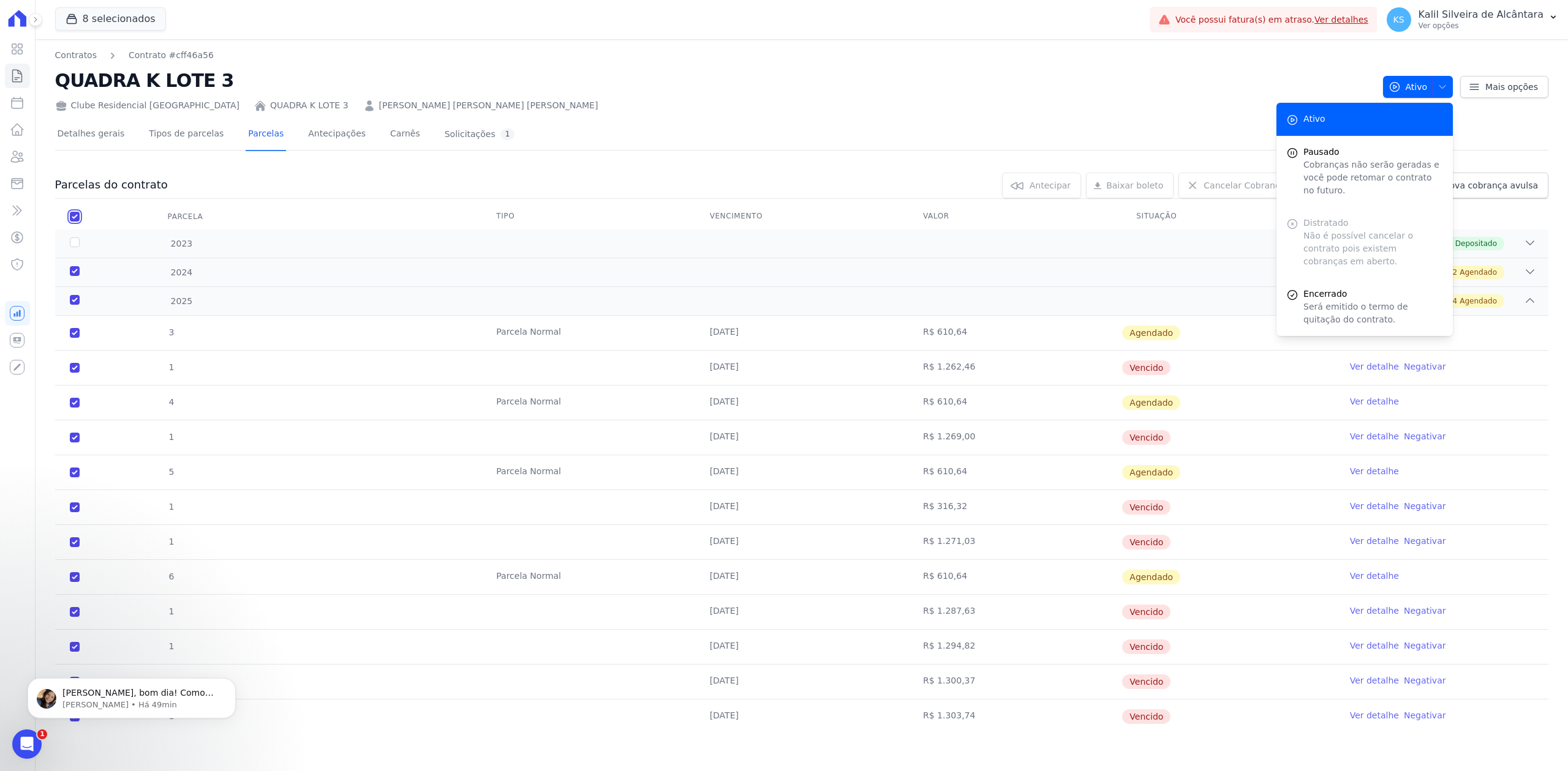
checkbox input "true"
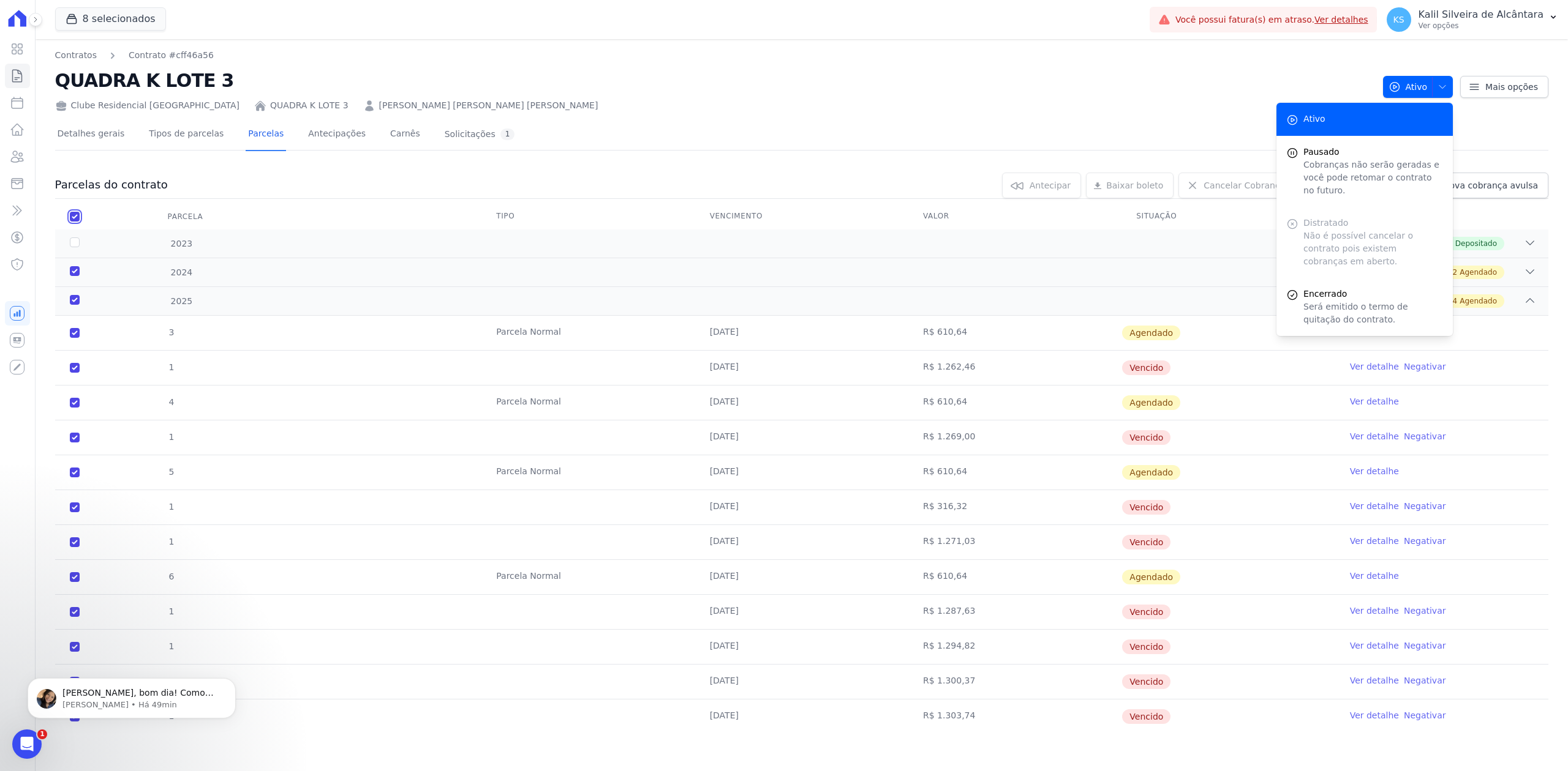
checkbox input "true"
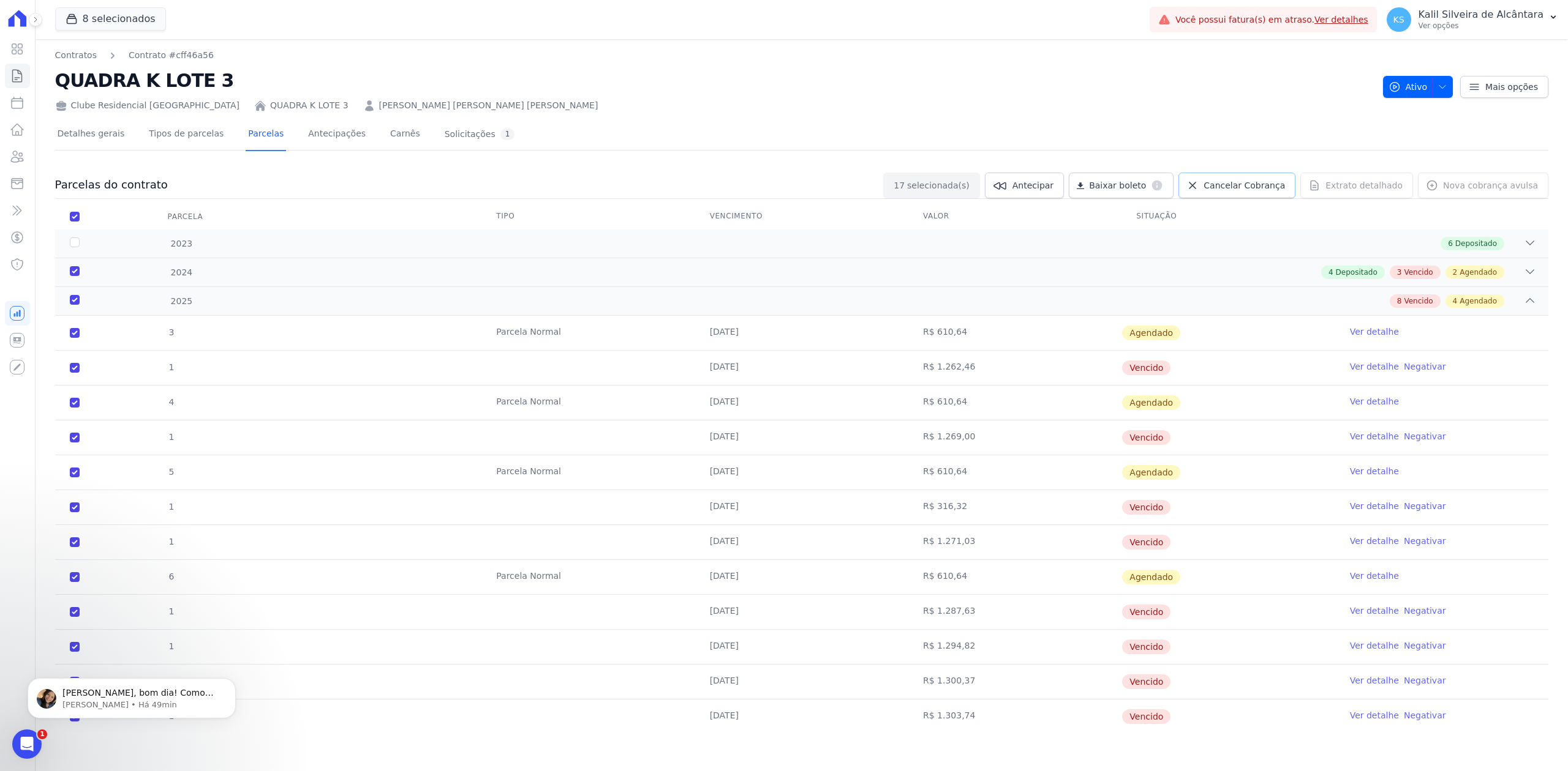
click at [1237, 188] on span "Cancelar Cobrança" at bounding box center [1244, 185] width 82 height 13
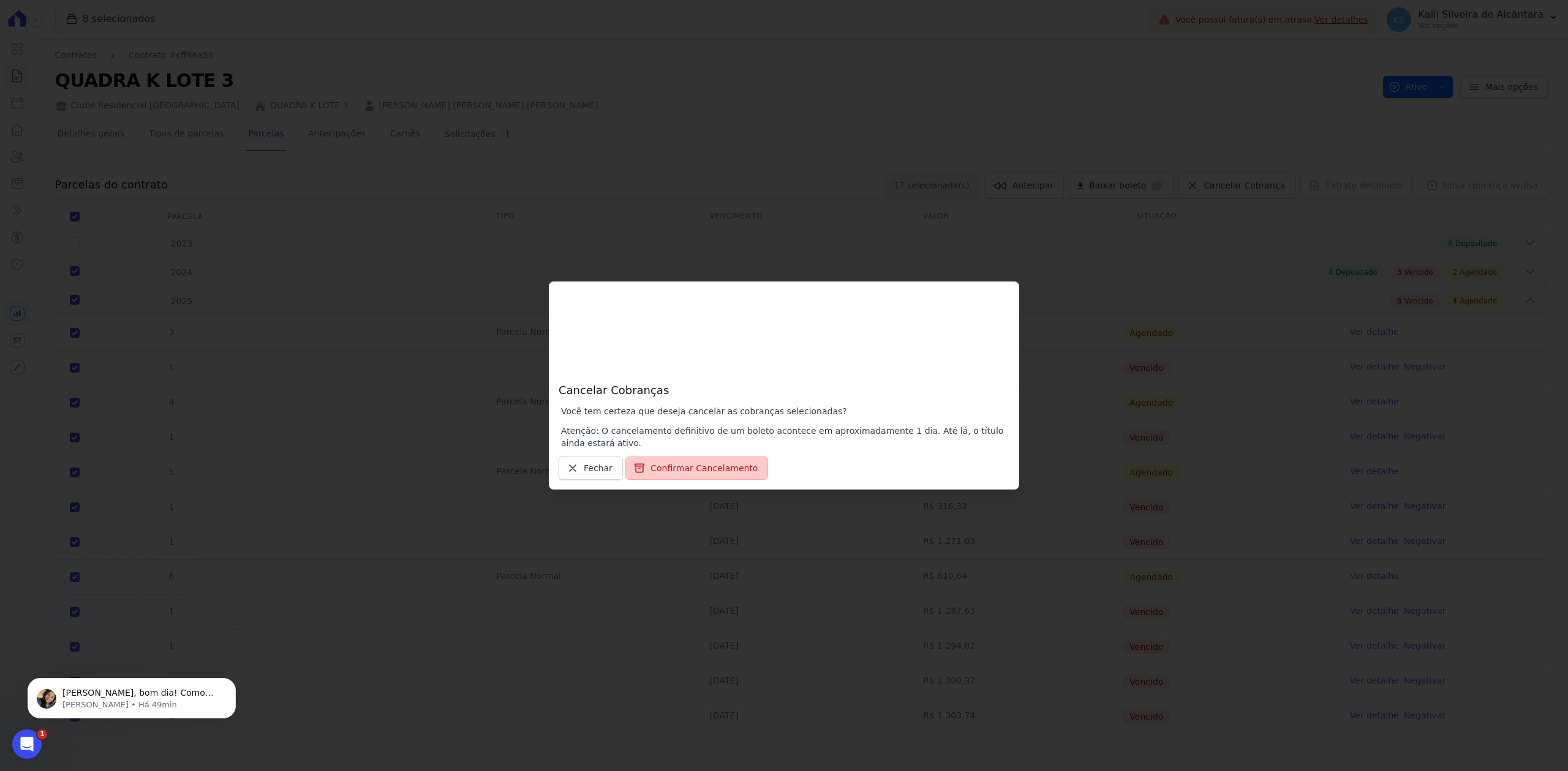
click at [728, 468] on button "Confirmar Cancelamento" at bounding box center [696, 469] width 143 height 24
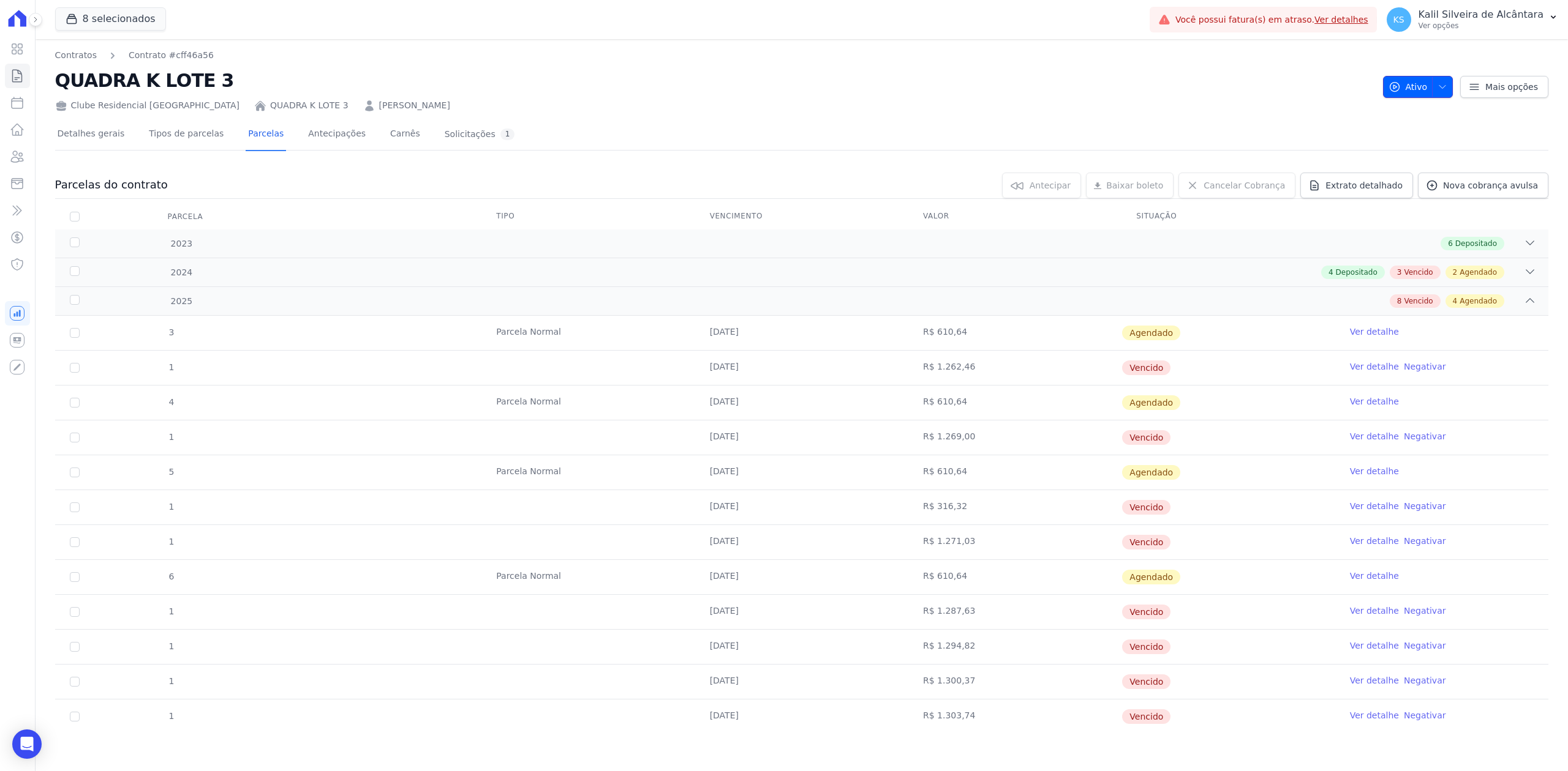
click at [1441, 79] on button "Ativo" at bounding box center [1419, 87] width 71 height 22
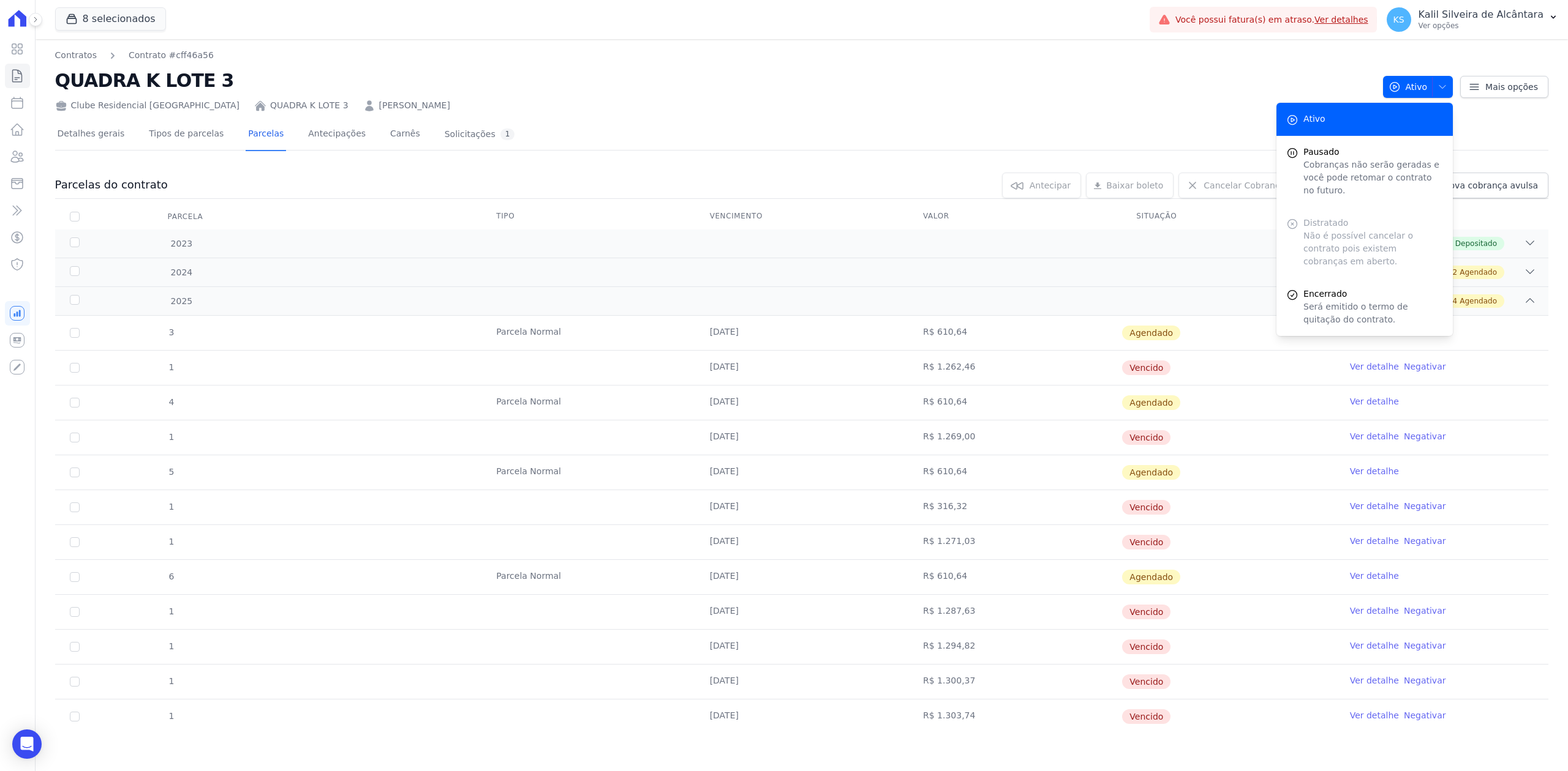
click at [1368, 227] on div "Distratado Não é possível cancelar o contrato pois existem cobranças em aberto." at bounding box center [1365, 242] width 177 height 71
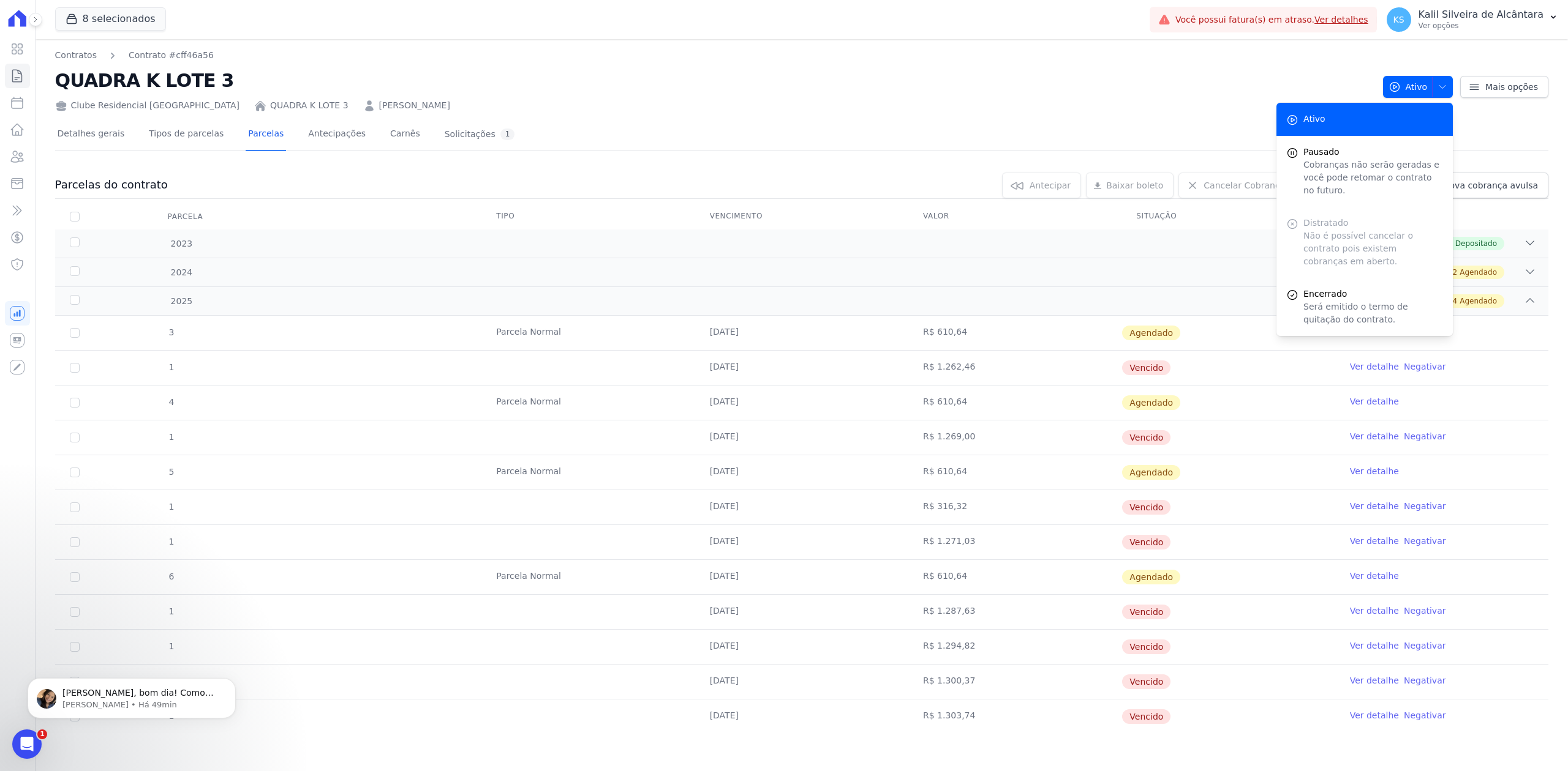
scroll to position [2, 0]
drag, startPoint x: 730, startPoint y: 192, endPoint x: 540, endPoint y: 138, distance: 197.5
click at [728, 192] on div "0 selecionada(s) Antecipar Antecipar Renegociar Baixar boleto Baixar boleto def…" at bounding box center [858, 185] width 1380 height 26
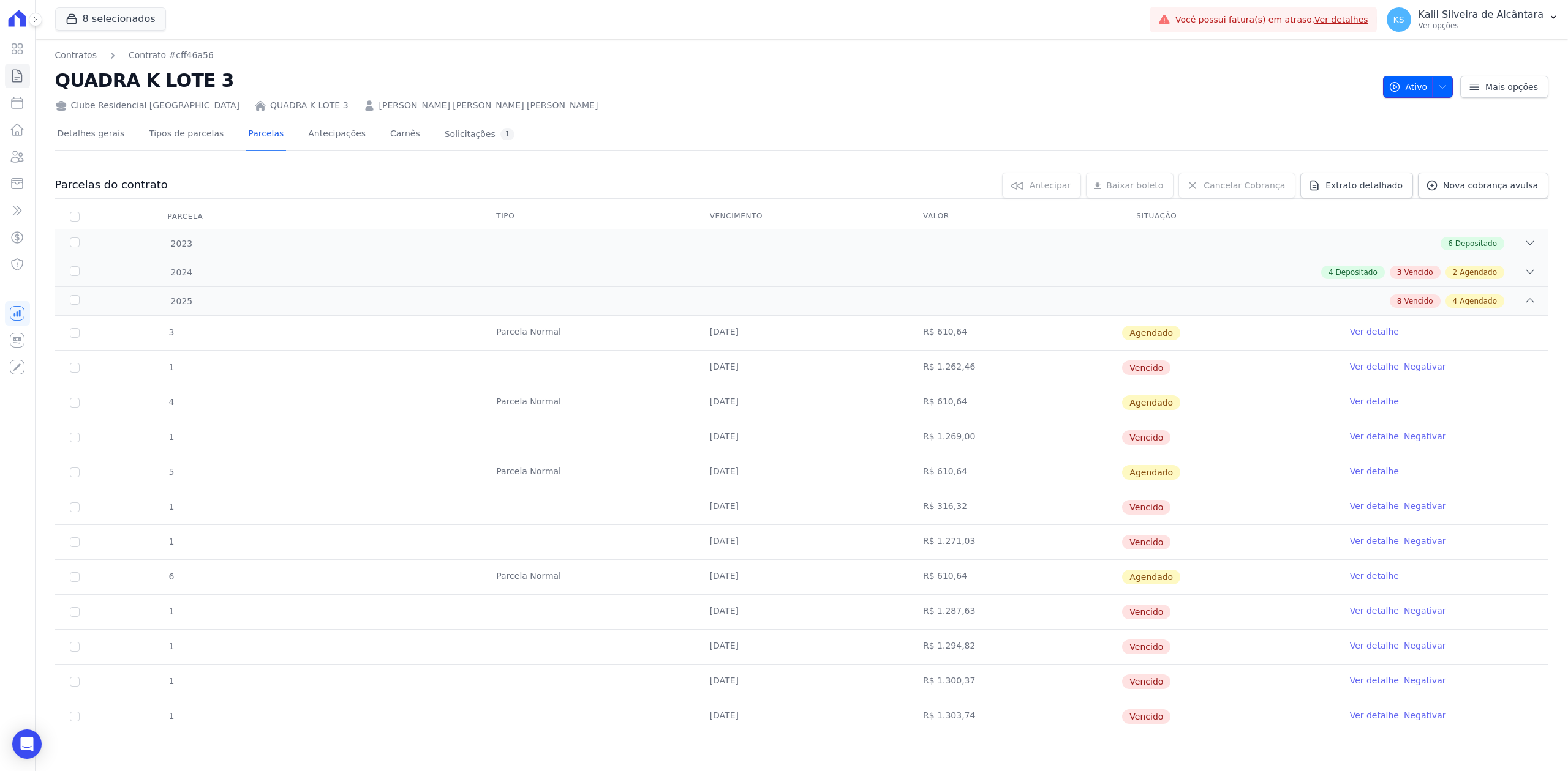
click at [1438, 90] on icon "button" at bounding box center [1442, 86] width 10 height 10
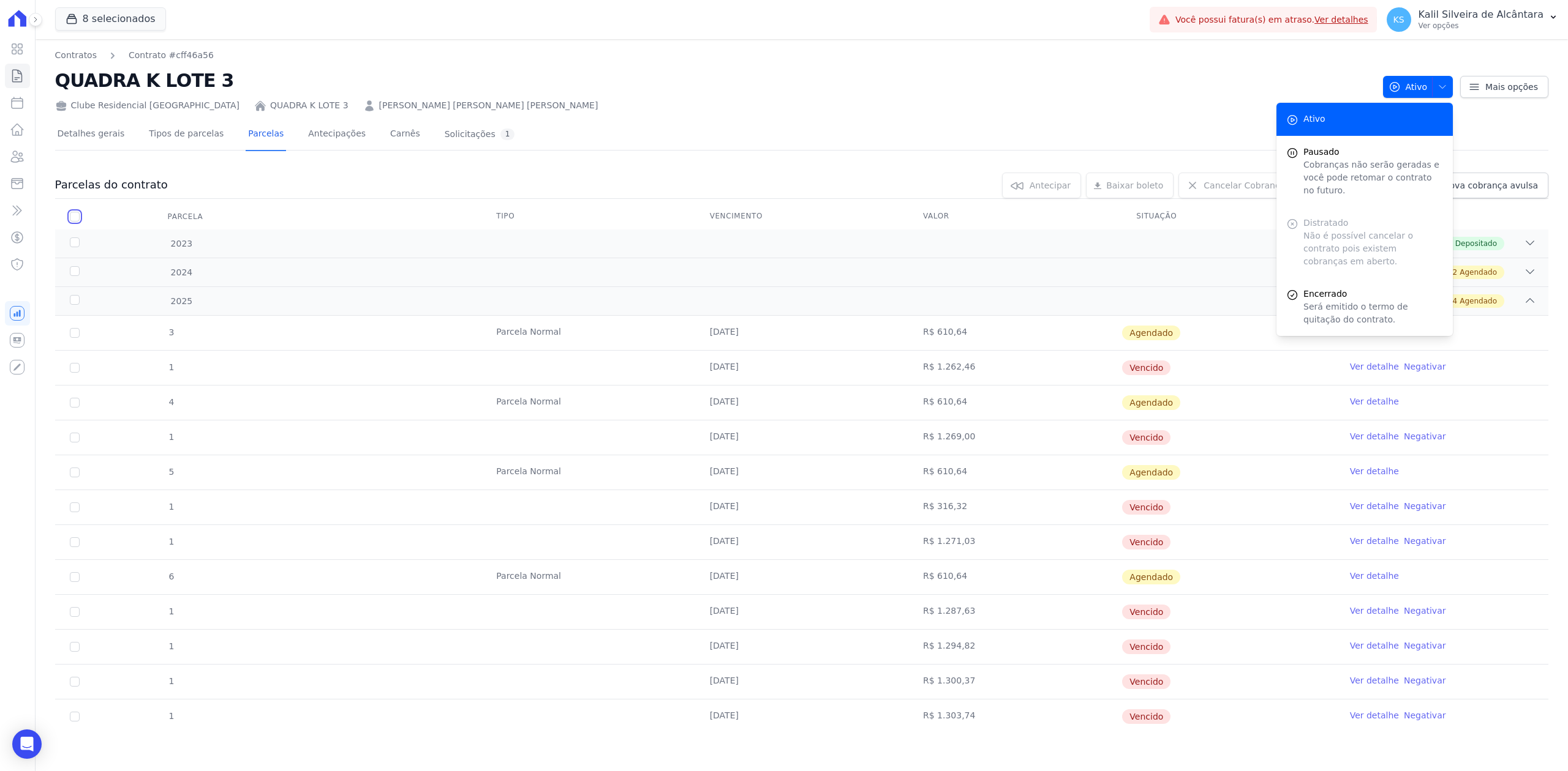
click at [77, 218] on input "checkbox" at bounding box center [74, 216] width 10 height 10
checkbox input "true"
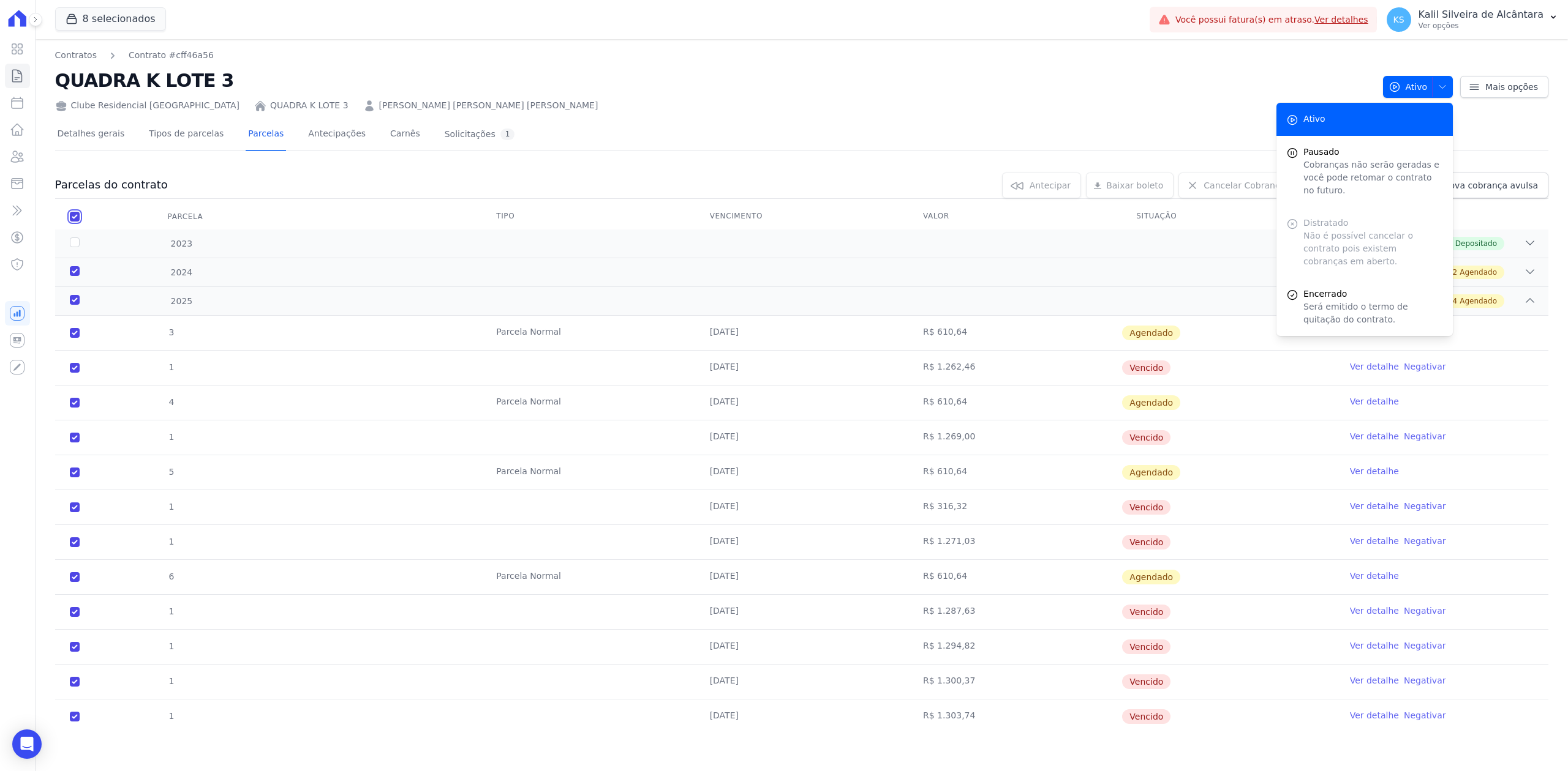
checkbox input "true"
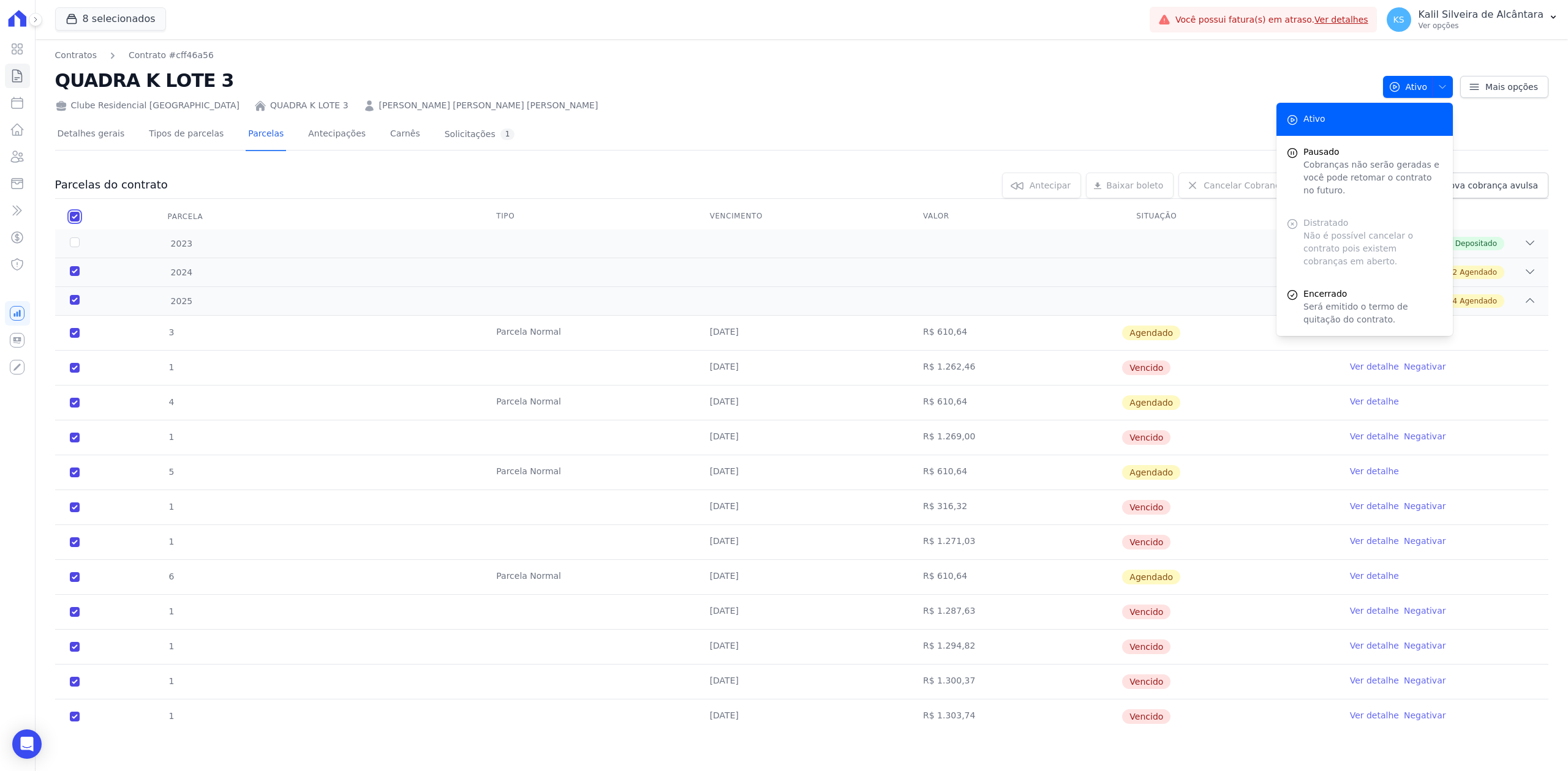
checkbox input "true"
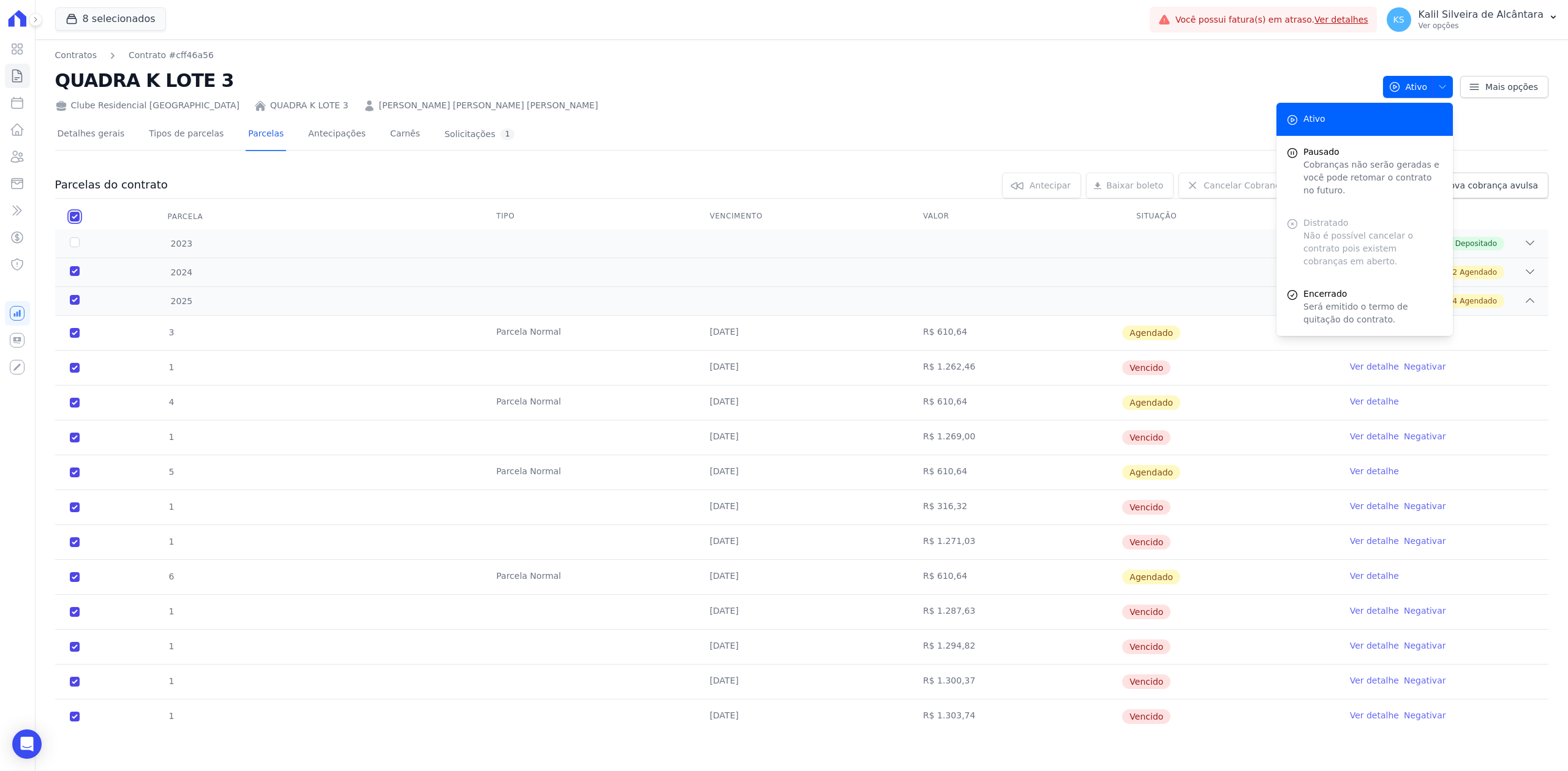
checkbox input "true"
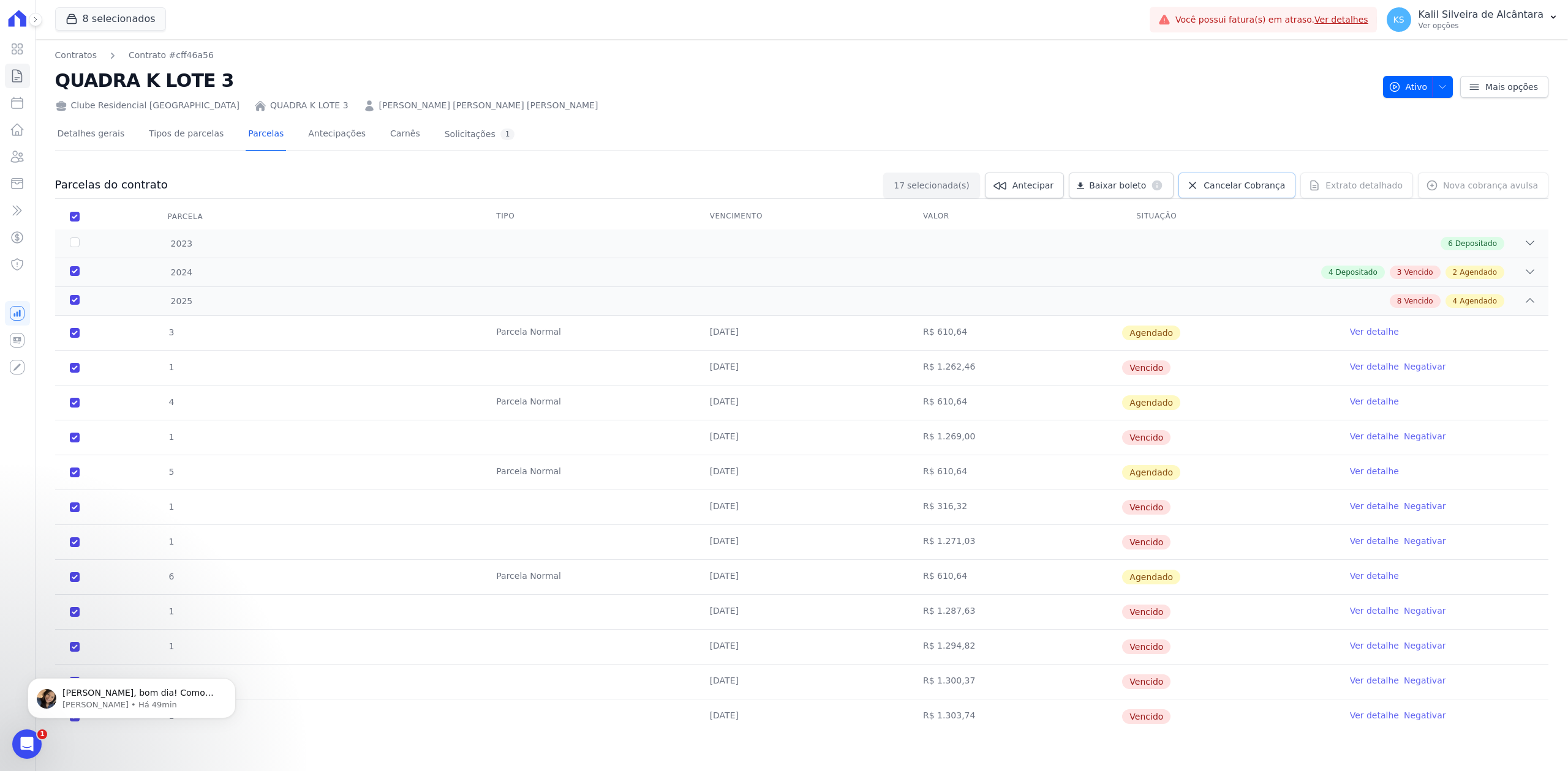
click at [1228, 189] on span "Cancelar Cobrança" at bounding box center [1244, 185] width 82 height 13
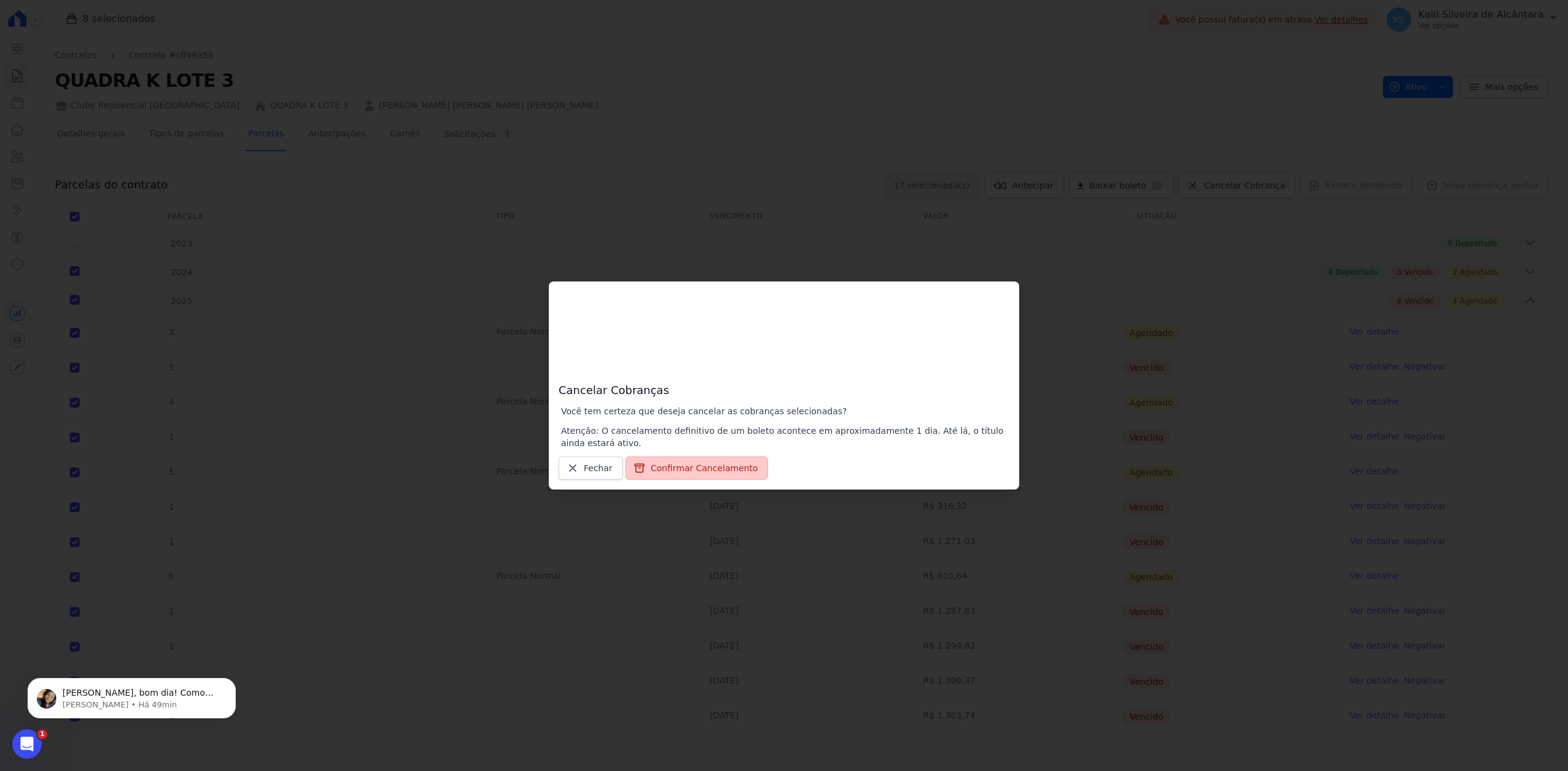
click at [708, 464] on button "Confirmar Cancelamento" at bounding box center [696, 469] width 143 height 24
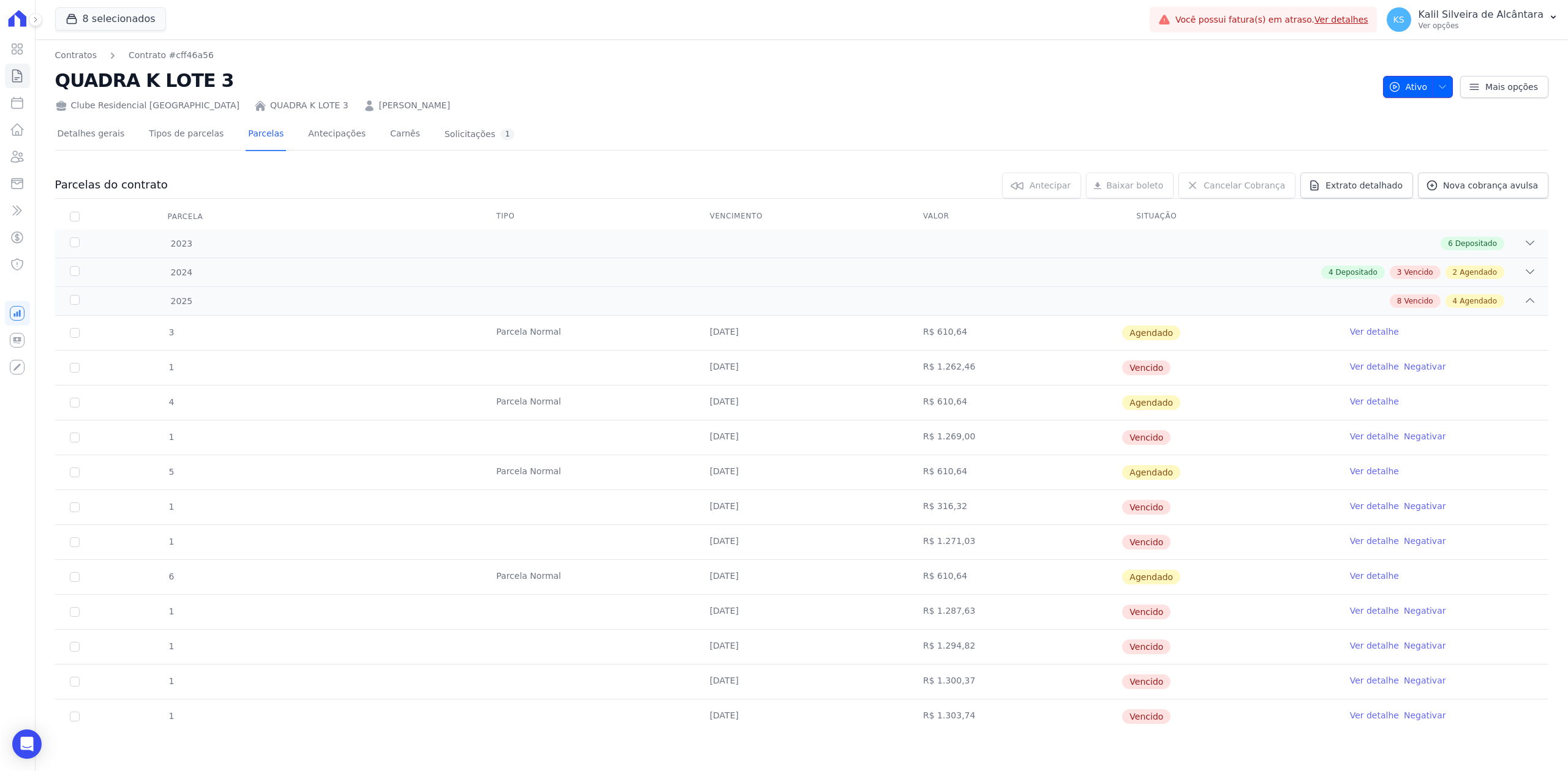
click at [1436, 92] on span "button" at bounding box center [1439, 87] width 15 height 20
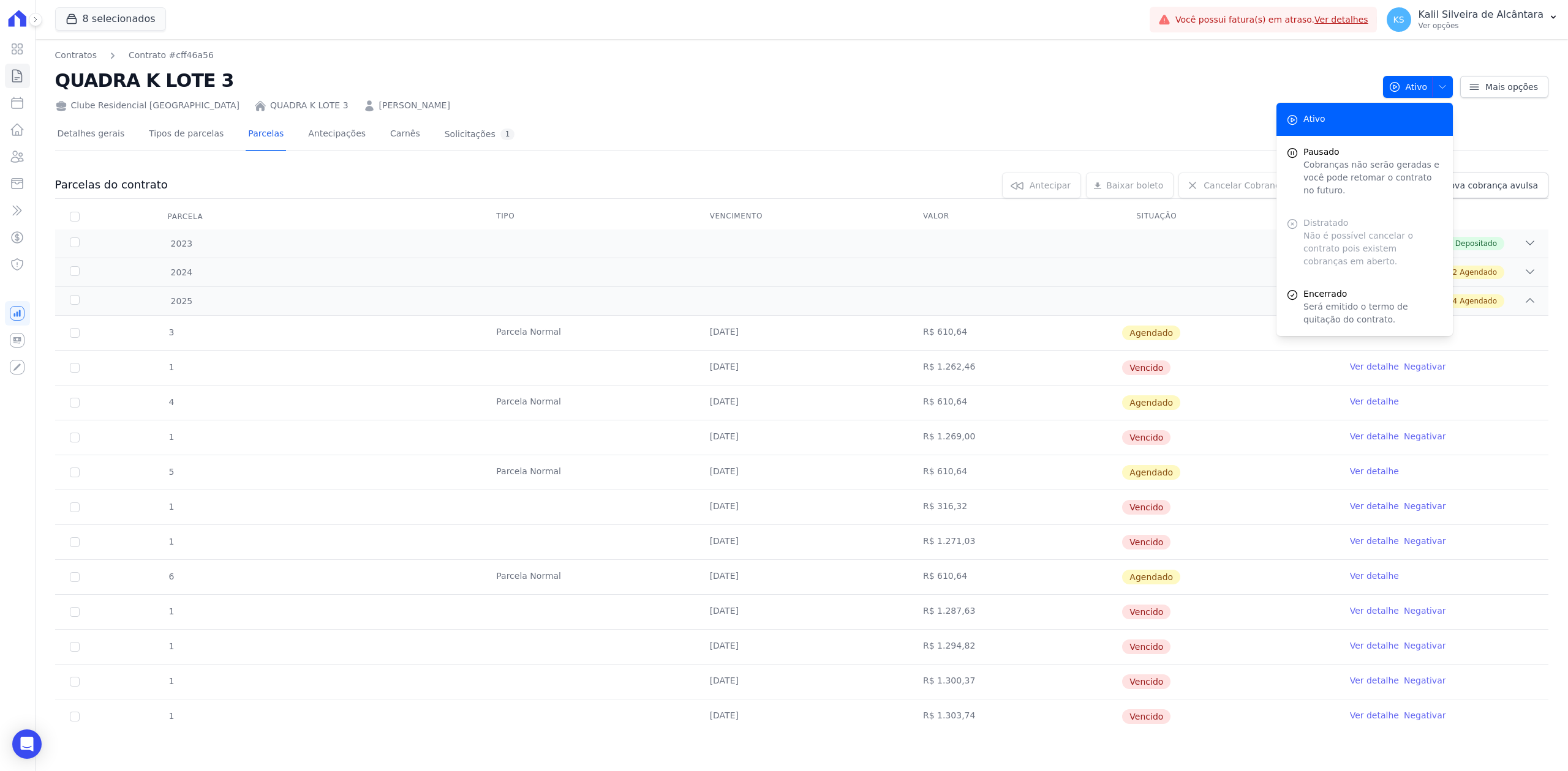
click at [1335, 207] on div "Distratado Não é possível cancelar o contrato pois existem cobranças em aberto." at bounding box center [1365, 242] width 177 height 71
click at [734, 128] on div "Detalhes gerais Tipos de parcelas Parcelas Antecipações Carnês Solicitações 1" at bounding box center [802, 135] width 1493 height 31
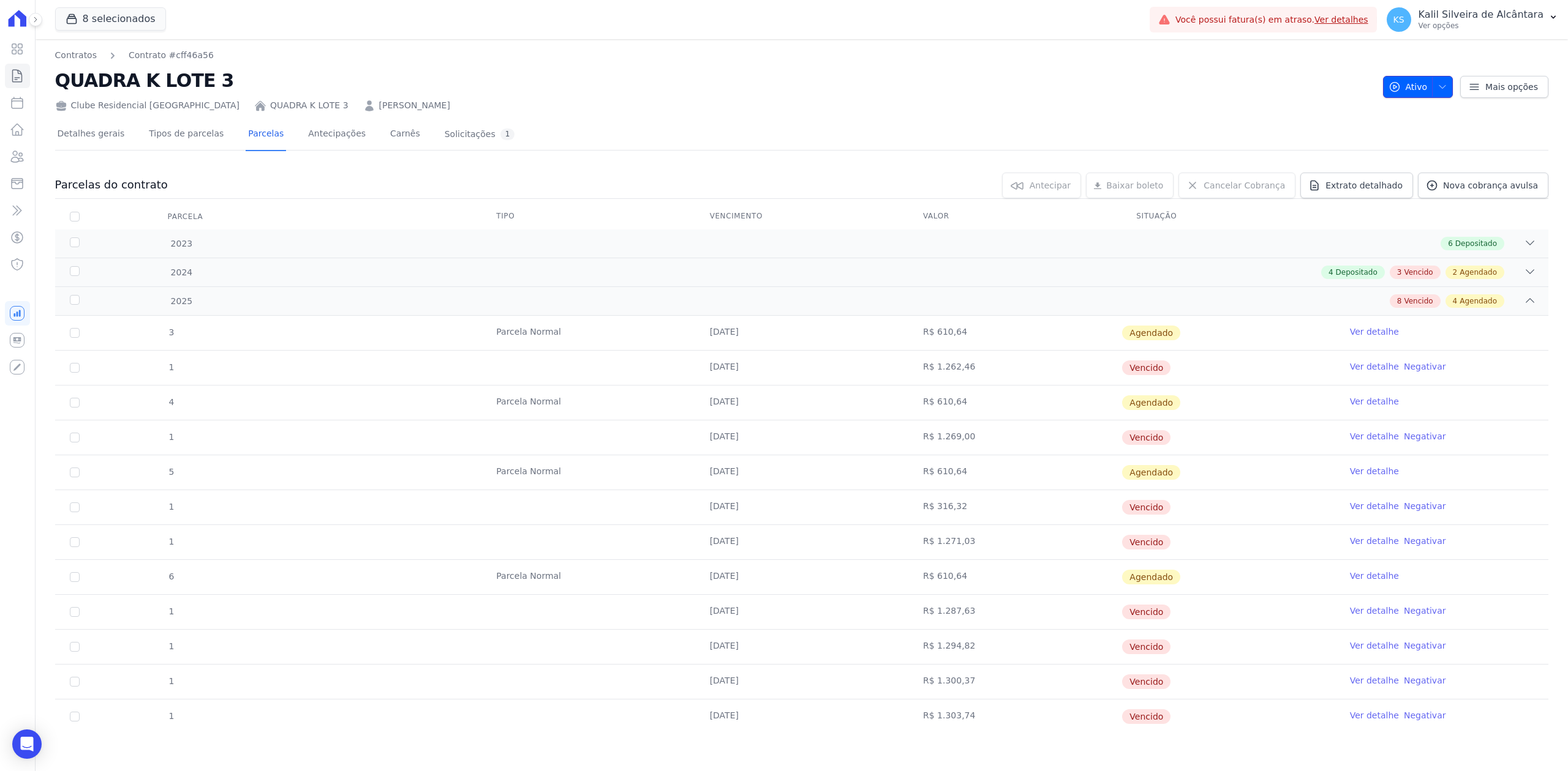
click at [1438, 86] on icon "button" at bounding box center [1442, 86] width 10 height 10
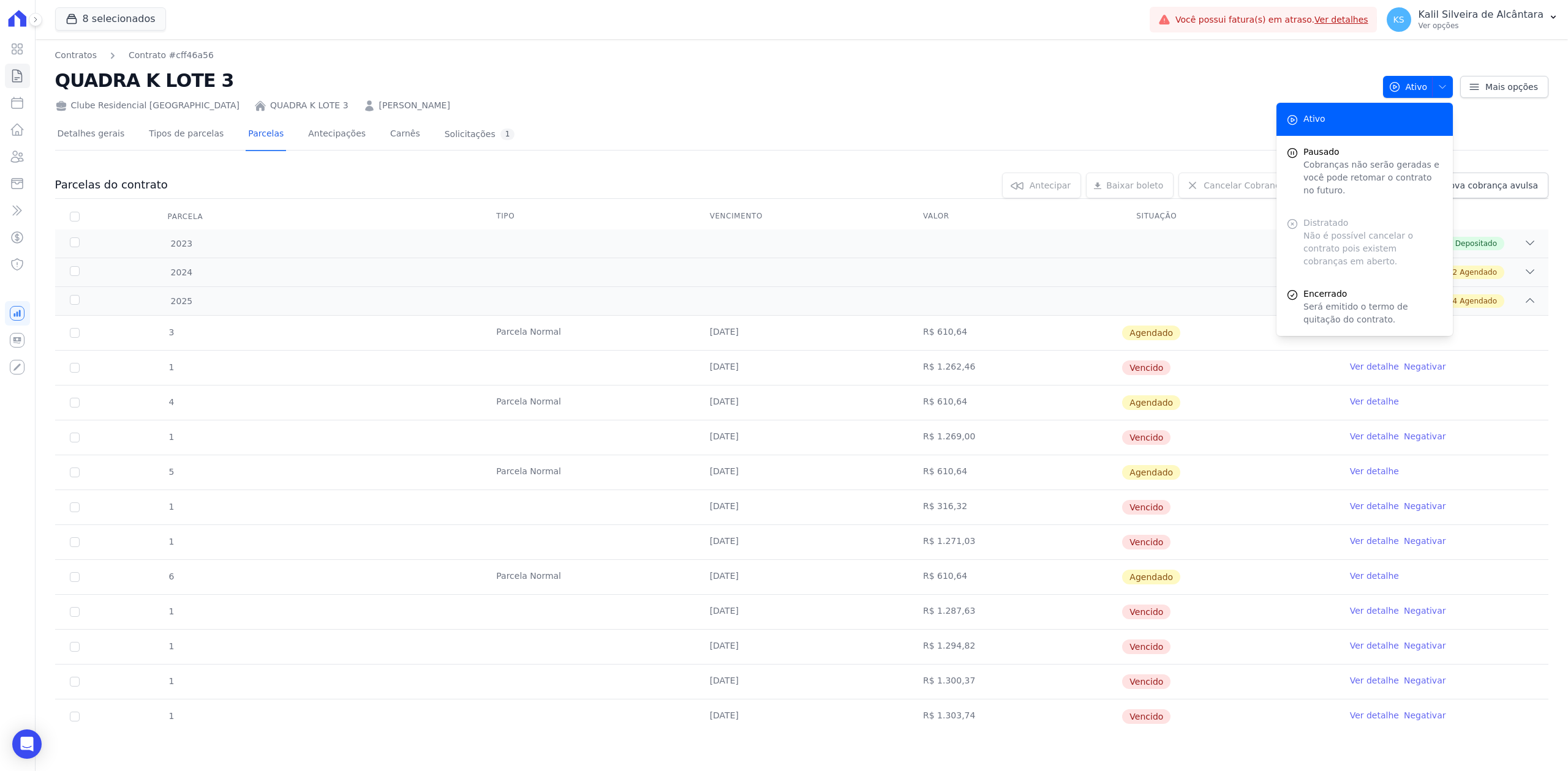
click at [1318, 221] on div "Distratado Não é possível cancelar o contrato pois existem cobranças em aberto." at bounding box center [1365, 242] width 177 height 71
click at [694, 164] on div "Parcelas do contrato 0 selecionada(s) [GEOGRAPHIC_DATA] [GEOGRAPHIC_DATA] Reneg…" at bounding box center [802, 453] width 1493 height 586
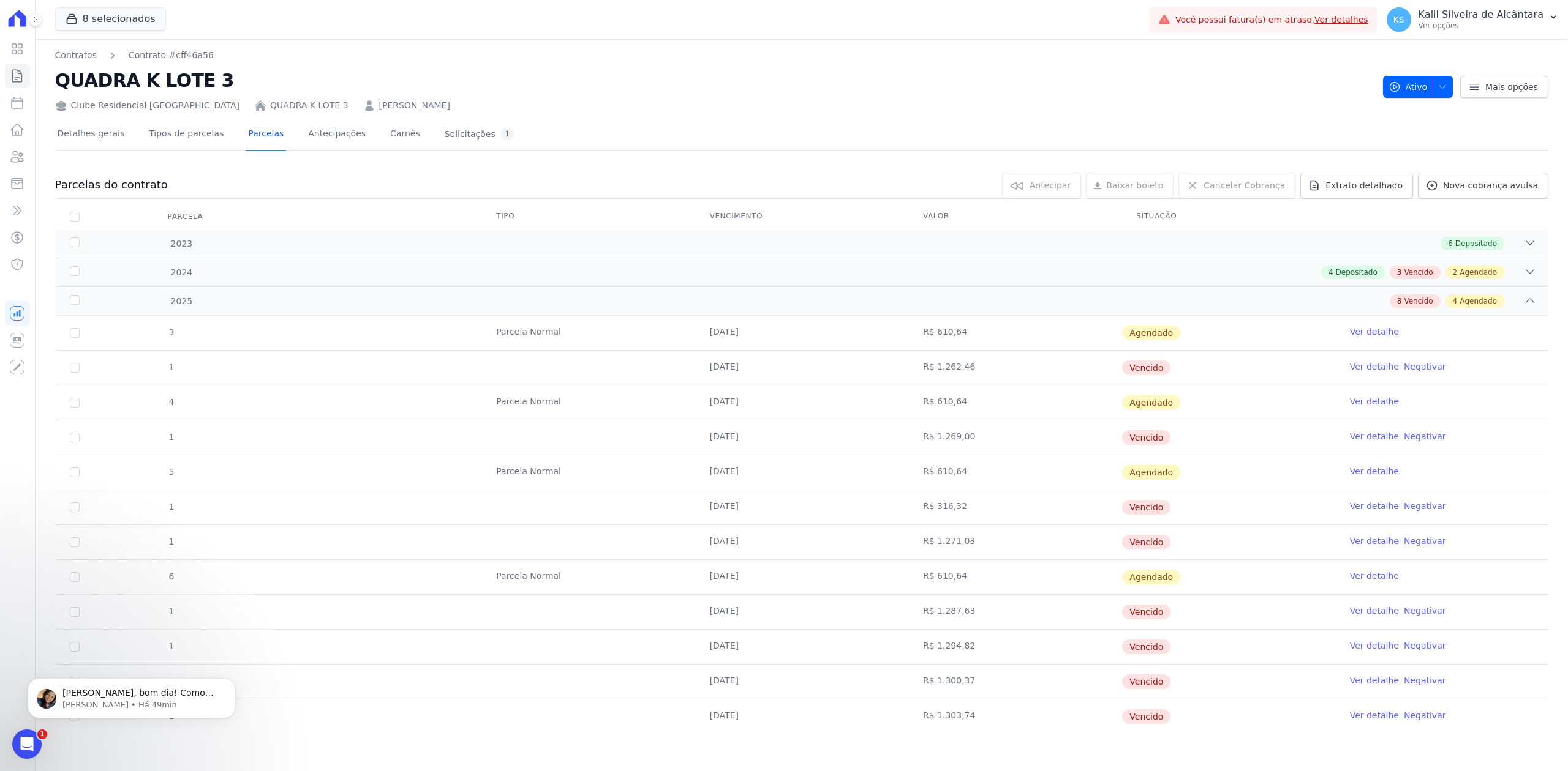
click at [68, 217] on th "Parcela" at bounding box center [74, 216] width 39 height 26
click at [74, 218] on input "checkbox" at bounding box center [74, 216] width 10 height 10
checkbox input "true"
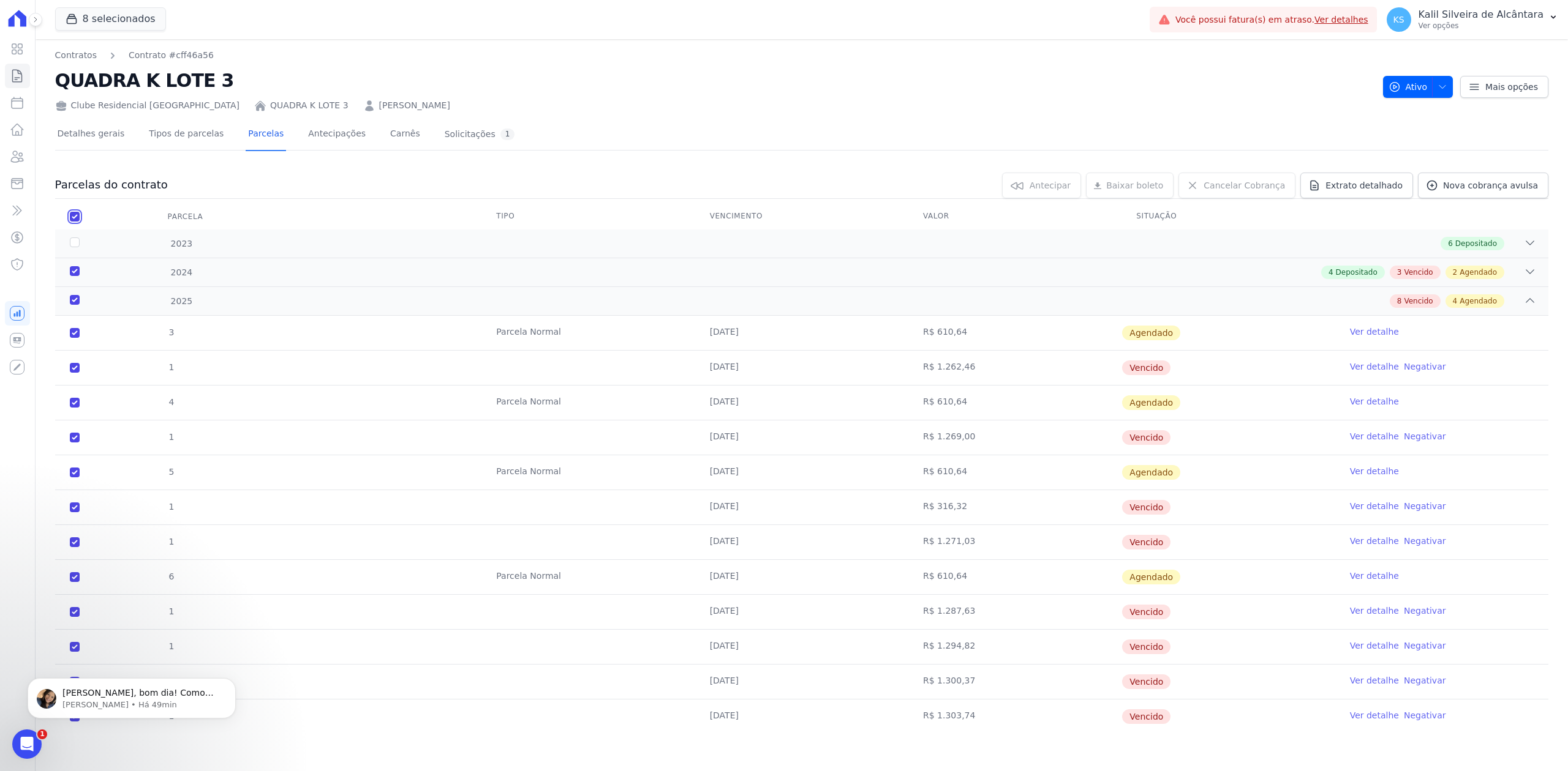
checkbox input "true"
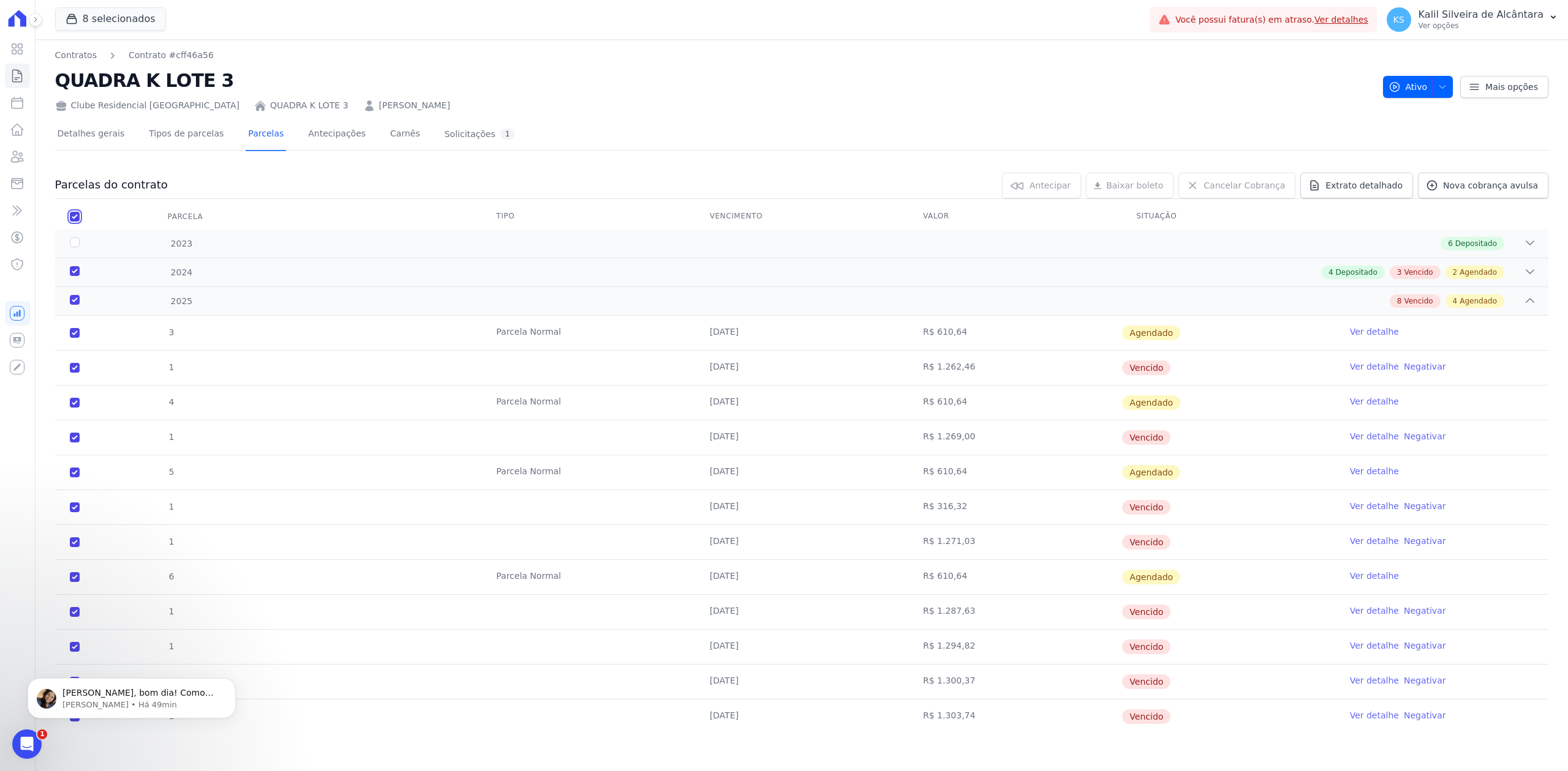
checkbox input "true"
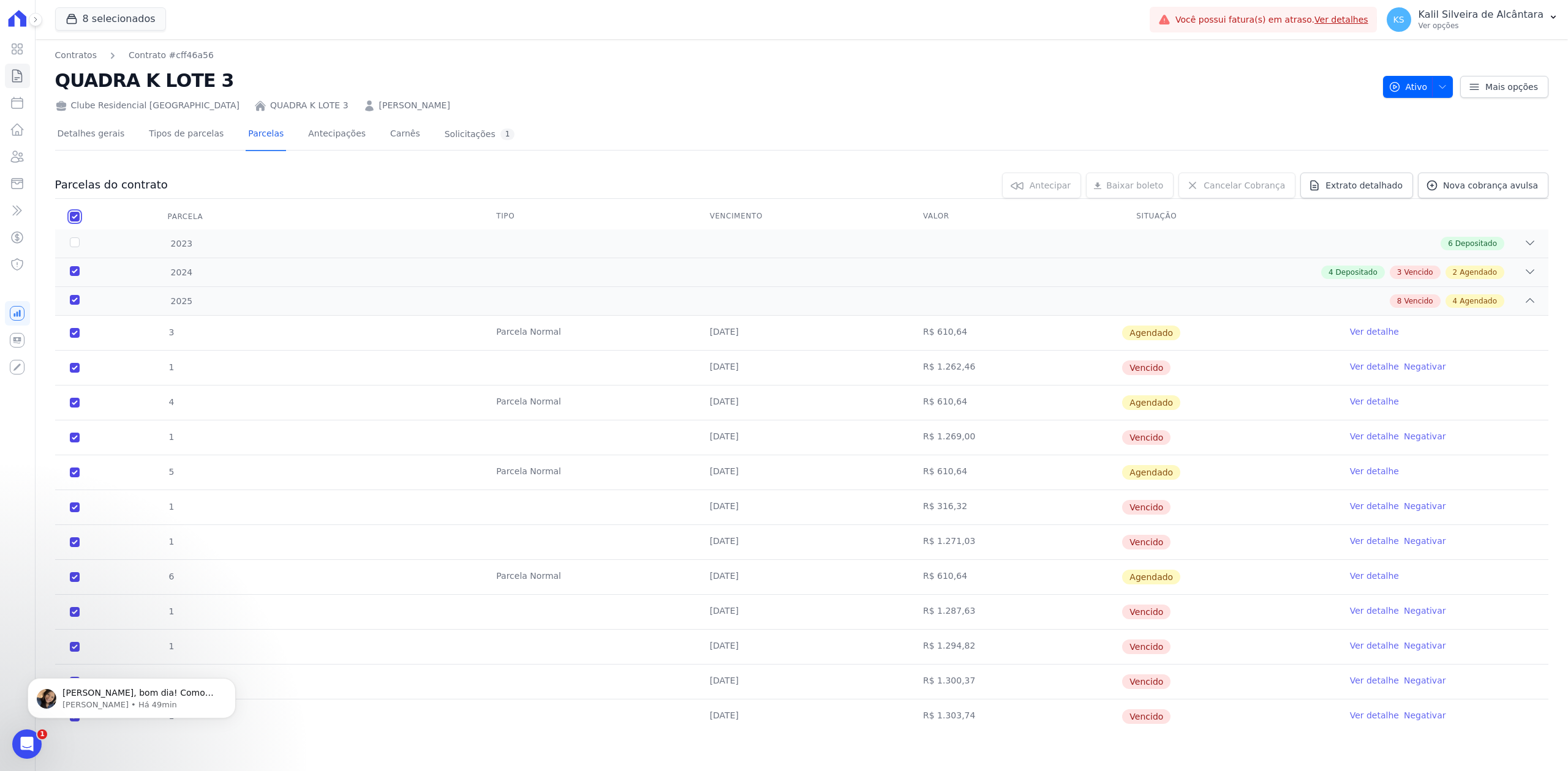
checkbox input "true"
click at [1214, 186] on link "Cancelar Cobrança" at bounding box center [1237, 185] width 117 height 26
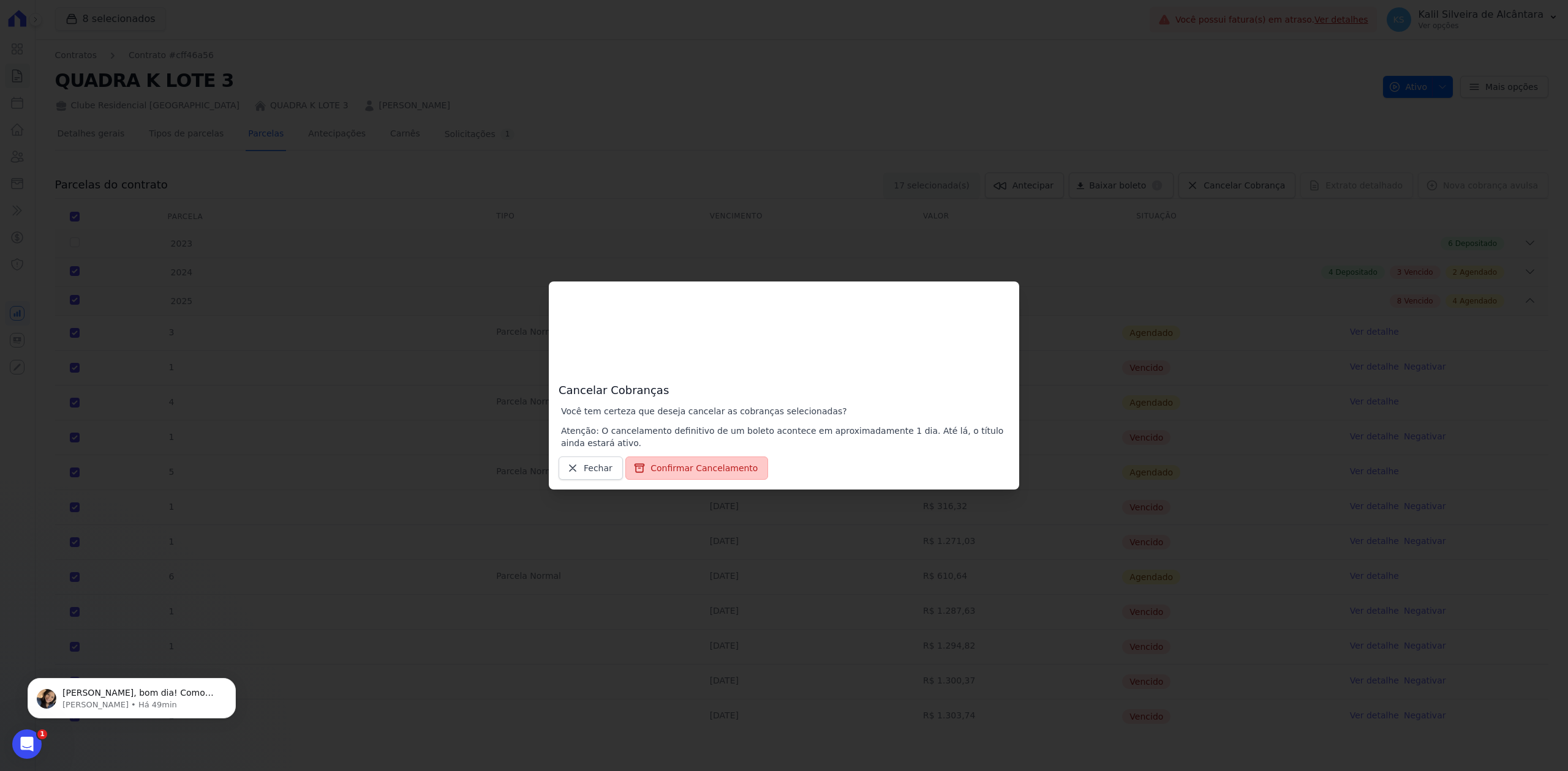
click at [731, 473] on button "Confirmar Cancelamento" at bounding box center [696, 469] width 143 height 24
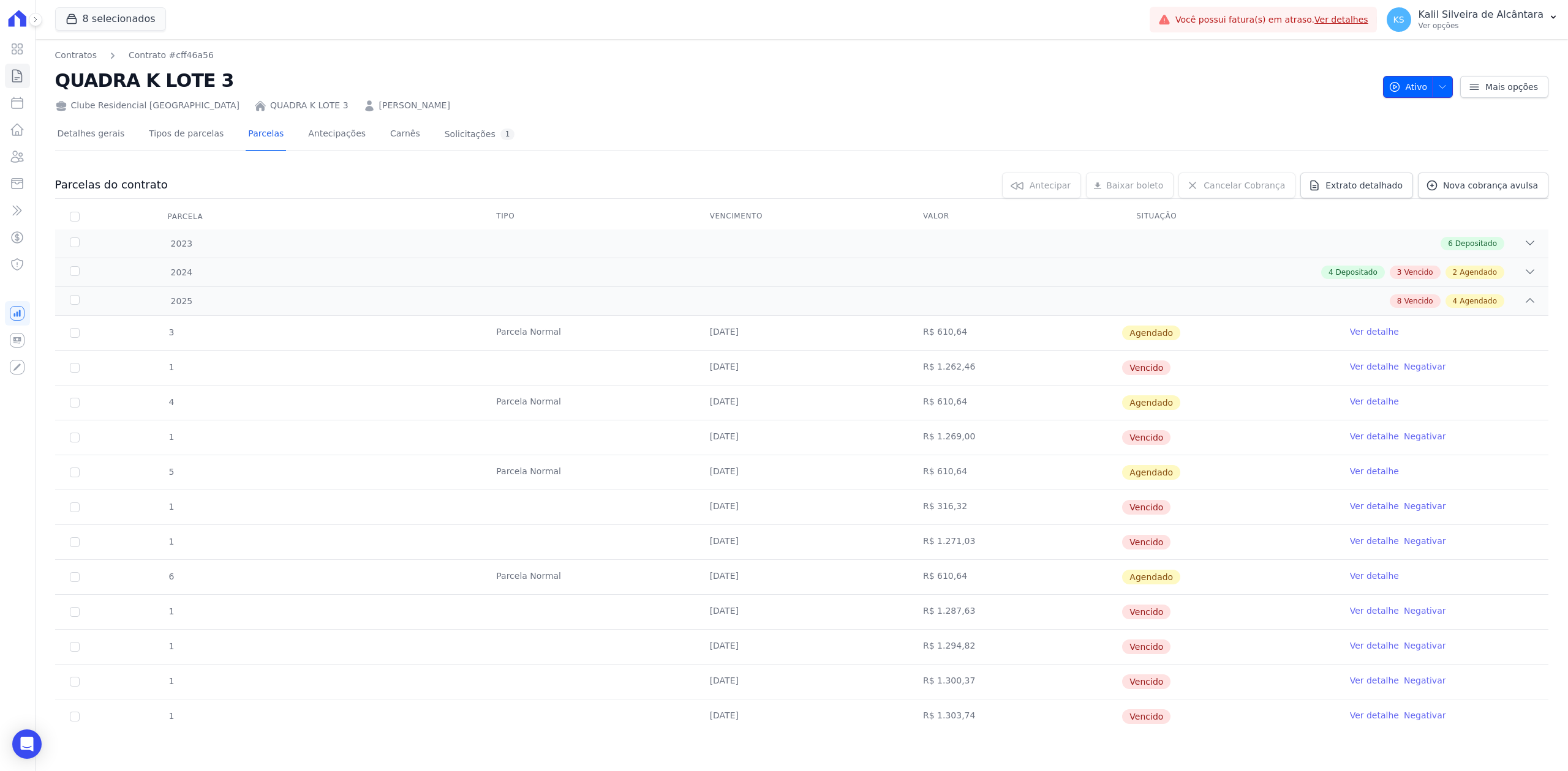
click at [1432, 88] on span "button" at bounding box center [1439, 87] width 15 height 20
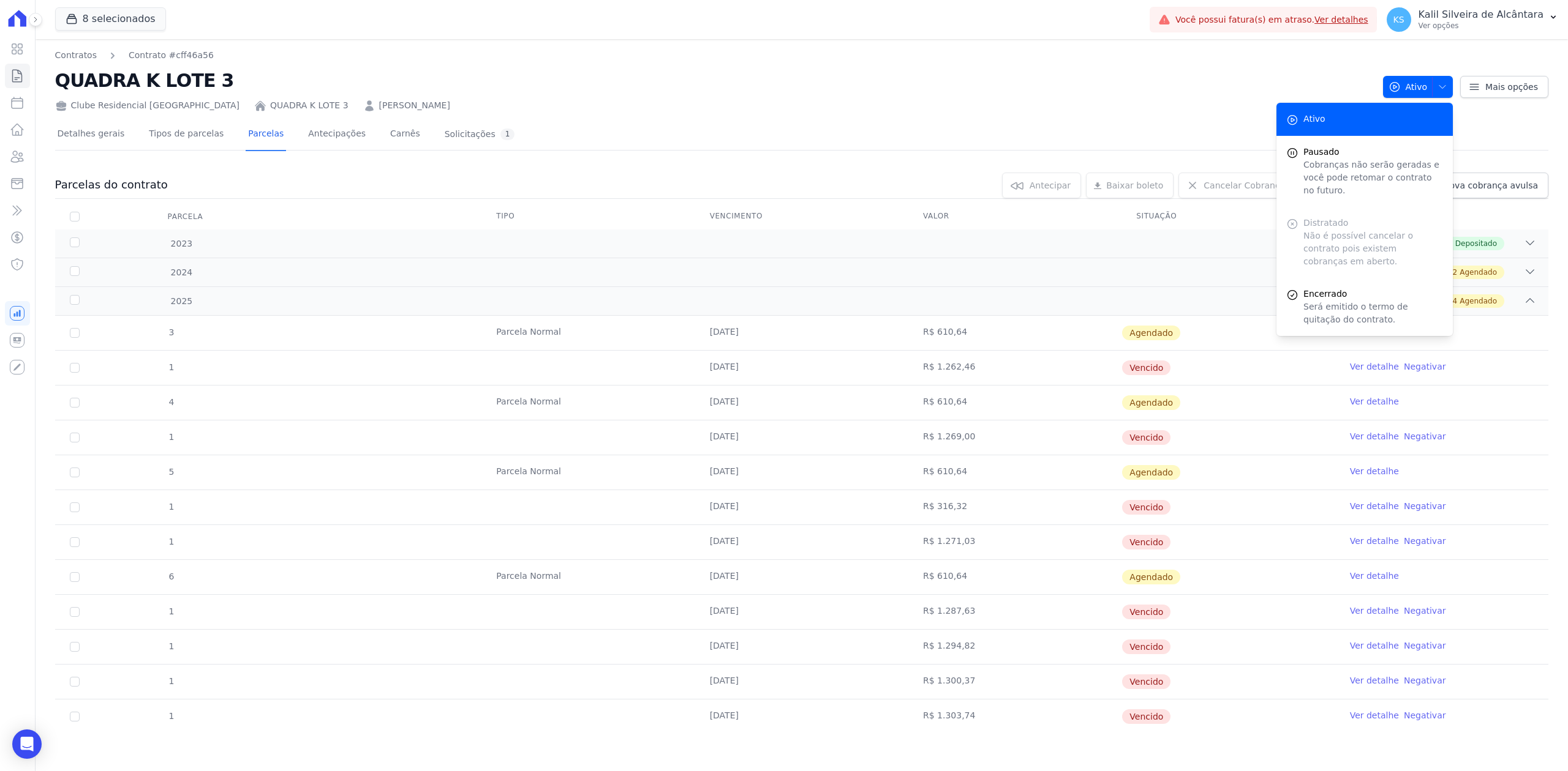
click at [1311, 219] on div "Distratado Não é possível cancelar o contrato pois existem cobranças em aberto." at bounding box center [1365, 242] width 177 height 71
click at [1064, 179] on div "Antecipar [GEOGRAPHIC_DATA]" at bounding box center [1041, 185] width 79 height 26
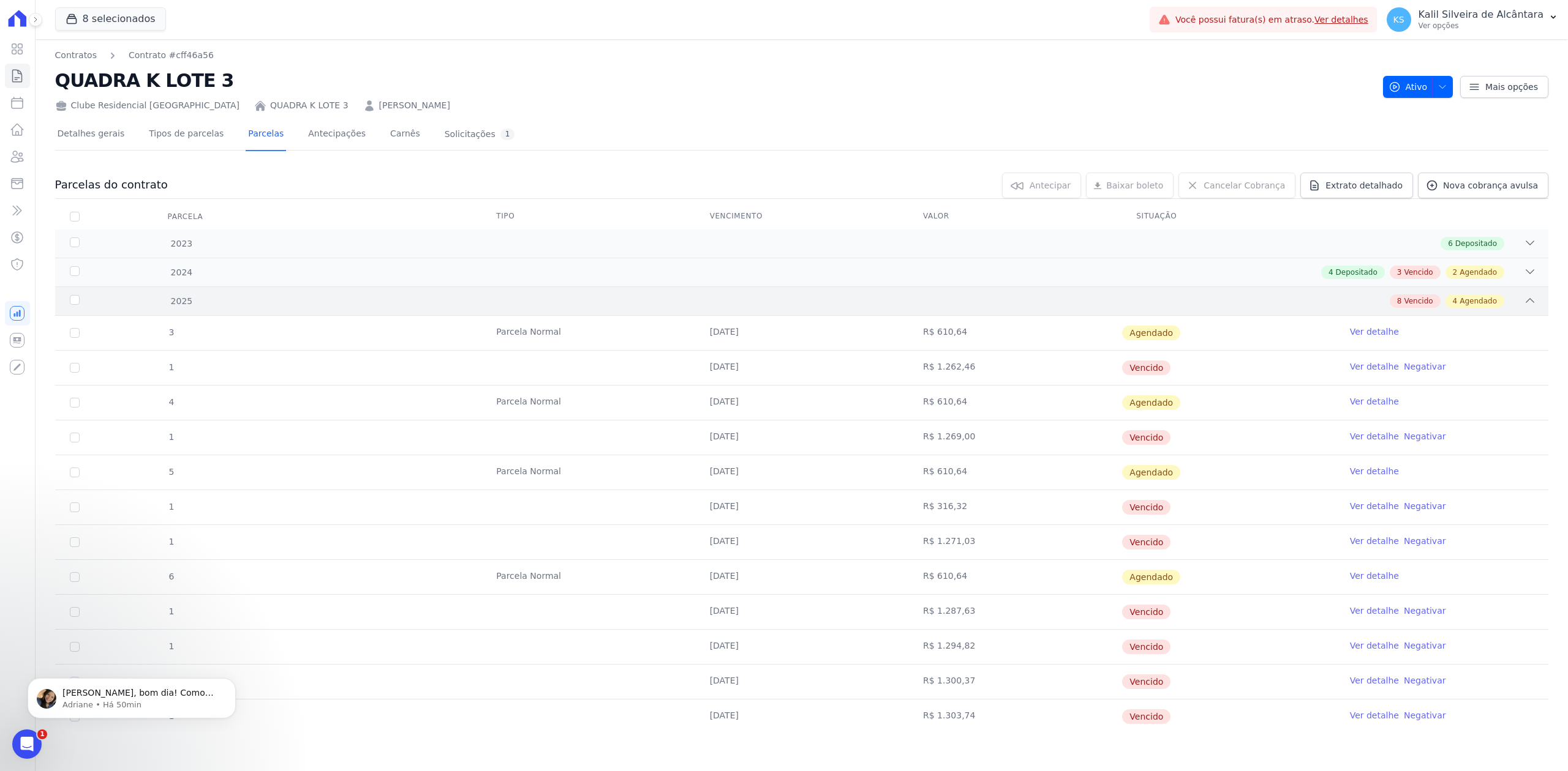
scroll to position [0, 0]
click at [74, 221] on th "Parcela" at bounding box center [74, 216] width 39 height 26
click at [74, 212] on input "checkbox" at bounding box center [74, 216] width 10 height 10
checkbox input "true"
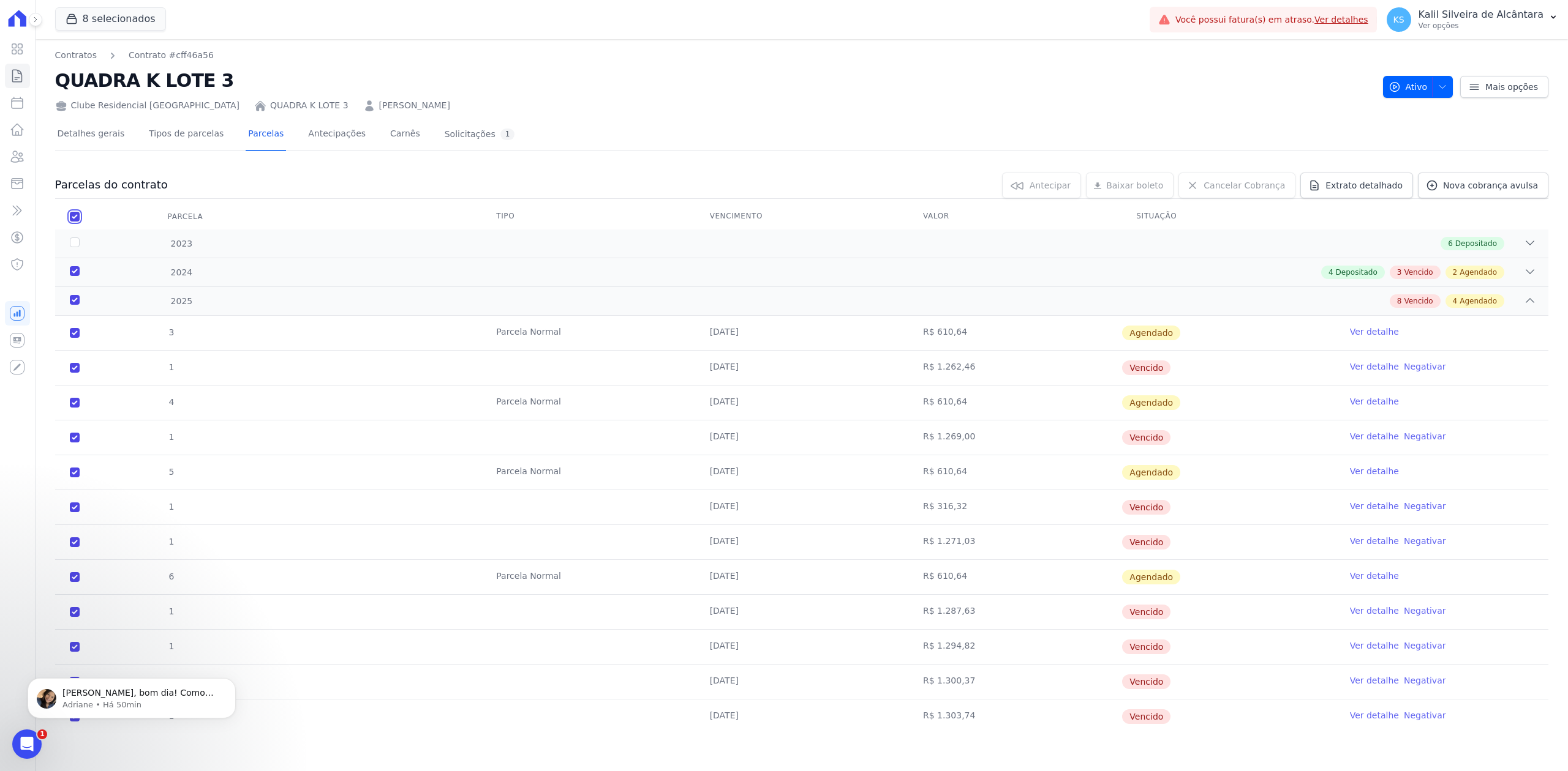
checkbox input "true"
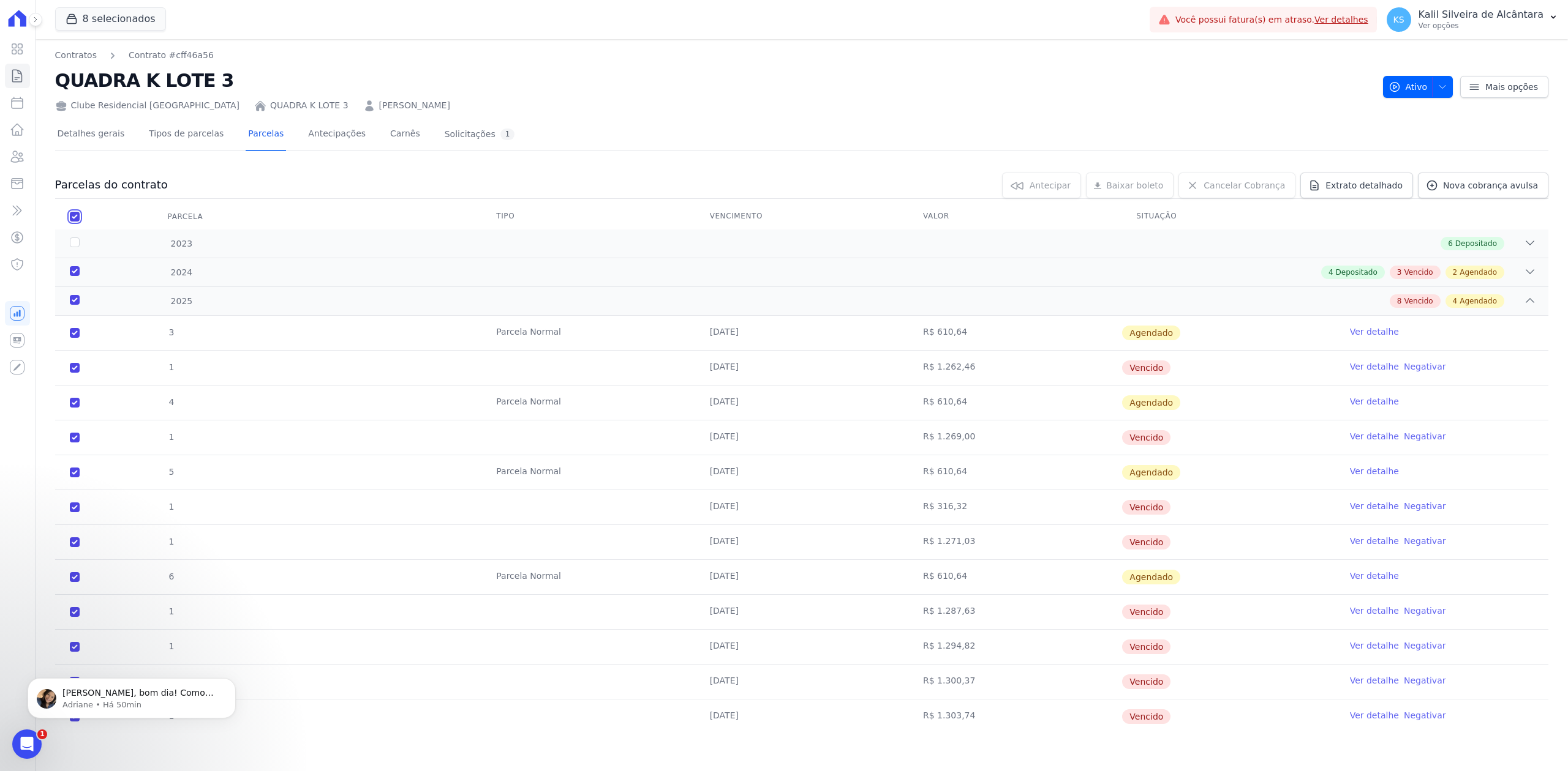
checkbox input "true"
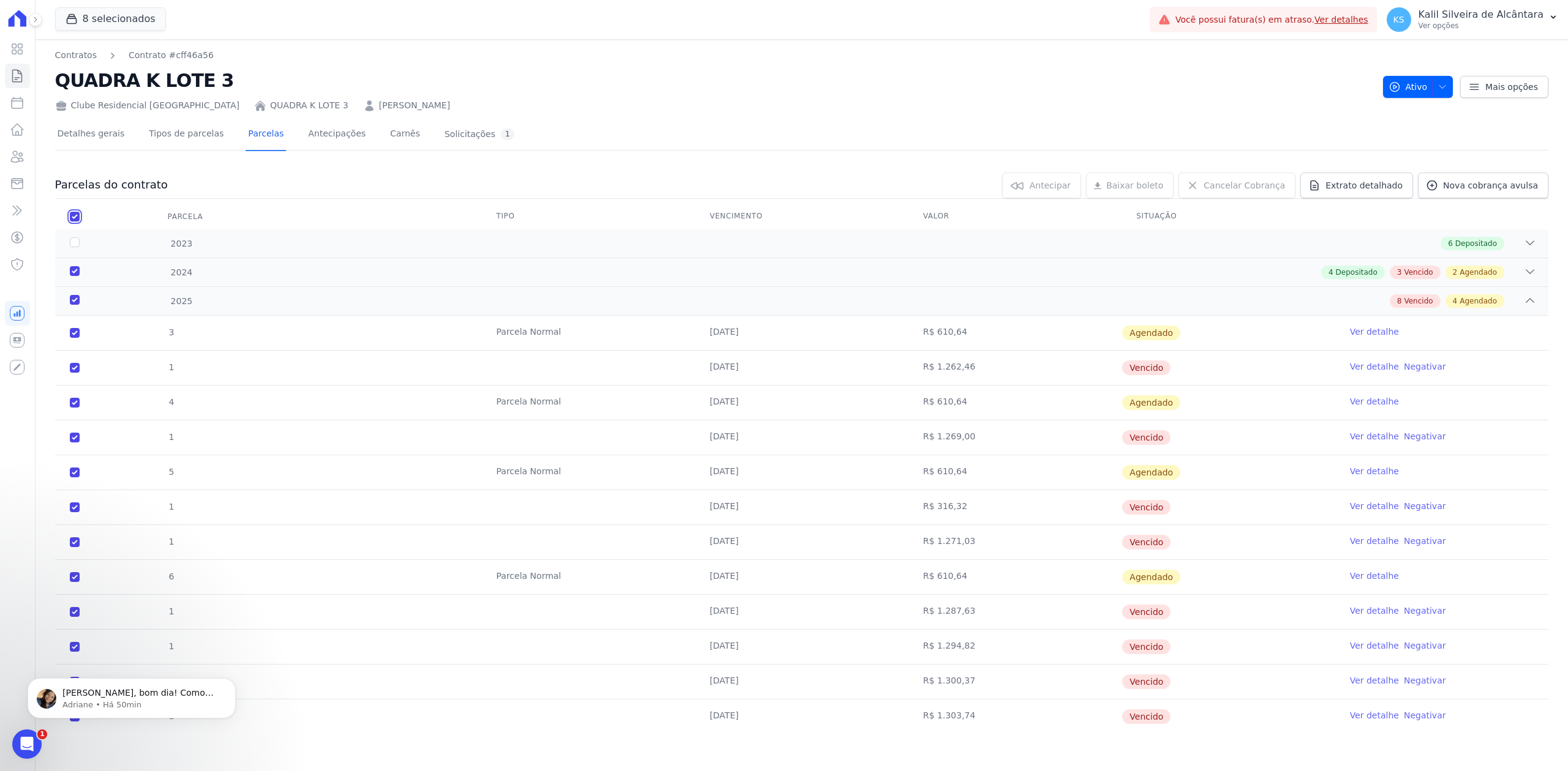
checkbox input "true"
click at [1240, 189] on link "Cancelar Cobrança" at bounding box center [1237, 185] width 117 height 26
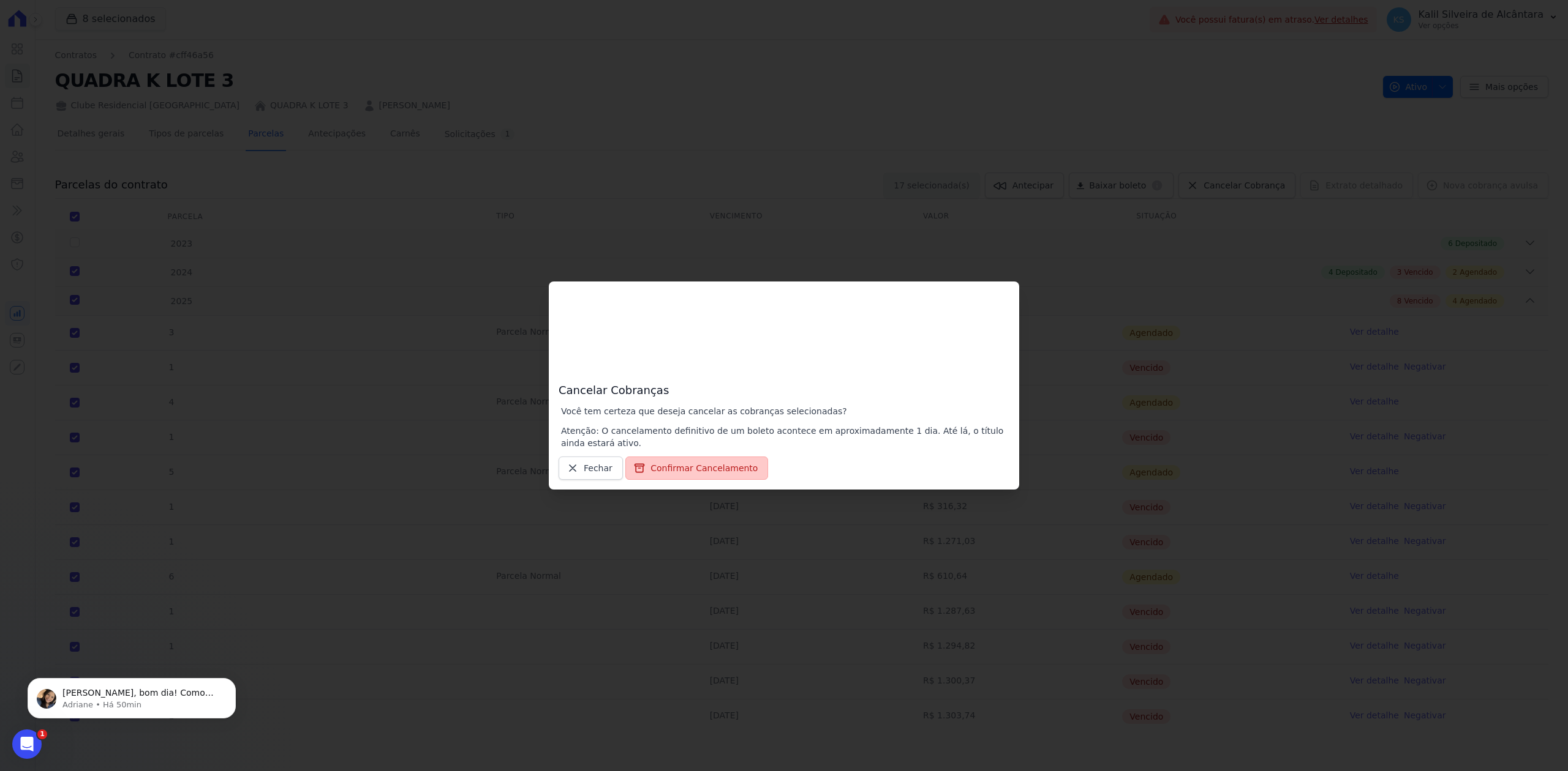
click at [709, 461] on button "Confirmar Cancelamento" at bounding box center [696, 469] width 143 height 24
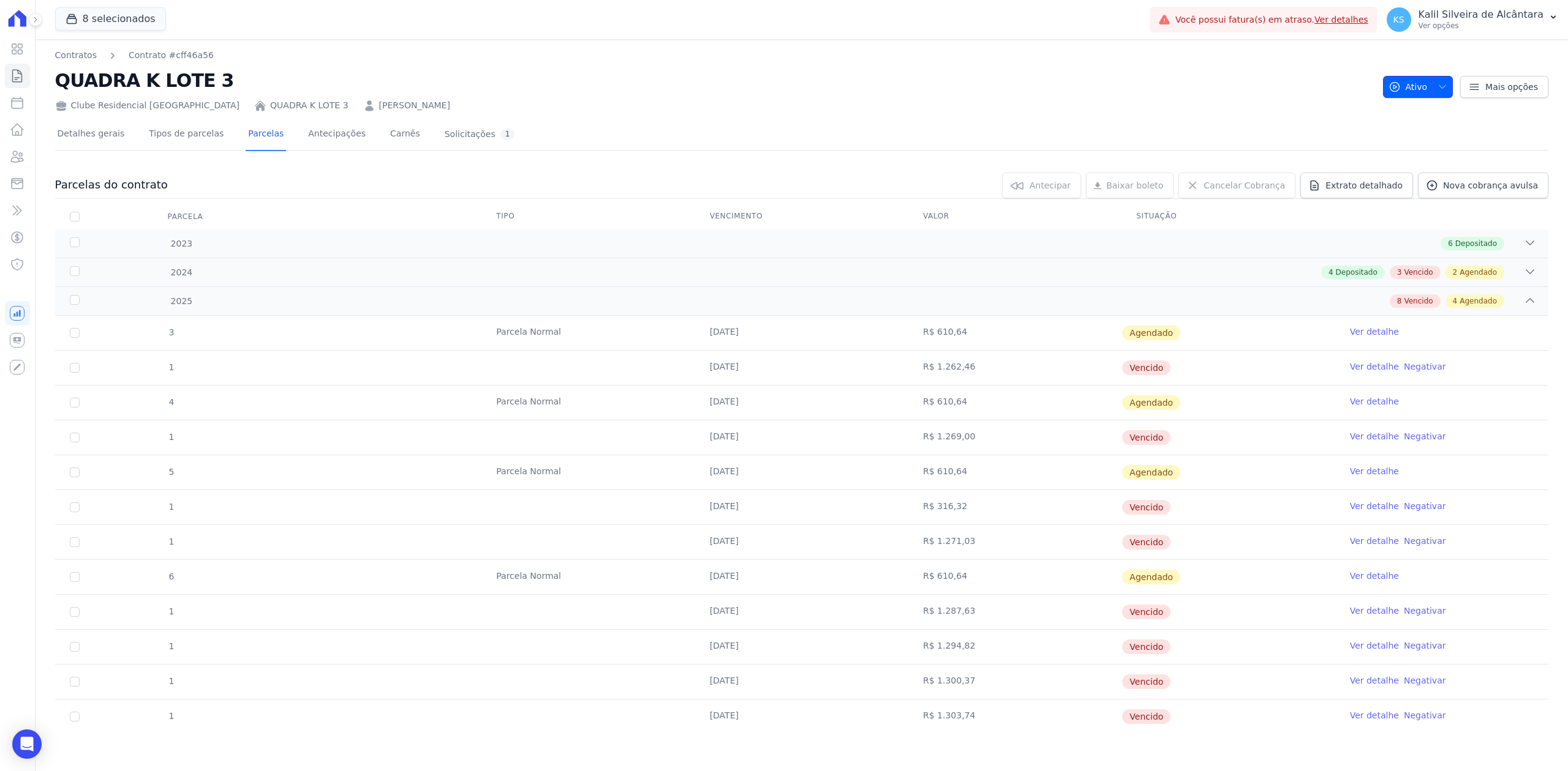
click at [1433, 93] on span "button" at bounding box center [1439, 87] width 15 height 20
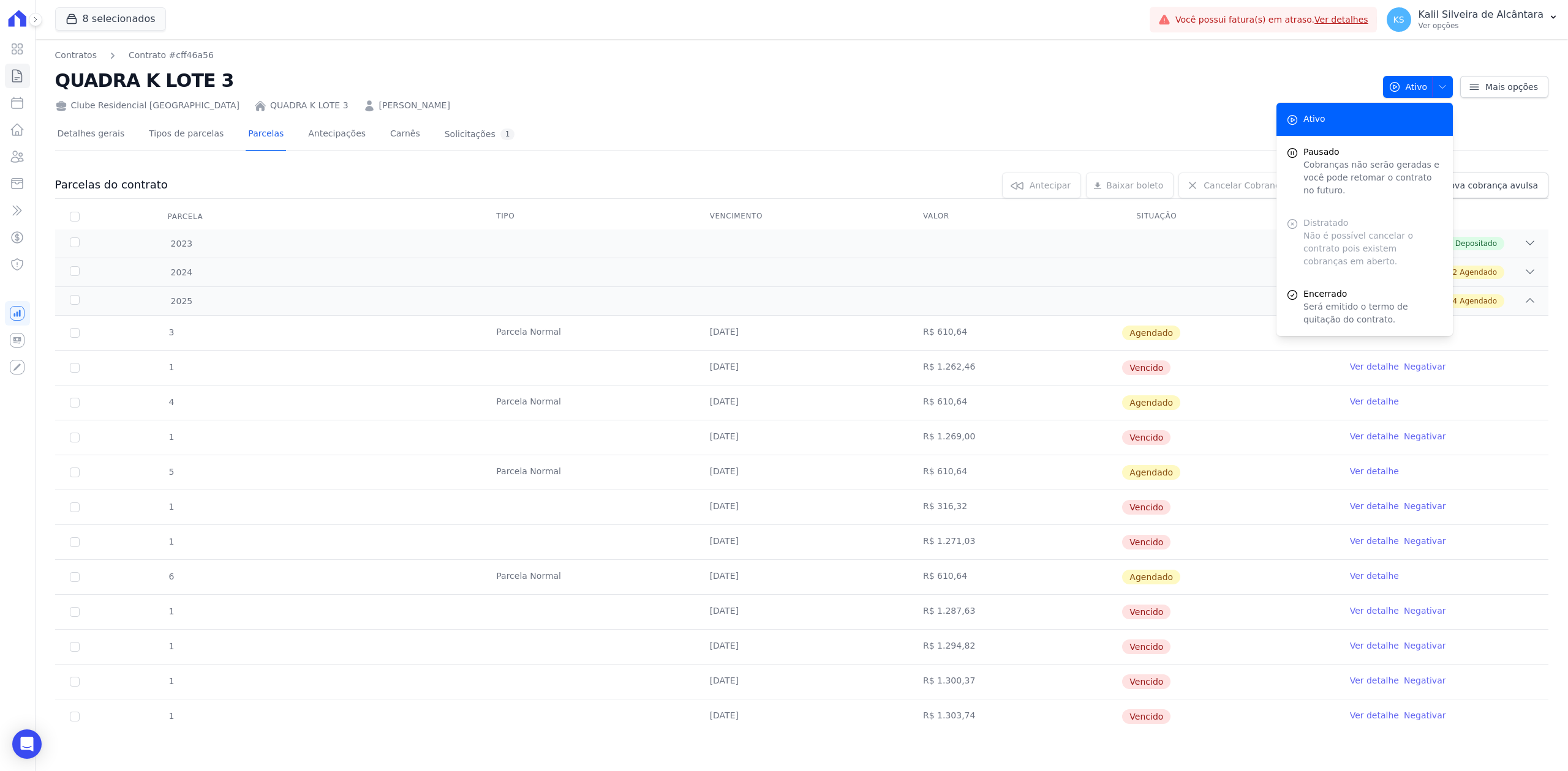
click at [1355, 213] on div "Distratado Não é possível cancelar o contrato pois existem cobranças em aberto." at bounding box center [1365, 242] width 177 height 71
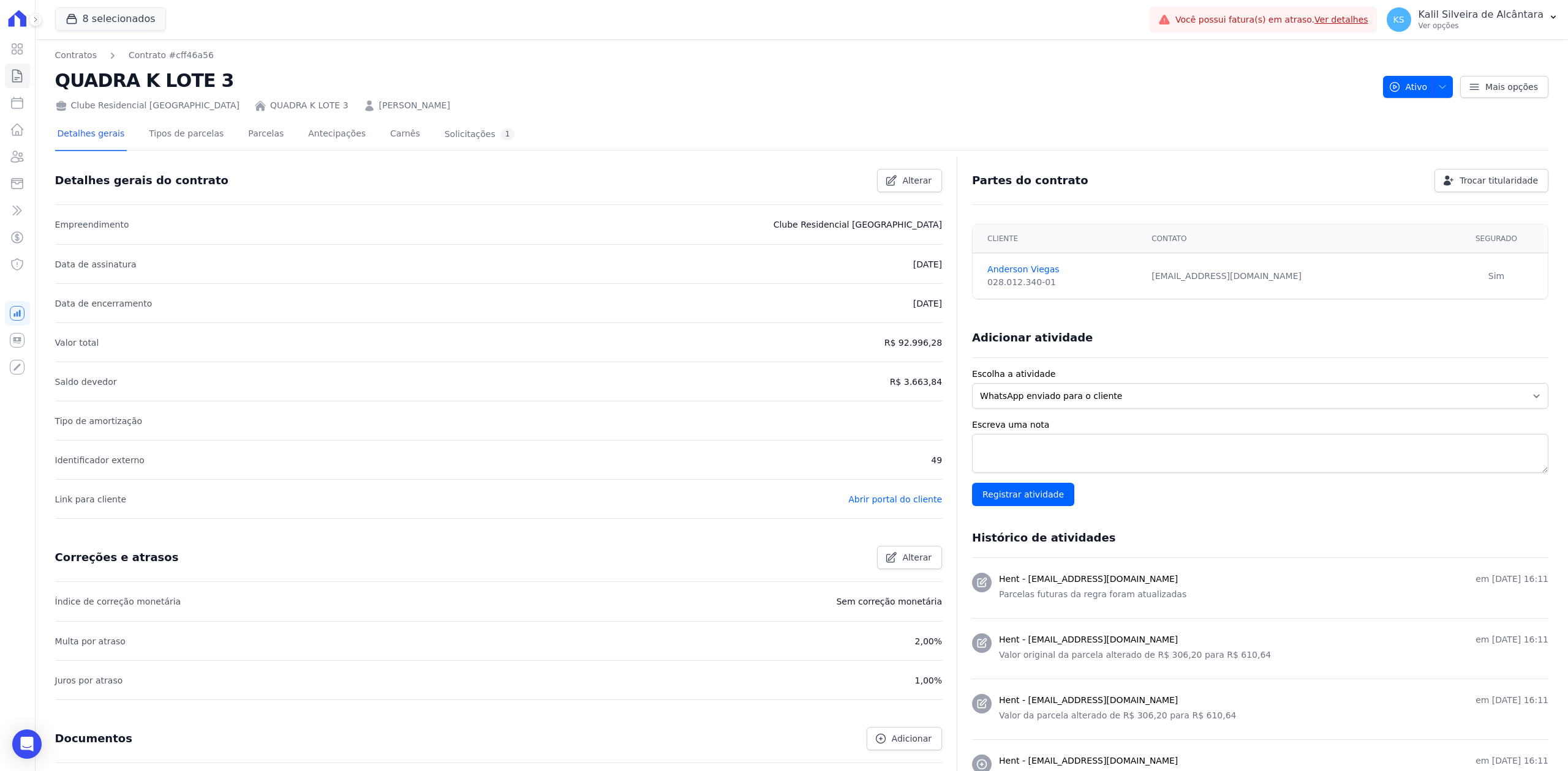
click at [379, 107] on link "[PERSON_NAME]" at bounding box center [414, 105] width 71 height 13
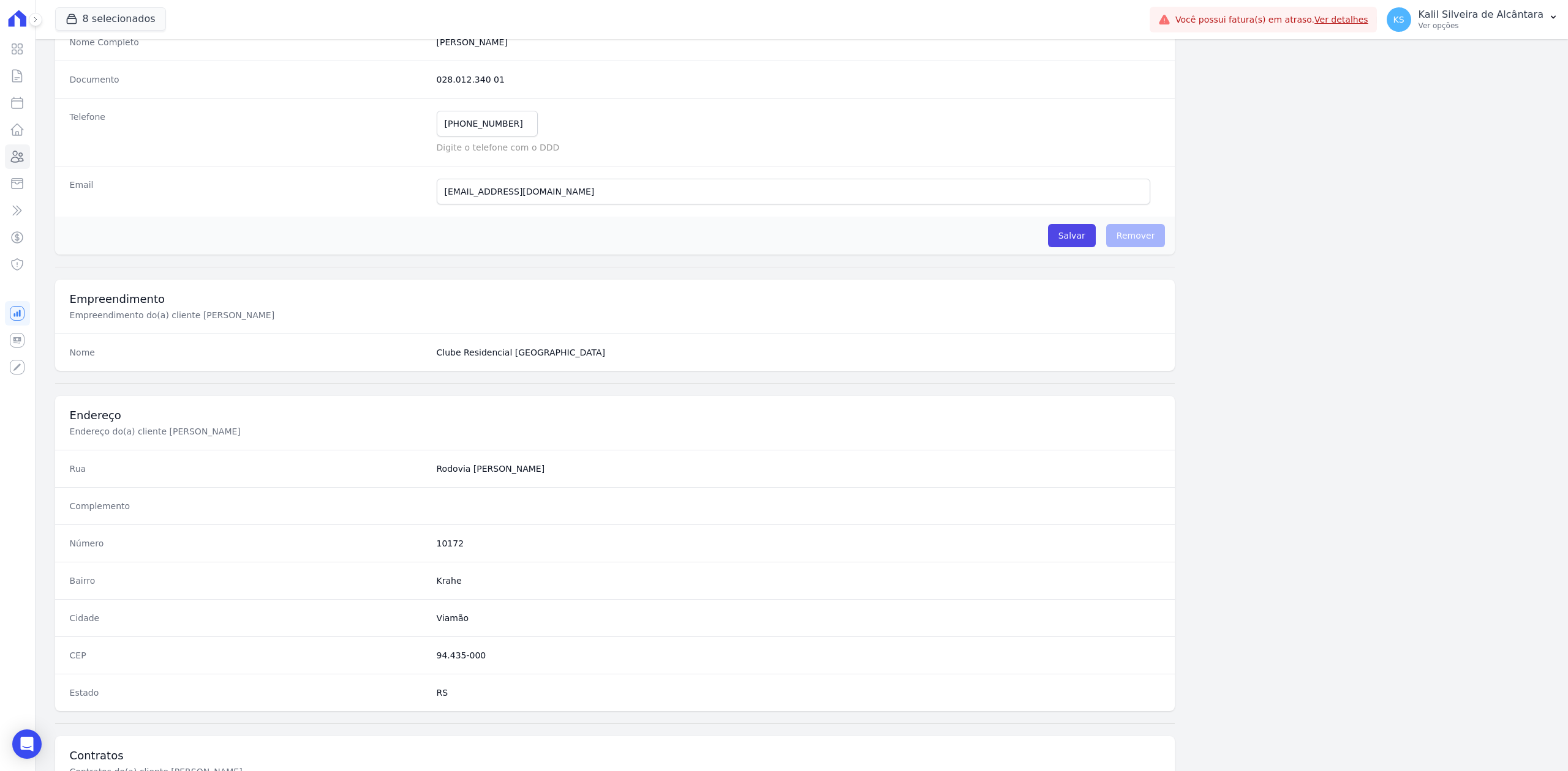
scroll to position [436, 0]
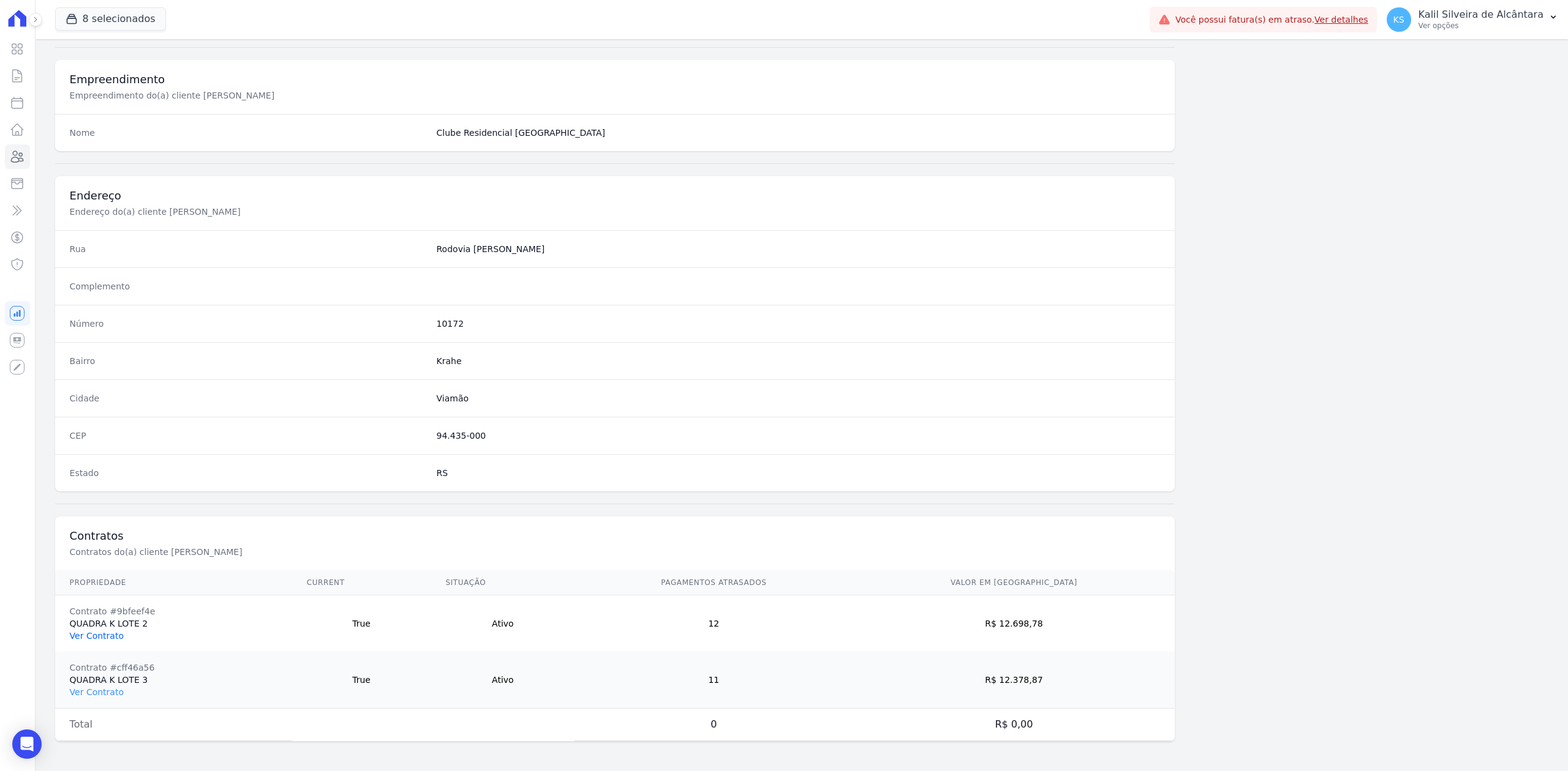
click at [109, 639] on link "Ver Contrato" at bounding box center [96, 636] width 54 height 10
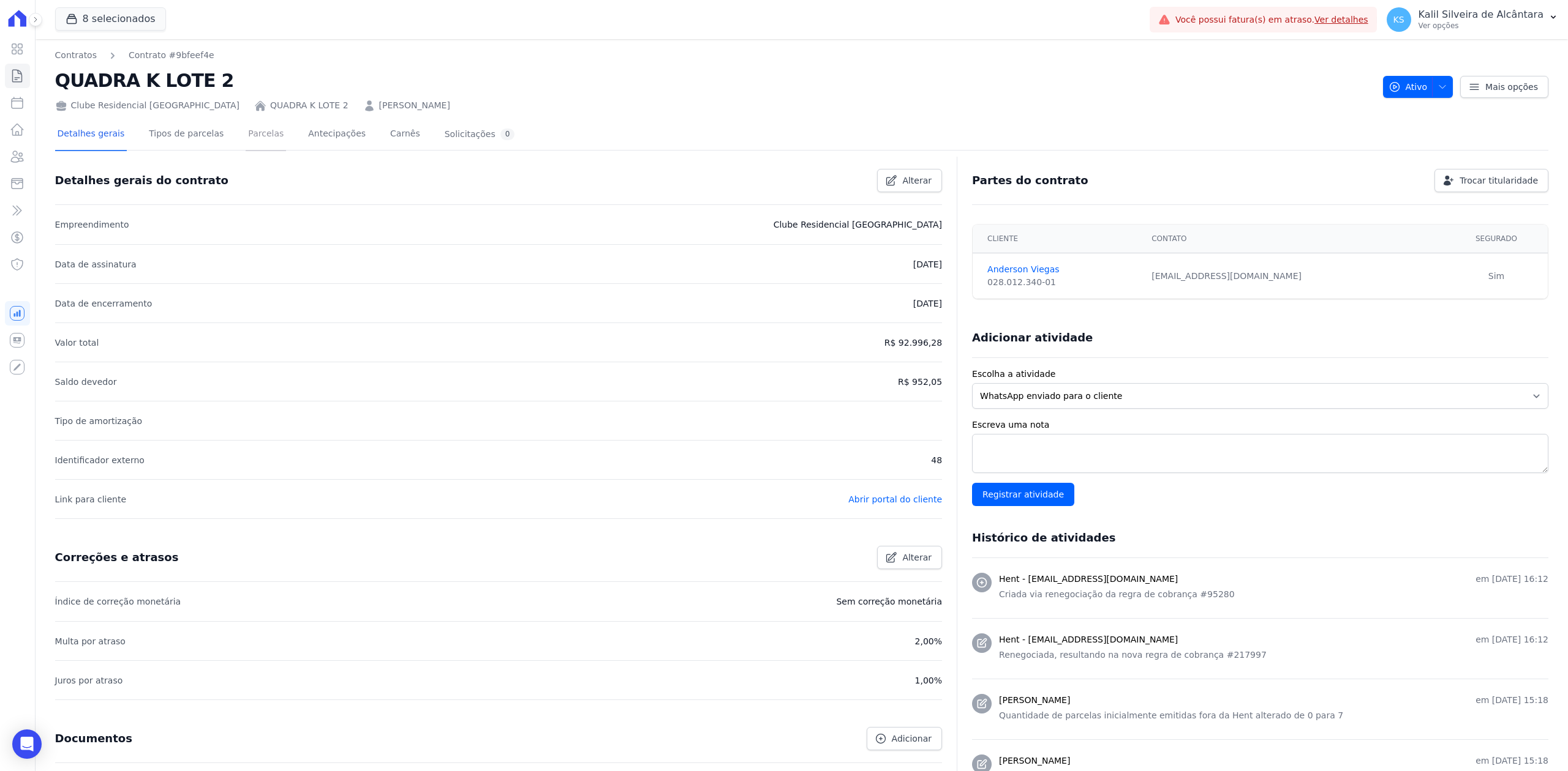
click at [246, 143] on link "Parcelas" at bounding box center [266, 135] width 40 height 32
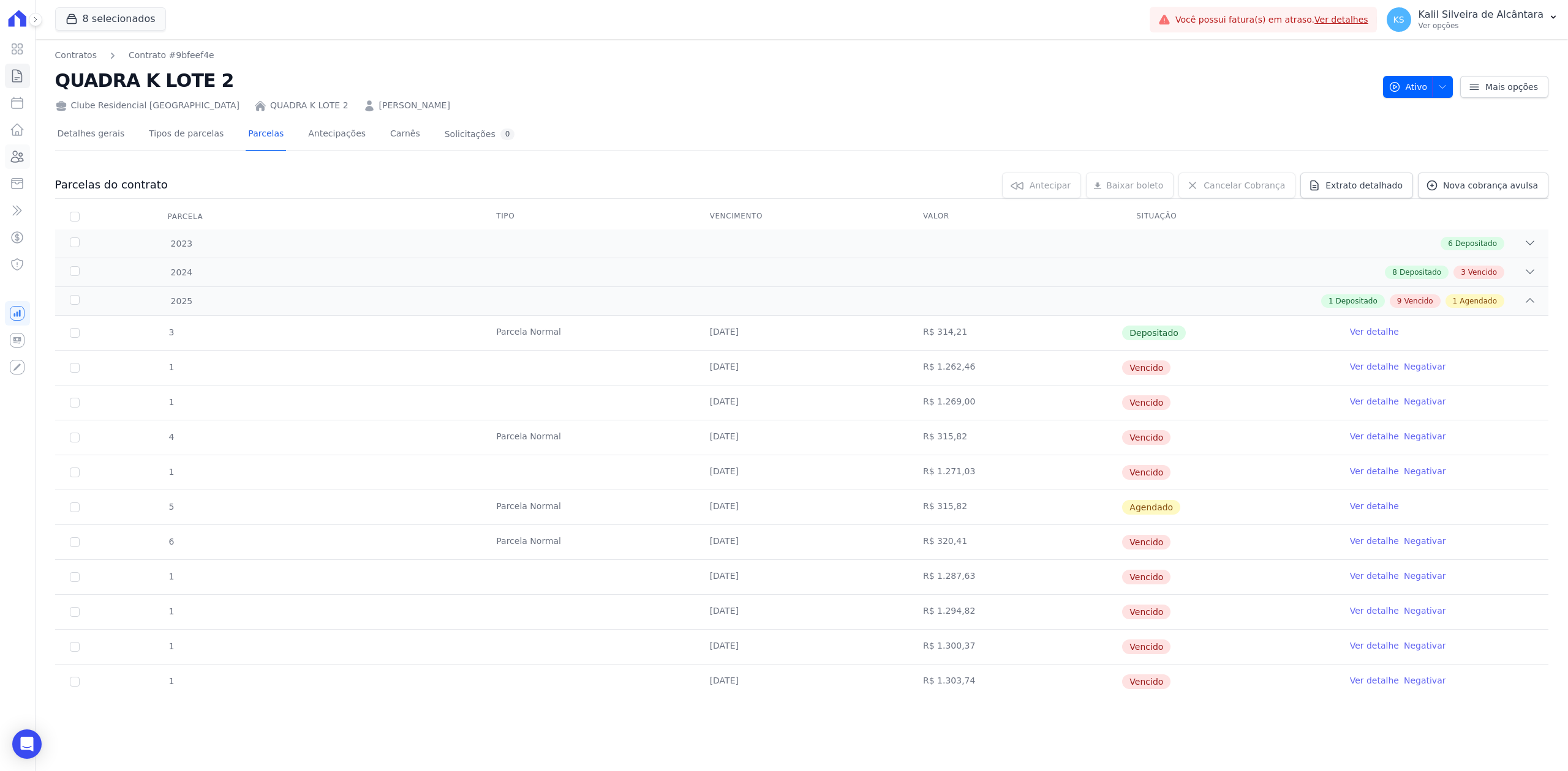
click at [25, 155] on link "Clientes" at bounding box center [18, 156] width 25 height 24
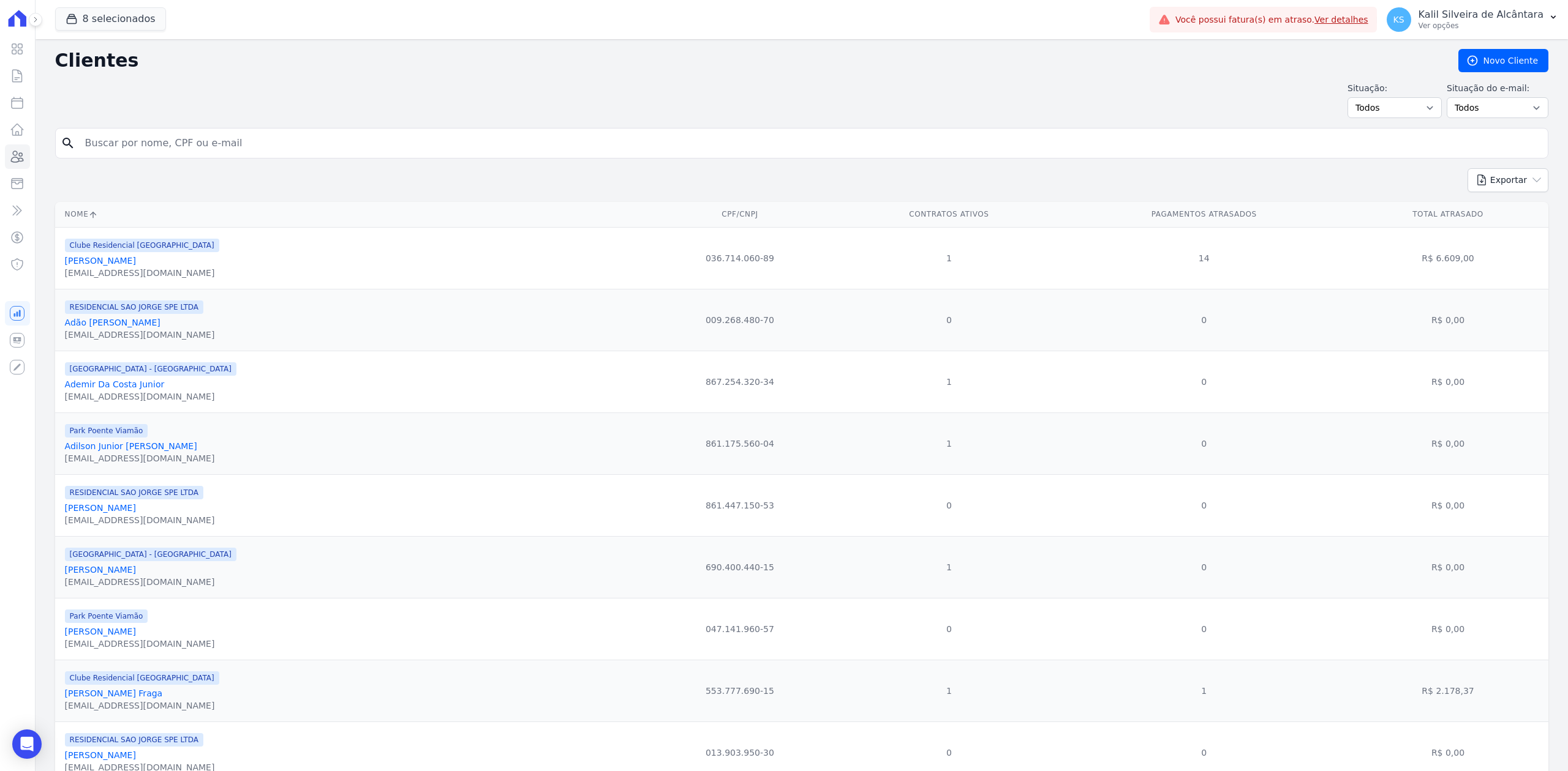
click at [336, 128] on div "search" at bounding box center [802, 143] width 1493 height 31
click at [329, 136] on input "search" at bounding box center [811, 143] width 1465 height 24
type input "[PERSON_NAME]"
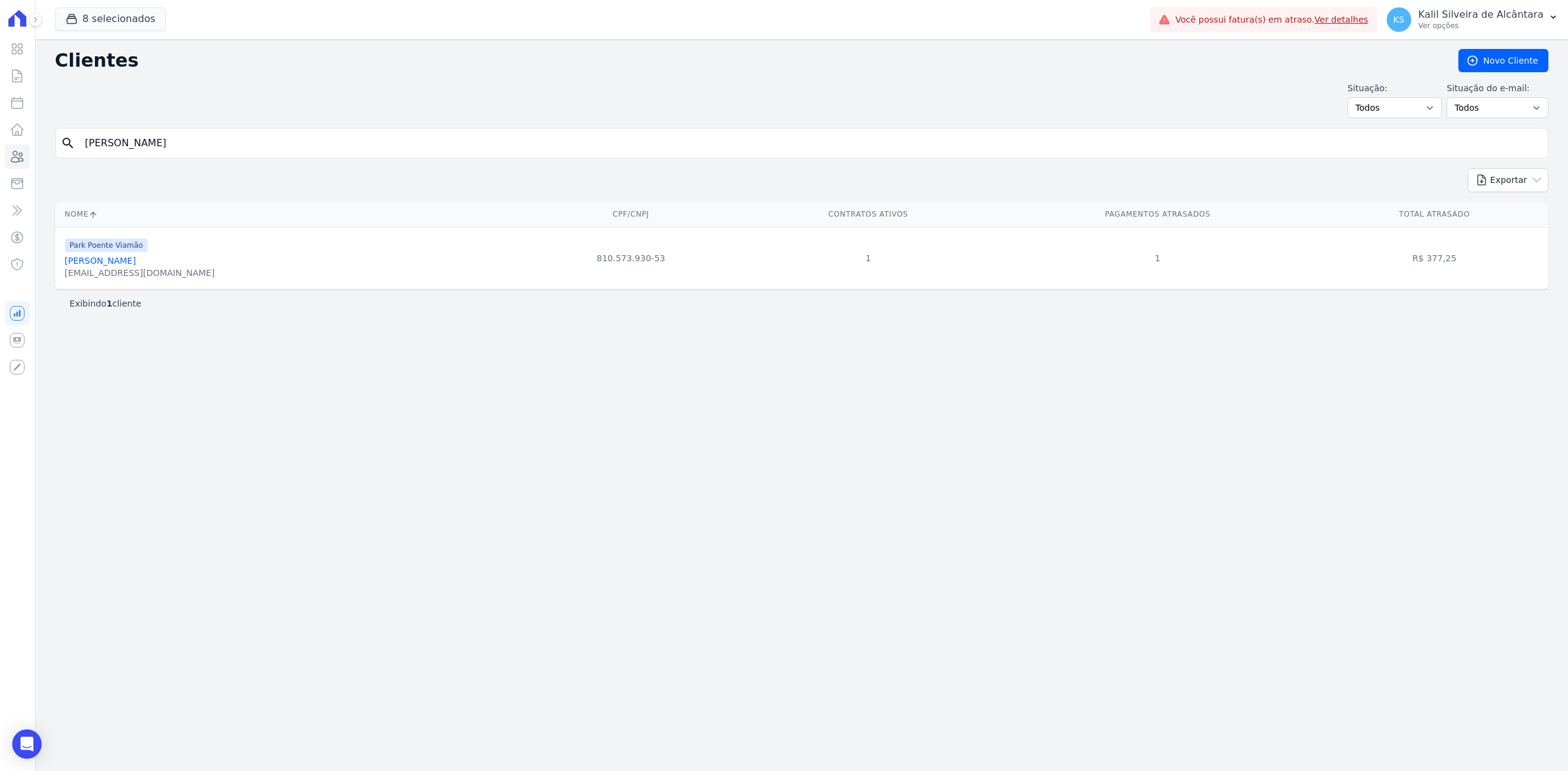
click at [130, 260] on link "[PERSON_NAME]" at bounding box center [100, 260] width 71 height 10
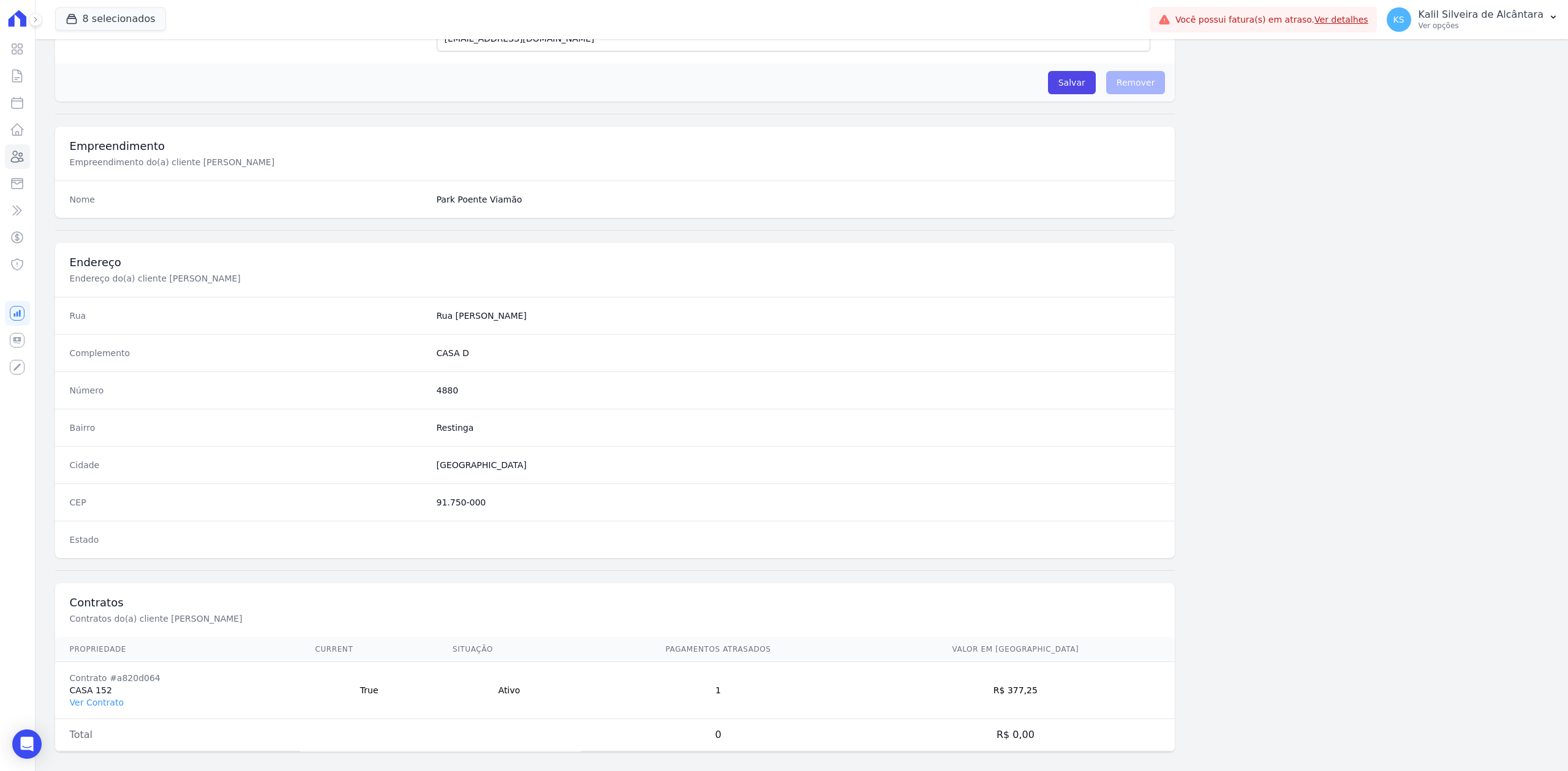
scroll to position [380, 0]
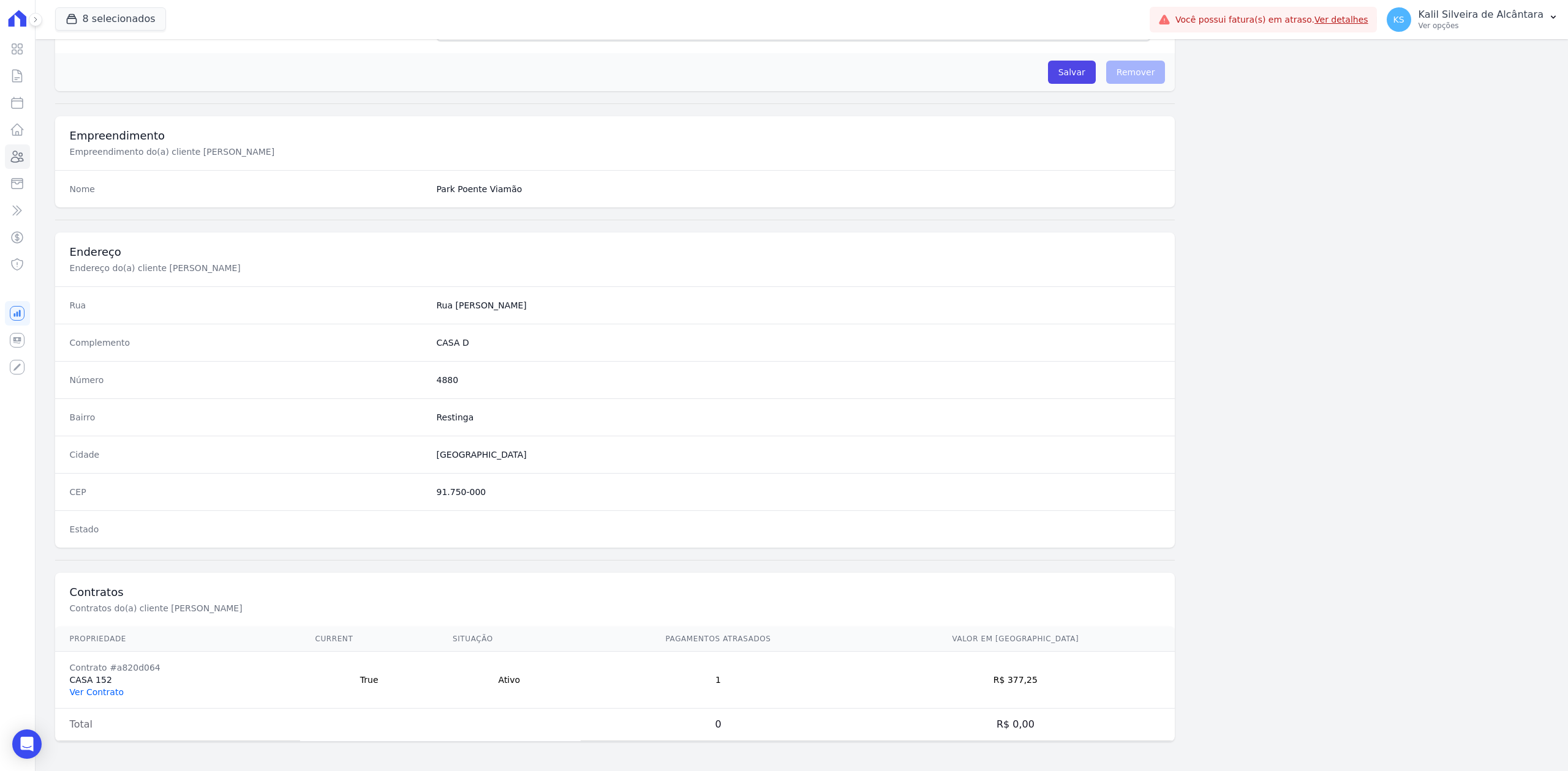
click at [107, 689] on link "Ver Contrato" at bounding box center [96, 692] width 54 height 10
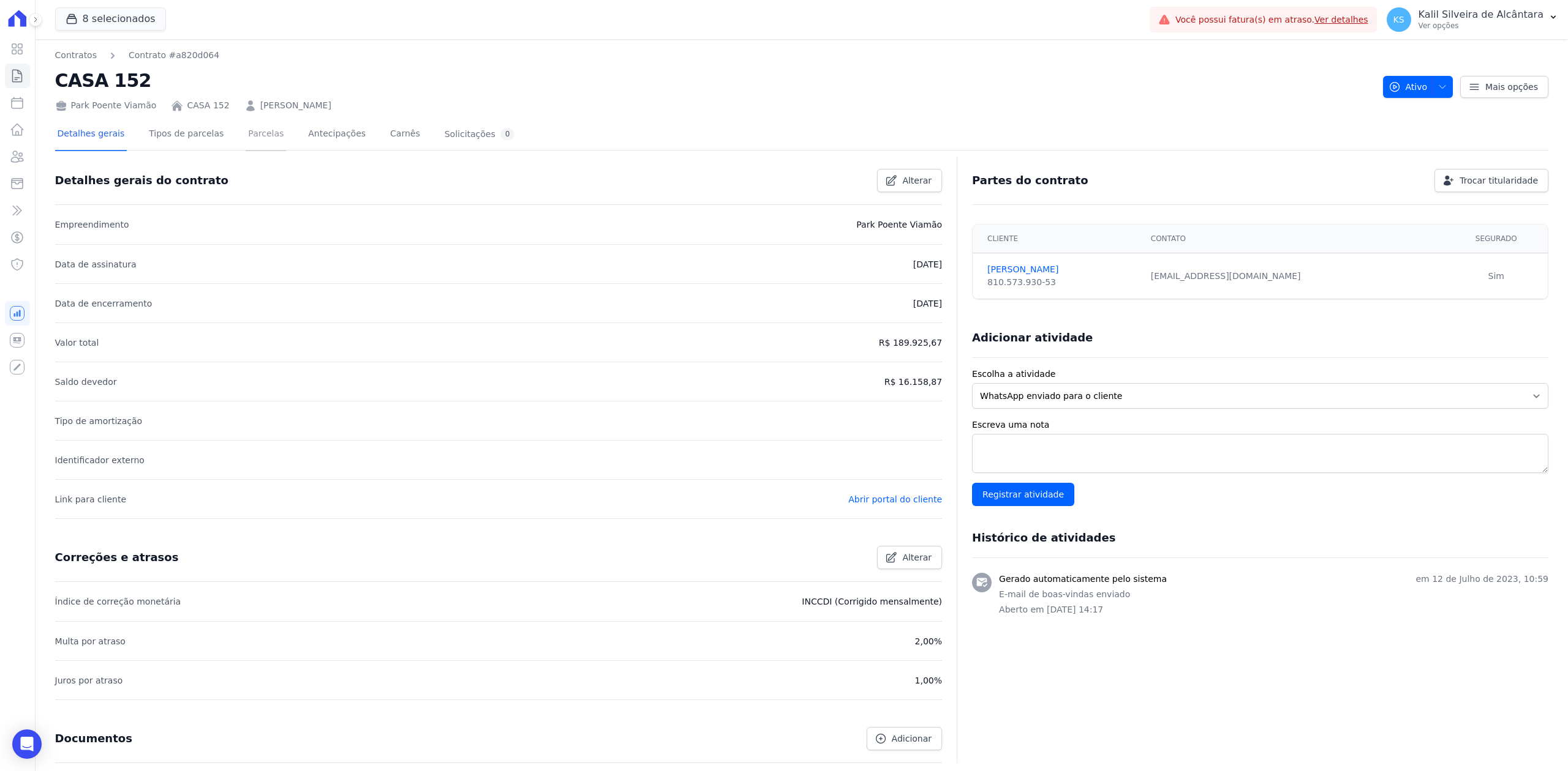
click at [250, 132] on link "Parcelas" at bounding box center [266, 135] width 40 height 32
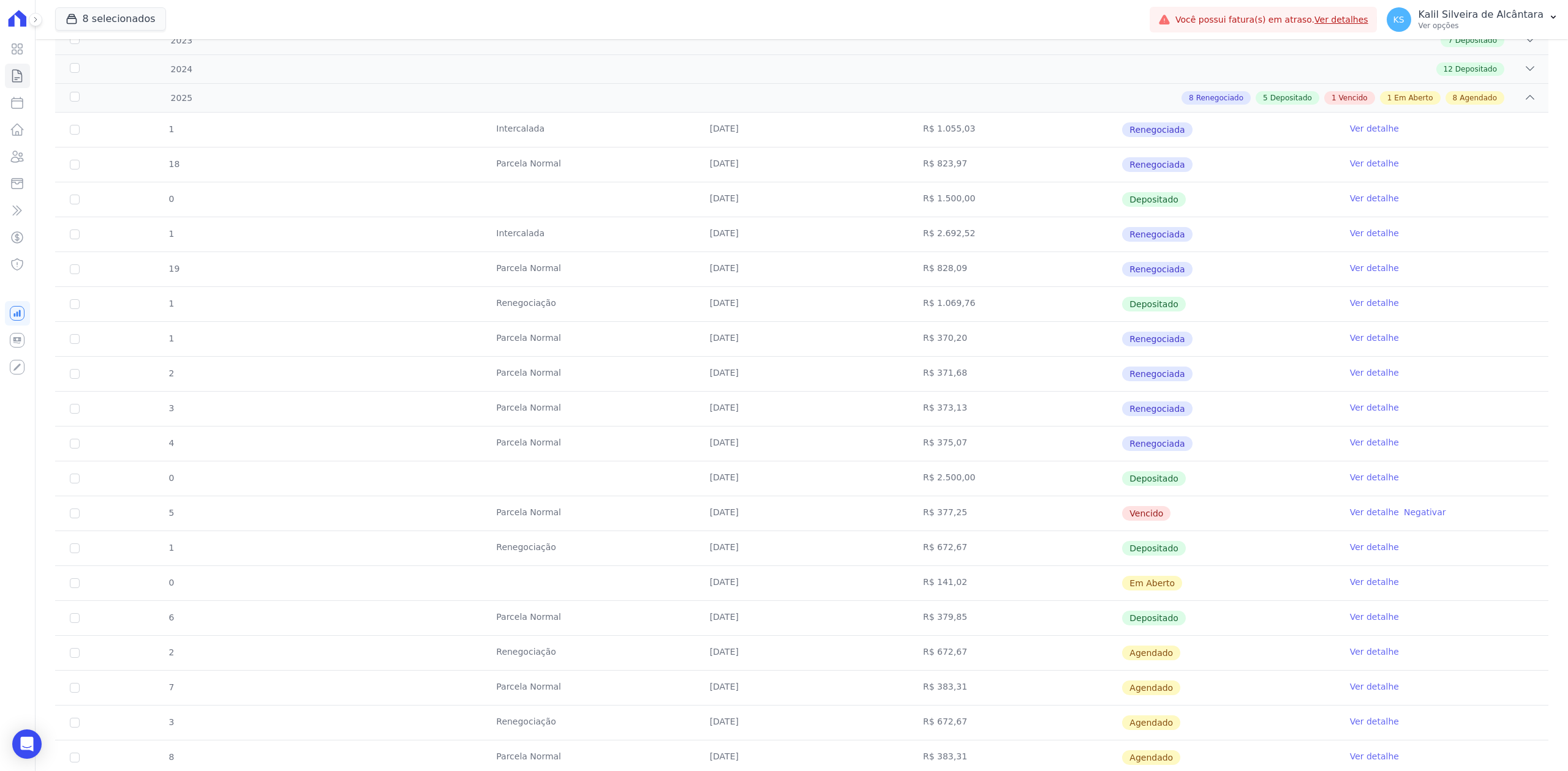
scroll to position [245, 0]
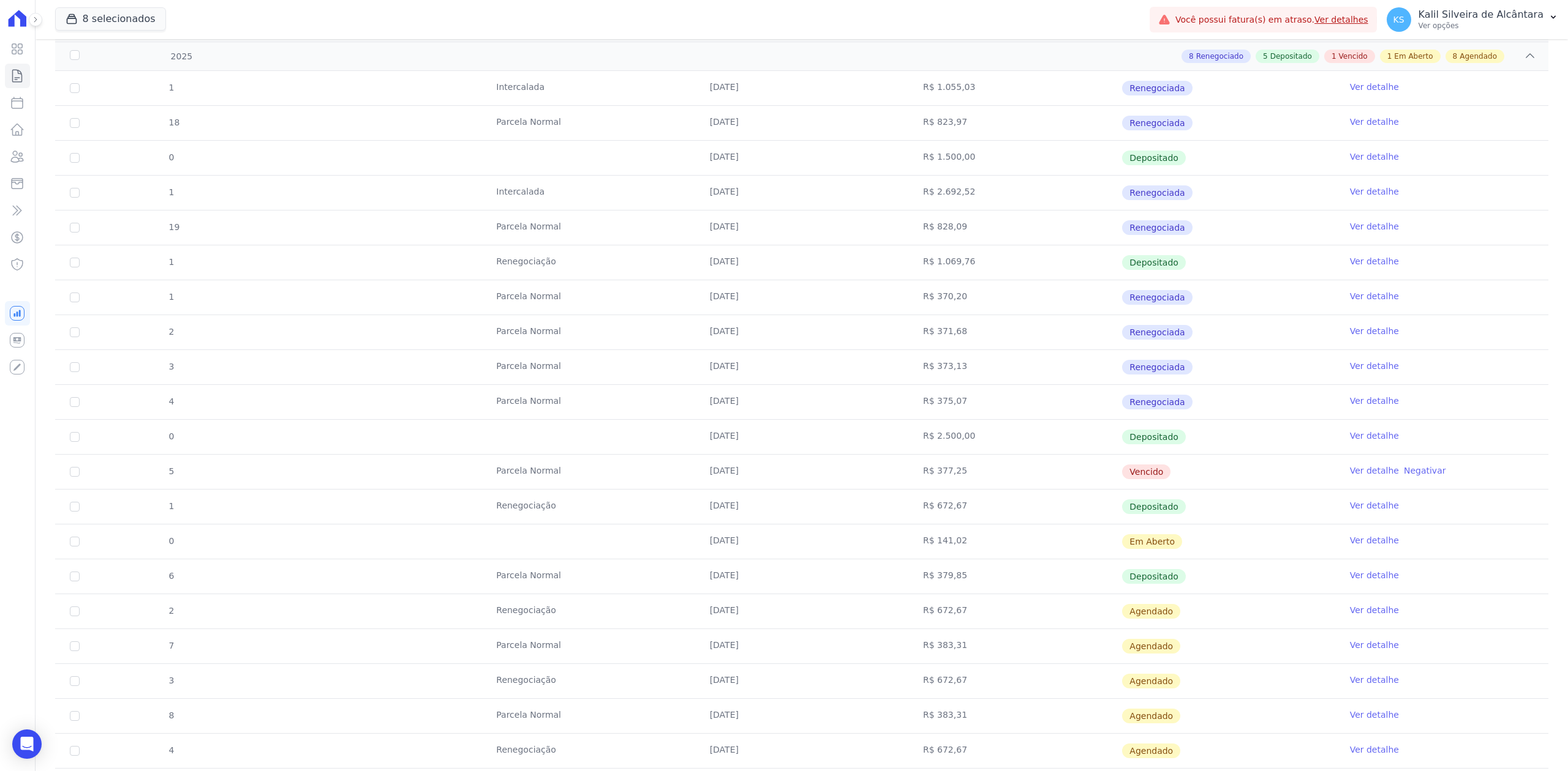
drag, startPoint x: 1190, startPoint y: 531, endPoint x: 888, endPoint y: 555, distance: 303.0
click at [888, 555] on tr "0 [DATE] R$ 141,02 Em [GEOGRAPHIC_DATA] Ver detalhe" at bounding box center [802, 541] width 1493 height 35
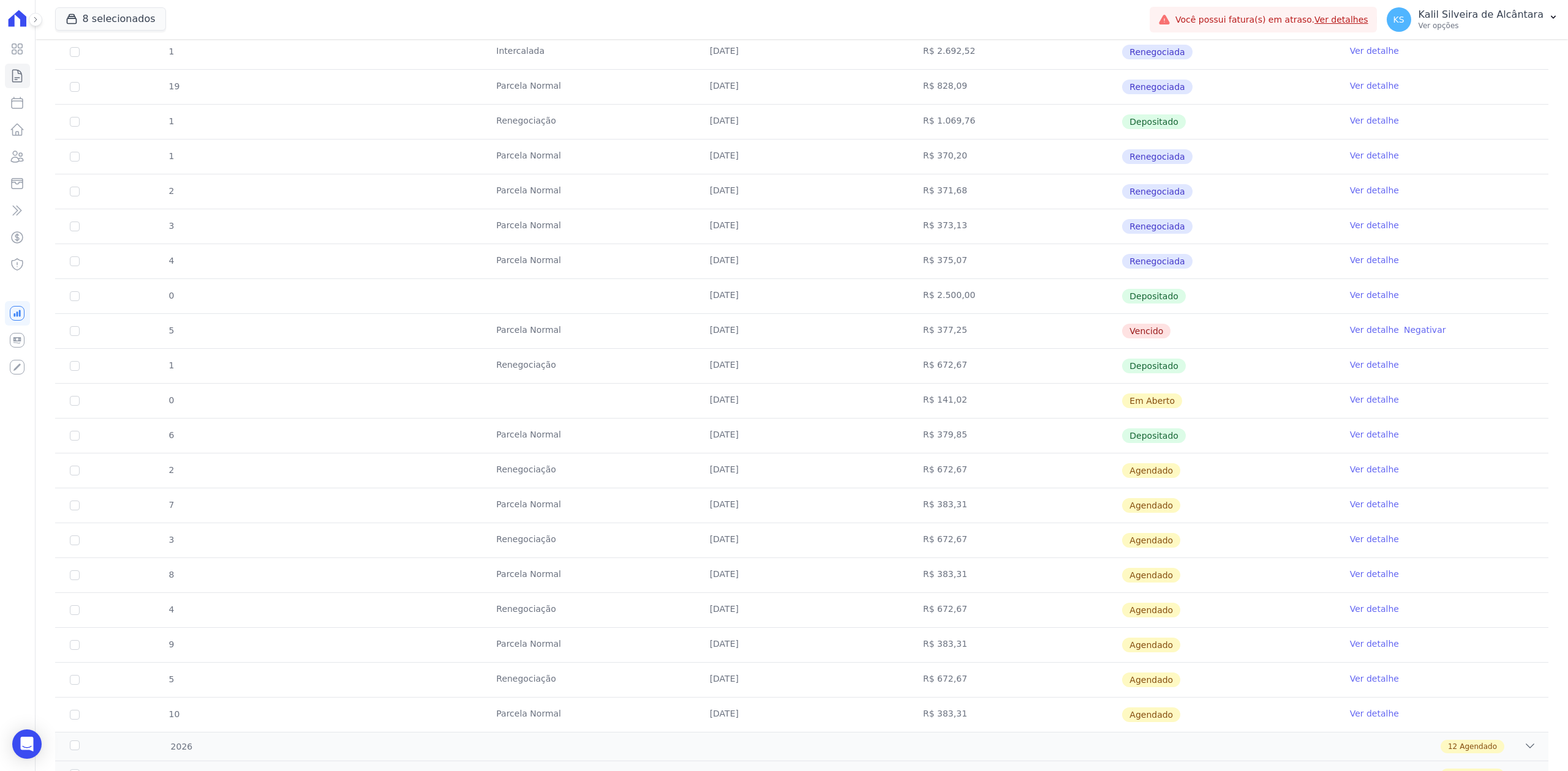
scroll to position [408, 0]
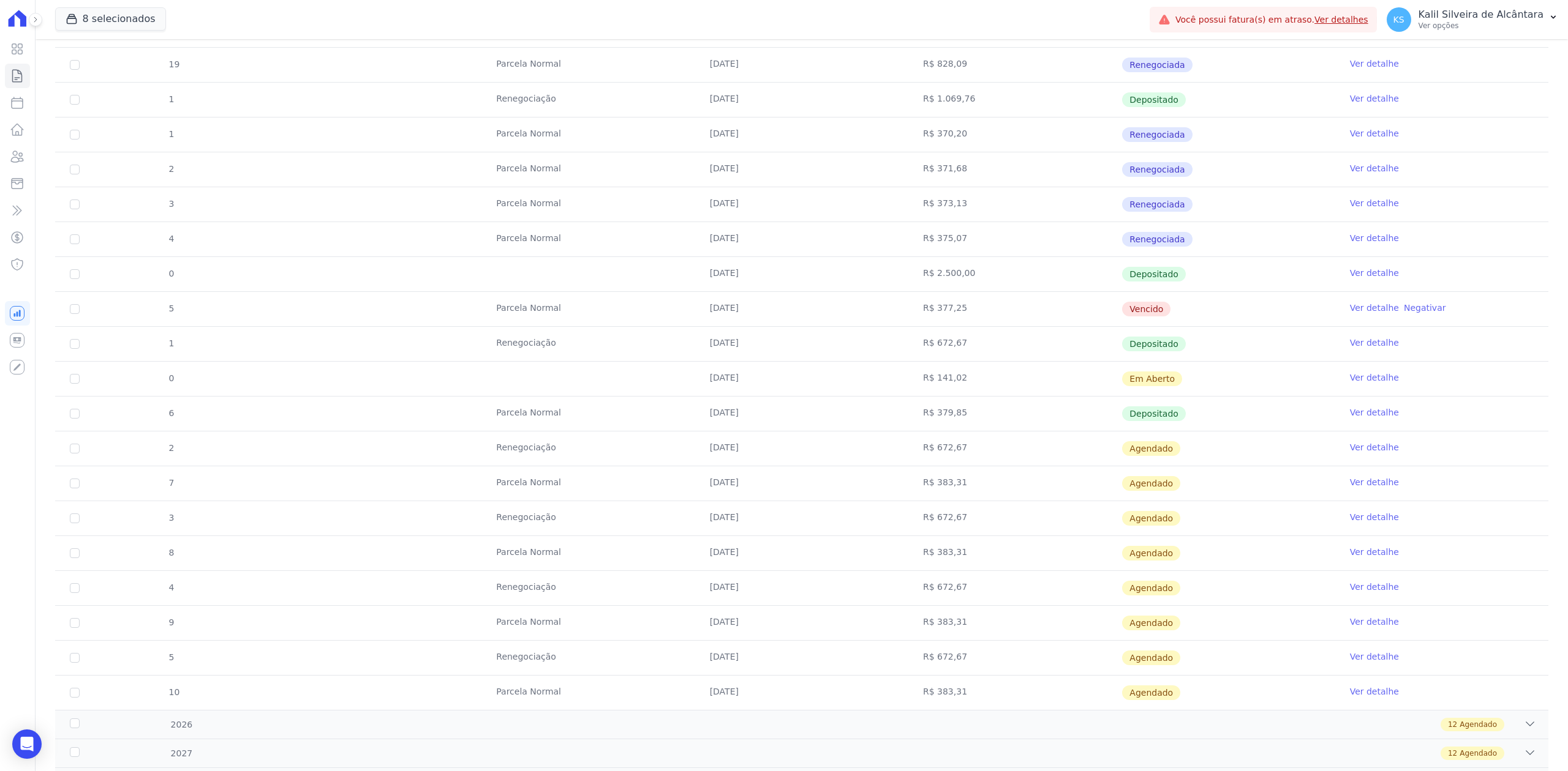
drag, startPoint x: 746, startPoint y: 444, endPoint x: 1183, endPoint y: 480, distance: 438.5
click at [1183, 480] on tbody "1 [GEOGRAPHIC_DATA] [DATE] R$ 1.055,03 Renegociada Ver detalhe 18 [GEOGRAPHIC_D…" at bounding box center [802, 309] width 1493 height 802
click at [74, 312] on input "checkbox" at bounding box center [74, 308] width 10 height 10
checkbox input "true"
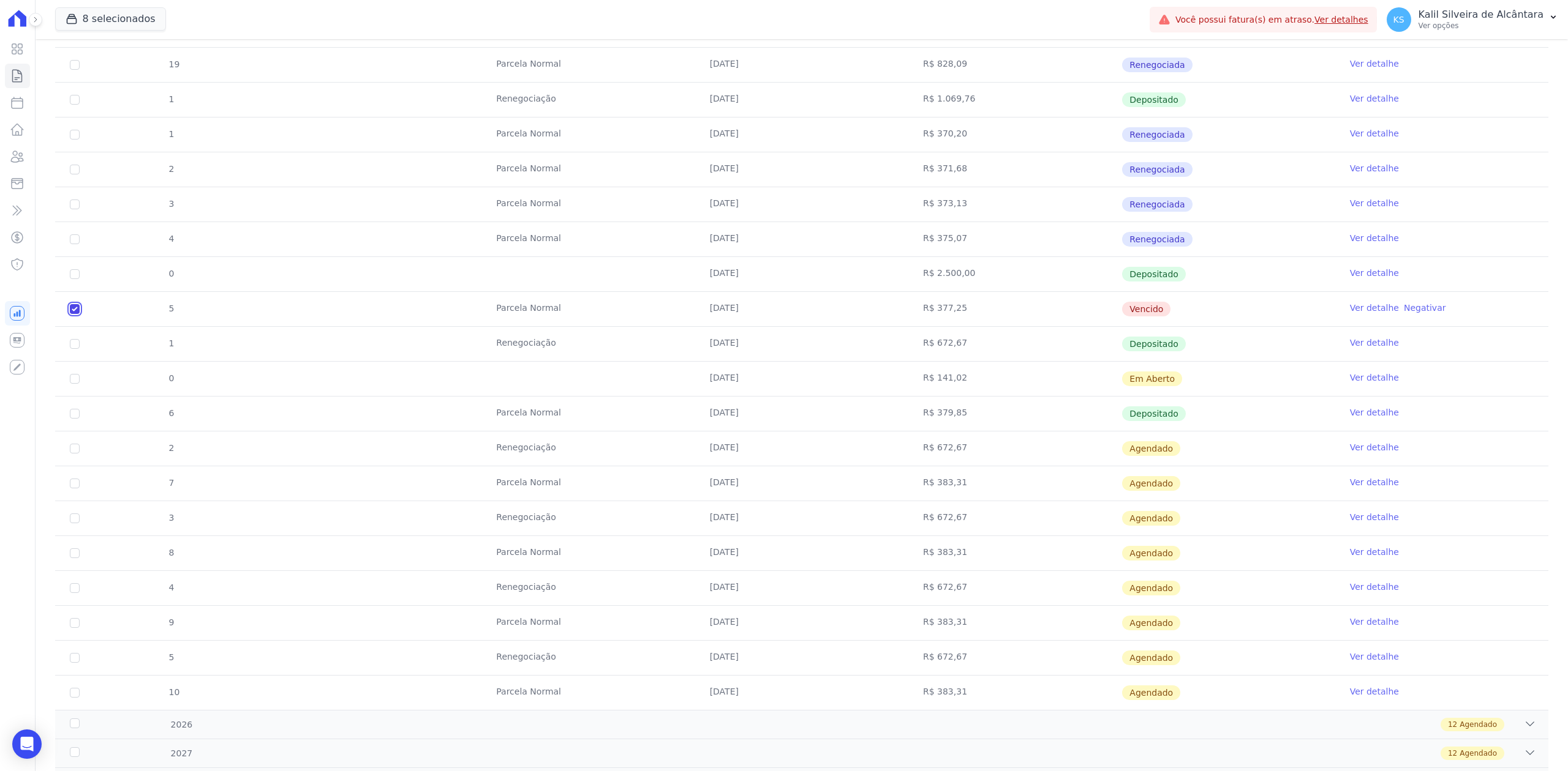
checkbox input "true"
drag, startPoint x: 598, startPoint y: 331, endPoint x: 939, endPoint y: 310, distance: 341.6
click at [939, 310] on tbody "1 [GEOGRAPHIC_DATA] [DATE] R$ 1.055,03 Renegociada Ver detalhe 18 [GEOGRAPHIC_D…" at bounding box center [802, 309] width 1493 height 802
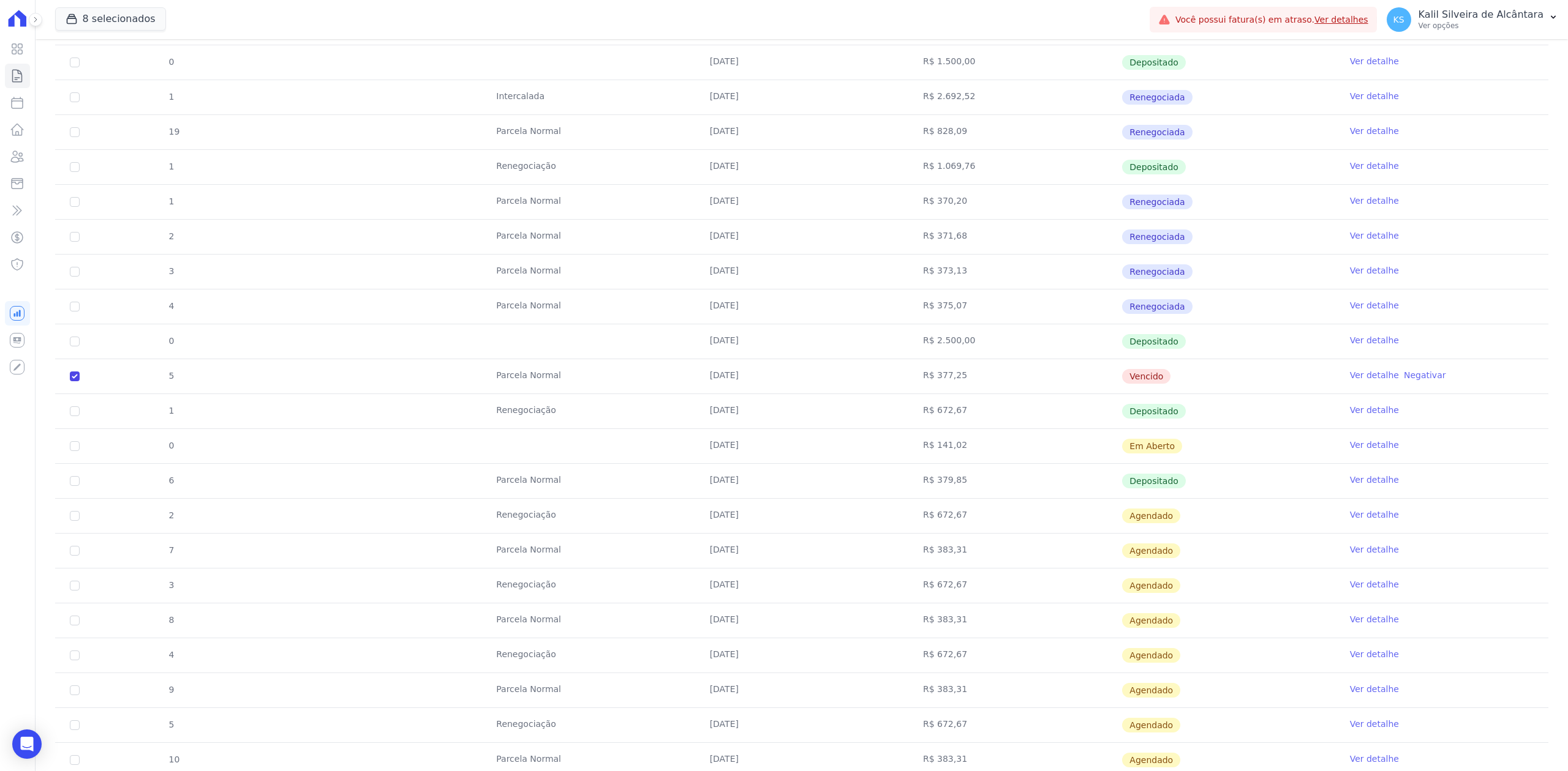
scroll to position [0, 0]
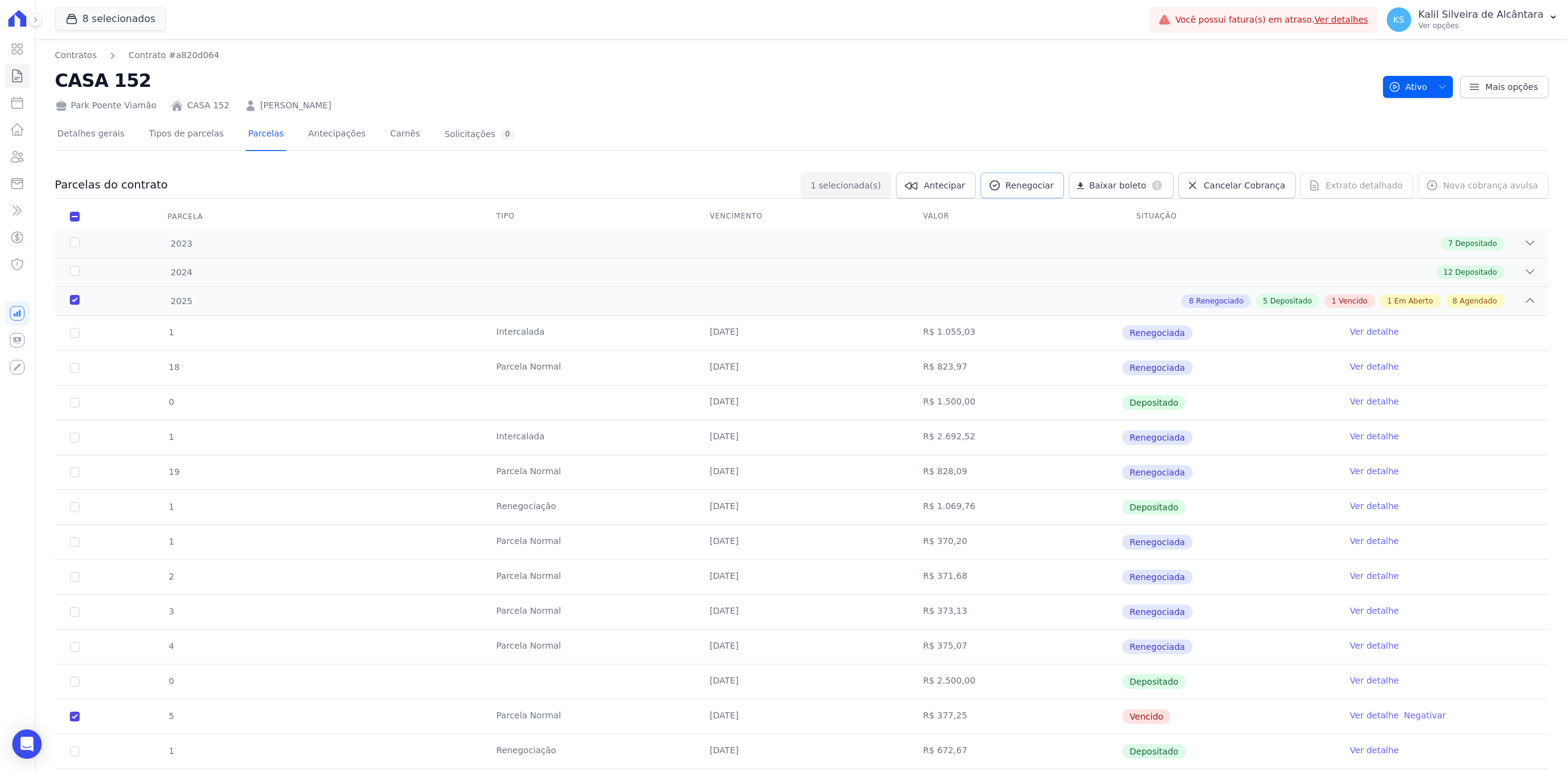
click at [1005, 193] on link "Renegociar" at bounding box center [1023, 185] width 84 height 26
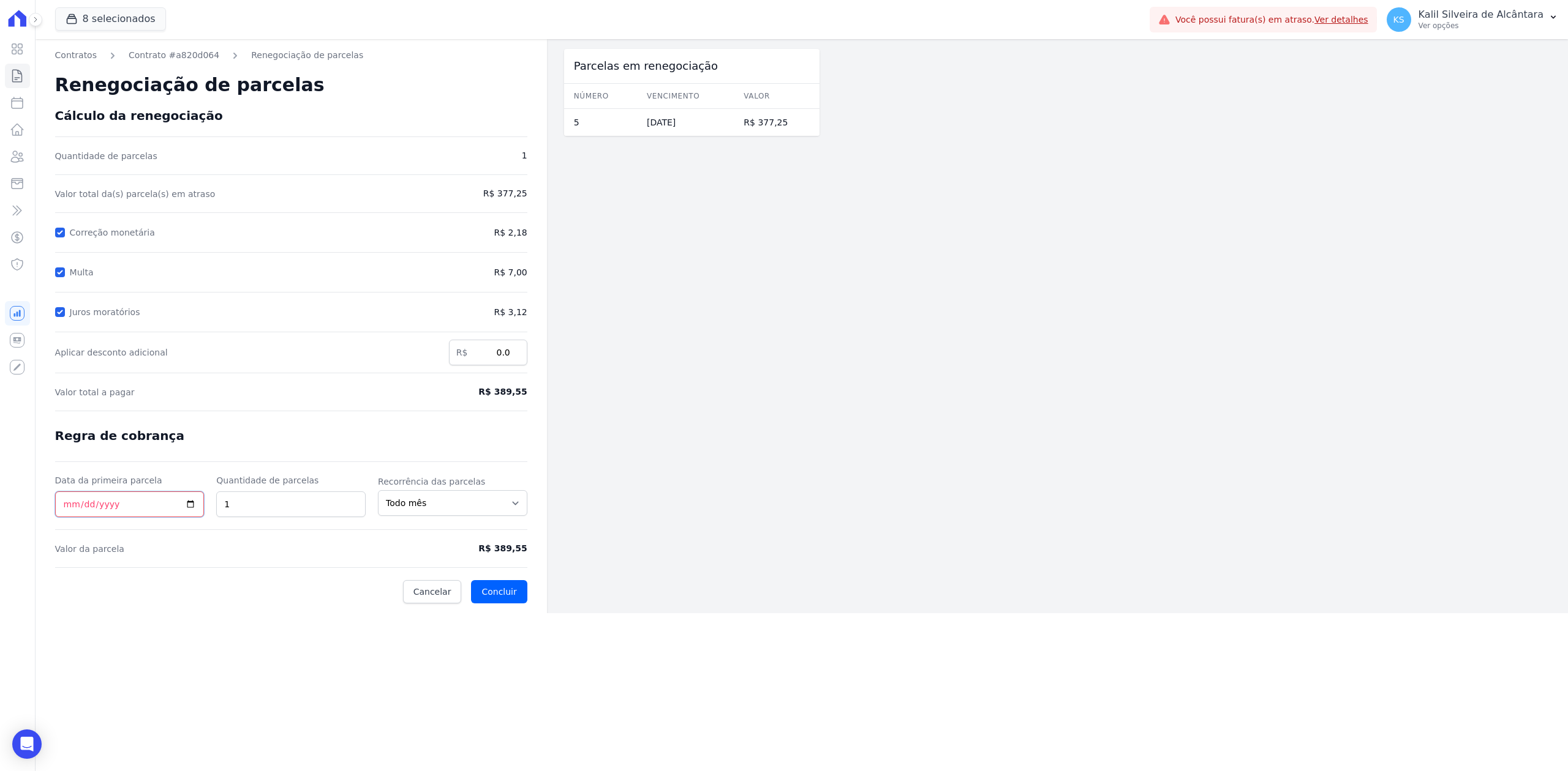
click at [188, 513] on input "Data da primeira parcela" at bounding box center [130, 504] width 149 height 26
click at [188, 505] on input "Data da primeira parcela" at bounding box center [130, 504] width 149 height 26
type input "[DATE]"
click at [57, 231] on input "Correção monetária" at bounding box center [60, 232] width 10 height 10
checkbox input "false"
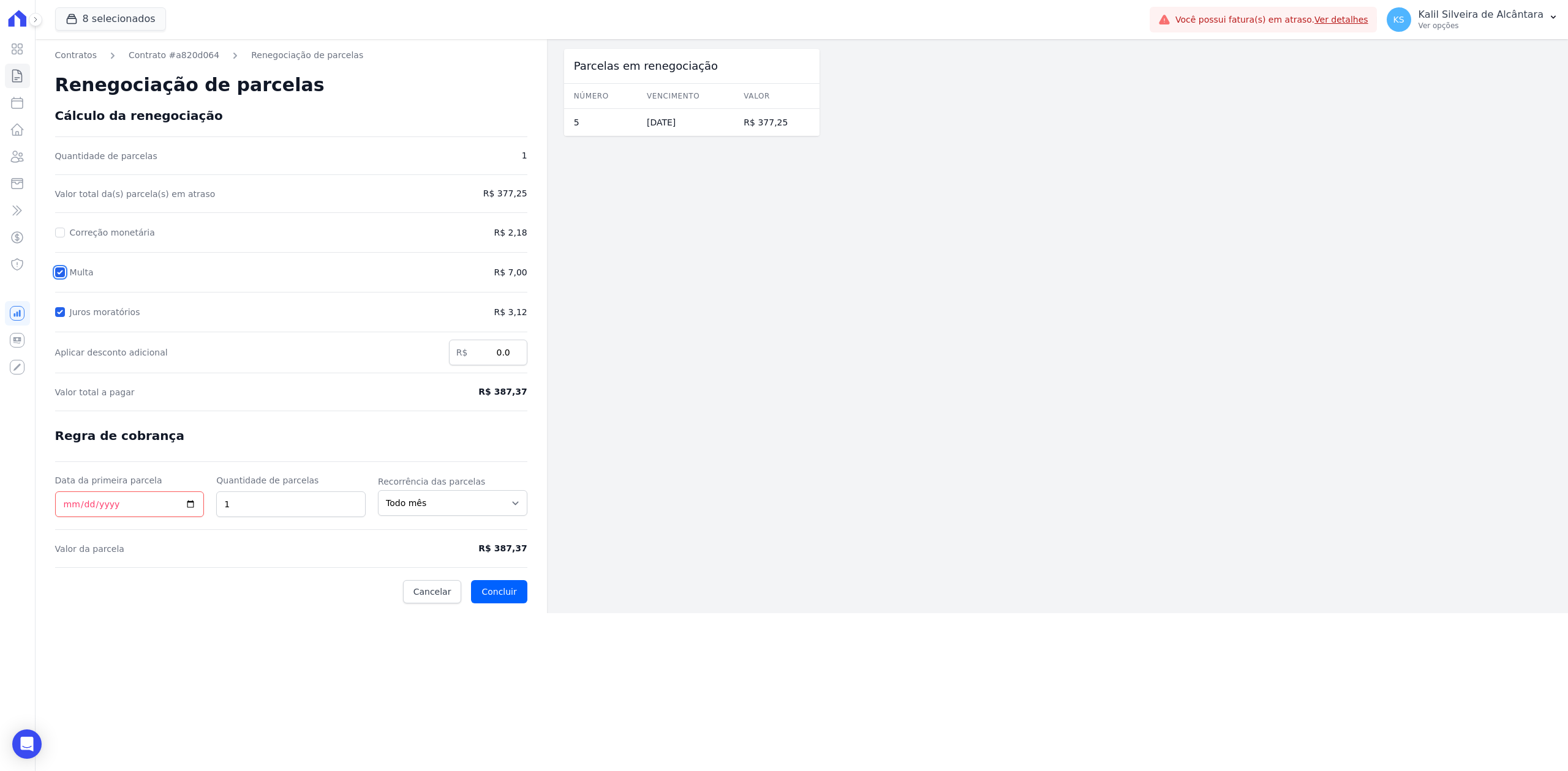
click at [62, 271] on input "Multa" at bounding box center [60, 272] width 10 height 10
checkbox input "false"
click at [63, 314] on input "Juros moratórios" at bounding box center [60, 312] width 10 height 10
checkbox input "false"
click at [60, 235] on input "Correção monetária" at bounding box center [60, 232] width 10 height 10
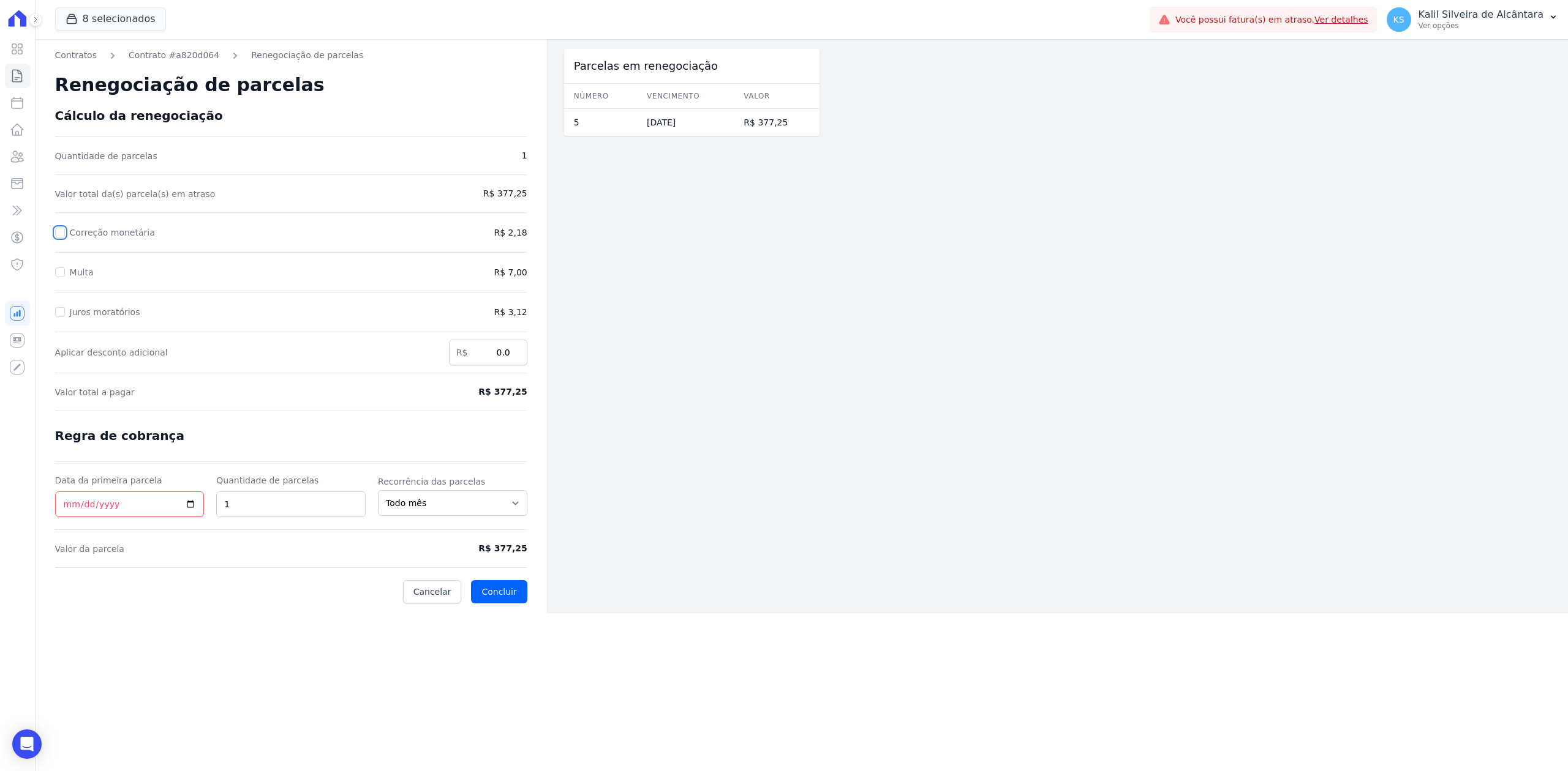
checkbox input "true"
click at [501, 595] on button "Concluir" at bounding box center [499, 592] width 56 height 24
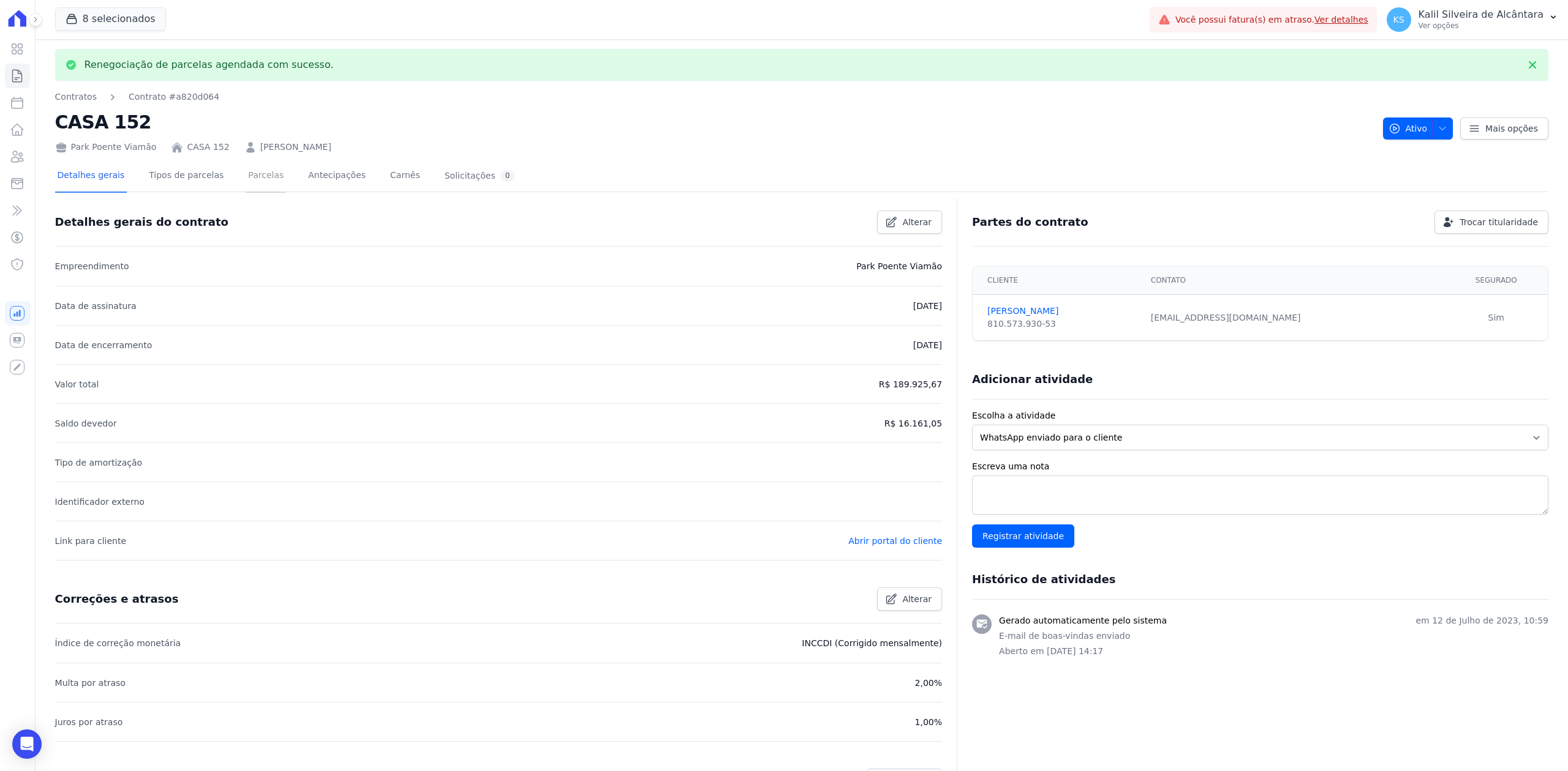
click at [246, 179] on link "Parcelas" at bounding box center [266, 177] width 40 height 32
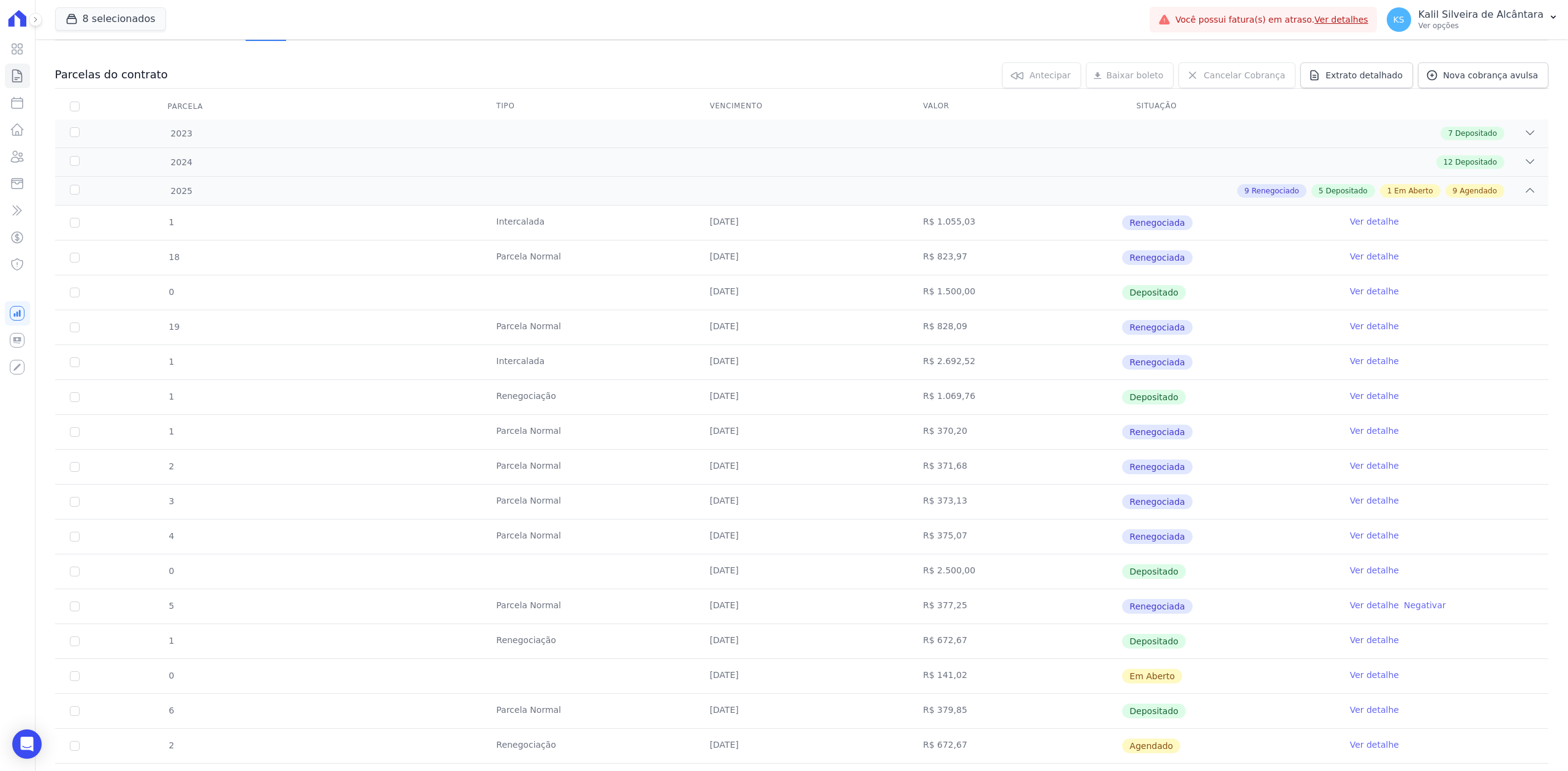
scroll to position [511, 0]
